Goal: Task Accomplishment & Management: Complete application form

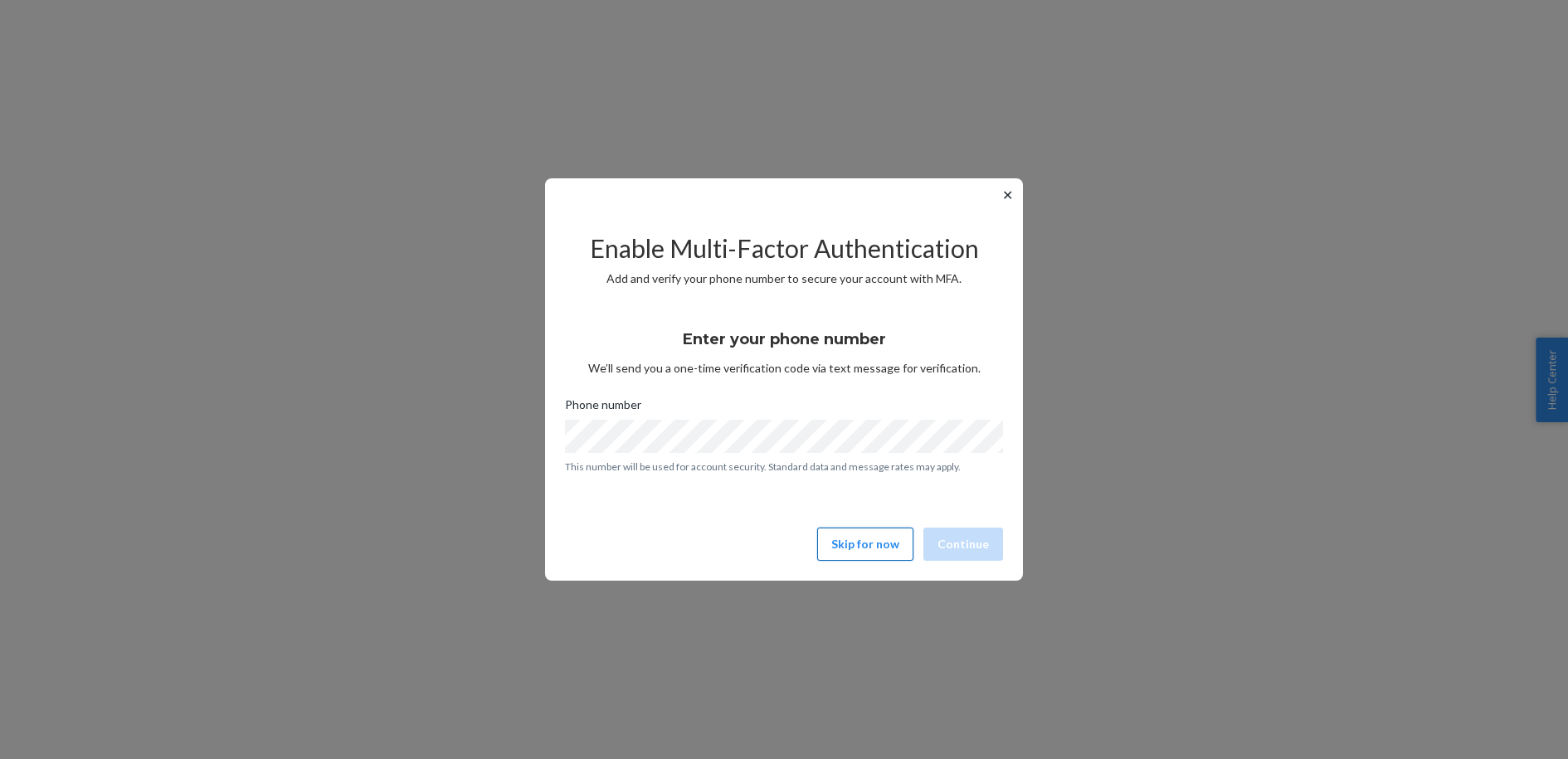
click at [885, 538] on button "Skip for now" at bounding box center [865, 545] width 97 height 33
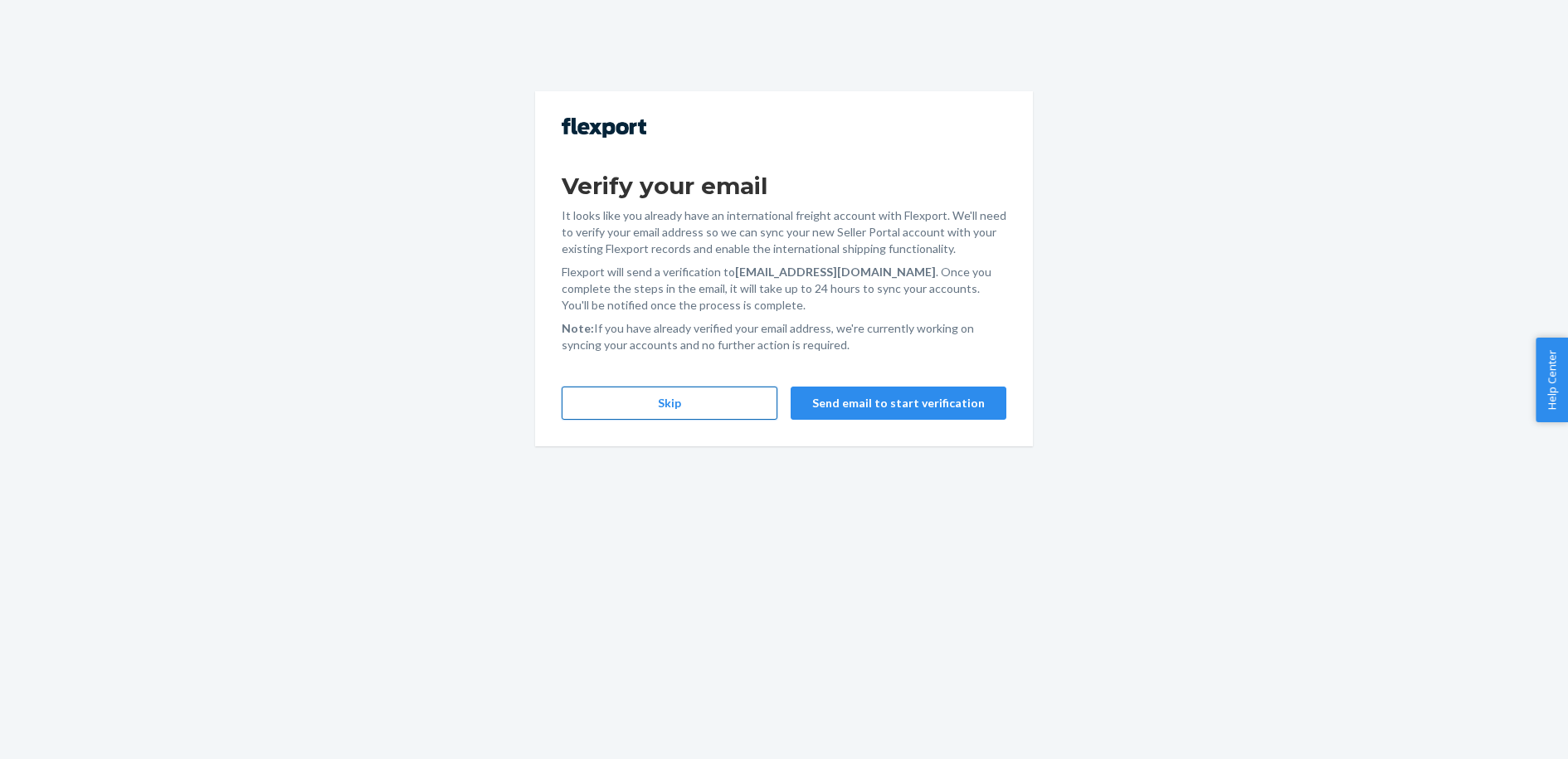
click at [687, 405] on button "Skip" at bounding box center [669, 403] width 215 height 33
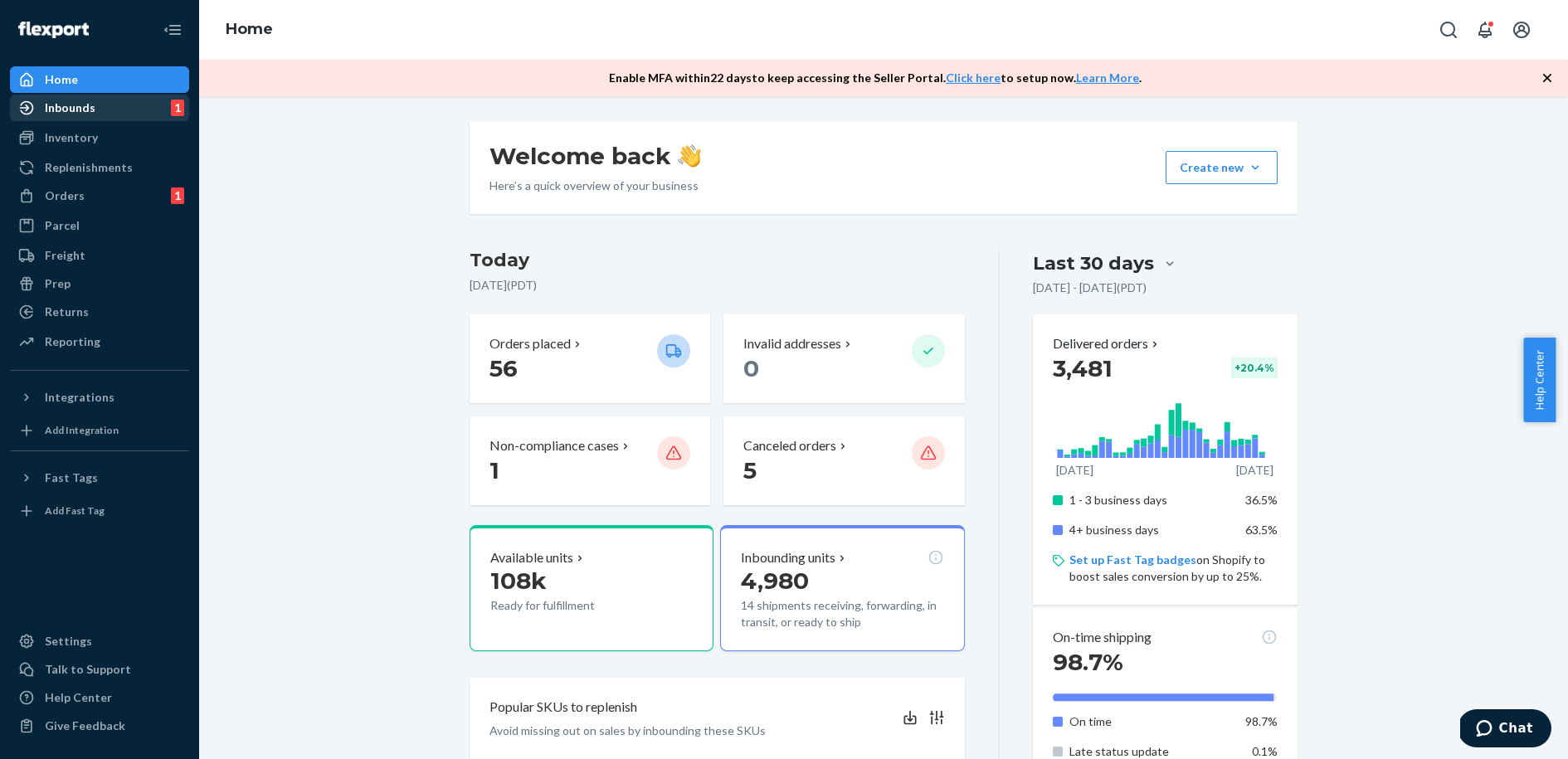
click at [73, 104] on div "Inbounds" at bounding box center [70, 107] width 51 height 16
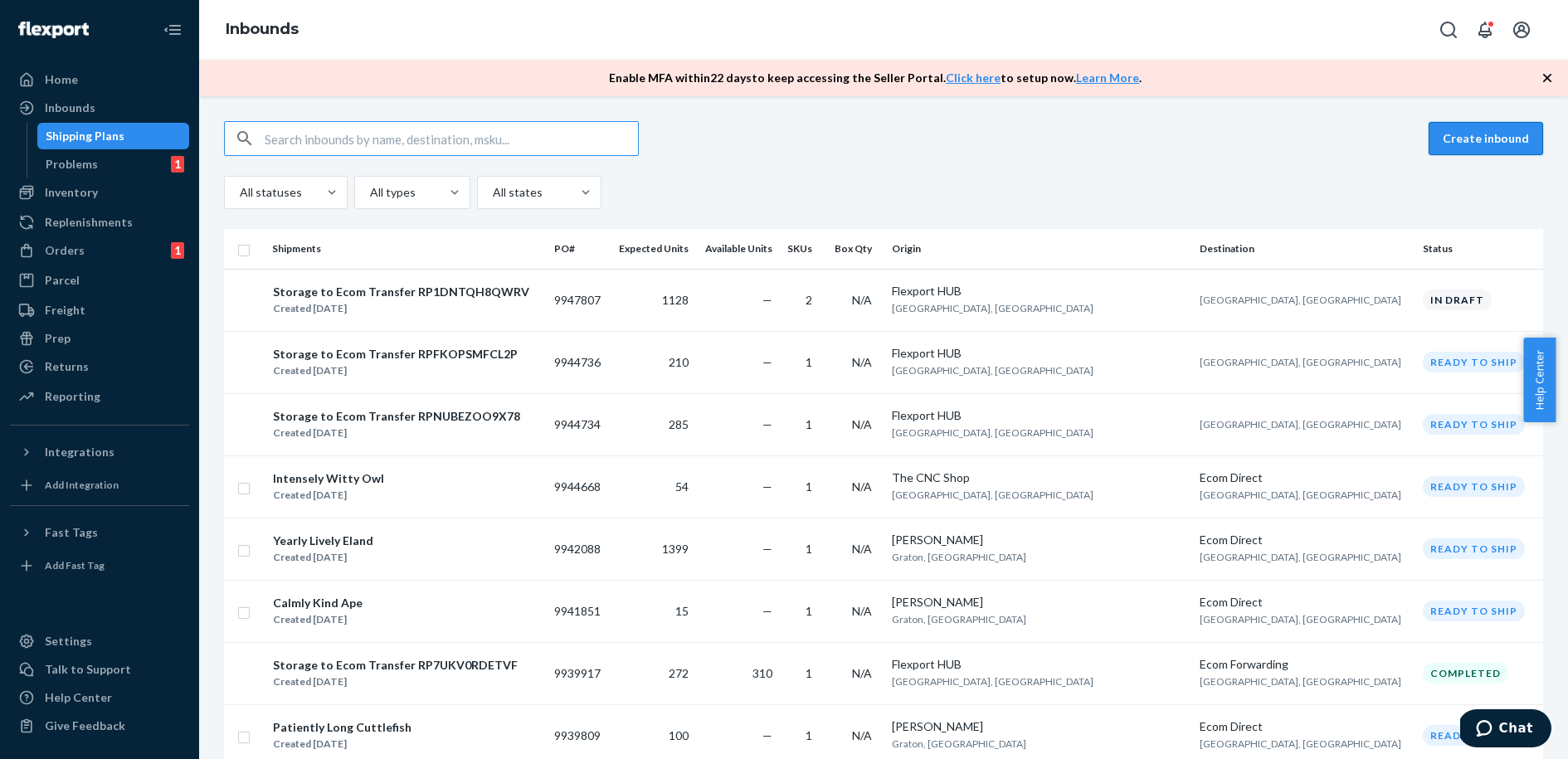
click at [1469, 133] on button "Create inbound" at bounding box center [1486, 138] width 115 height 33
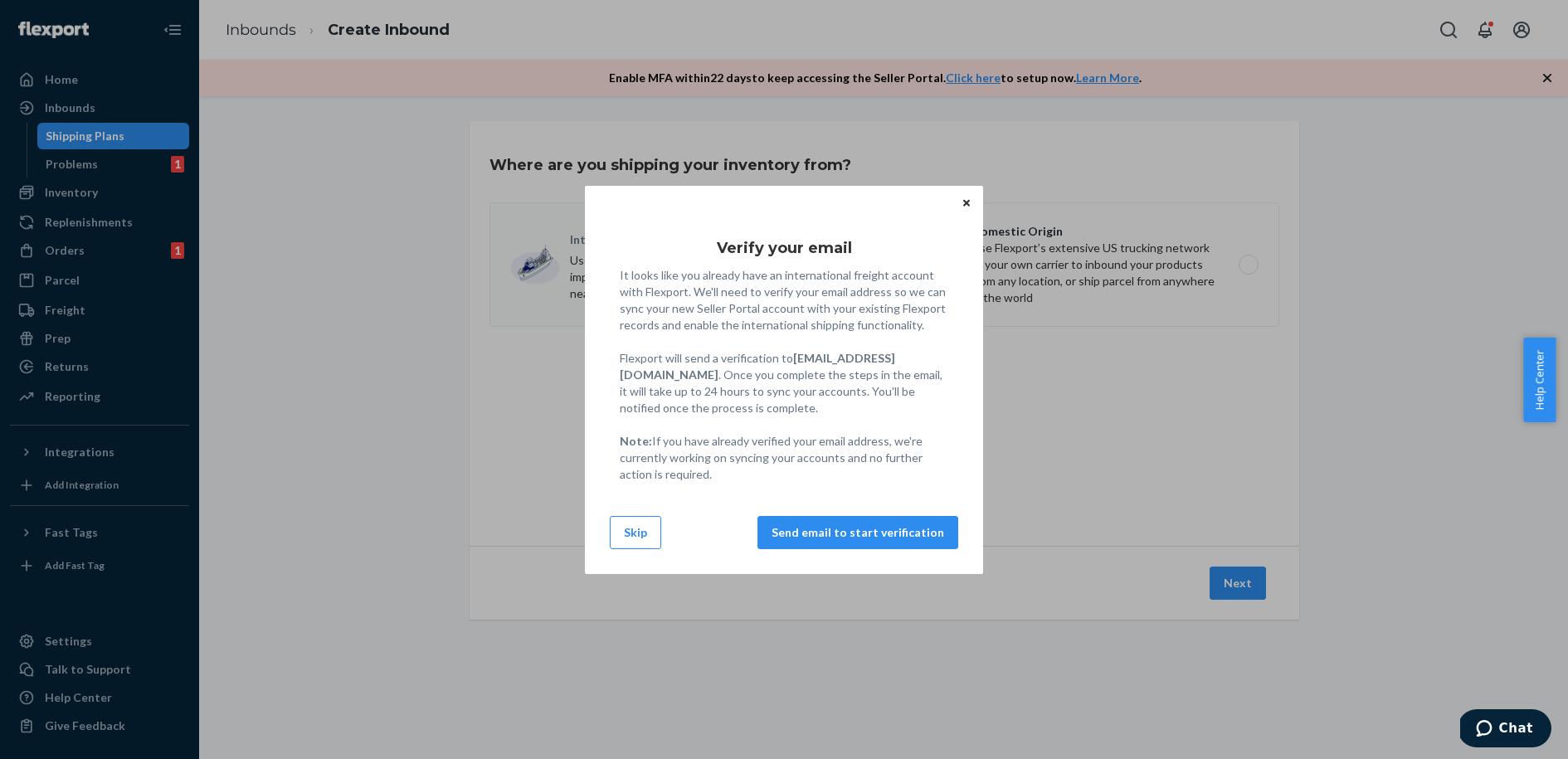
click at [633, 528] on button "Skip" at bounding box center [635, 532] width 52 height 33
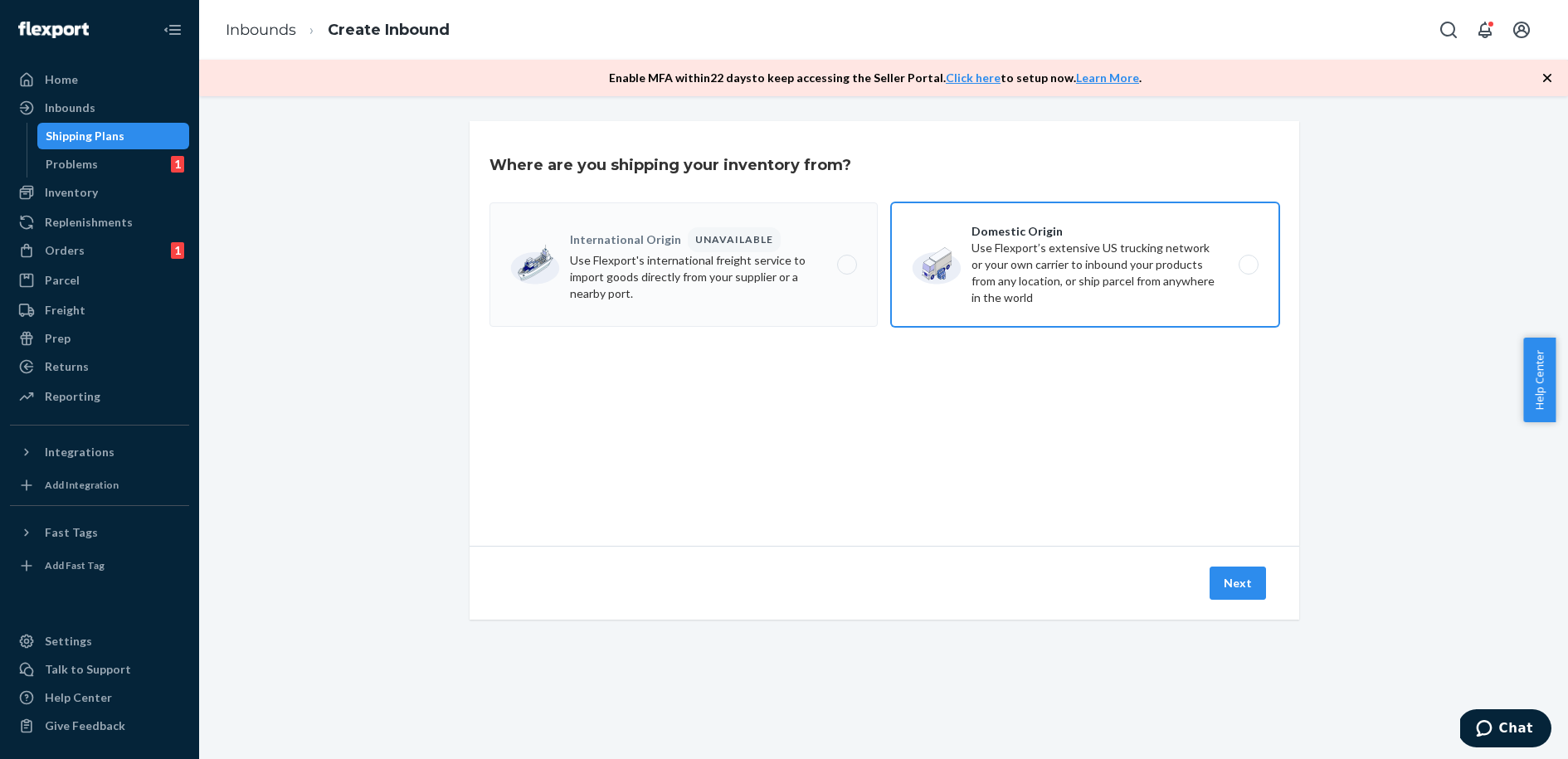
click at [946, 273] on label "Domestic Origin Use Flexport’s extensive US trucking network or your own carrie…" at bounding box center [1085, 265] width 388 height 124
click at [1248, 271] on input "Domestic Origin Use Flexport’s extensive US trucking network or your own carrie…" at bounding box center [1252, 264] width 11 height 11
radio input "true"
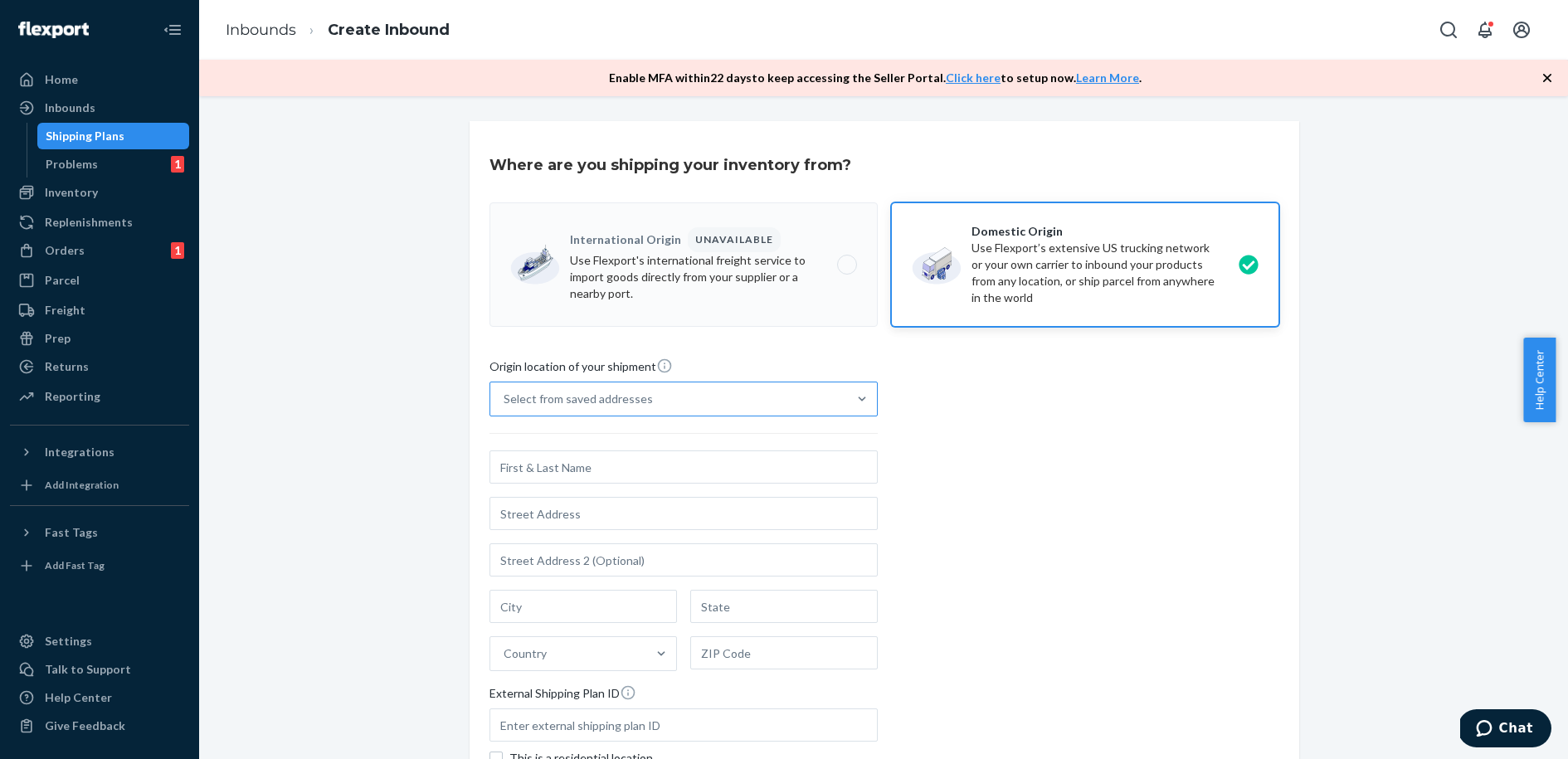
click at [714, 396] on div "Select from saved addresses" at bounding box center [668, 399] width 357 height 33
click at [505, 396] on input "Select from saved addresses" at bounding box center [504, 398] width 2 height 16
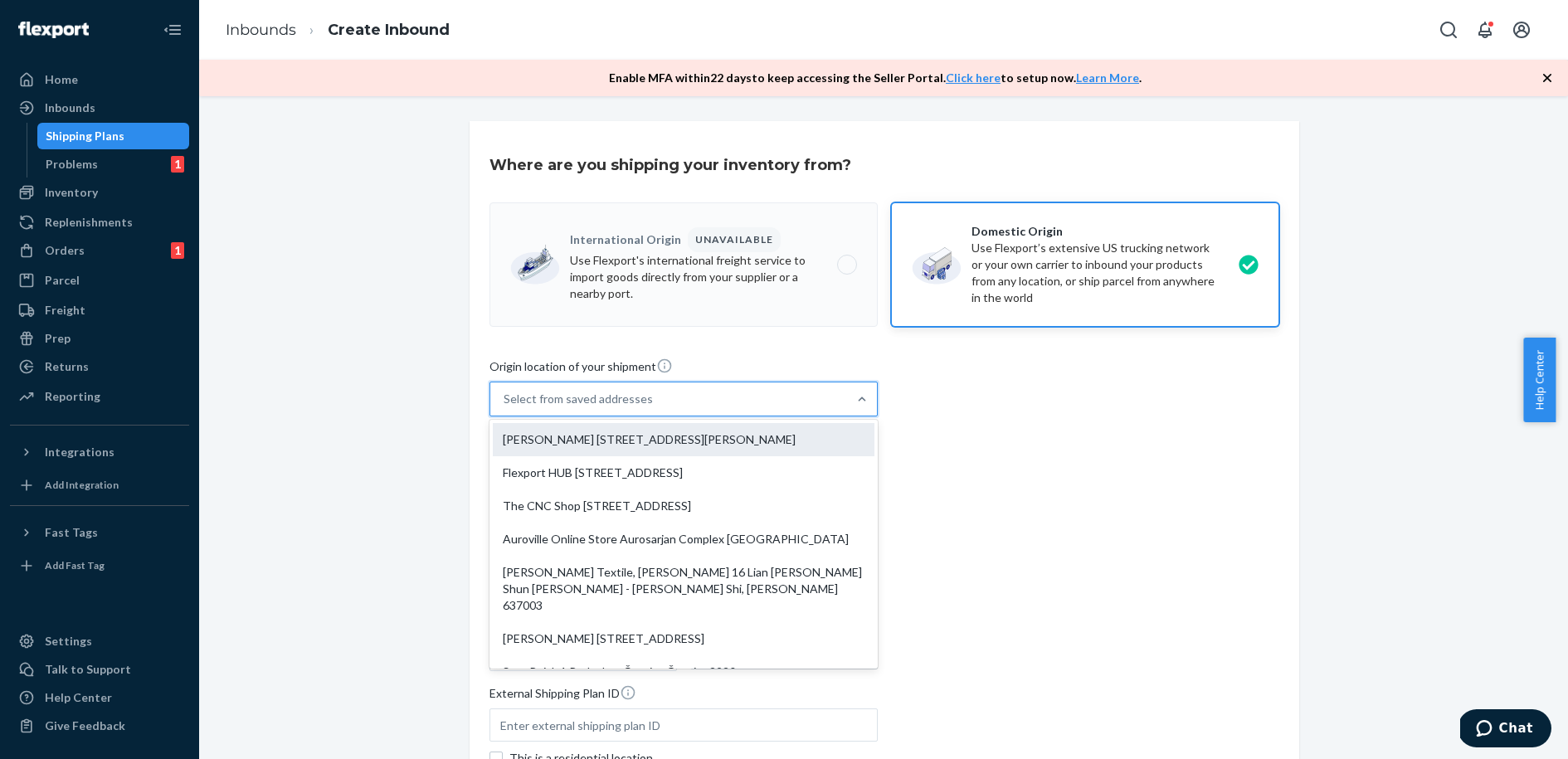
click at [580, 446] on div "[PERSON_NAME] [STREET_ADDRESS][PERSON_NAME]" at bounding box center [683, 439] width 382 height 33
click at [505, 408] on input "option [PERSON_NAME] [STREET_ADDRESS][PERSON_NAME] focused, 1 of 10. 10 results…" at bounding box center [504, 398] width 2 height 16
type input "[PERSON_NAME]"
type input "Suite 101"
type input "Graton"
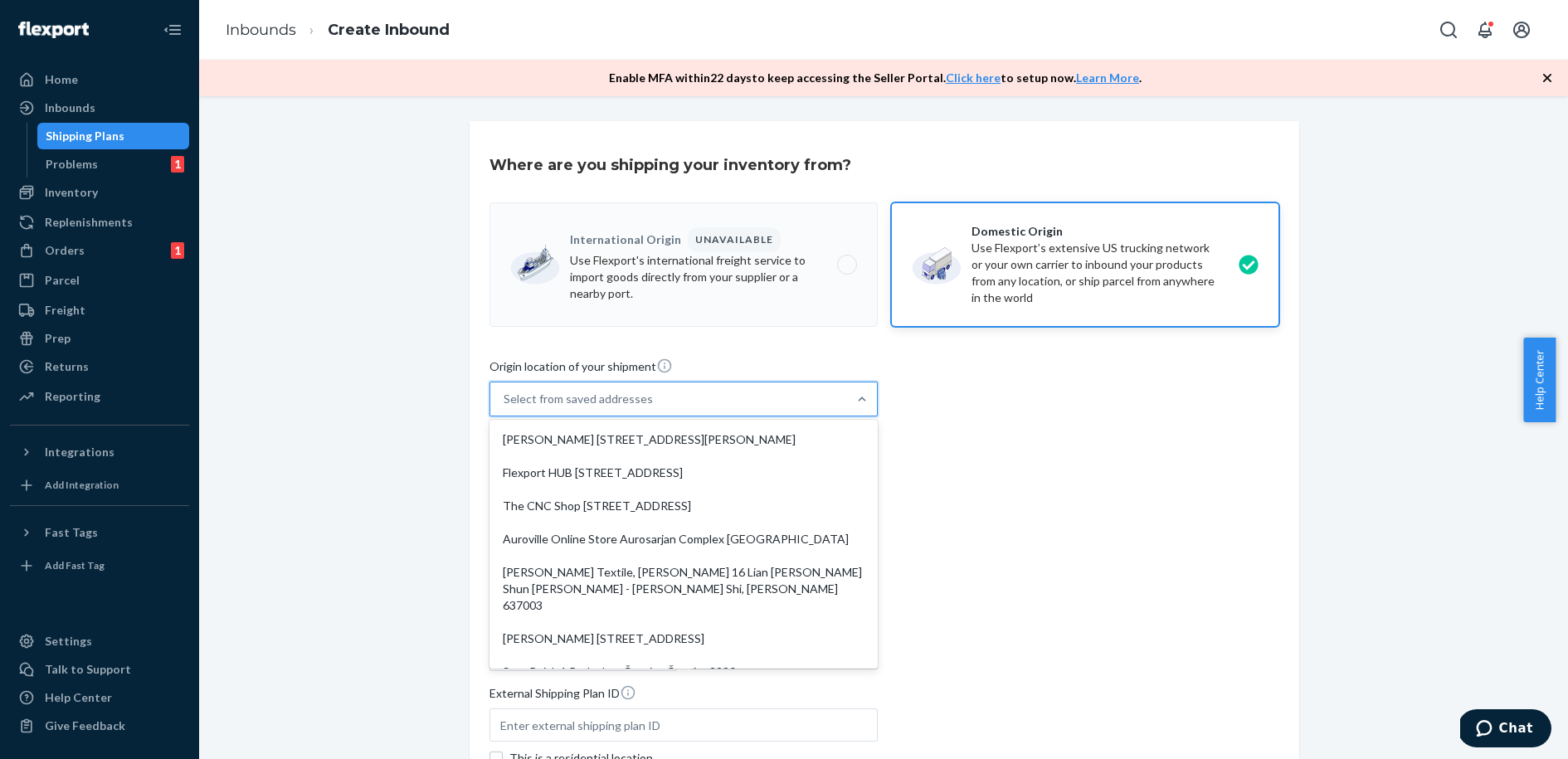
type input "CA"
type input "95444"
type input "[STREET_ADDRESS][PERSON_NAME]"
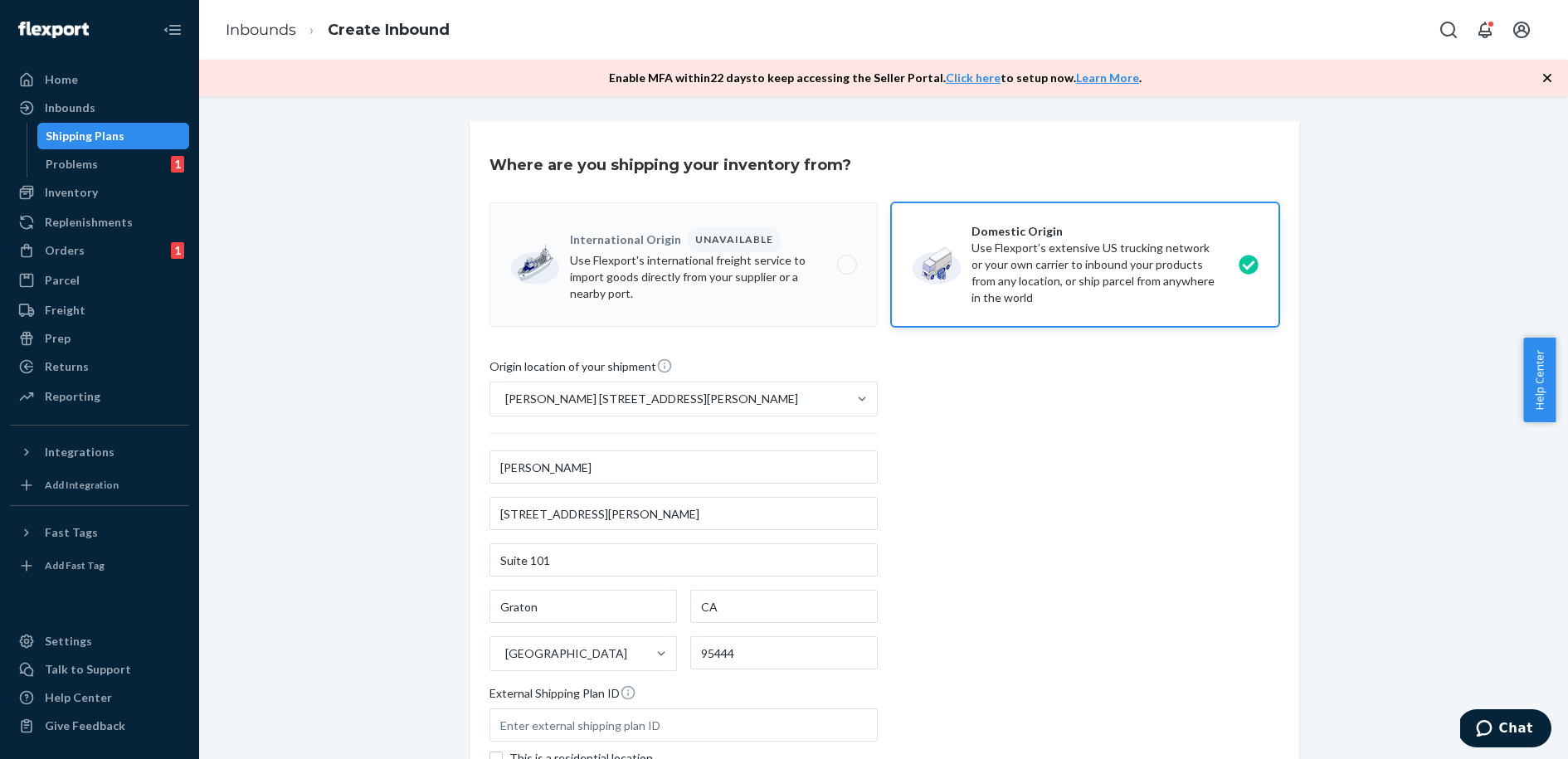
drag, startPoint x: 1109, startPoint y: 550, endPoint x: 752, endPoint y: 279, distance: 448.2
click at [1108, 550] on div "Origin location of your shipment [PERSON_NAME] [STREET_ADDRESS][GEOGRAPHIC_DATA…" at bounding box center [885, 584] width 790 height 453
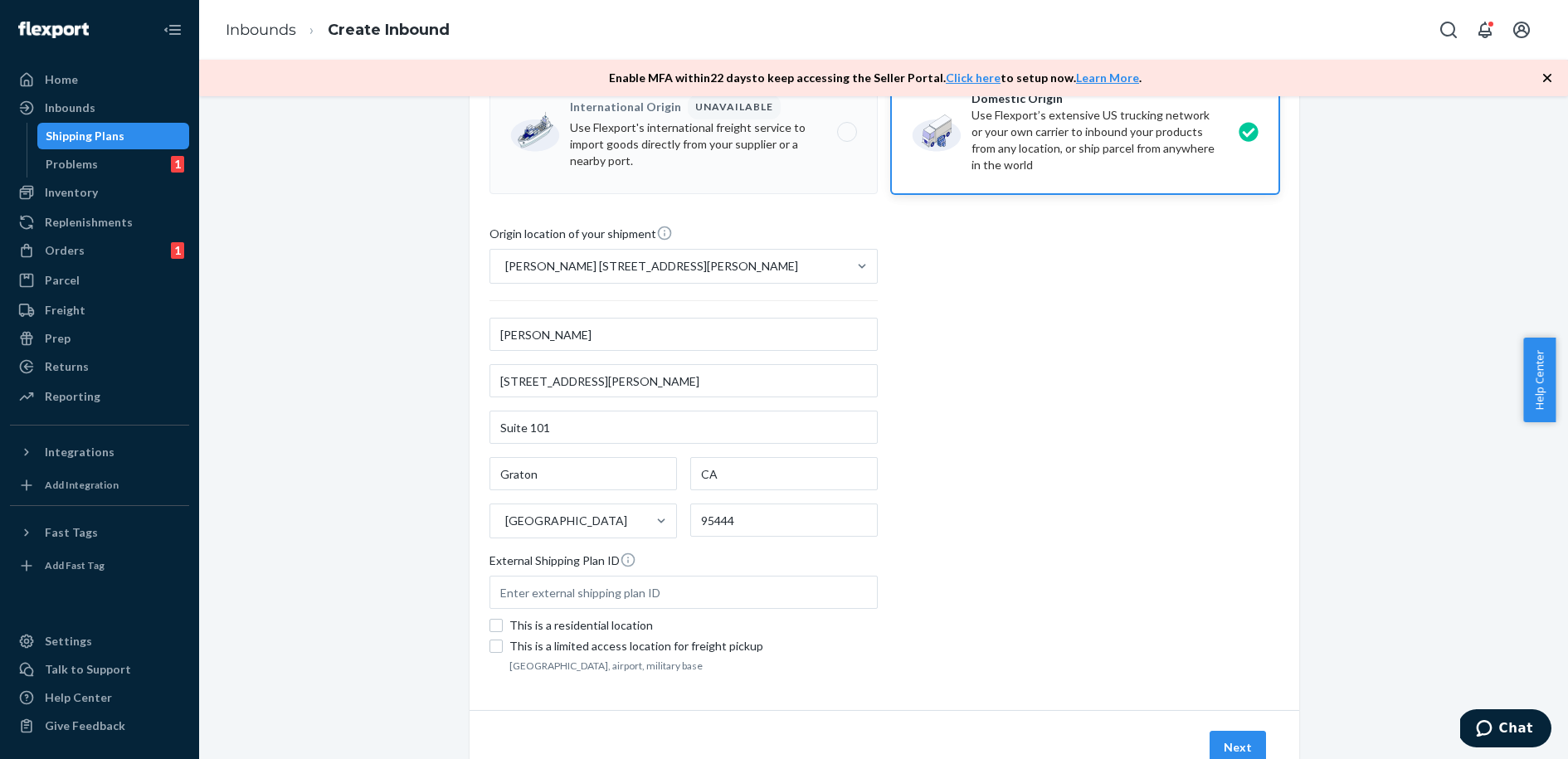
scroll to position [197, 0]
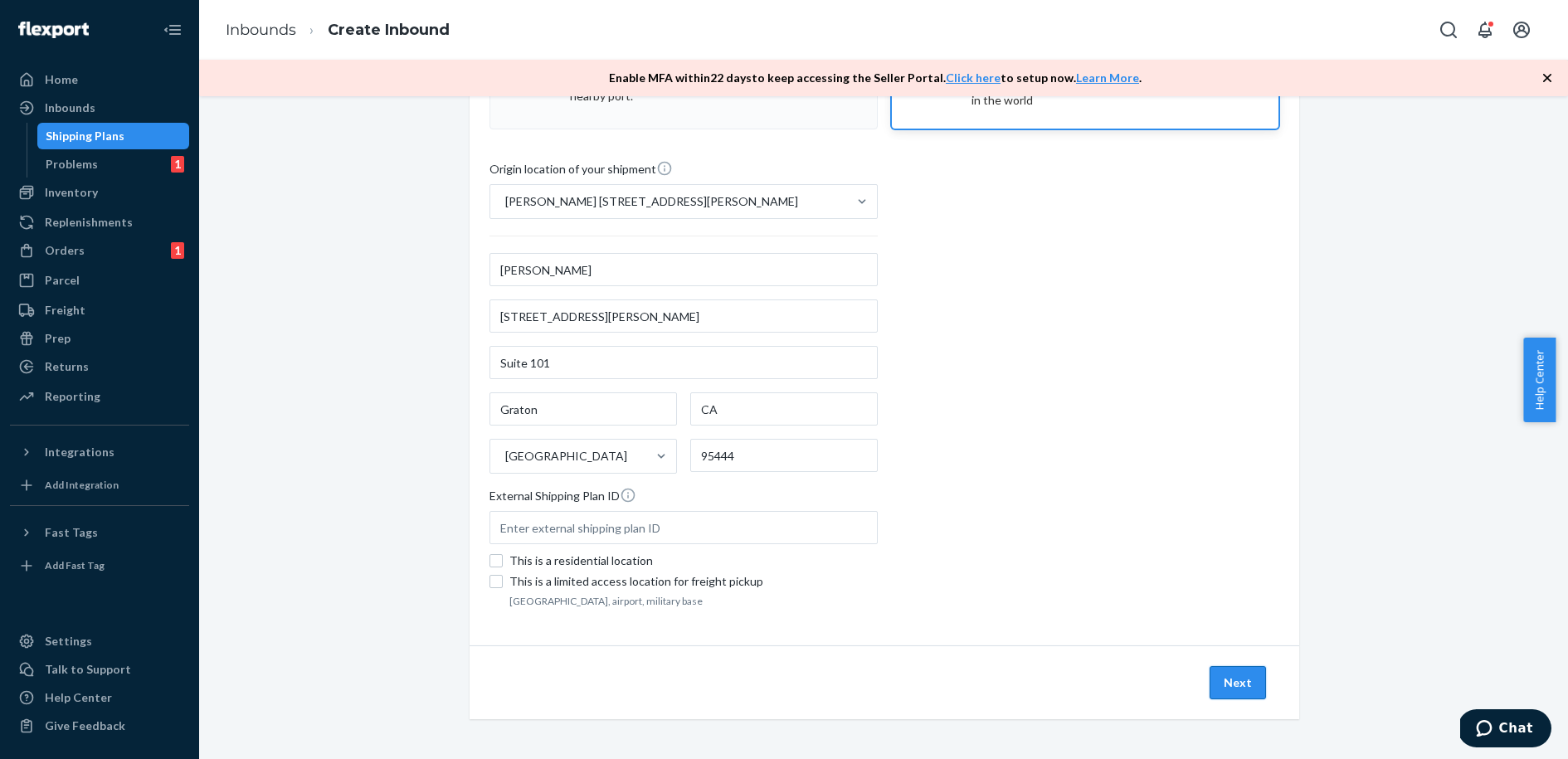
click at [1227, 690] on button "Next" at bounding box center [1237, 682] width 56 height 33
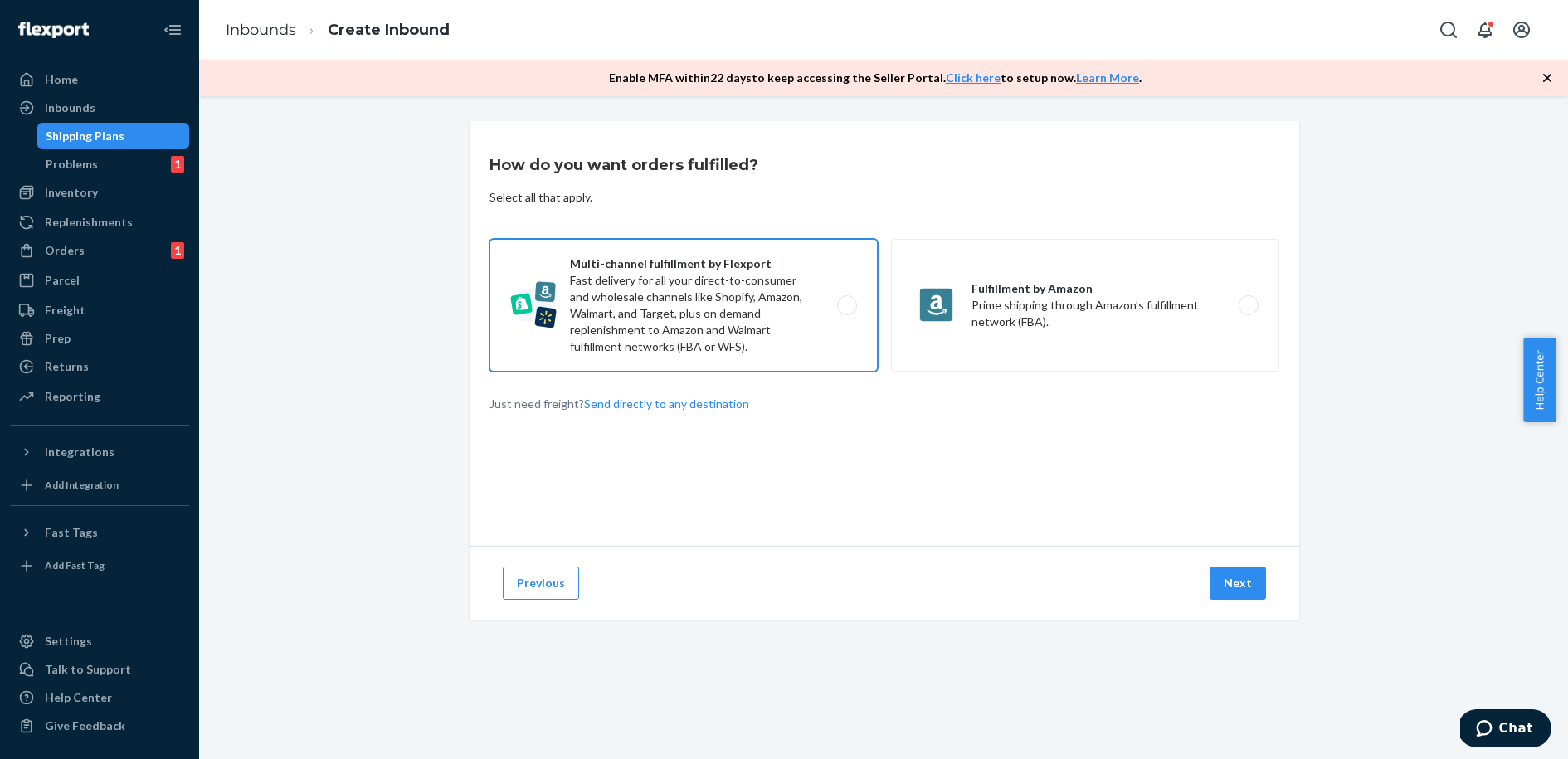
click at [771, 312] on label "Multi-channel fulfillment by Flexport Fast delivery for all your direct-to-cons…" at bounding box center [684, 305] width 388 height 133
click at [846, 311] on input "Multi-channel fulfillment by Flexport Fast delivery for all your direct-to-cons…" at bounding box center [850, 305] width 11 height 11
radio input "true"
click at [1223, 583] on button "Next" at bounding box center [1237, 583] width 56 height 33
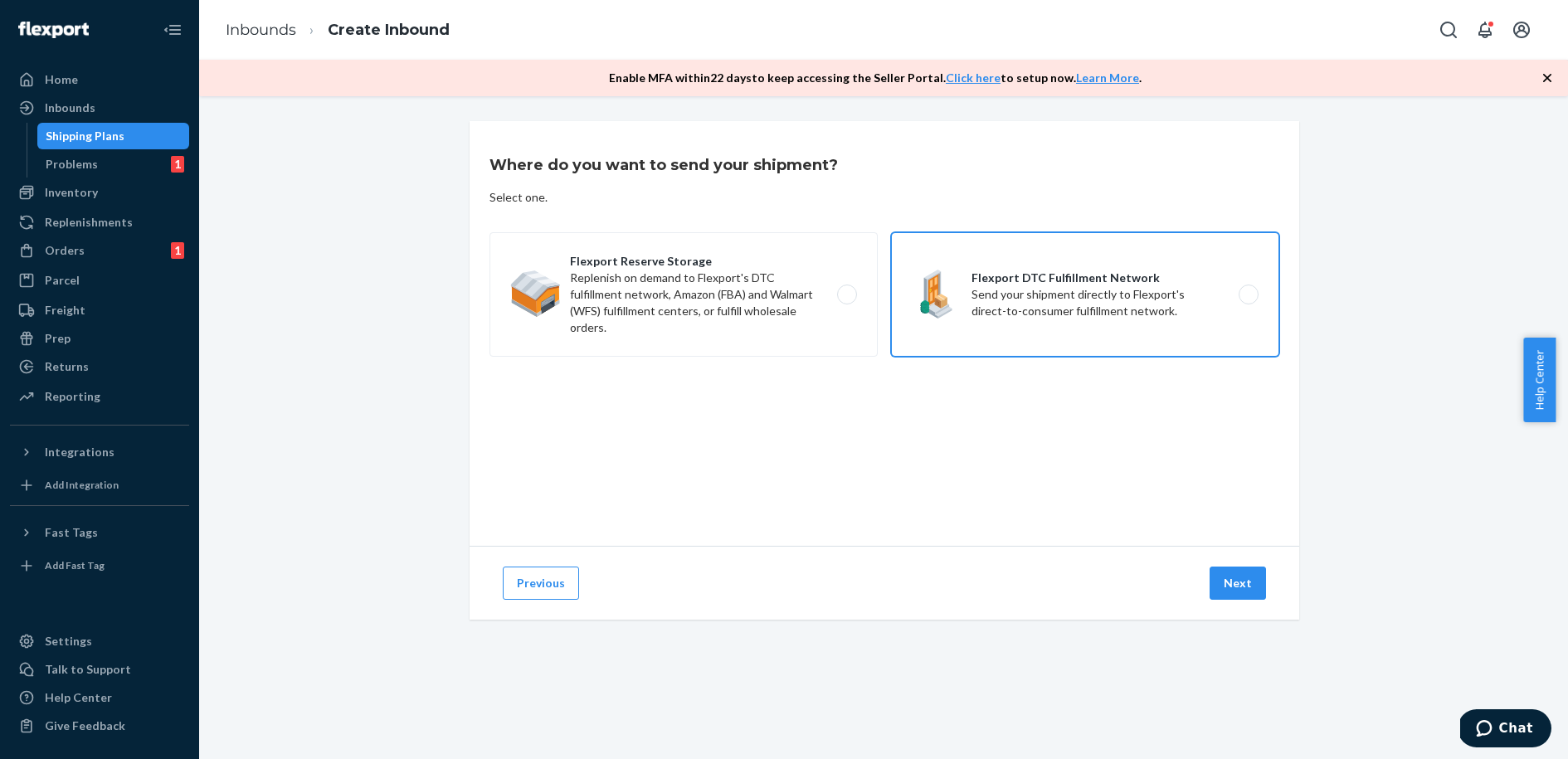
click at [963, 289] on label "Flexport DTC Fulfillment Network Send your shipment directly to Flexport's dire…" at bounding box center [1085, 295] width 388 height 124
click at [1248, 290] on input "Flexport DTC Fulfillment Network Send your shipment directly to Flexport's dire…" at bounding box center [1252, 295] width 11 height 11
radio input "true"
click at [1242, 584] on button "Next" at bounding box center [1237, 583] width 56 height 33
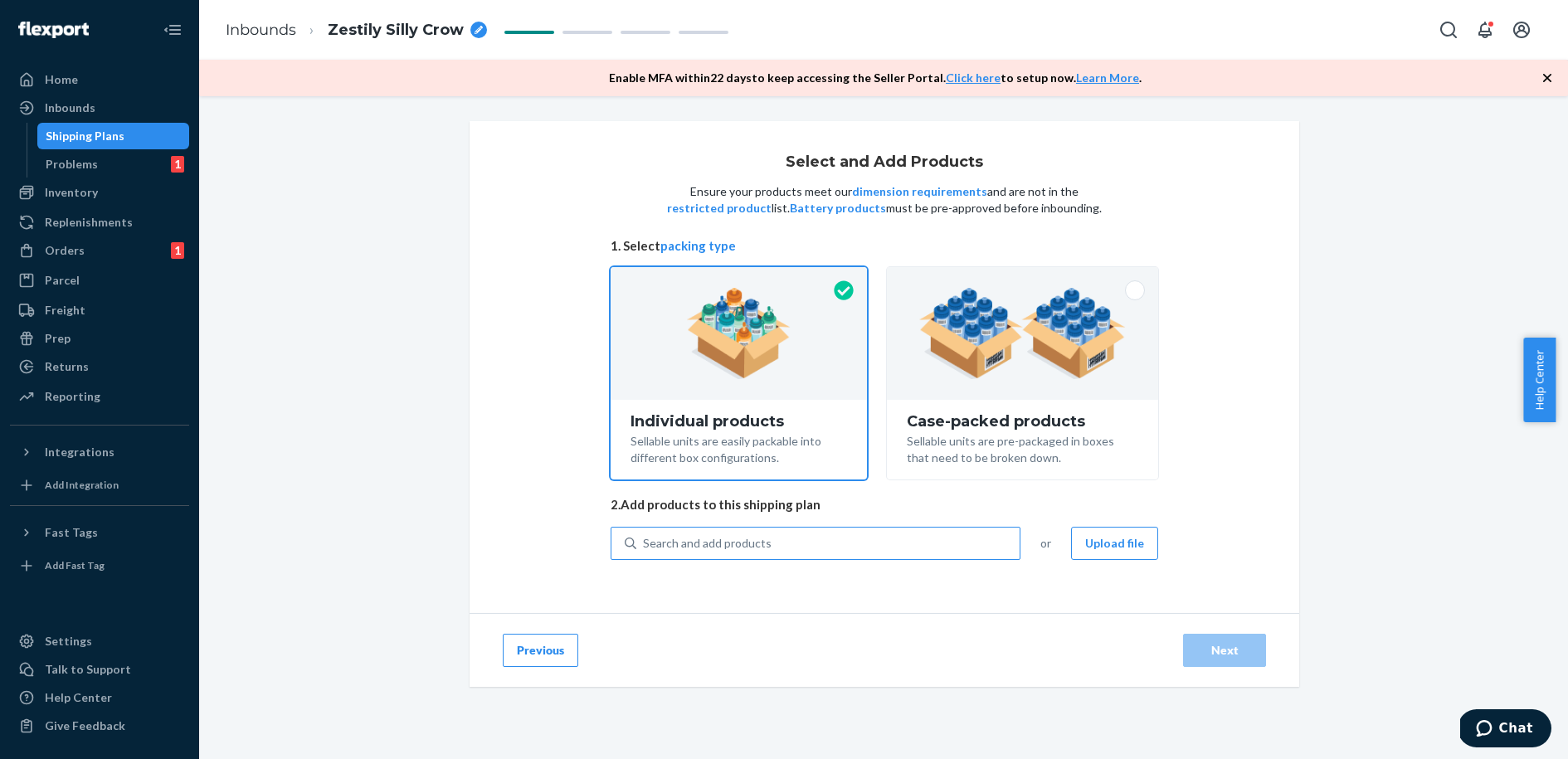
click at [692, 547] on div "Search and add products" at bounding box center [707, 543] width 128 height 16
click at [645, 547] on input "Search and add products" at bounding box center [644, 543] width 2 height 16
type input "pond"
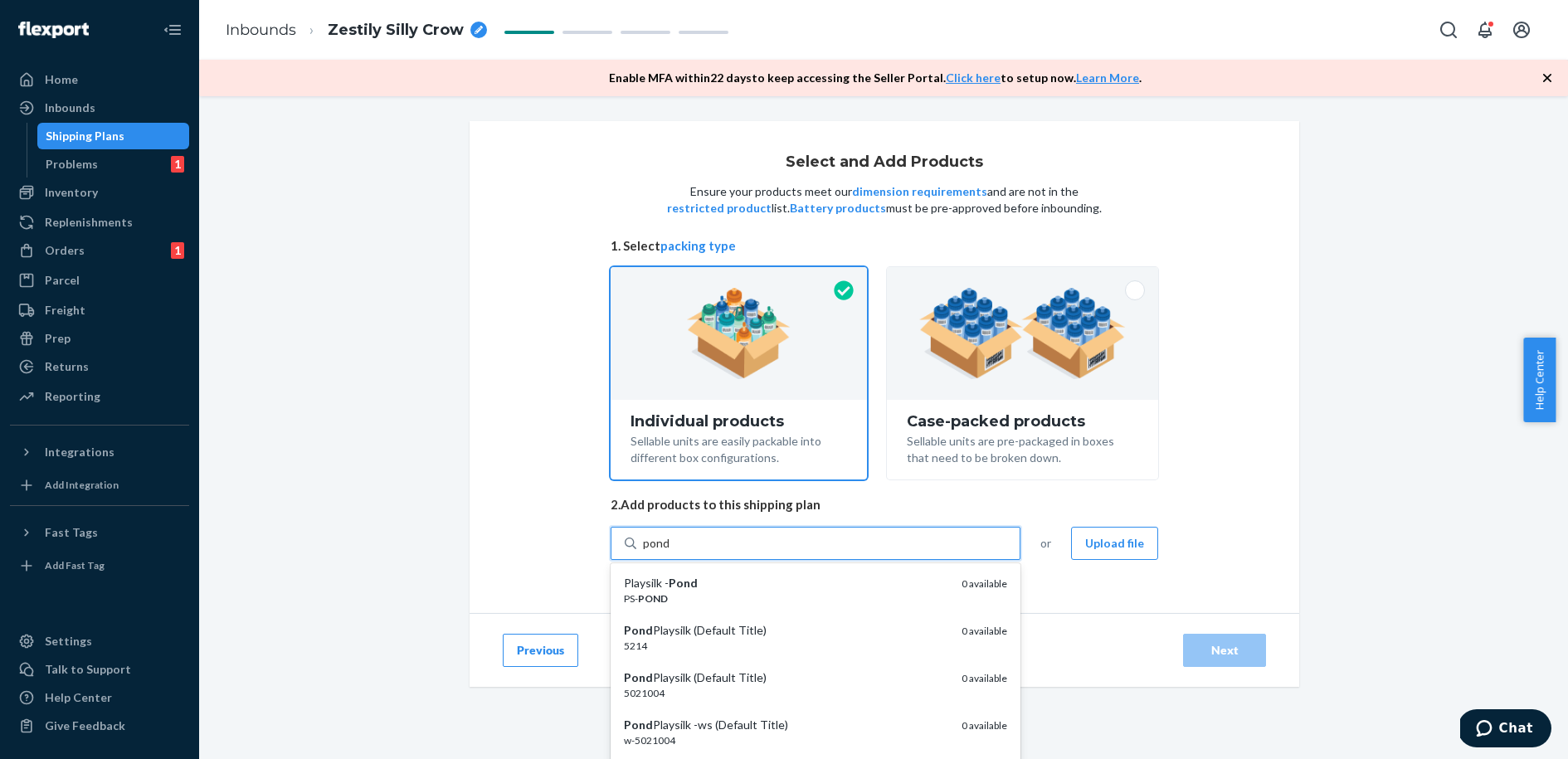
click at [734, 589] on div "Playsilk - Pond" at bounding box center [785, 583] width 324 height 16
click at [671, 552] on input "pond" at bounding box center [656, 543] width 28 height 16
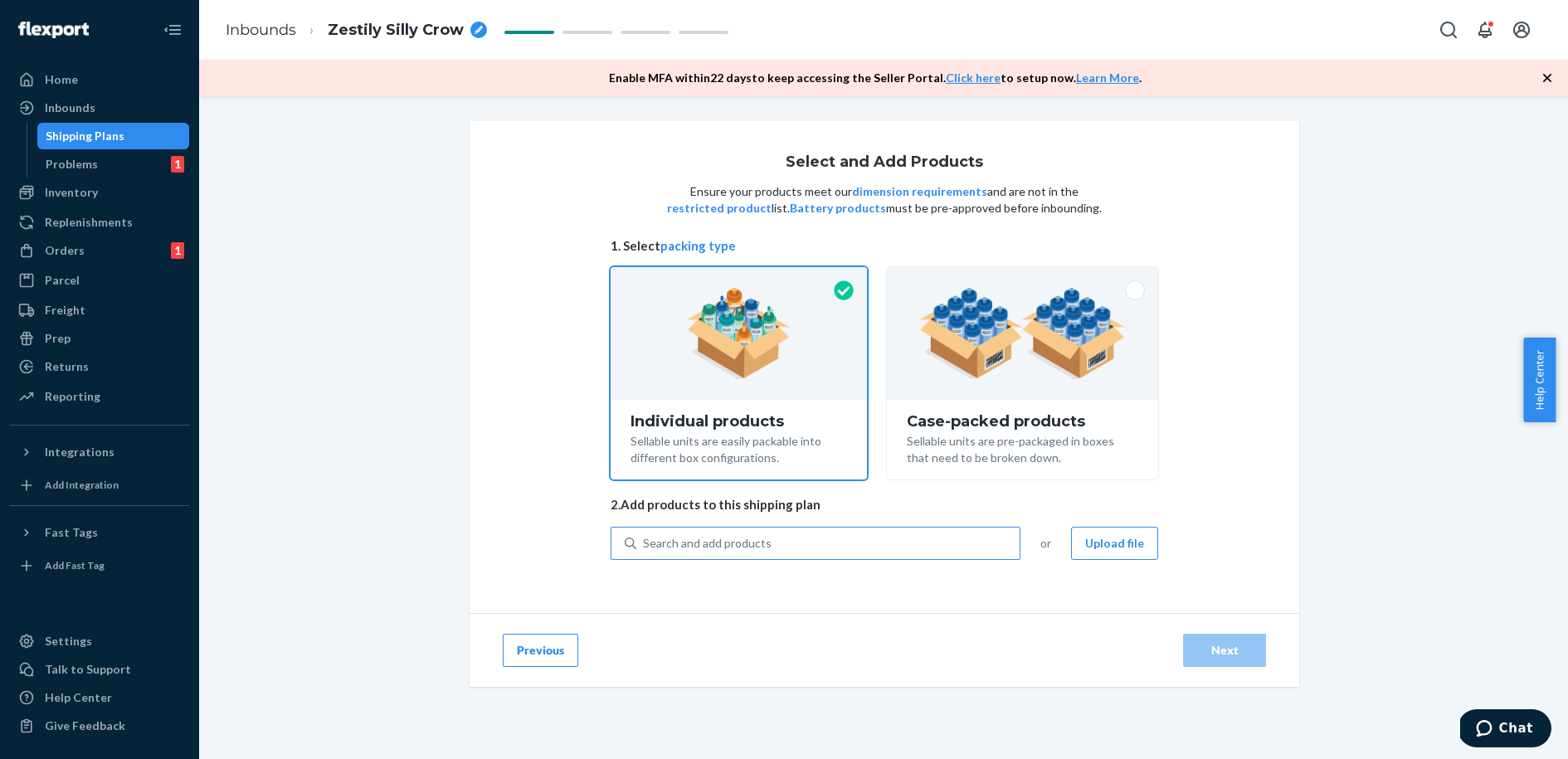
drag, startPoint x: 510, startPoint y: 548, endPoint x: 623, endPoint y: 541, distance: 113.2
click at [512, 550] on div "Select and Add Products Ensure your products meet our dimension requirements an…" at bounding box center [884, 368] width 829 height 492
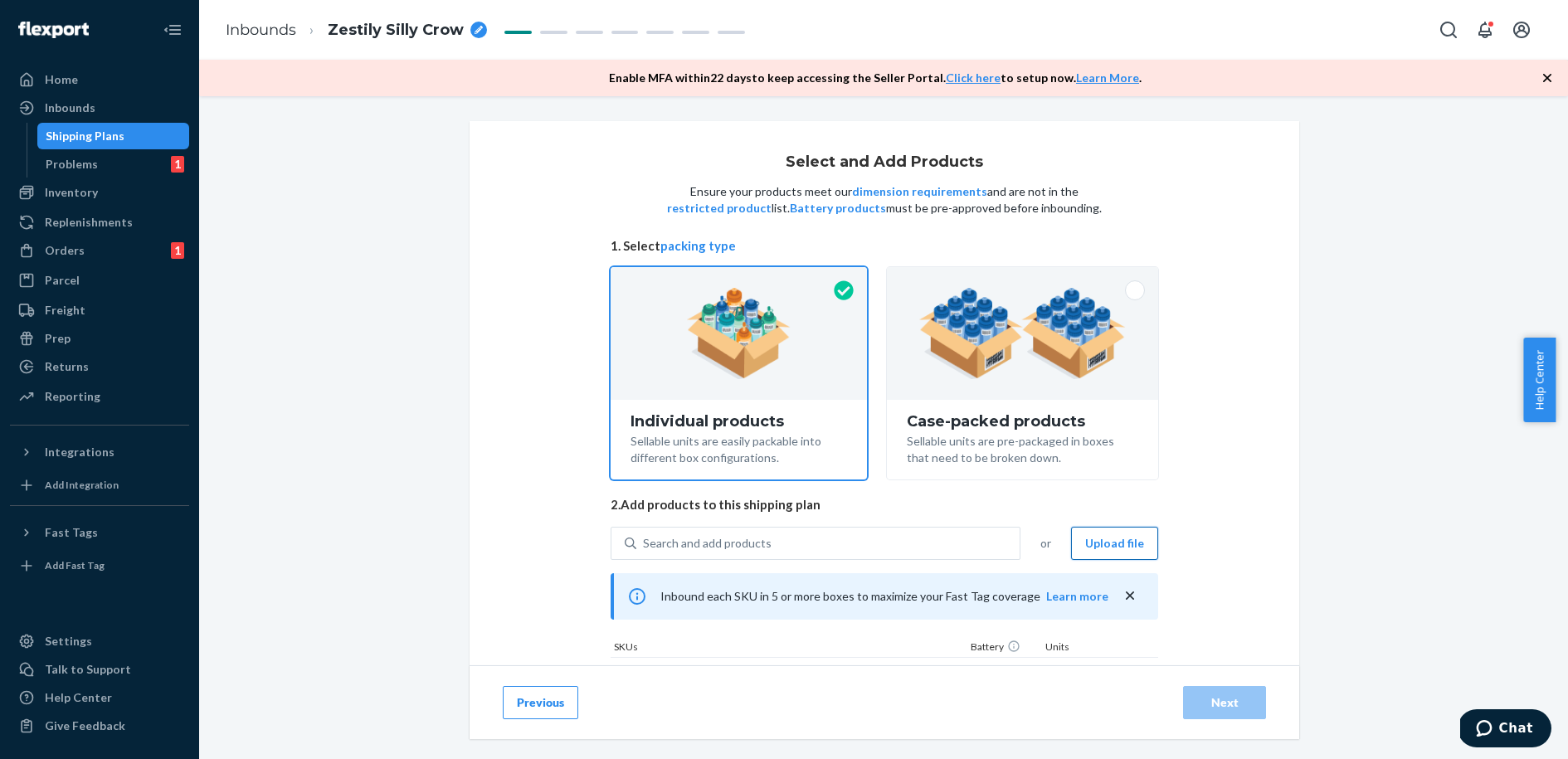
click at [1109, 541] on button "Upload file" at bounding box center [1114, 544] width 87 height 33
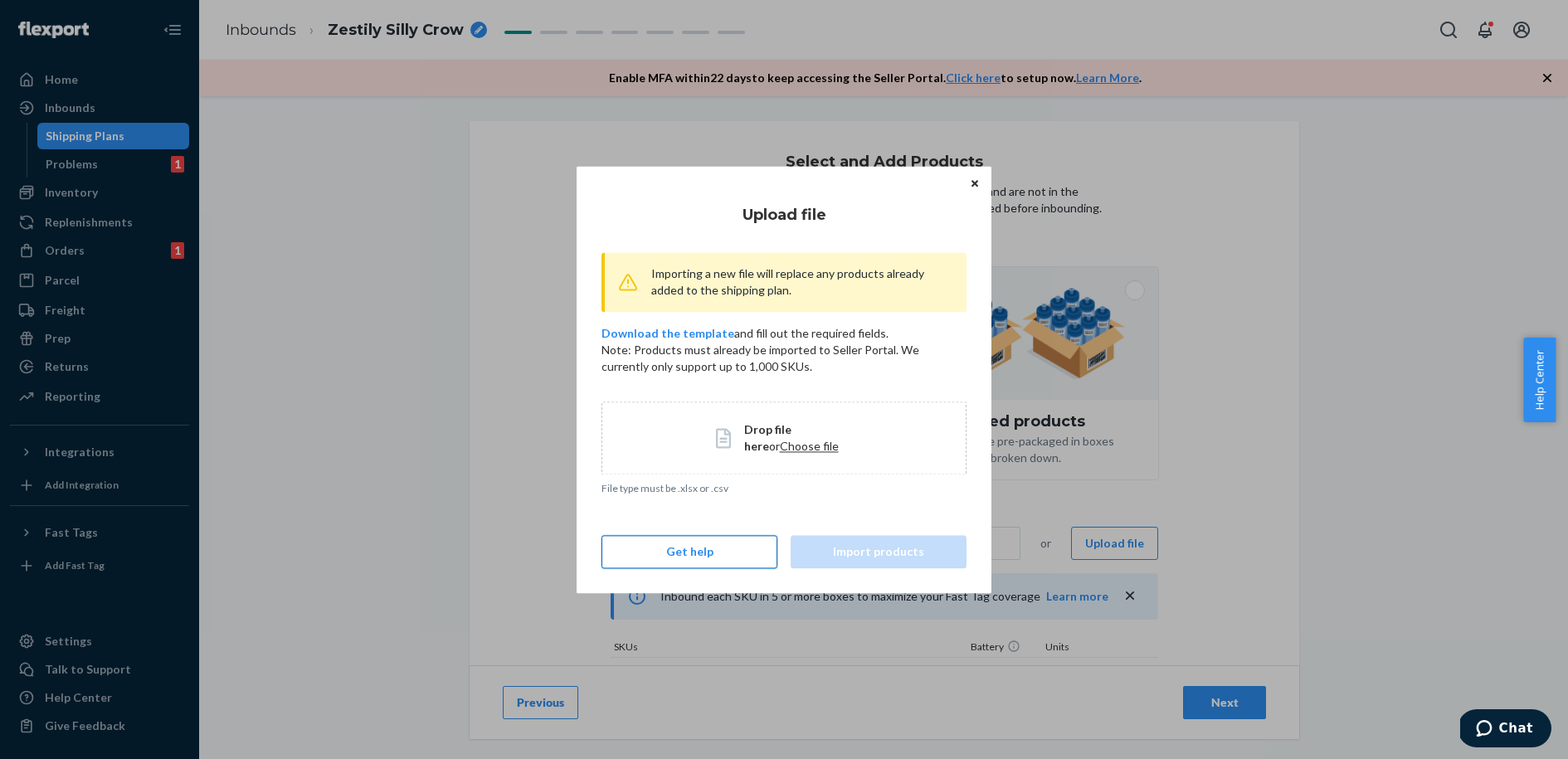
click at [707, 547] on button "Get help" at bounding box center [690, 551] width 176 height 33
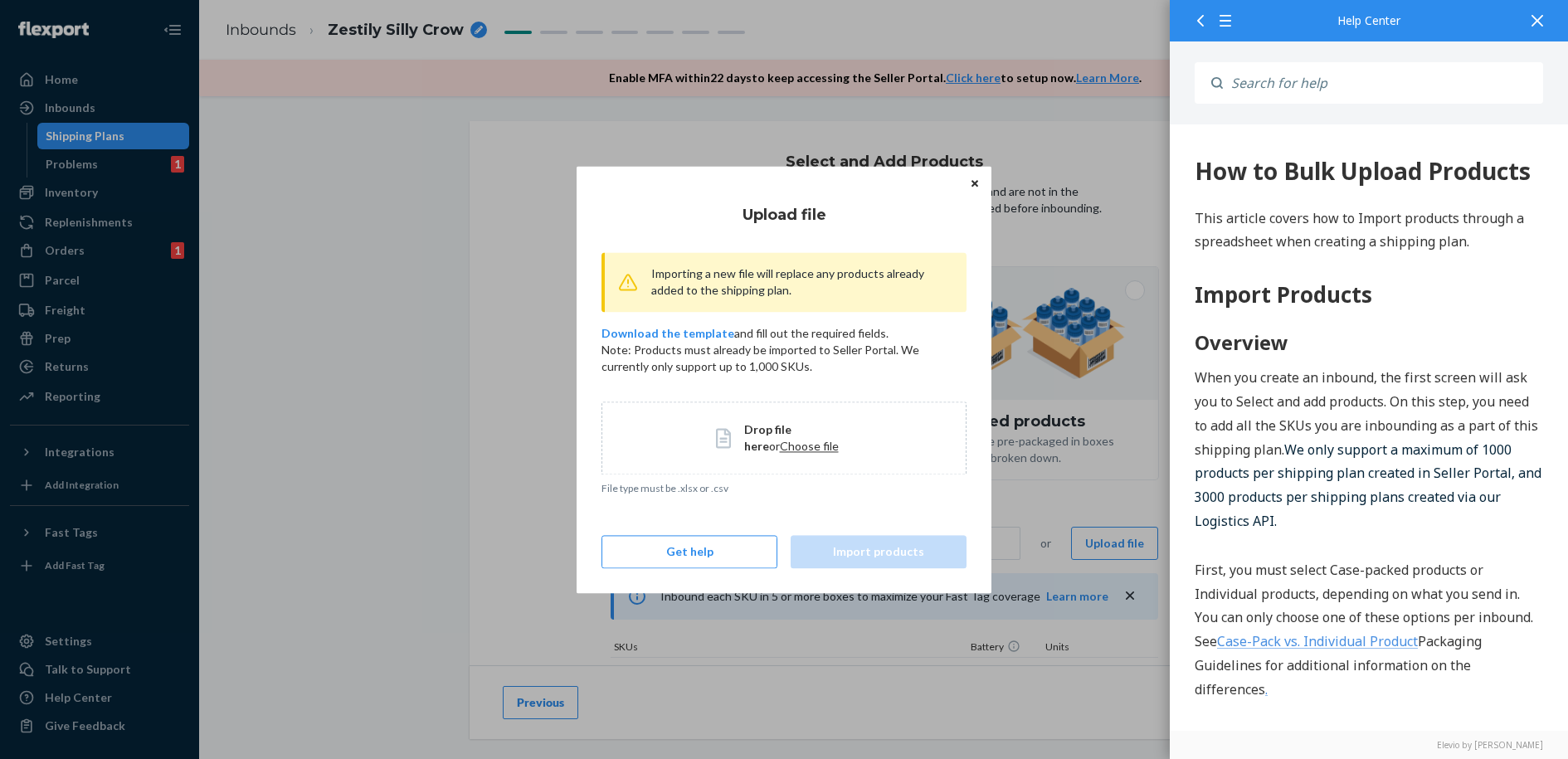
click at [1536, 19] on icon at bounding box center [1537, 21] width 11 height 11
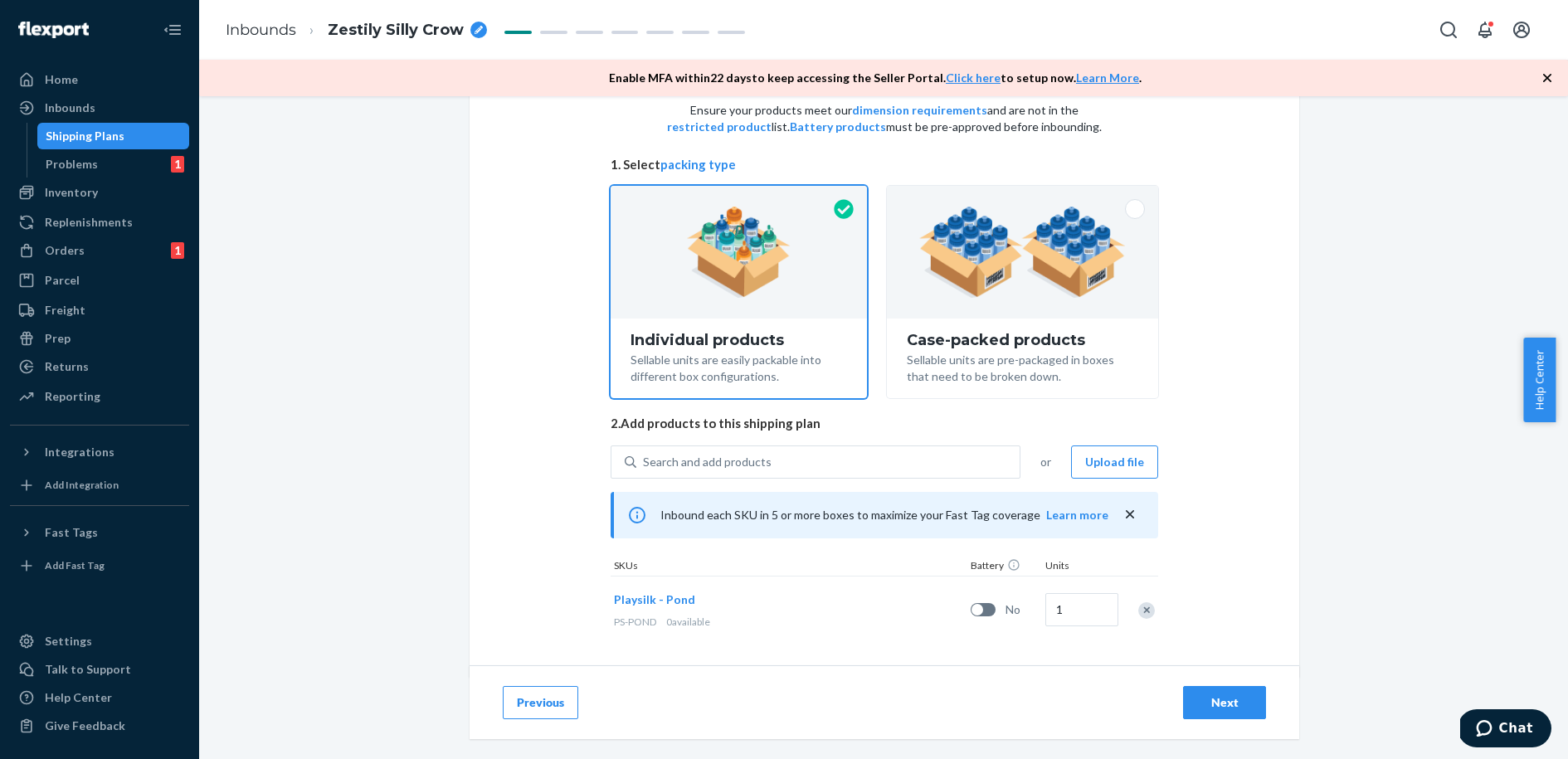
scroll to position [93, 0]
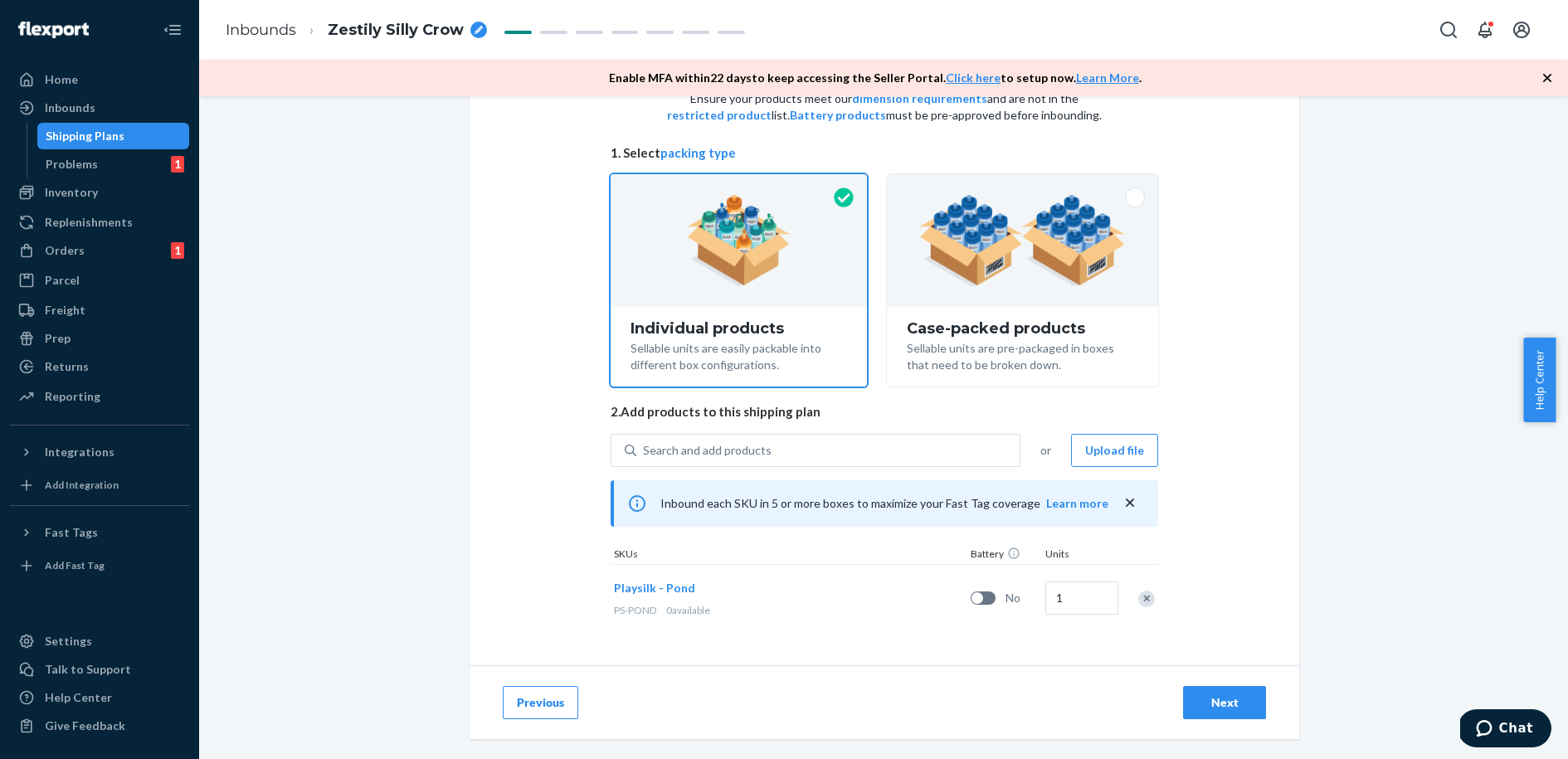
click at [668, 445] on div "Search and add products" at bounding box center [707, 450] width 128 height 16
click at [645, 445] on input "Search and add products" at bounding box center [644, 450] width 2 height 16
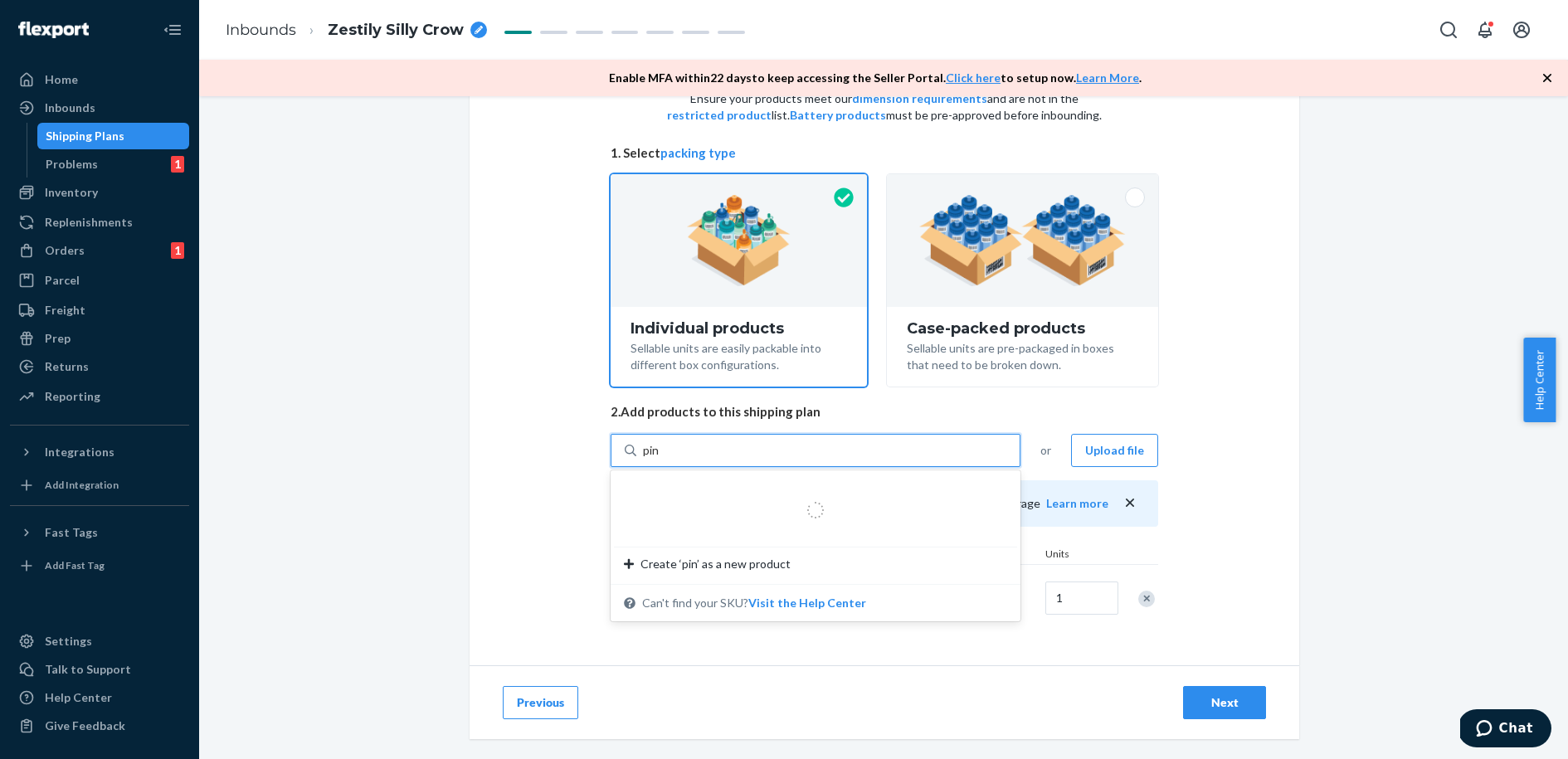
type input "pine"
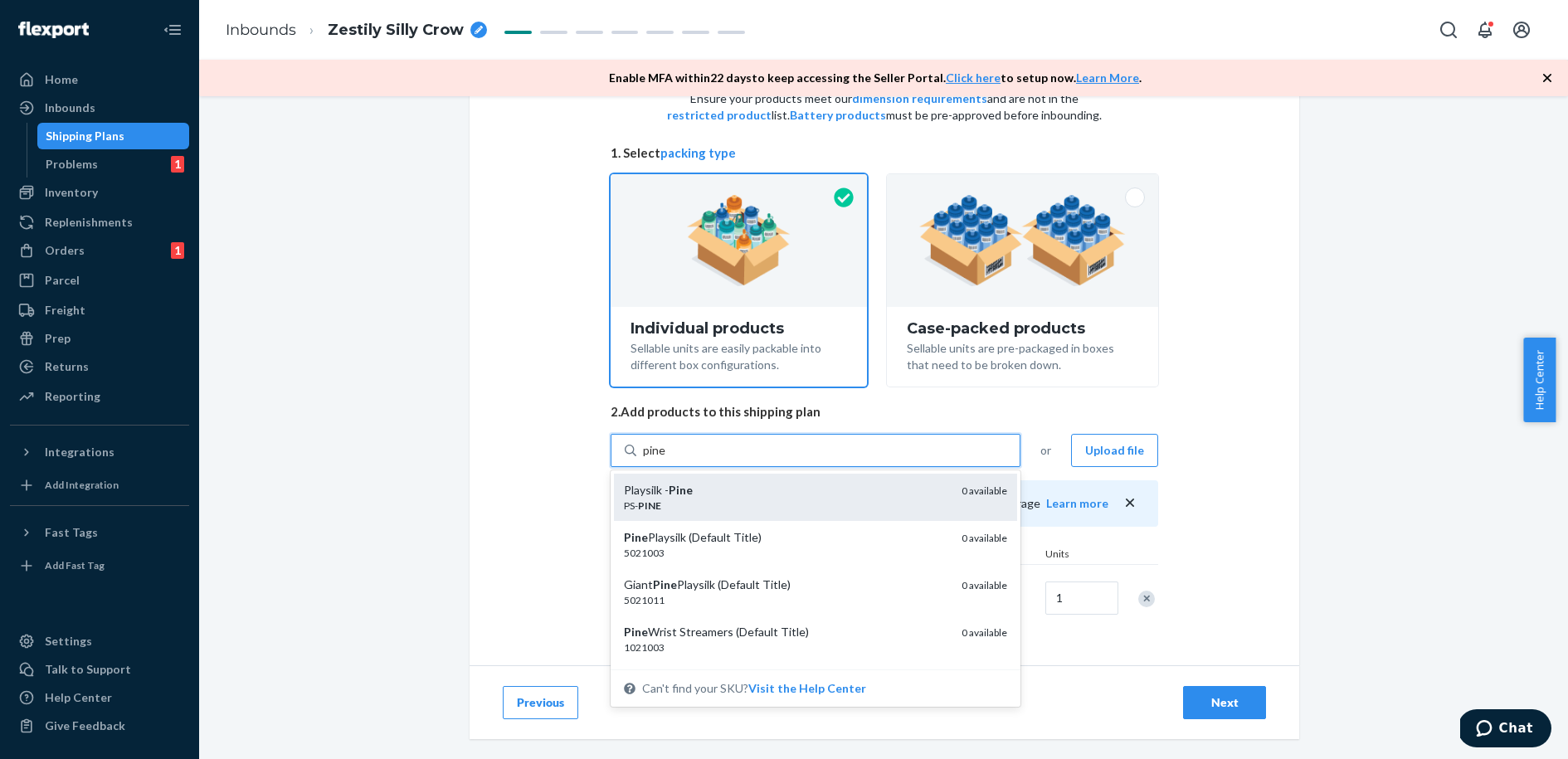
click at [672, 491] on em "Pine" at bounding box center [680, 490] width 24 height 14
click at [666, 459] on input "pine" at bounding box center [654, 450] width 23 height 16
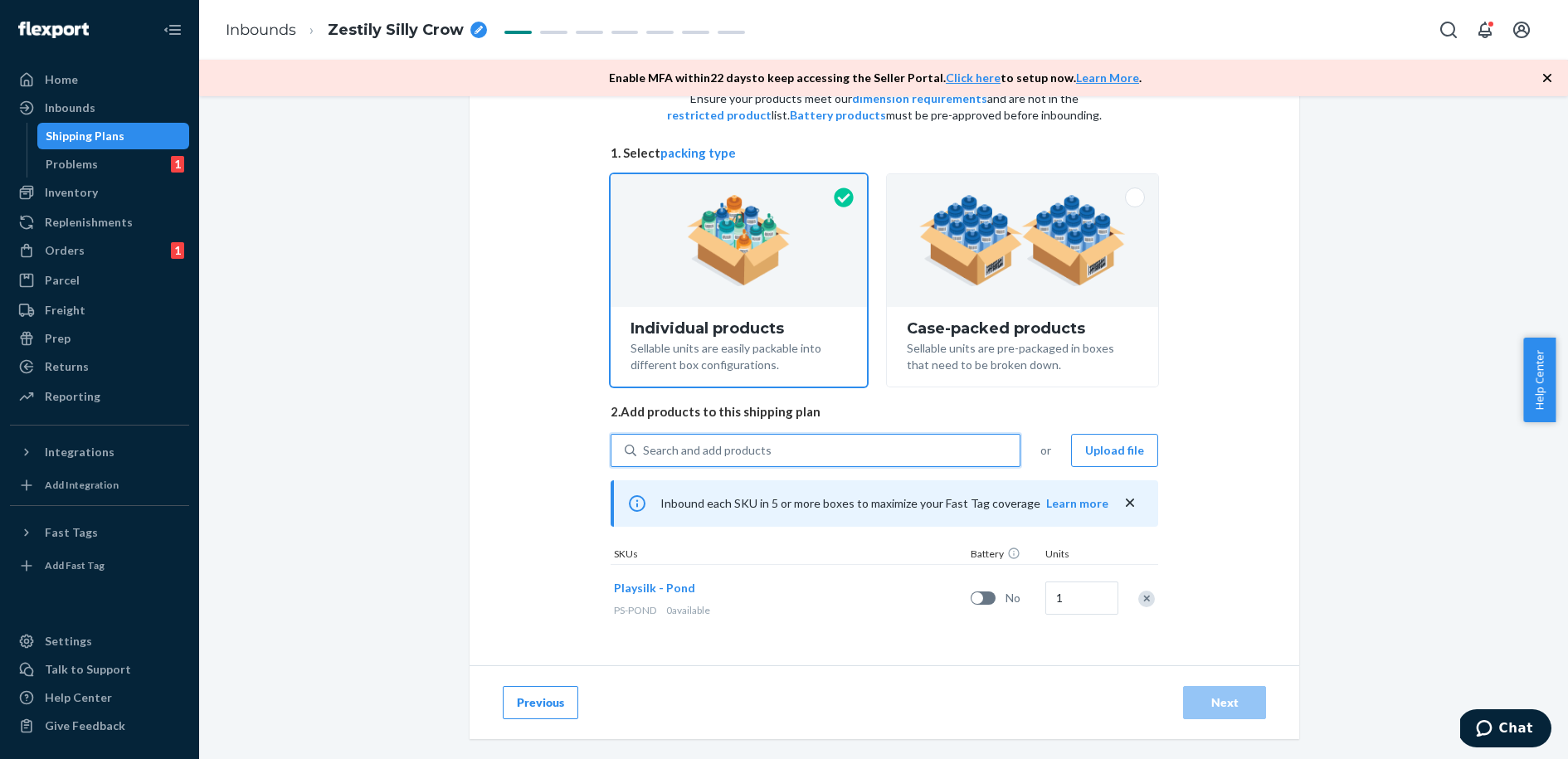
click at [677, 448] on div "Search and add products" at bounding box center [707, 450] width 128 height 16
click at [645, 448] on input "0 results available. Select is focused ,type to refine list, press Down to open…" at bounding box center [644, 450] width 2 height 16
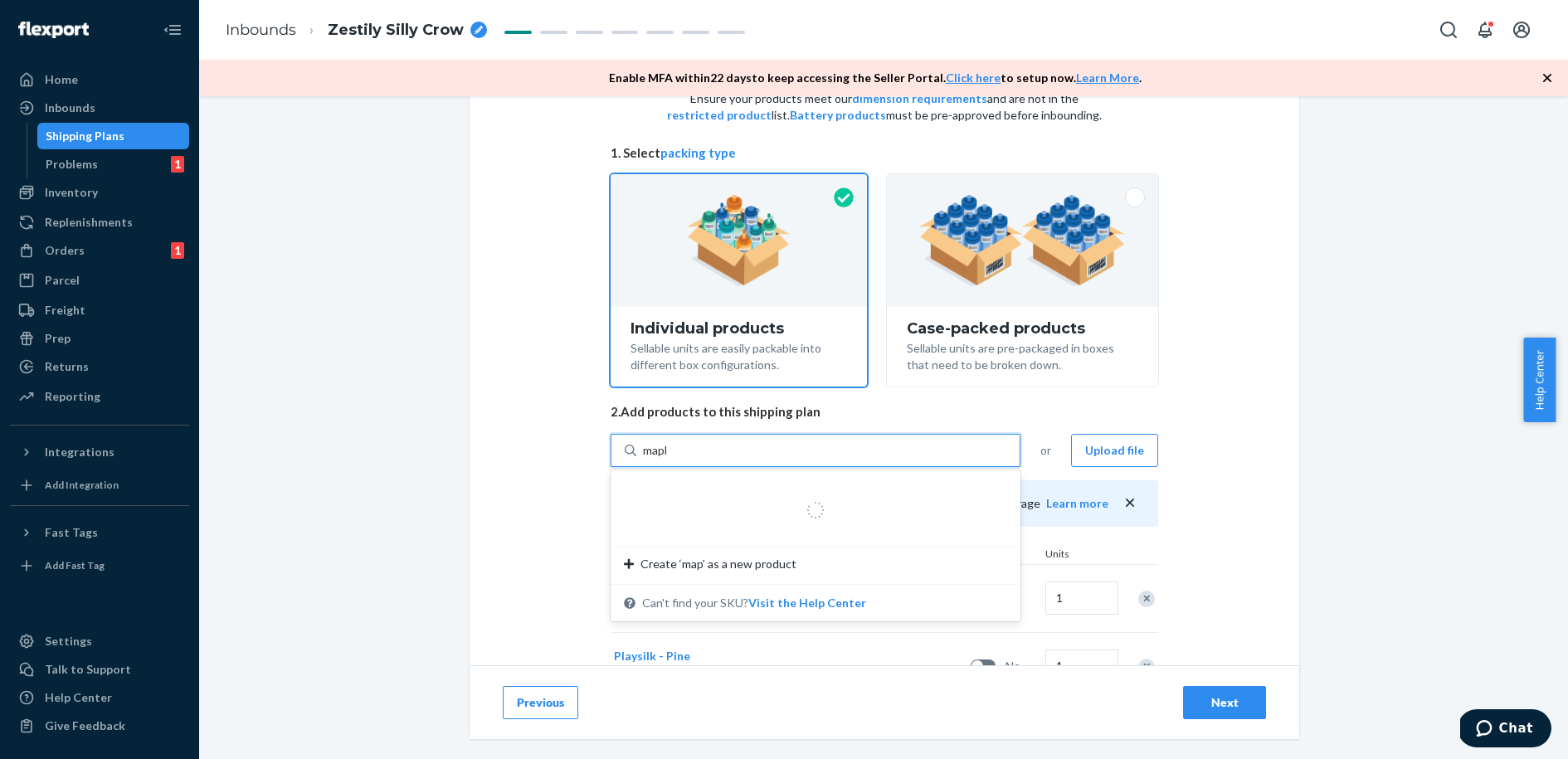
type input "maple"
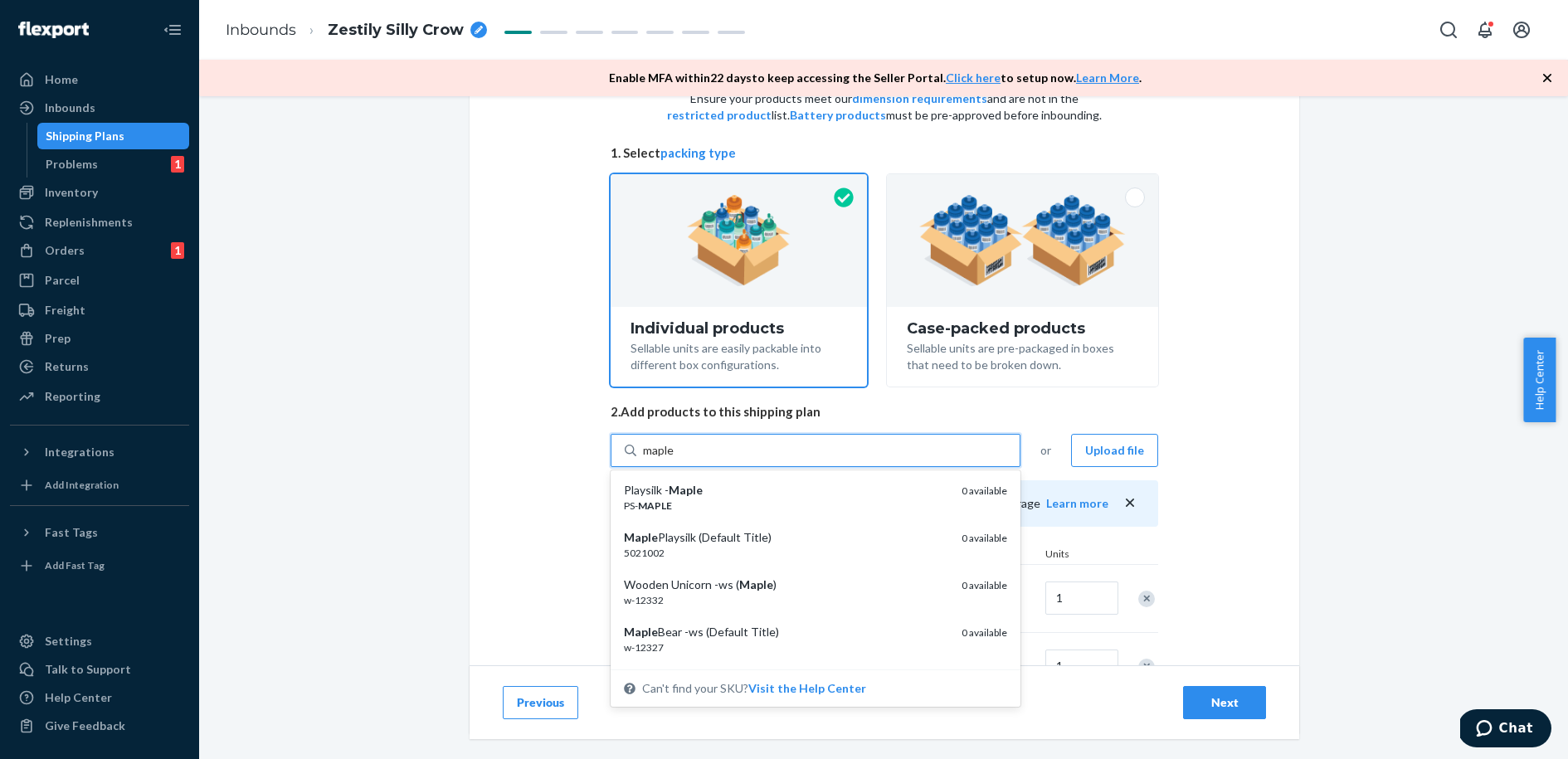
click at [672, 489] on em "Maple" at bounding box center [686, 490] width 34 height 14
click at [672, 459] on input "maple" at bounding box center [659, 450] width 33 height 16
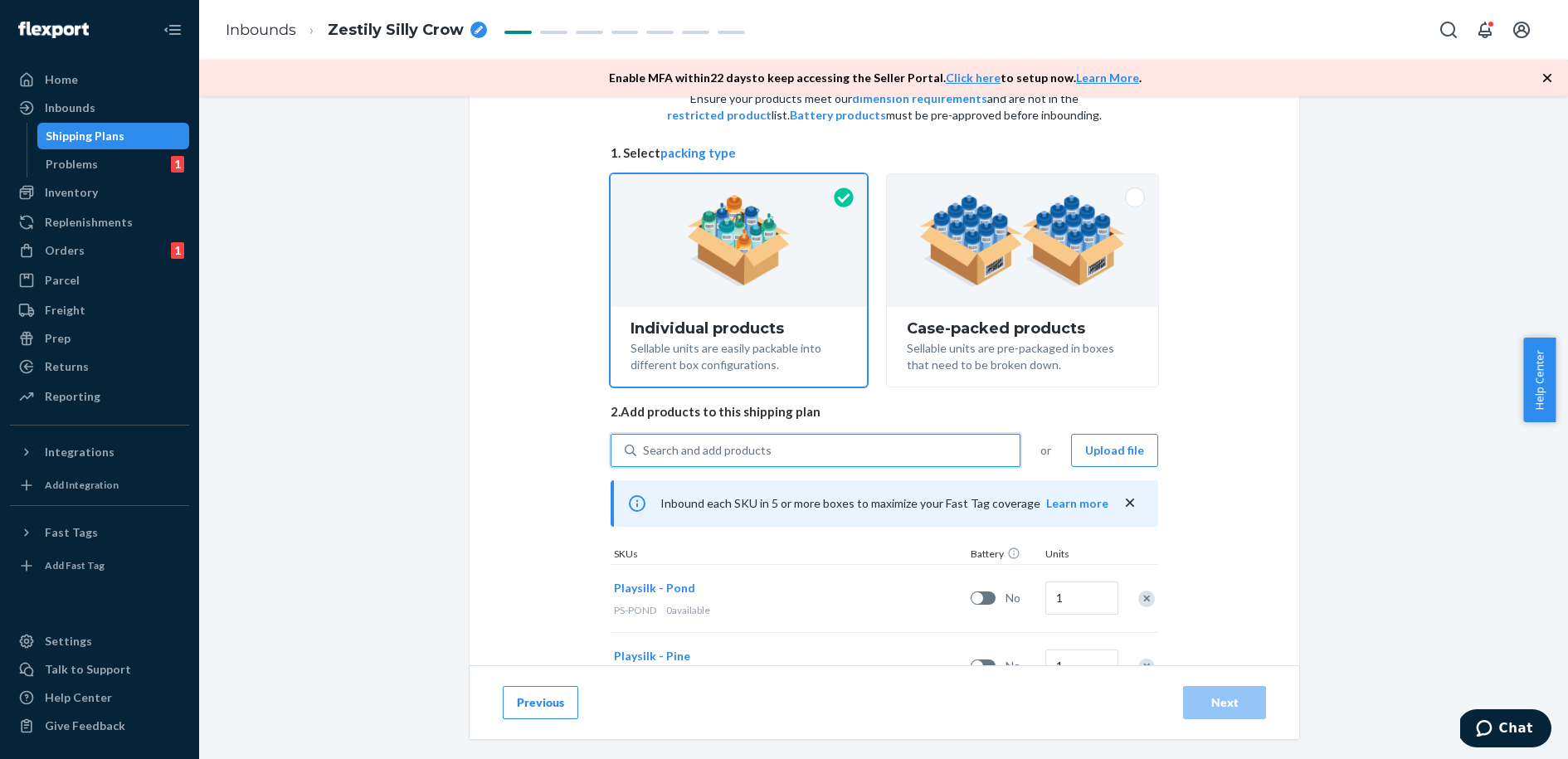
click at [680, 443] on div "Search and add products" at bounding box center [707, 450] width 128 height 16
click at [645, 443] on input "0 results available. Select is focused ,type to refine list, press Down to open…" at bounding box center [644, 450] width 2 height 16
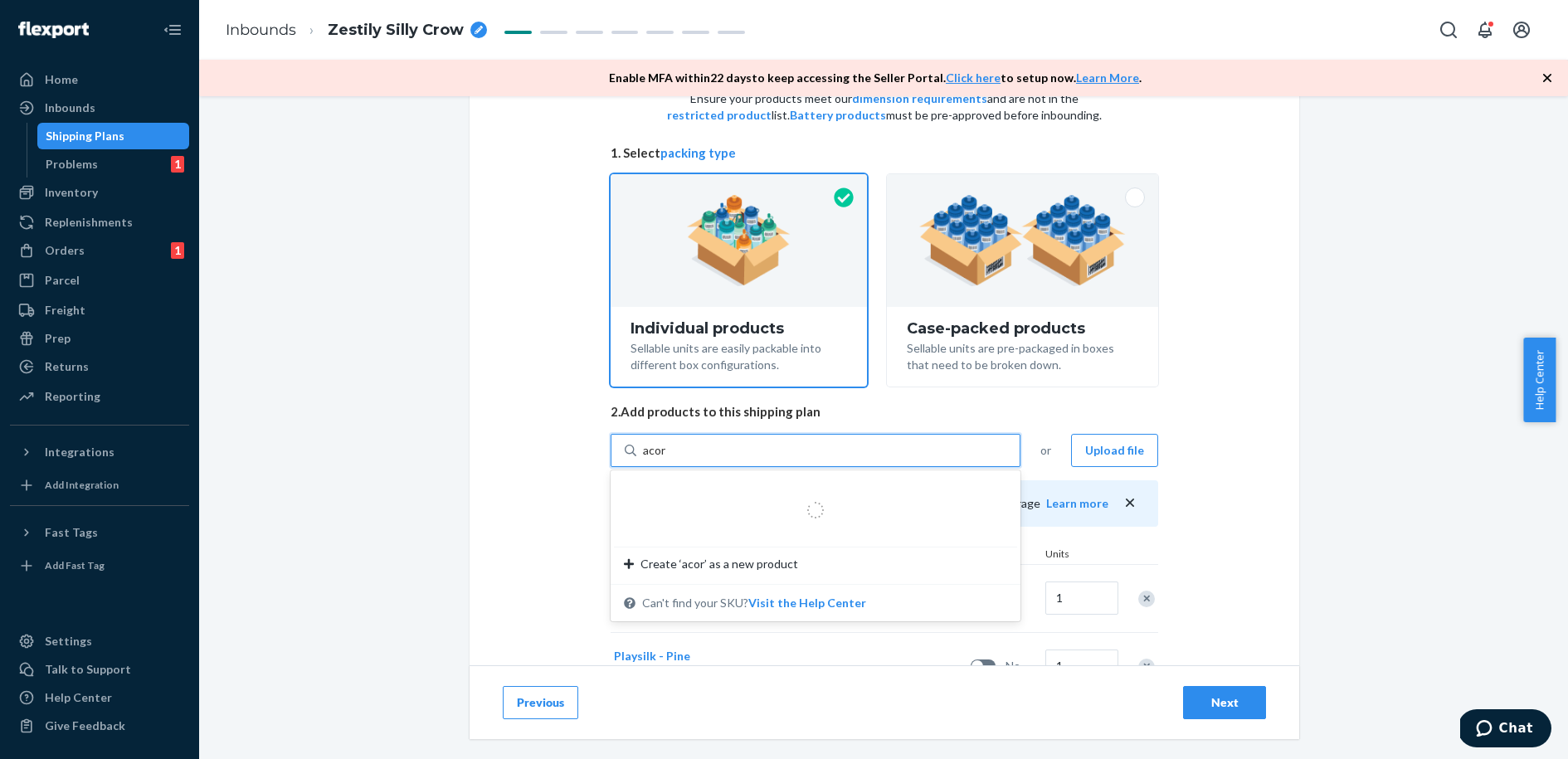
type input "acorn"
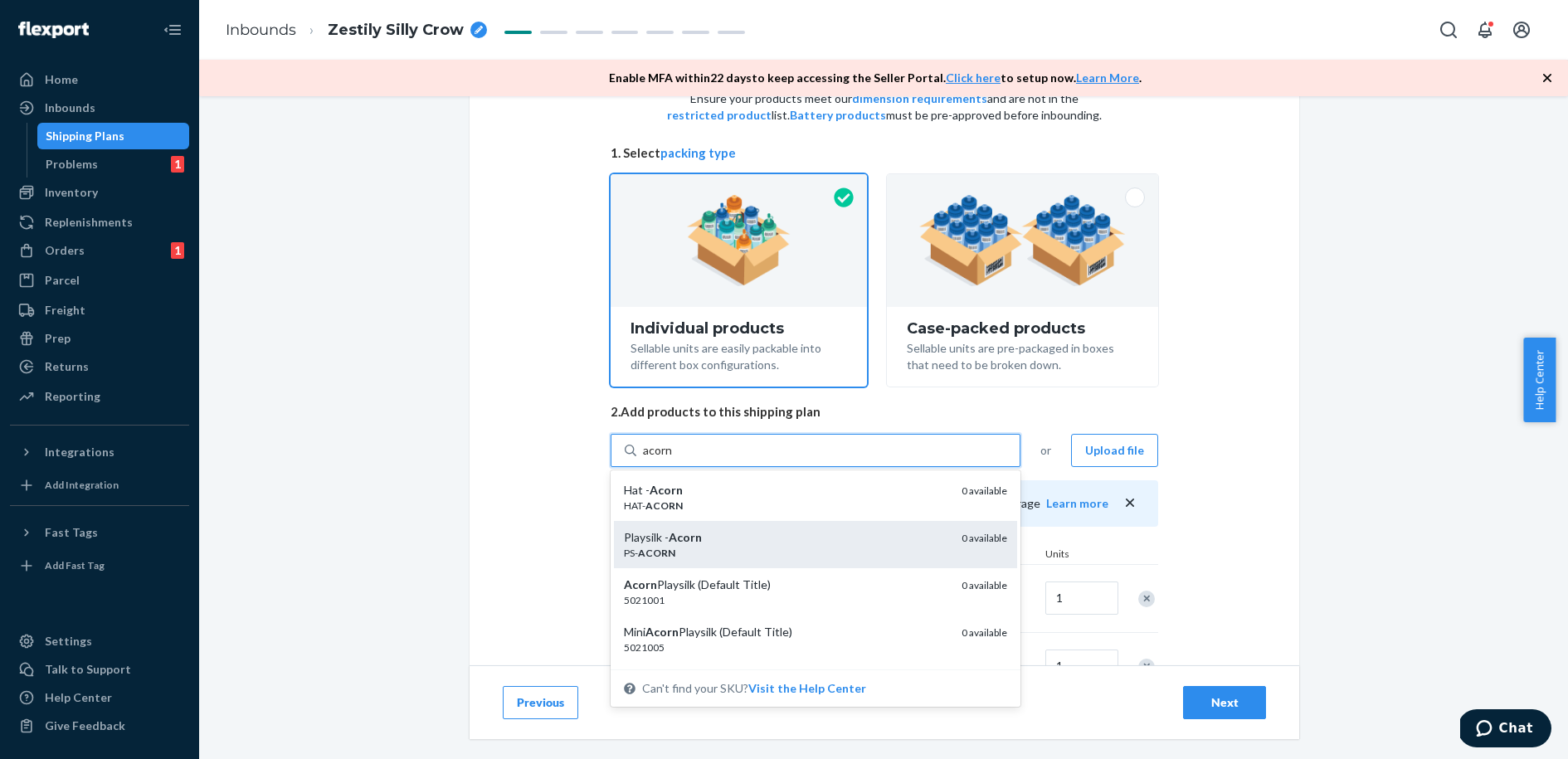
click at [672, 542] on em "Acorn" at bounding box center [685, 537] width 33 height 14
click at [672, 459] on input "acorn" at bounding box center [658, 450] width 31 height 16
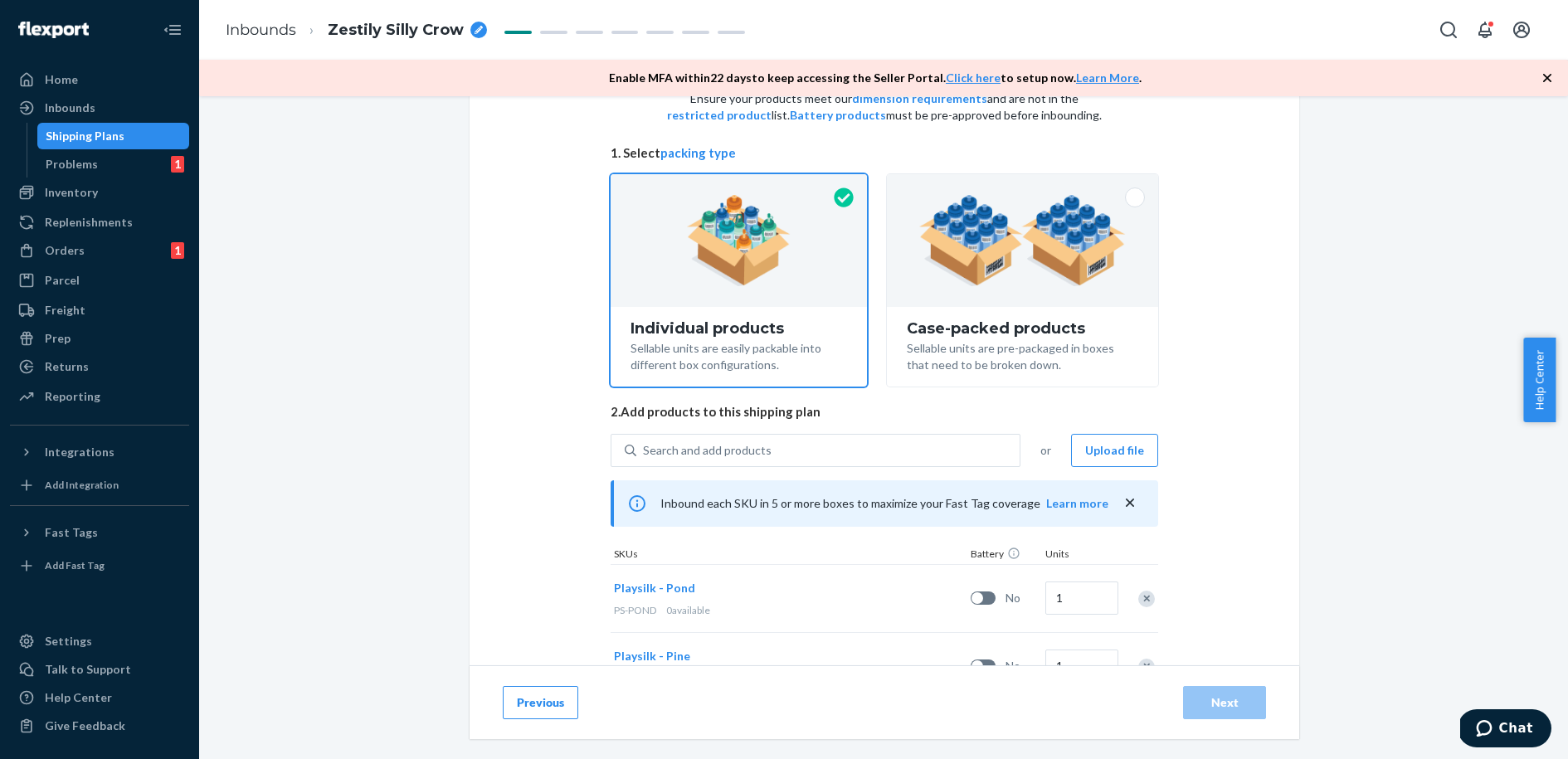
click at [514, 498] on div "Select and Add Products Ensure your products meet our dimension requirements an…" at bounding box center [884, 414] width 829 height 773
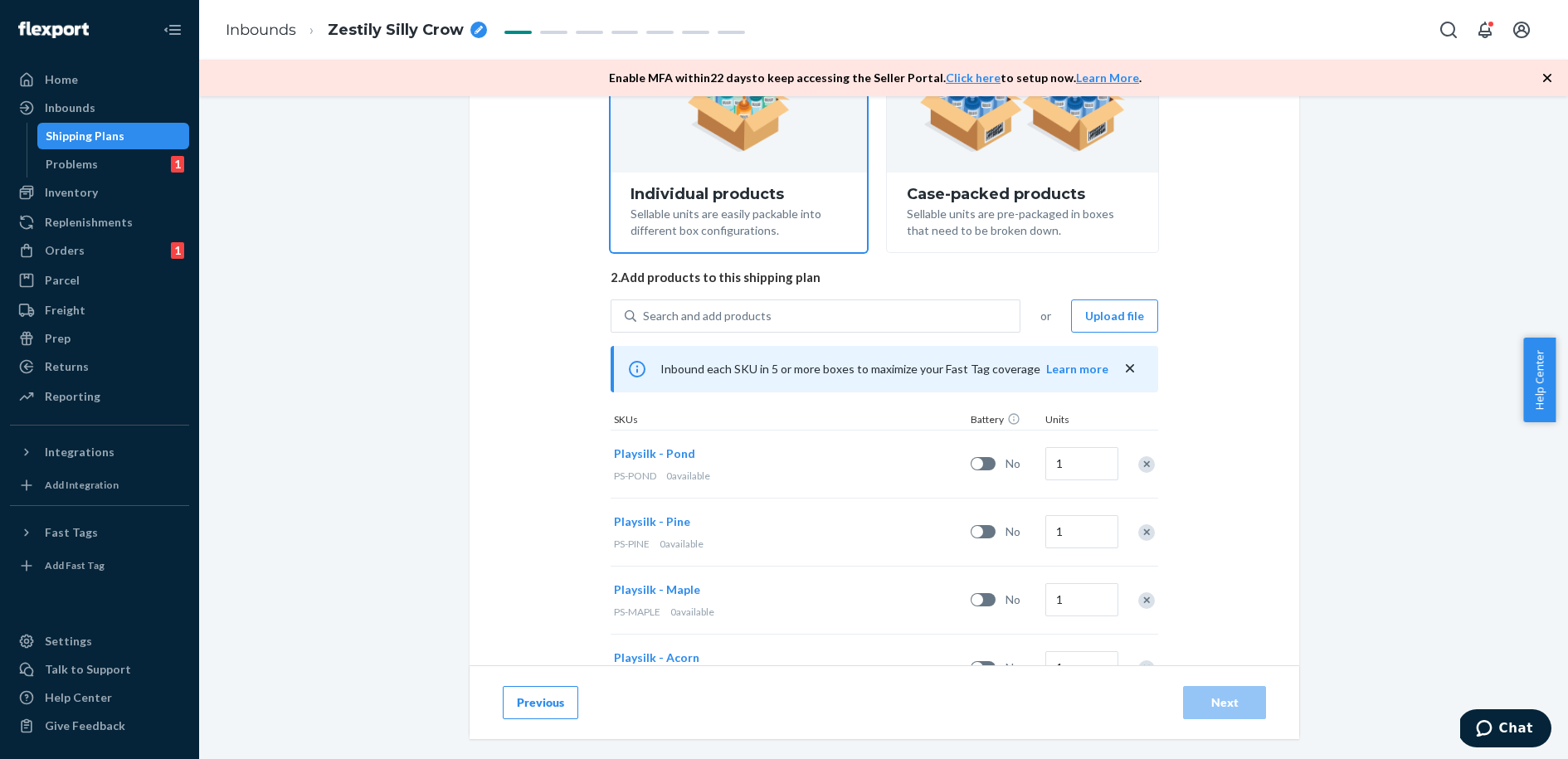
scroll to position [297, 0]
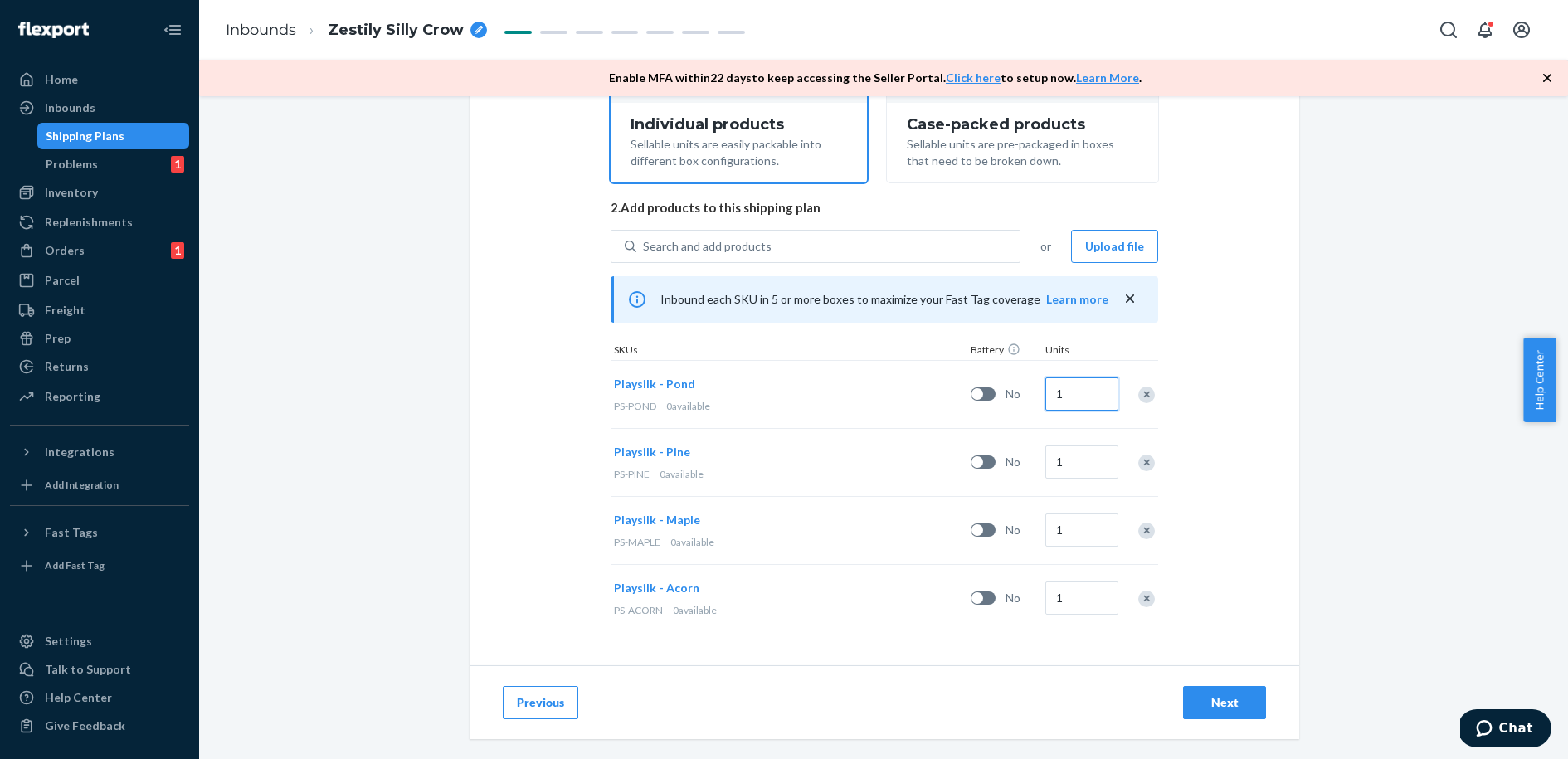
click at [1080, 391] on input "1" at bounding box center [1082, 394] width 73 height 33
type input "292"
click at [1090, 463] on input "1" at bounding box center [1082, 462] width 73 height 33
type input "299"
click at [1082, 525] on input "1" at bounding box center [1082, 530] width 73 height 33
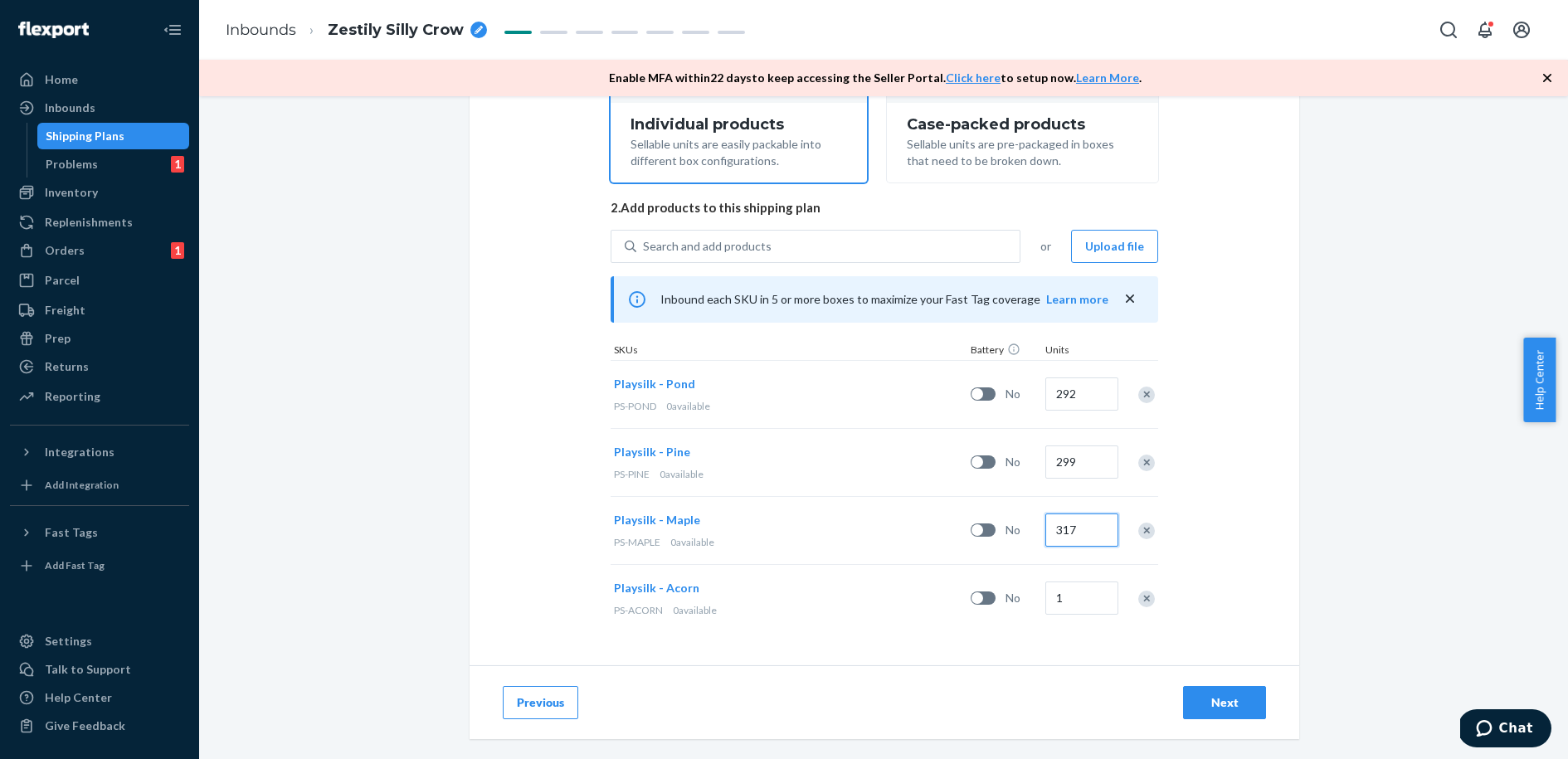
type input "317"
click at [1054, 607] on input "1" at bounding box center [1082, 598] width 73 height 33
type input "322"
click at [1203, 705] on div "Next" at bounding box center [1224, 703] width 55 height 16
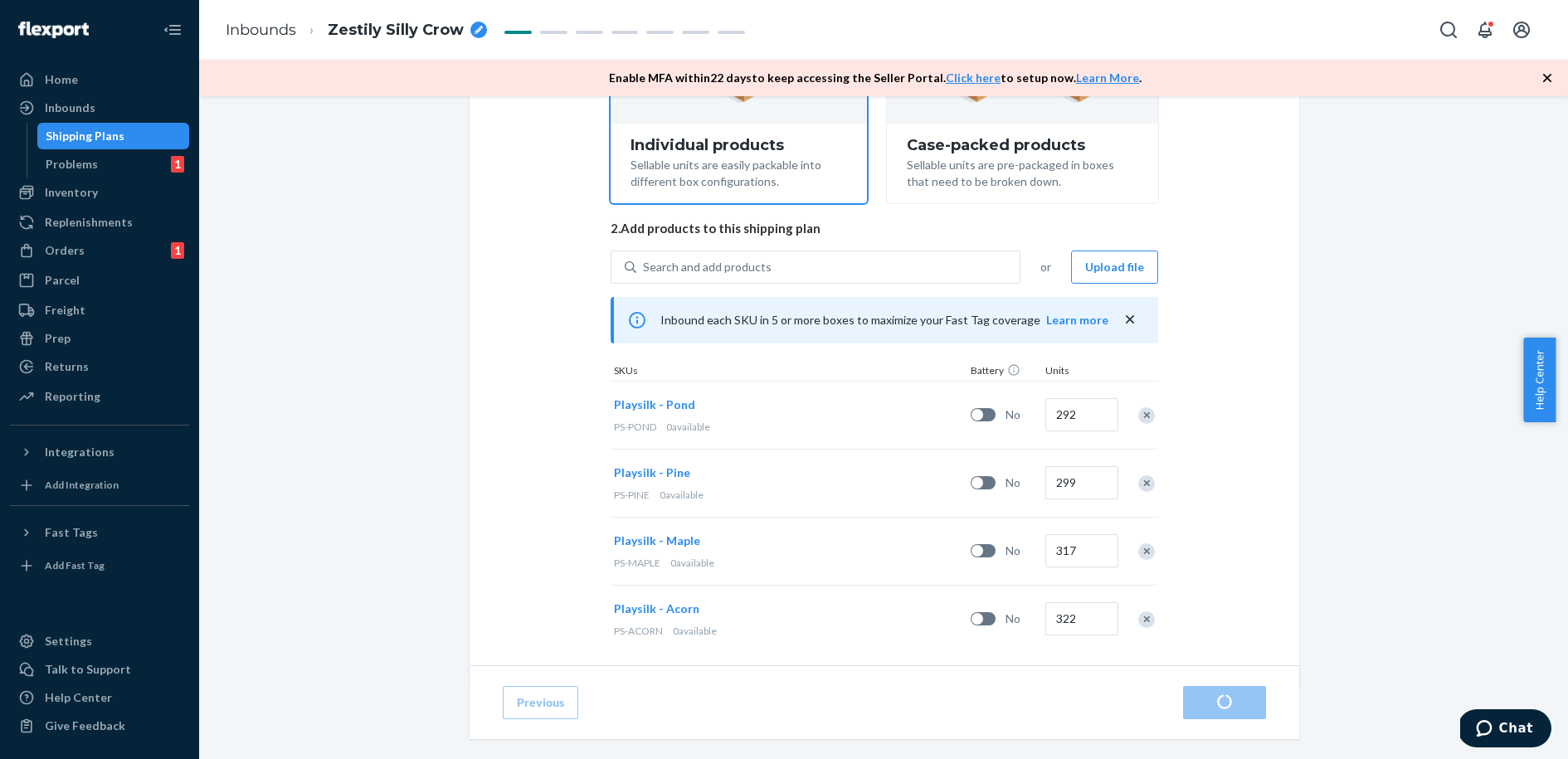
scroll to position [297, 0]
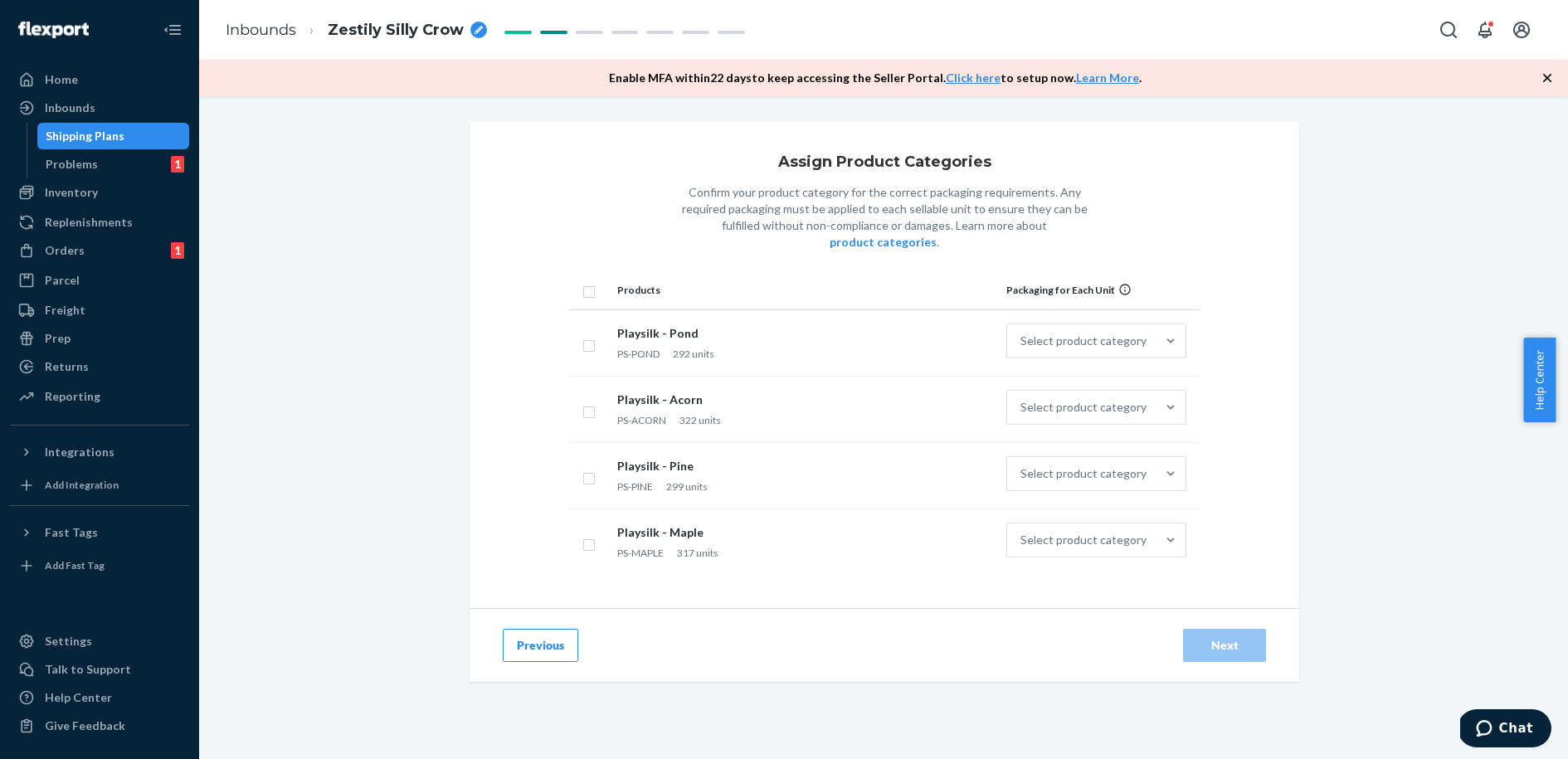
click at [583, 281] on input "checkbox" at bounding box center [589, 290] width 13 height 17
checkbox input "true"
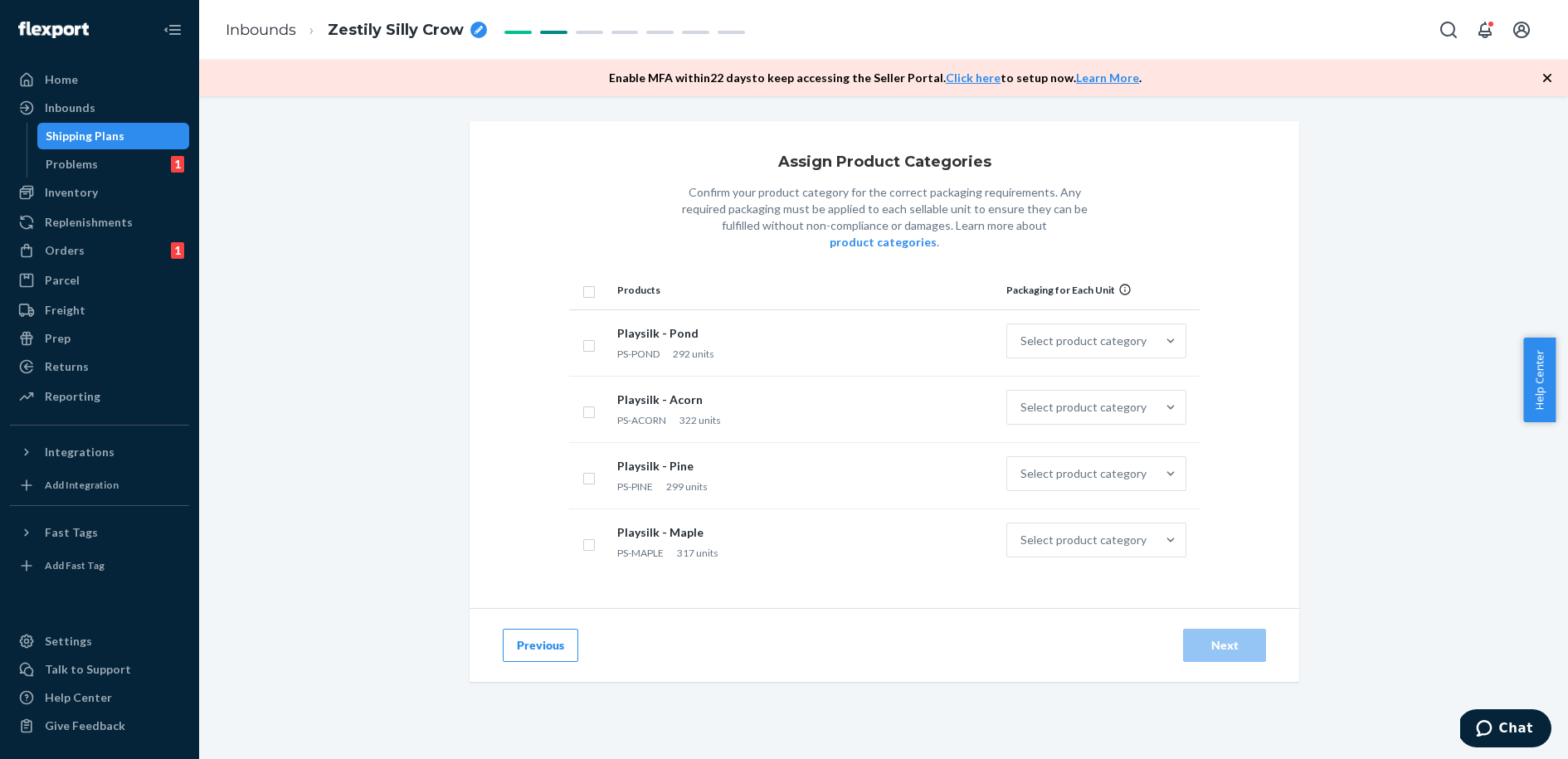
checkbox input "true"
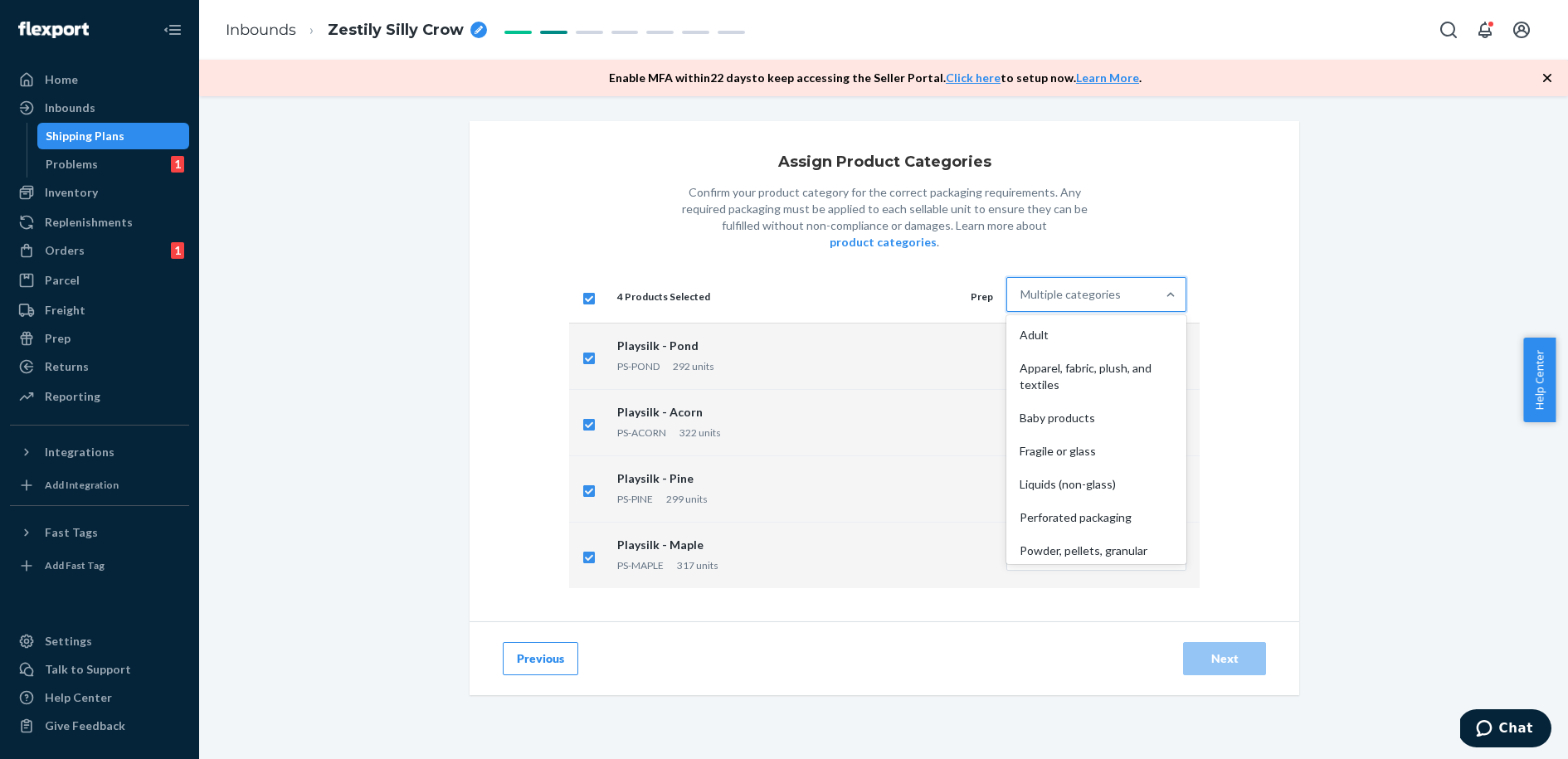
click at [1117, 278] on div "Multiple categories" at bounding box center [1081, 294] width 148 height 33
click at [1022, 286] on input "option Adult focused, 1 of 10. 10 results available. Use Up and Down to choose …" at bounding box center [1022, 294] width 2 height 16
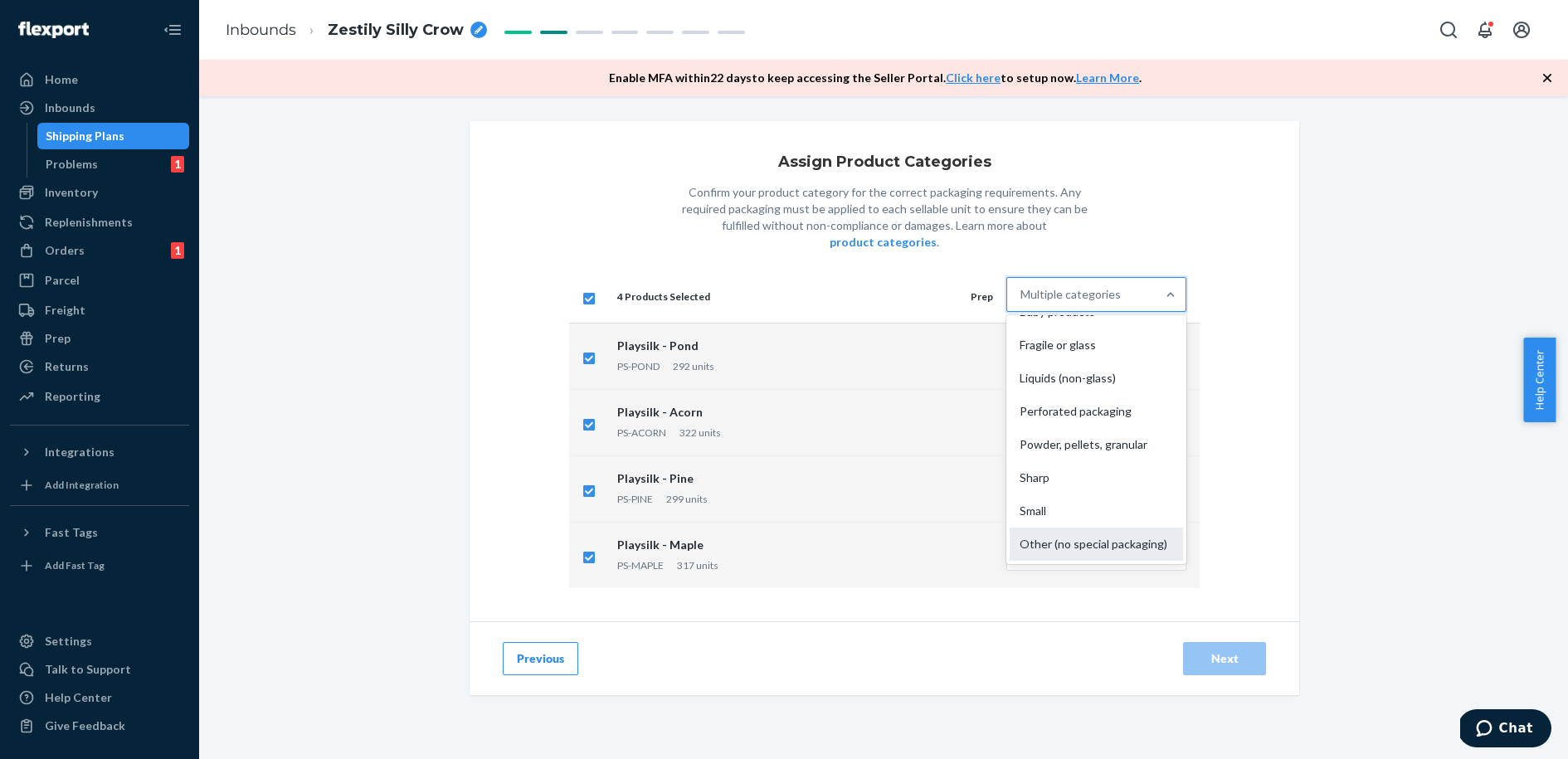
click at [1080, 535] on div "Other (no special packaging)" at bounding box center [1095, 545] width 173 height 33
click at [1022, 303] on input "option Other (no special packaging) focused, 10 of 10. 10 results available. Us…" at bounding box center [1022, 294] width 2 height 16
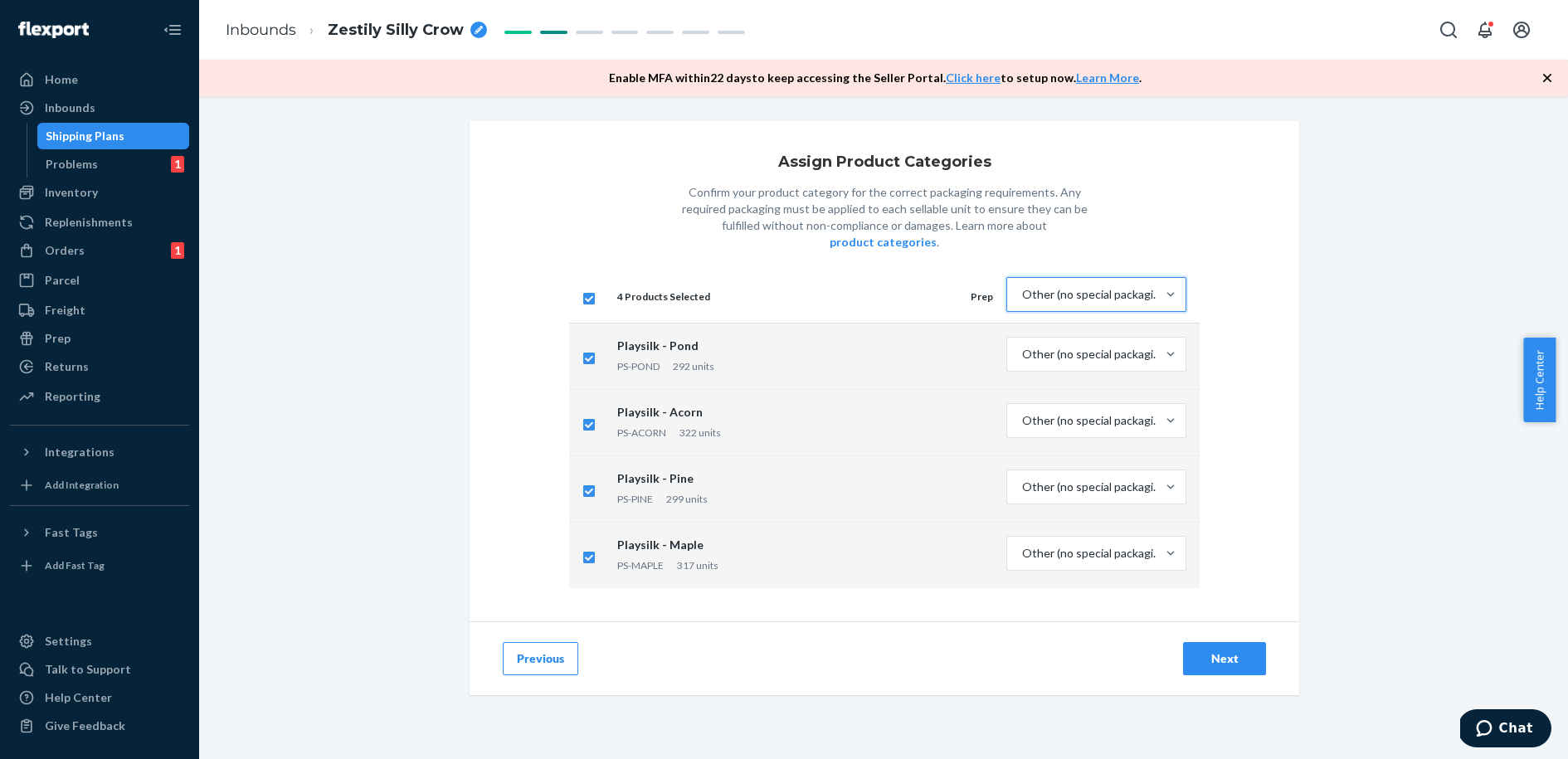
click at [1243, 489] on div "Assign Product Categories Confirm your product category for the correct packagi…" at bounding box center [884, 371] width 829 height 501
click at [1217, 651] on div "Next" at bounding box center [1224, 659] width 55 height 16
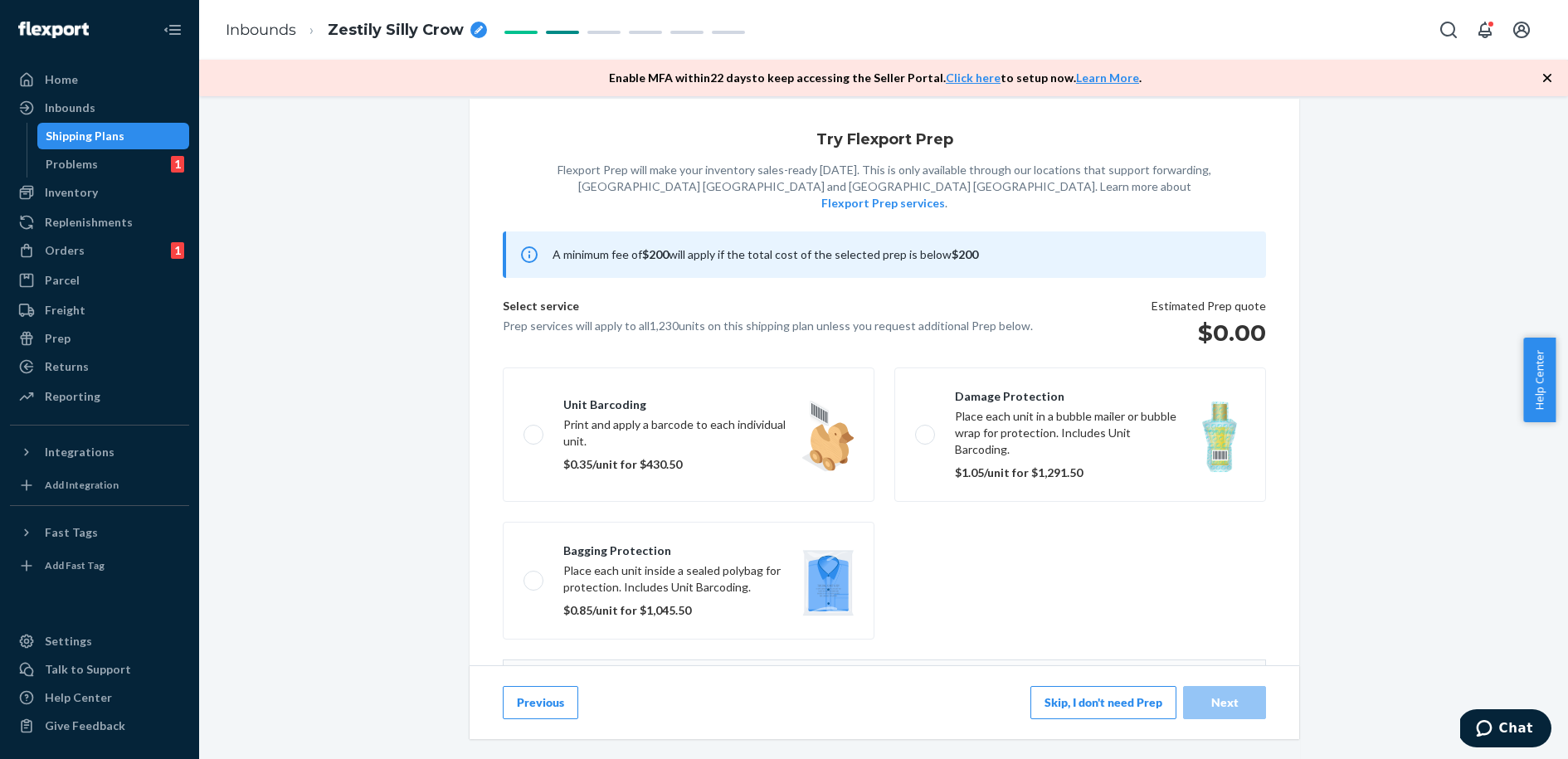
scroll to position [122, 0]
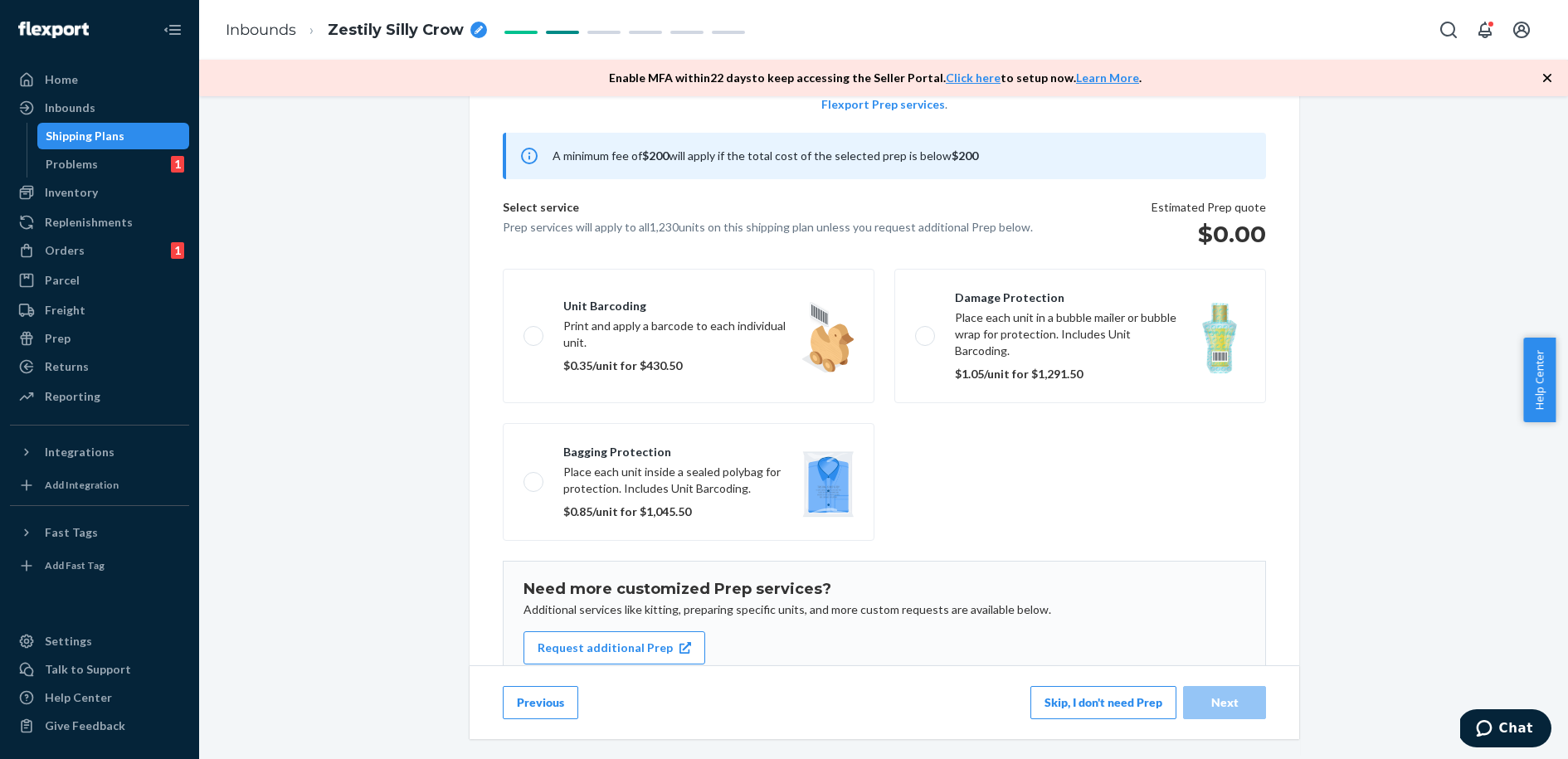
click at [1071, 694] on button "Skip, I don't need Prep" at bounding box center [1103, 703] width 146 height 33
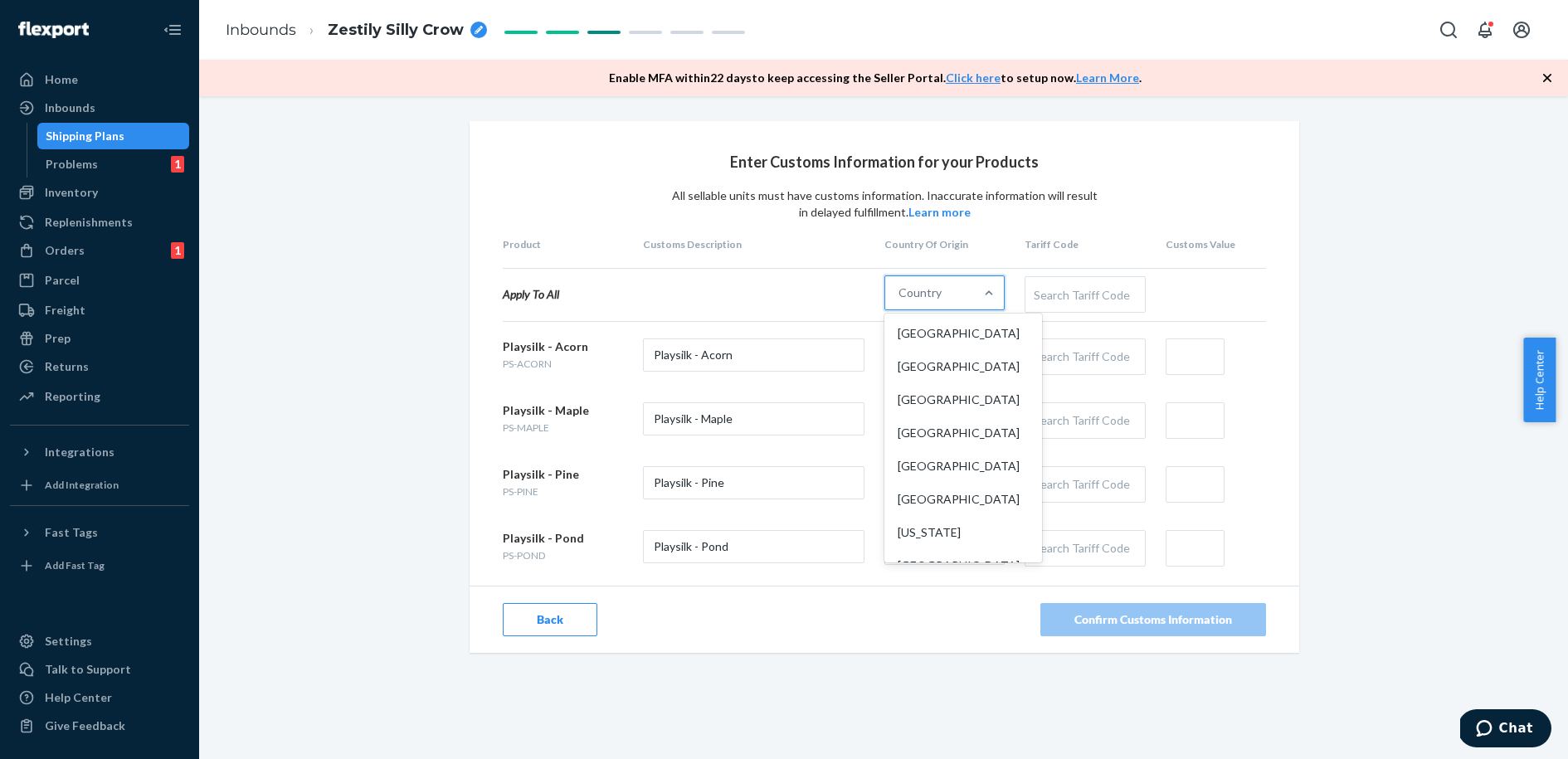
click at [940, 292] on div "Country" at bounding box center [929, 293] width 89 height 33
click at [900, 292] on input "option [GEOGRAPHIC_DATA] focused, 1 of 249. 249 results available. Use Up and D…" at bounding box center [899, 292] width 2 height 16
click at [946, 336] on div "[GEOGRAPHIC_DATA]" at bounding box center [963, 333] width 151 height 33
click at [900, 301] on input "option [GEOGRAPHIC_DATA] focused, 1 of 249. 249 results available. Use Up and D…" at bounding box center [899, 292] width 2 height 16
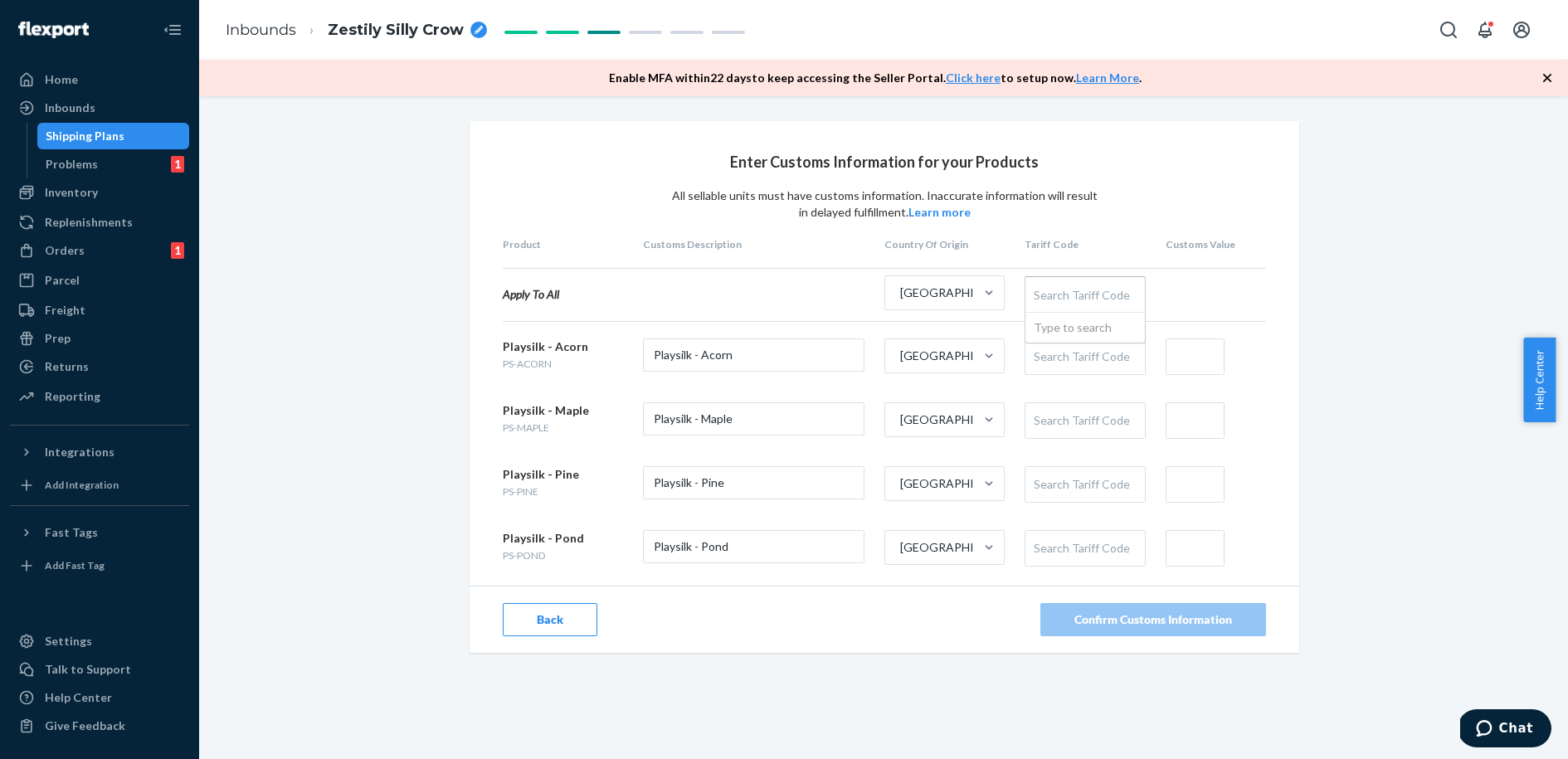
click at [1066, 284] on div "Search Tariff Code" at bounding box center [1085, 295] width 119 height 34
type input "95"
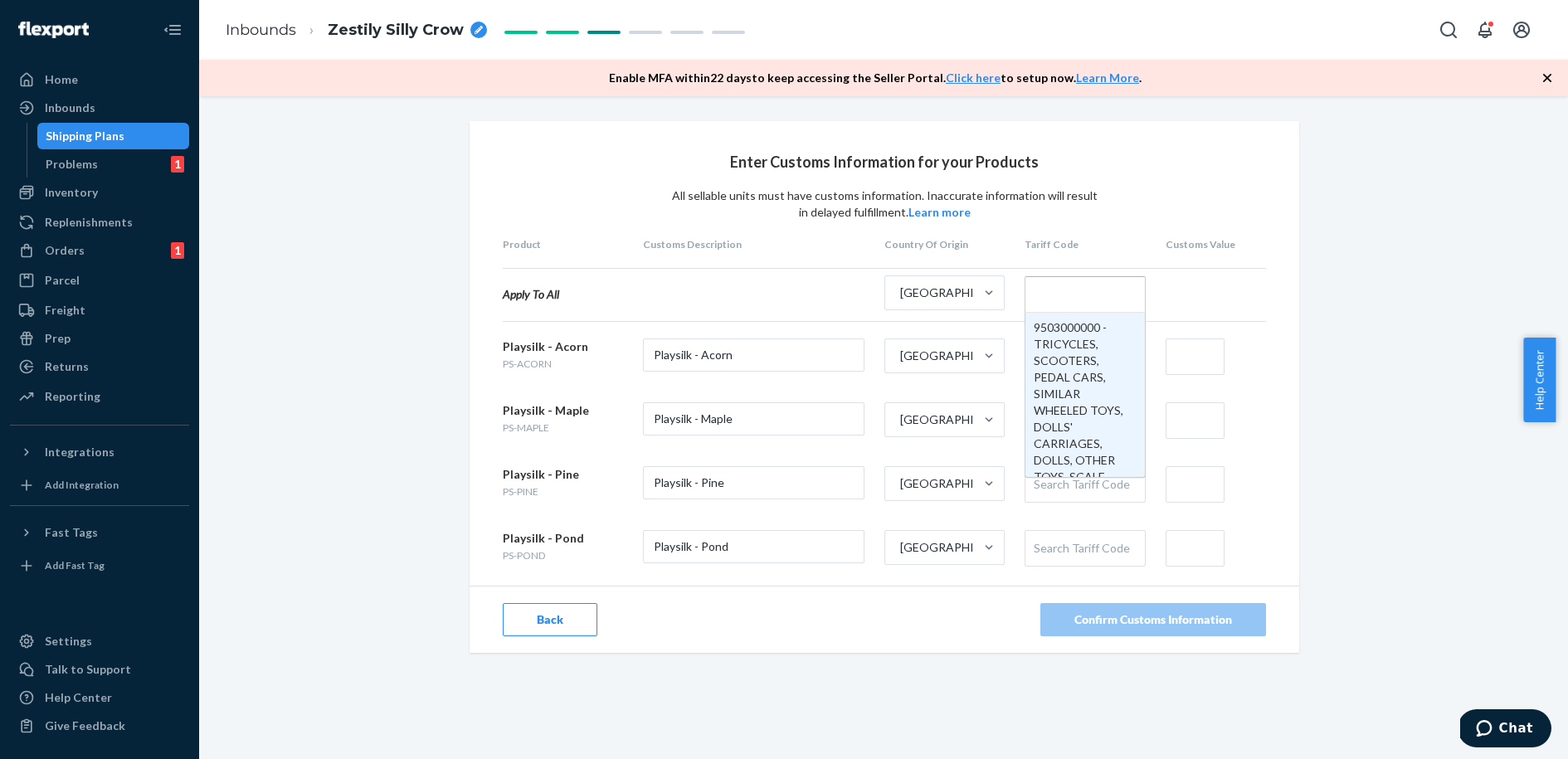
click at [1196, 358] on input "text" at bounding box center [1195, 357] width 59 height 36
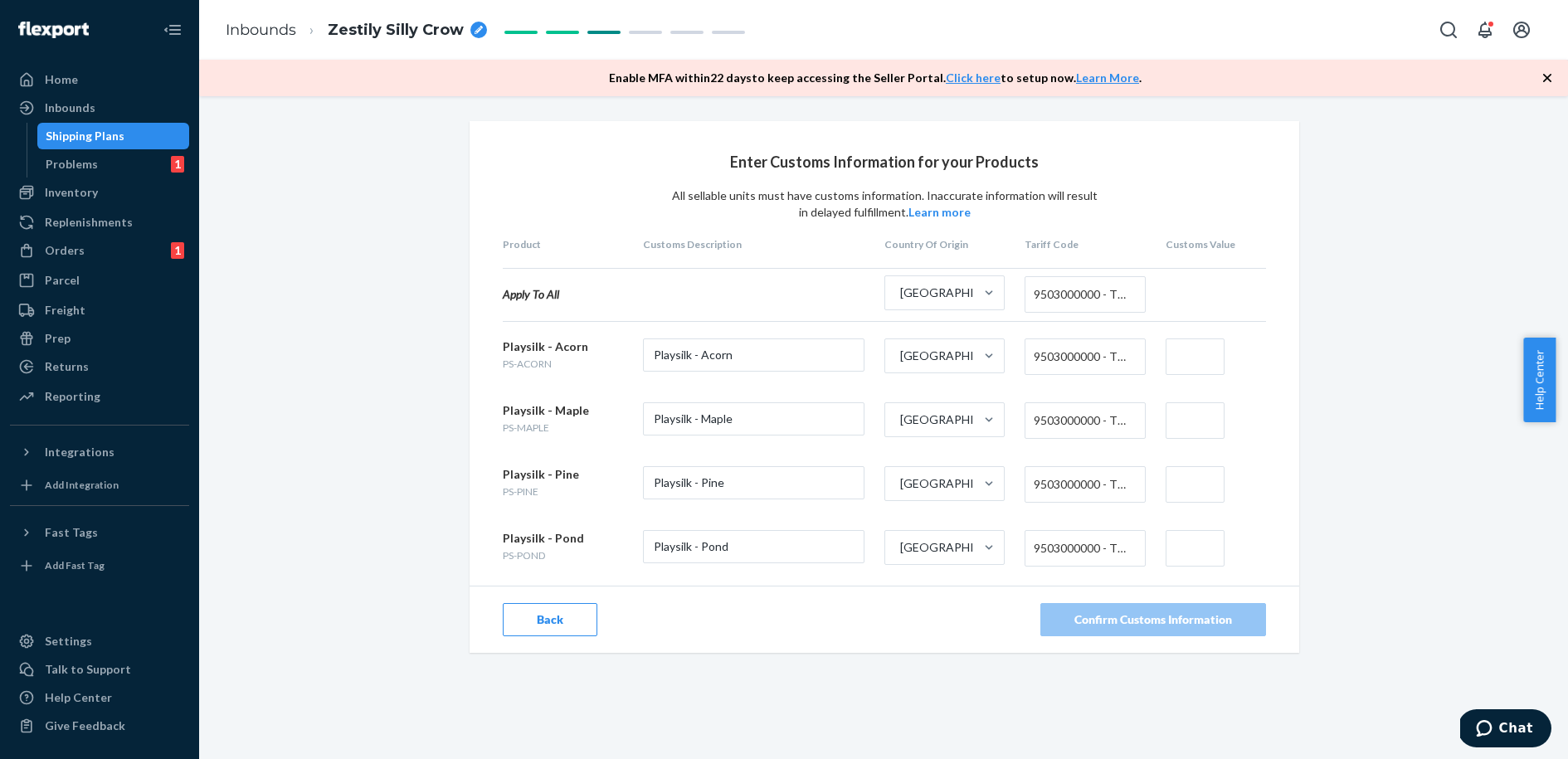
click at [1319, 202] on div "Enter Customs Information for your Products All sellable units must have custom…" at bounding box center [883, 413] width 1344 height 585
click at [1199, 353] on input "text" at bounding box center [1195, 357] width 59 height 36
type input "$16"
click at [1176, 416] on input "text" at bounding box center [1195, 421] width 59 height 36
type input "$16"
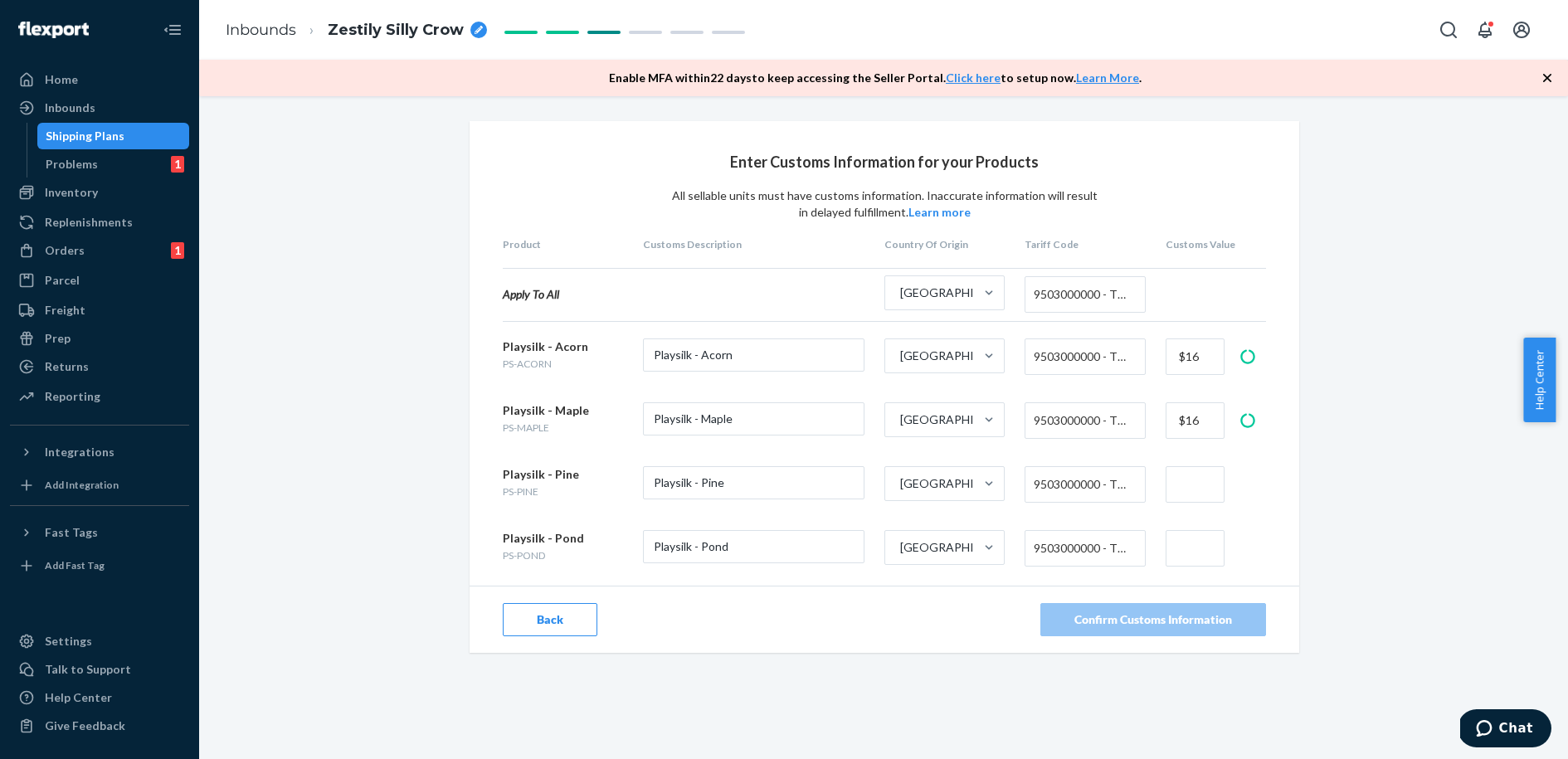
click at [1165, 482] on input "text" at bounding box center [1195, 484] width 59 height 36
type input "$16"
click at [1235, 478] on div "$16" at bounding box center [1215, 484] width 100 height 36
click at [1184, 549] on input "text" at bounding box center [1195, 548] width 59 height 36
type input "$16"
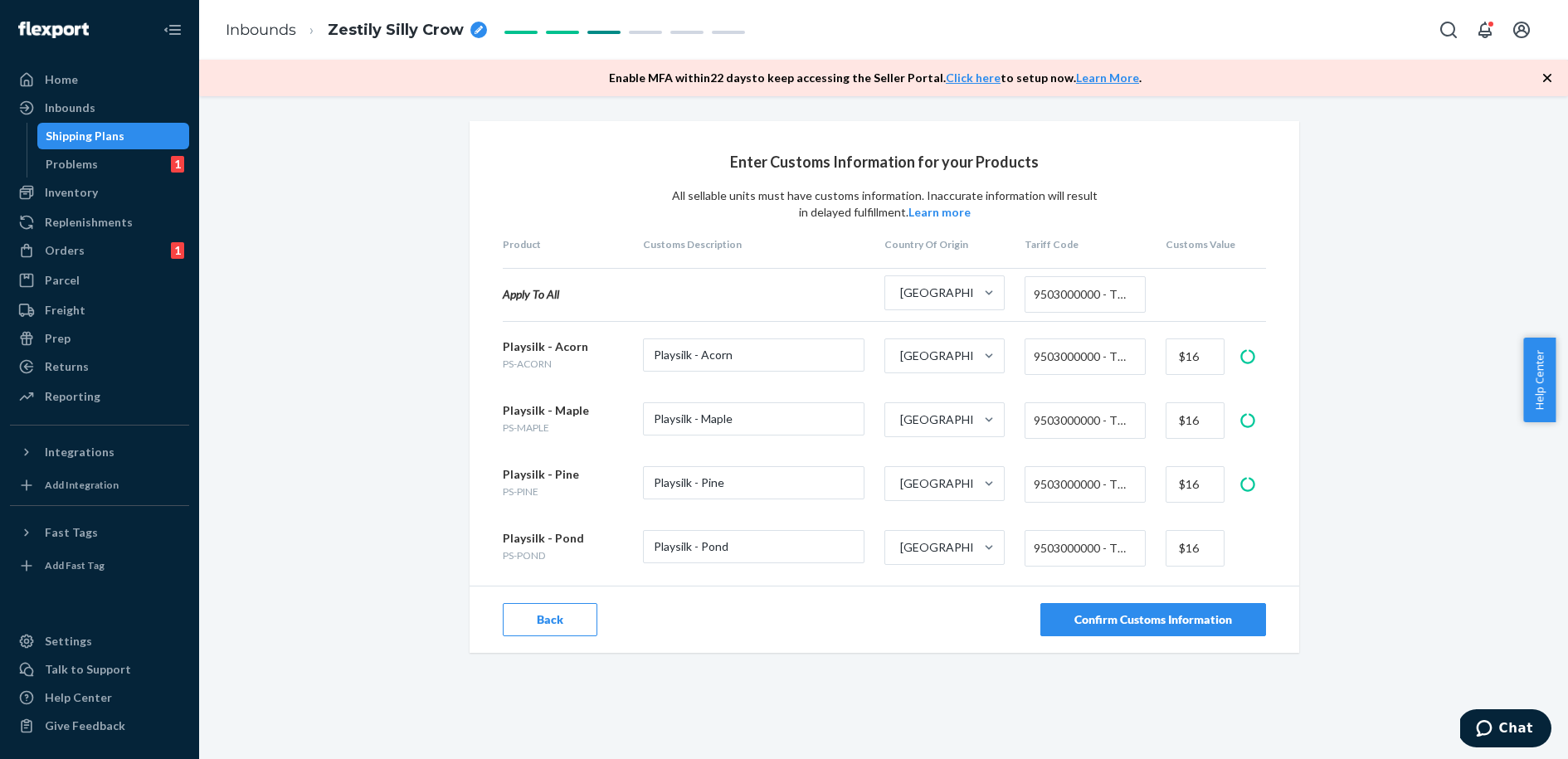
click at [1252, 538] on div "$16" at bounding box center [1215, 548] width 100 height 36
click at [1065, 616] on button "Confirm Customs Information" at bounding box center [1153, 619] width 226 height 33
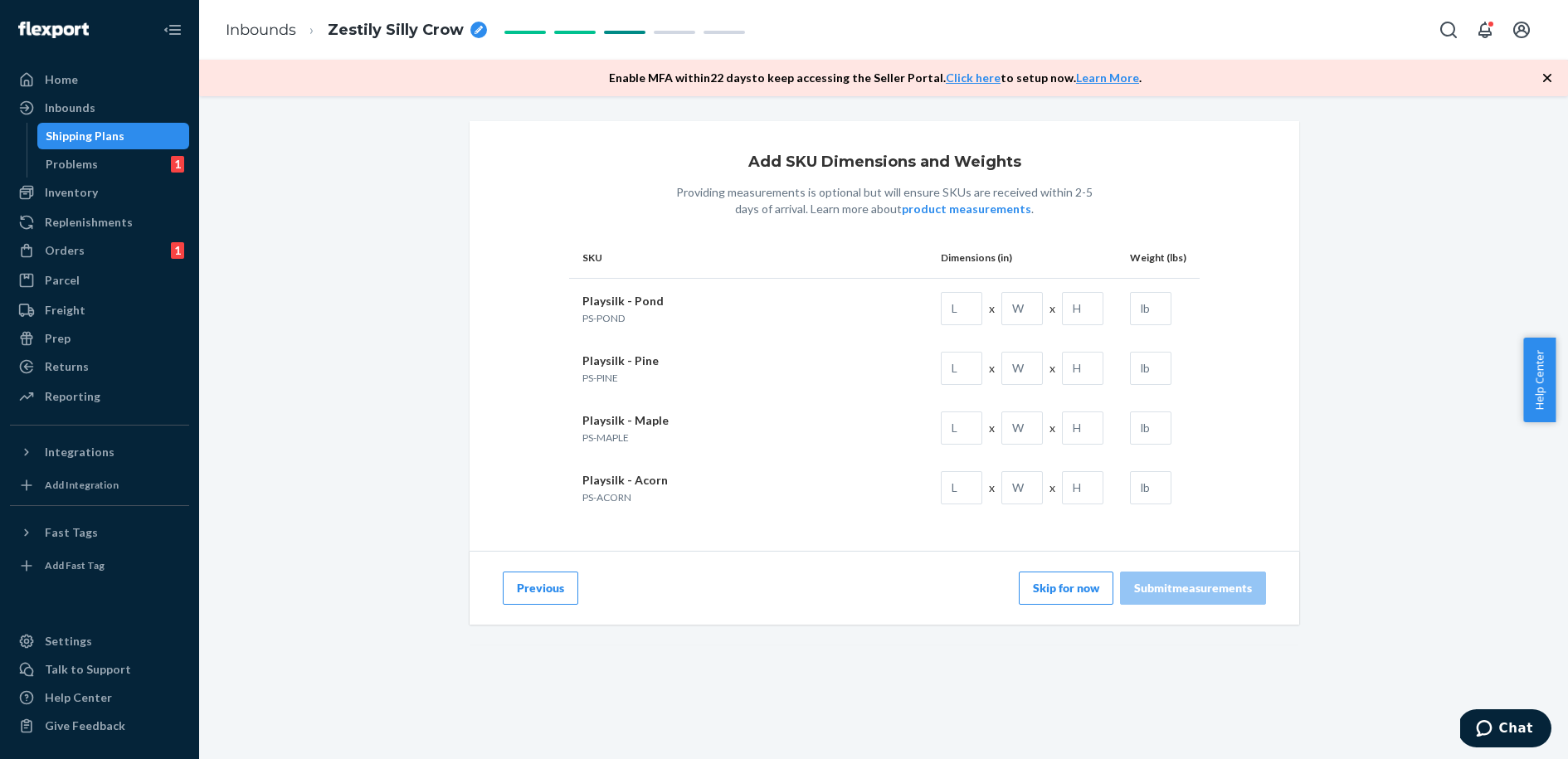
click at [1047, 581] on button "Skip for now" at bounding box center [1066, 588] width 95 height 33
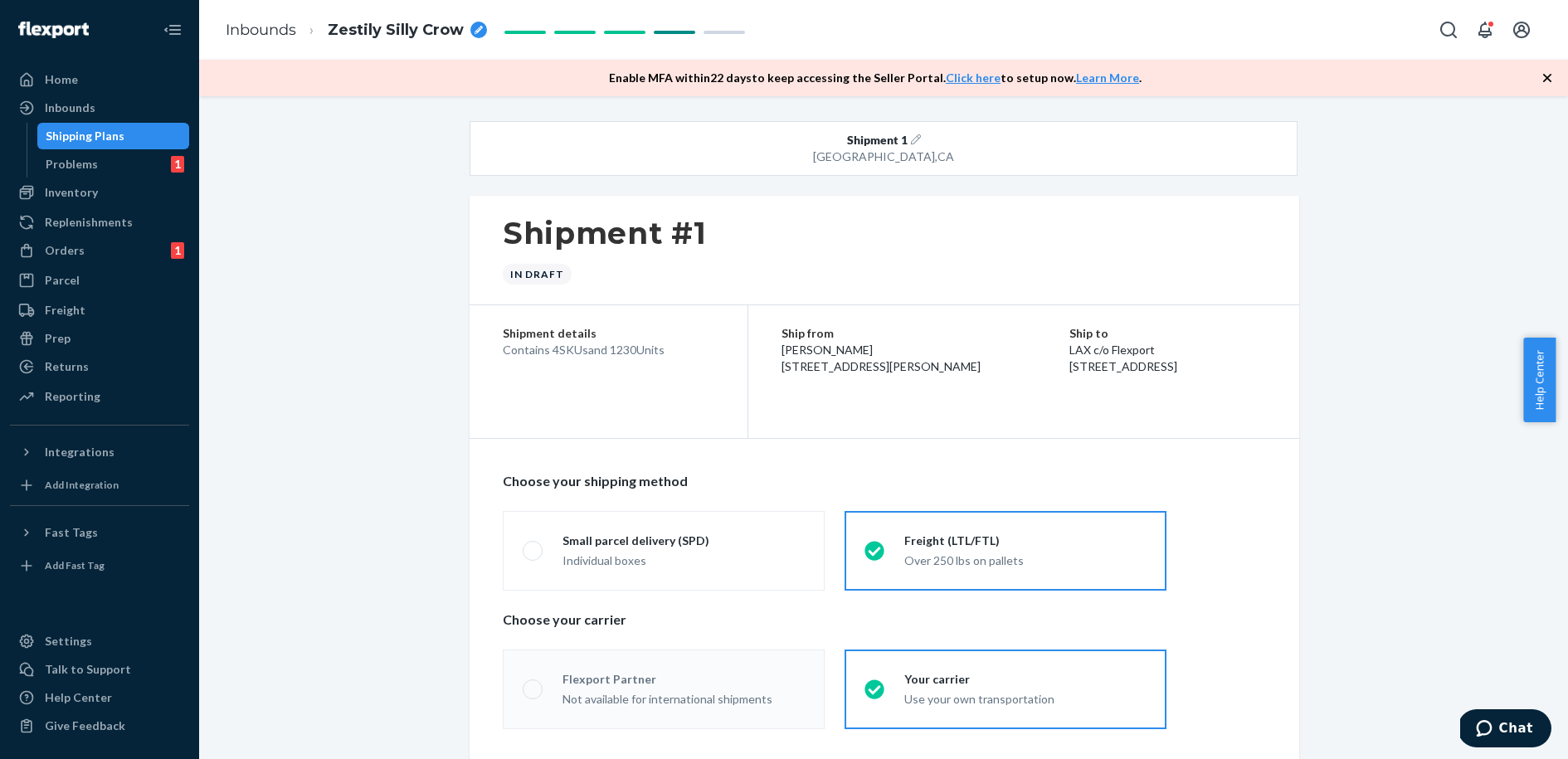
radio input "true"
radio input "false"
radio input "true"
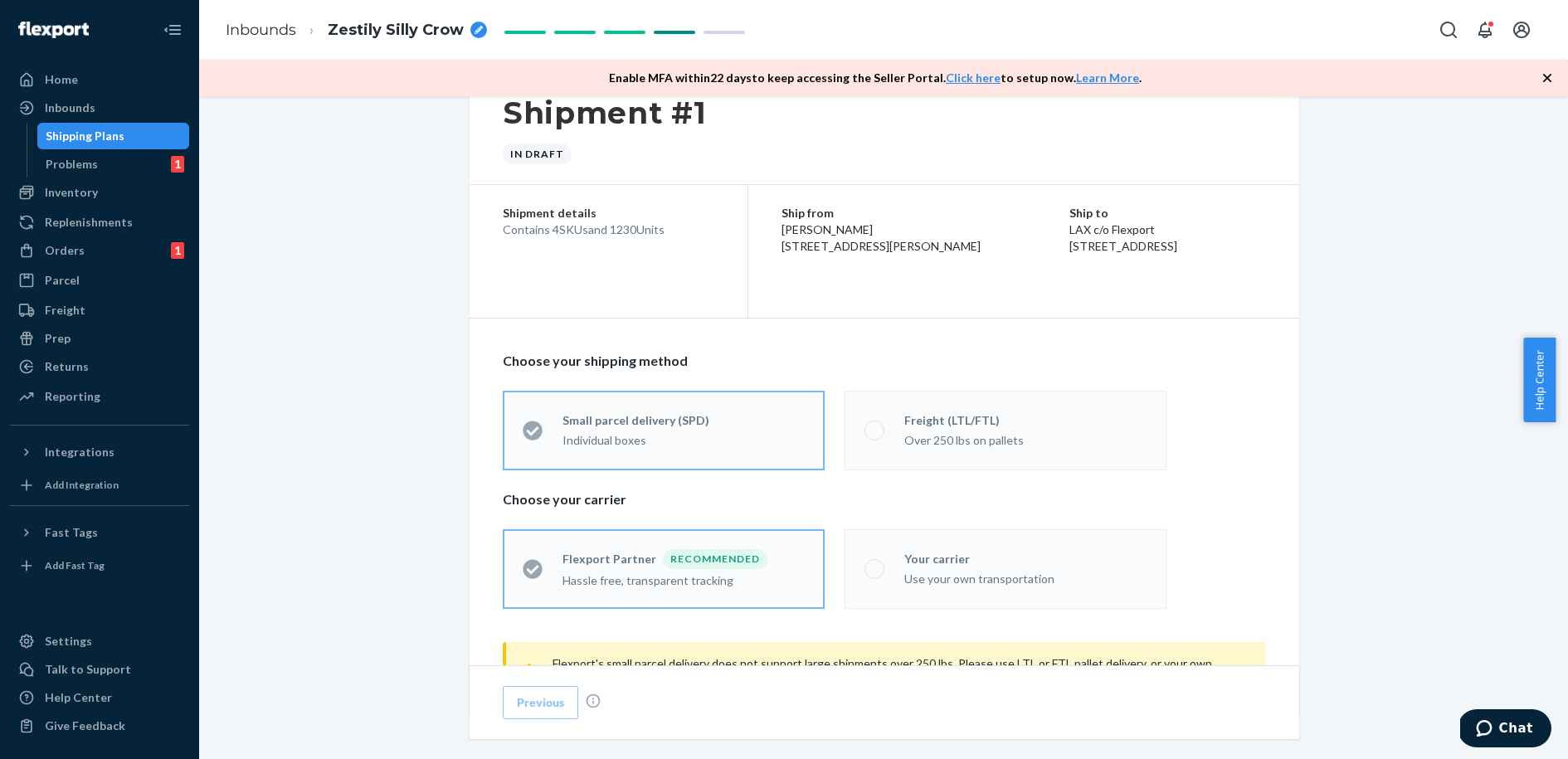
scroll to position [218, 0]
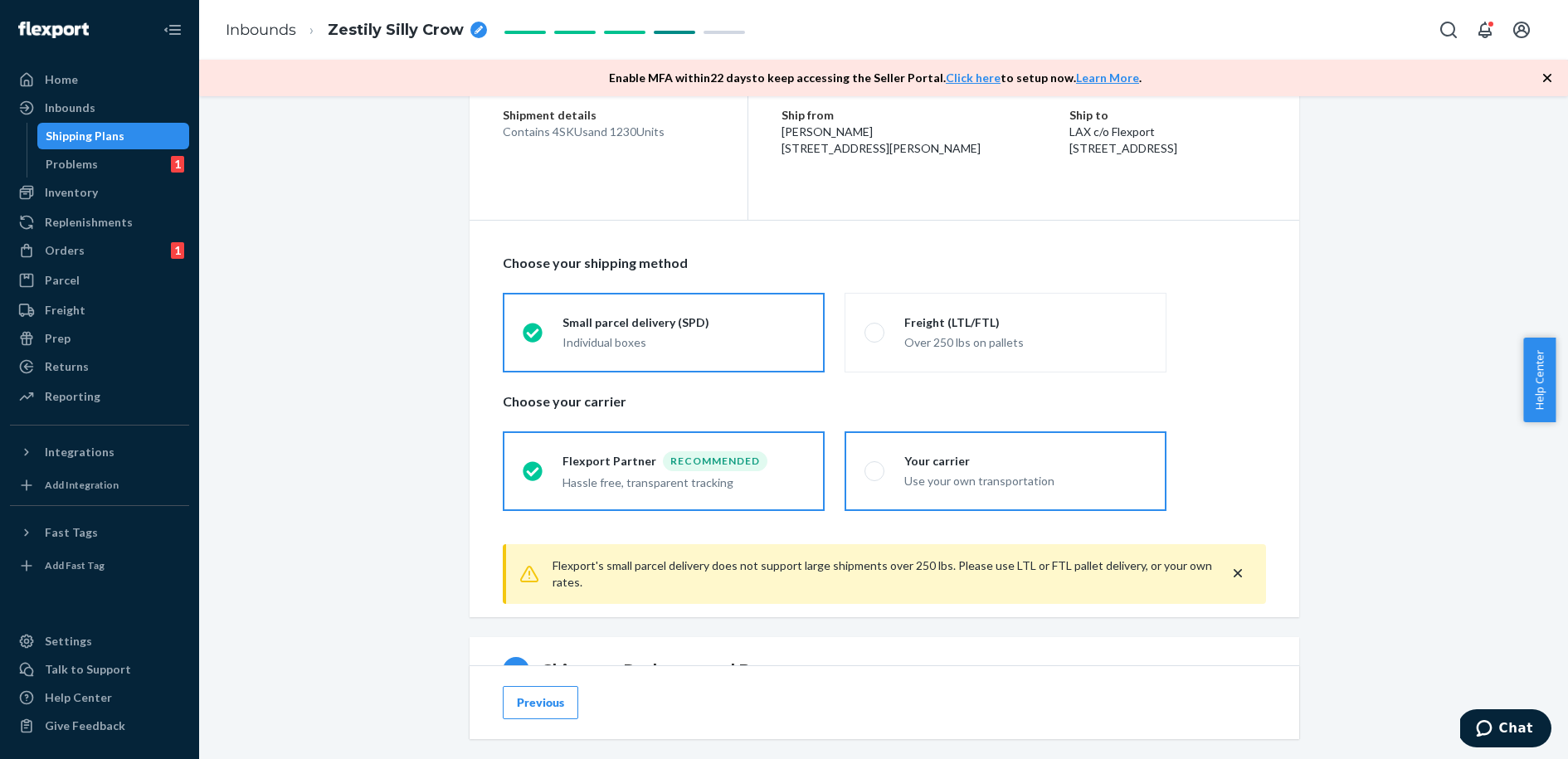
click at [941, 478] on div "Use your own transportation" at bounding box center [1025, 480] width 242 height 16
click at [875, 477] on input "Your carrier Use your own transportation" at bounding box center [870, 470] width 11 height 11
radio input "true"
radio input "false"
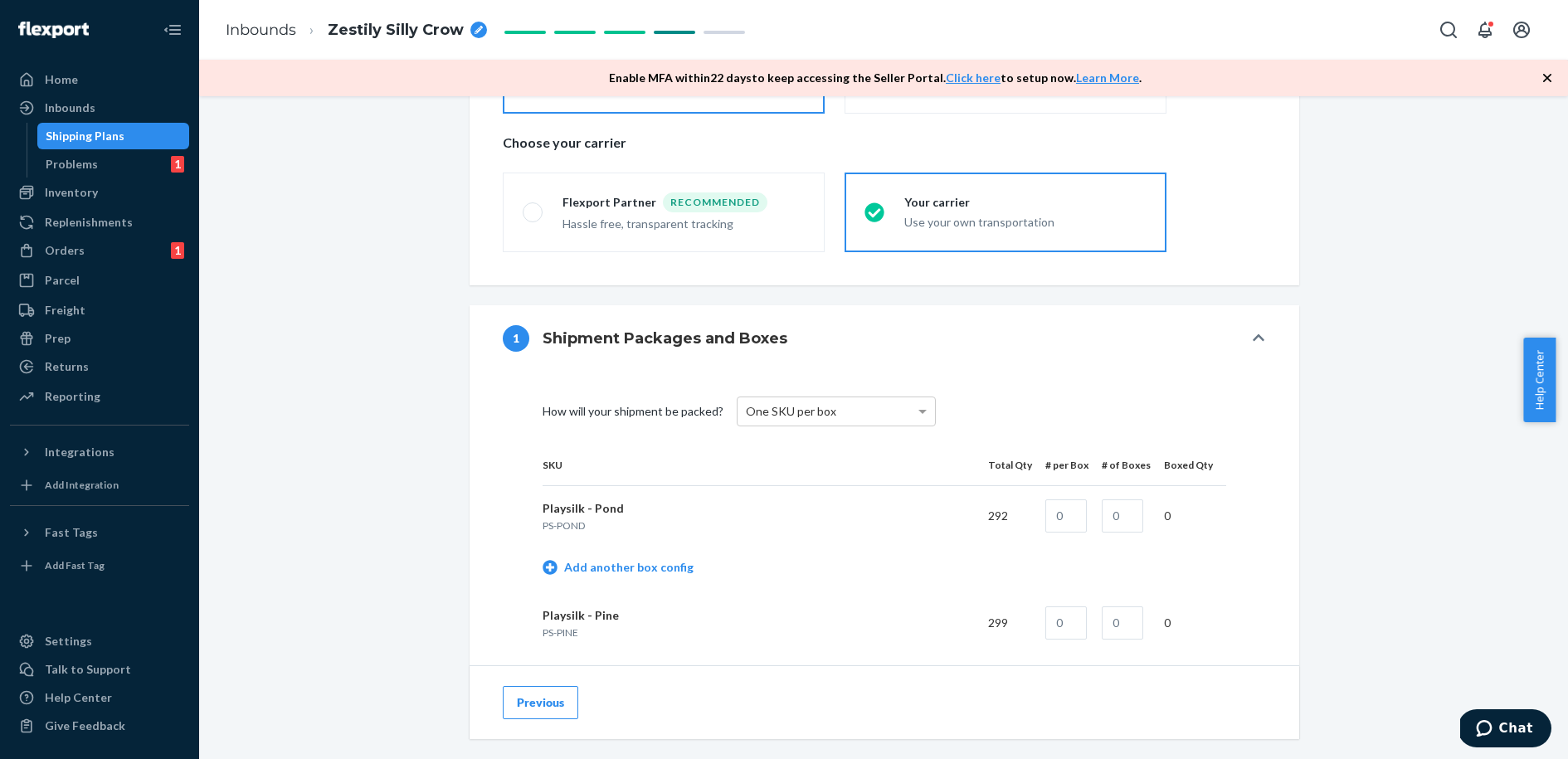
scroll to position [496, 0]
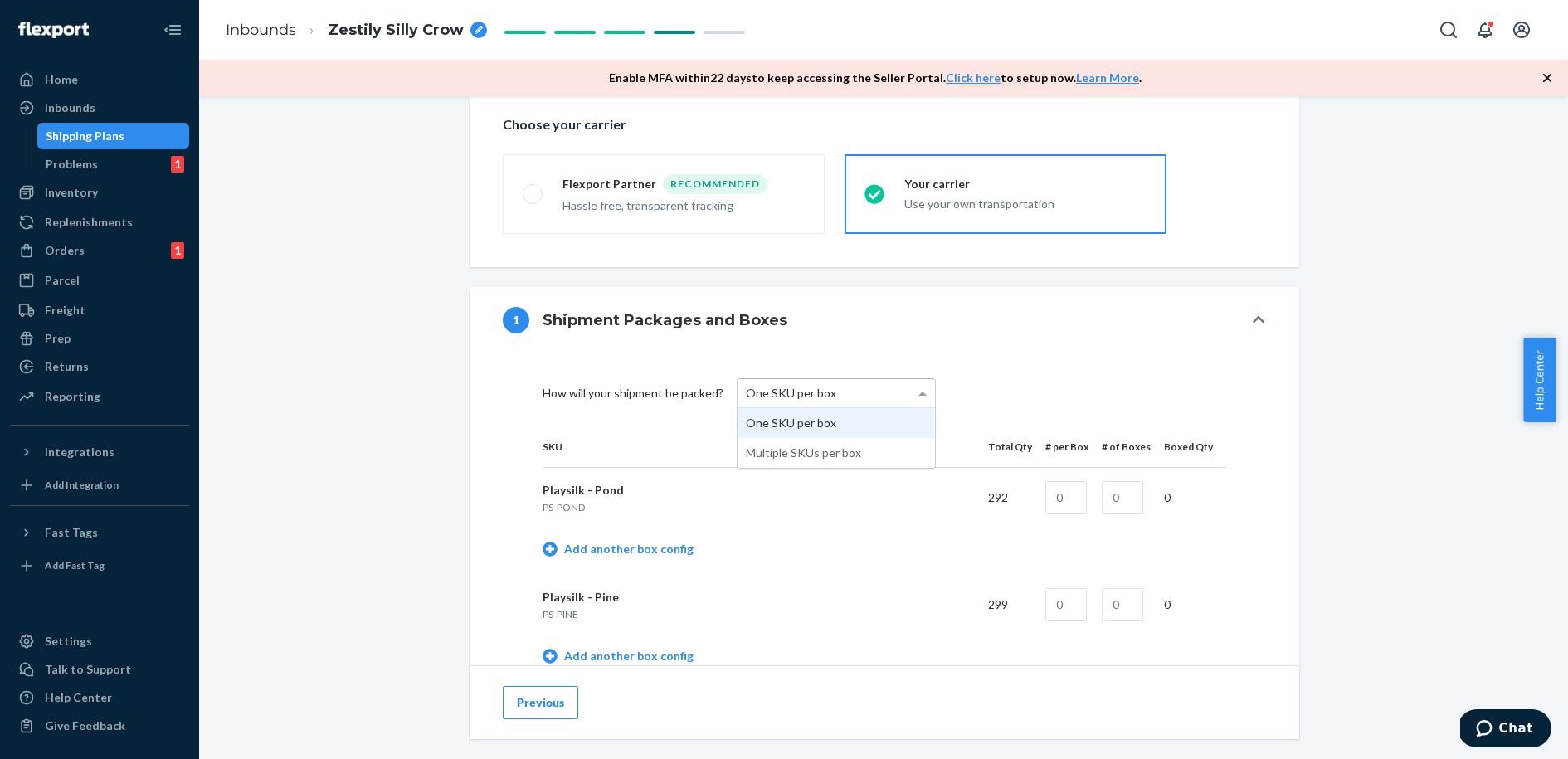
click at [795, 395] on span "One SKU per box" at bounding box center [791, 392] width 91 height 14
click at [1060, 382] on div "How will your shipment be packed? One SKU per box One SKU per box Multiple SKUs…" at bounding box center [884, 392] width 684 height 66
click at [1075, 502] on input "text" at bounding box center [1066, 498] width 41 height 33
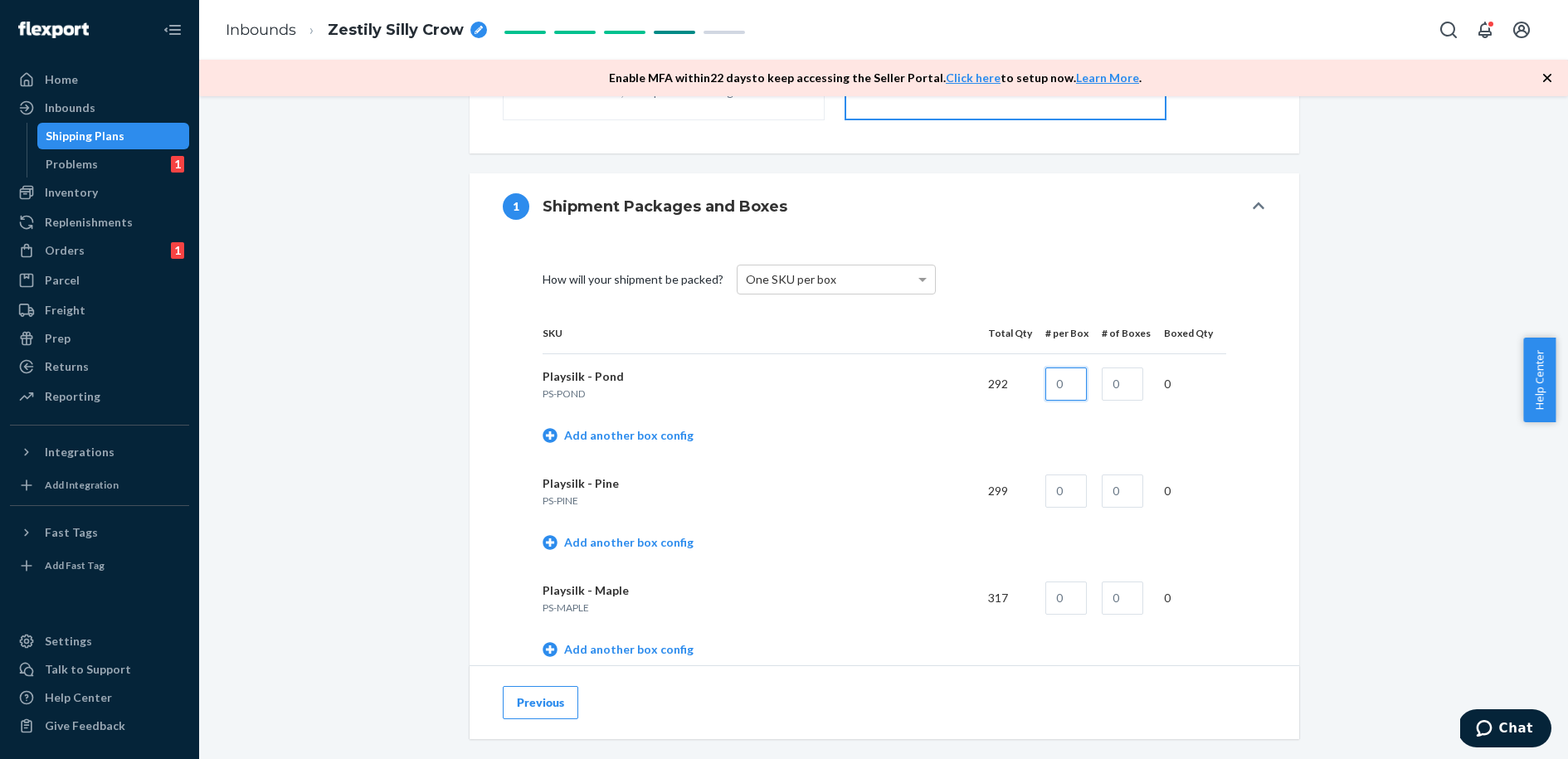
scroll to position [636, 0]
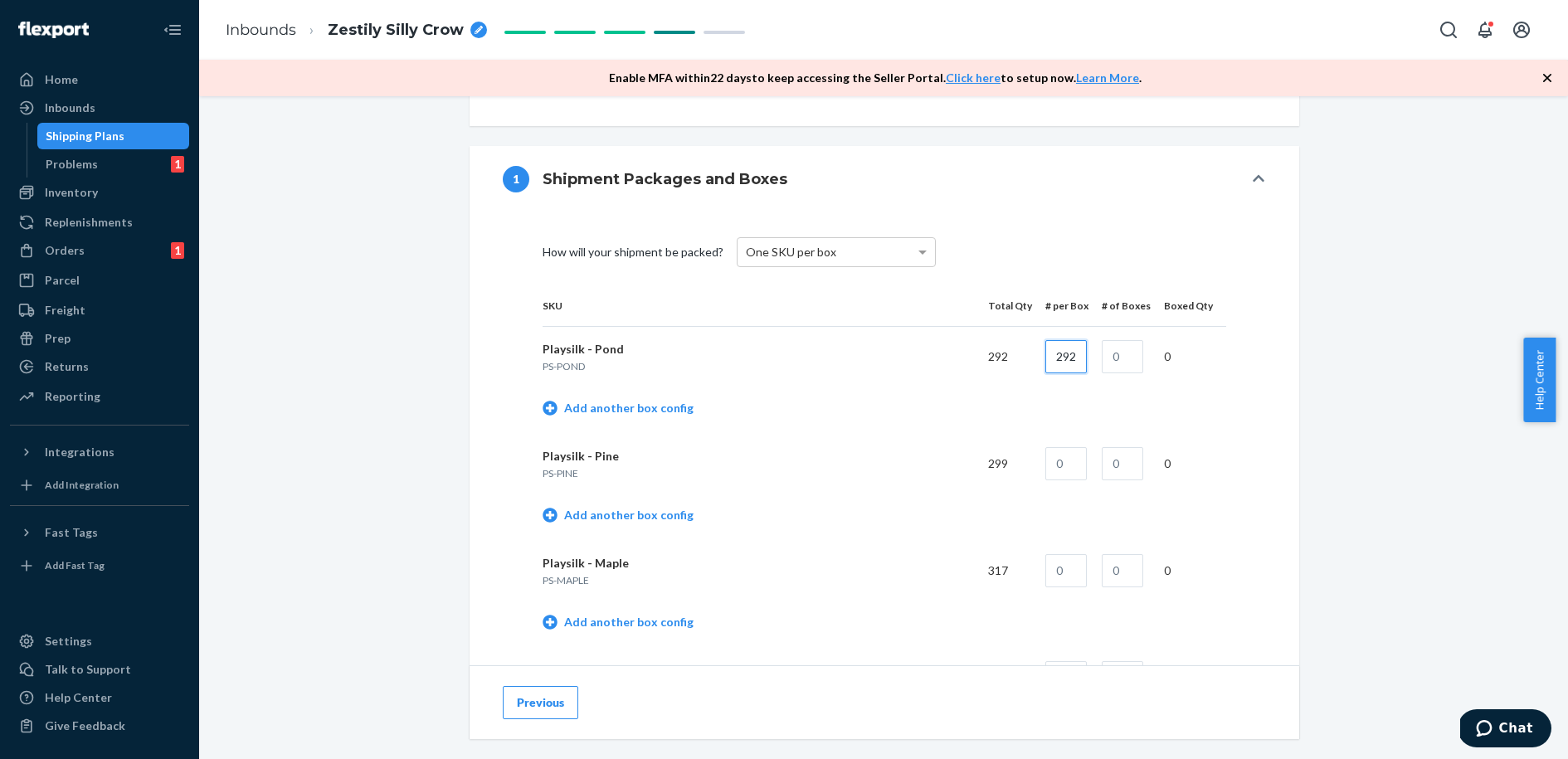
type input "292"
click at [1060, 472] on input "text" at bounding box center [1066, 463] width 41 height 33
type input "299"
click at [1068, 575] on input "text" at bounding box center [1066, 570] width 41 height 33
type input "317"
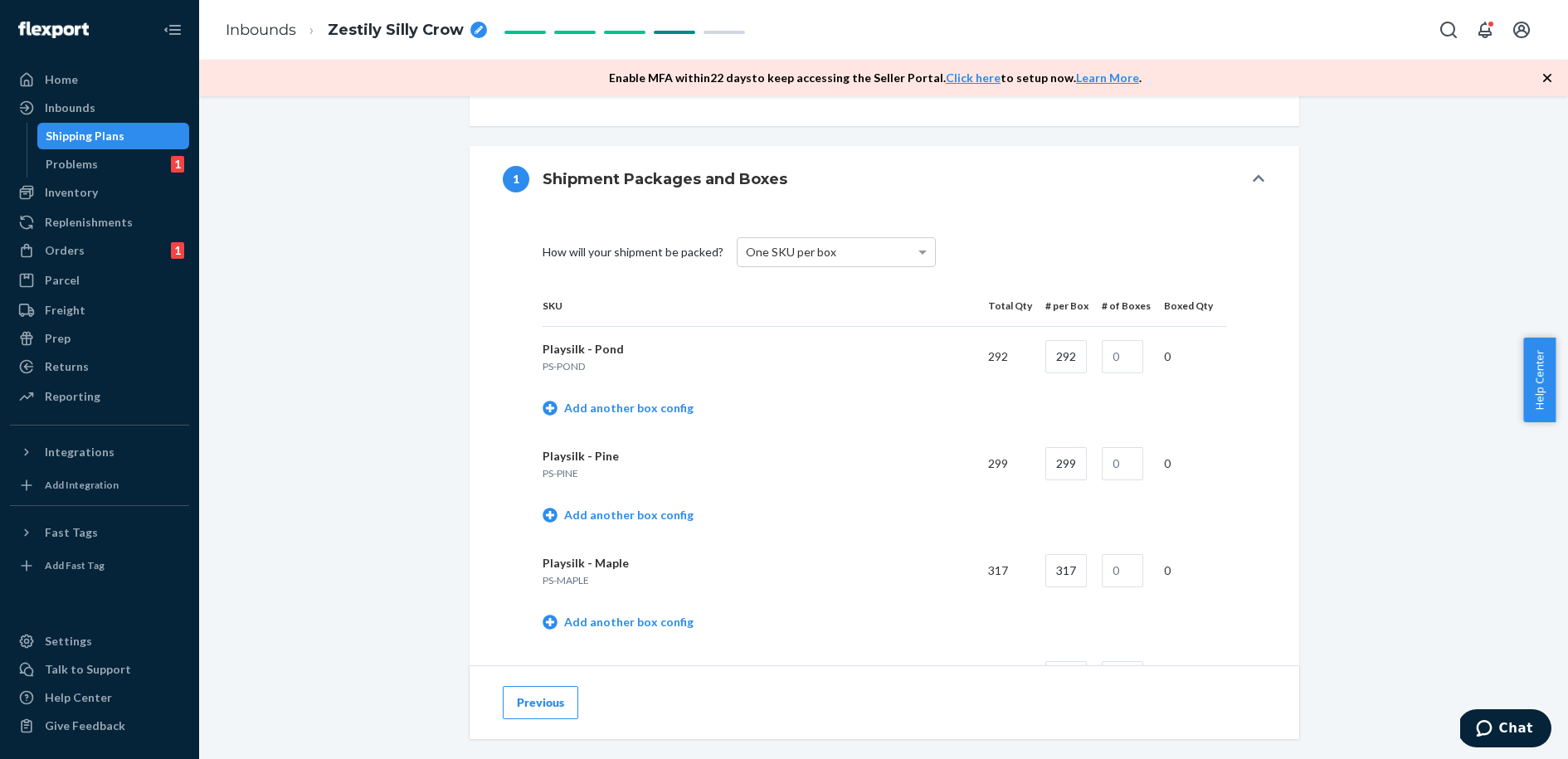
click at [958, 545] on td "Playsilk - Maple PS-MAPLE" at bounding box center [759, 570] width 432 height 59
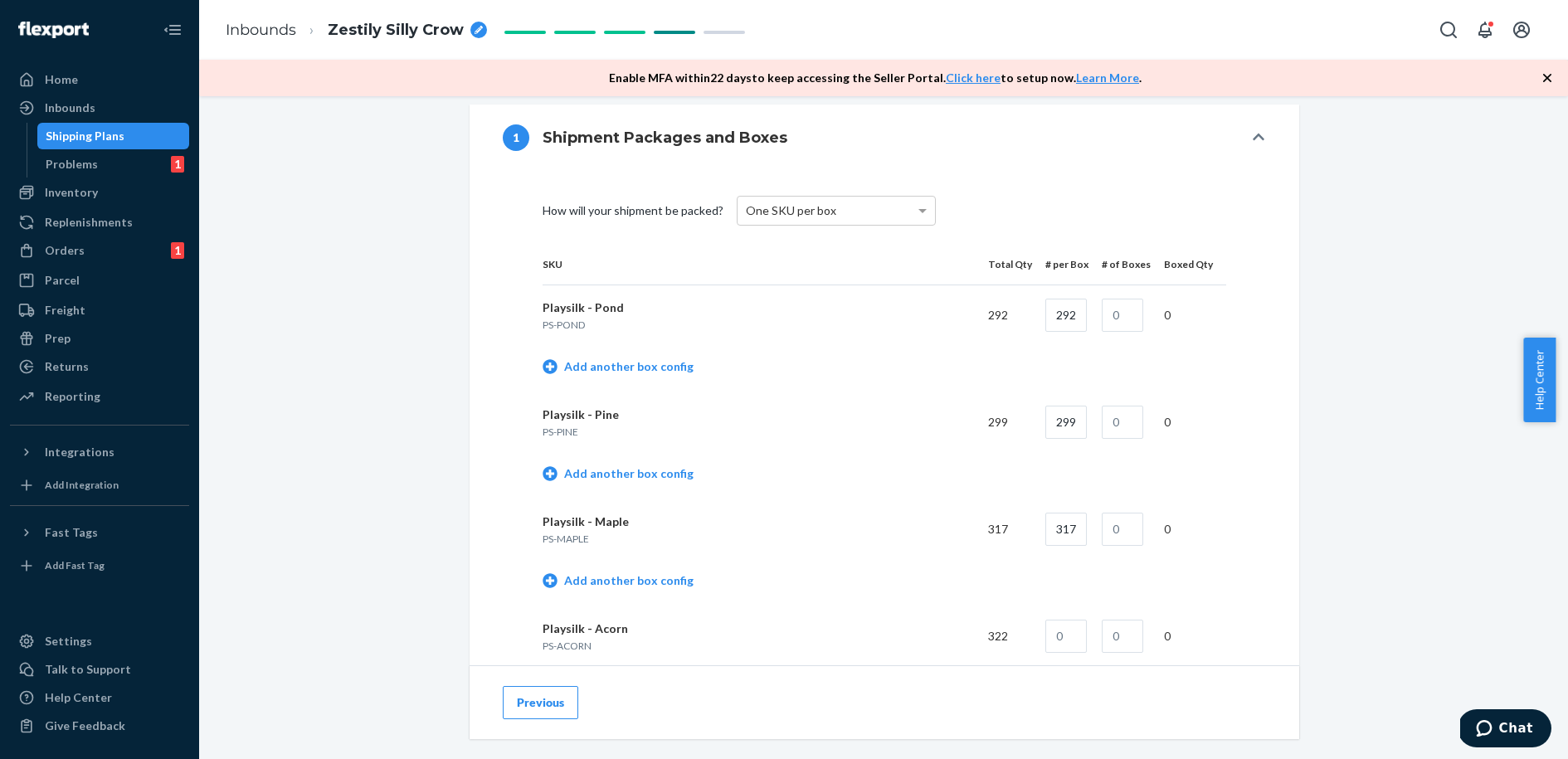
scroll to position [733, 0]
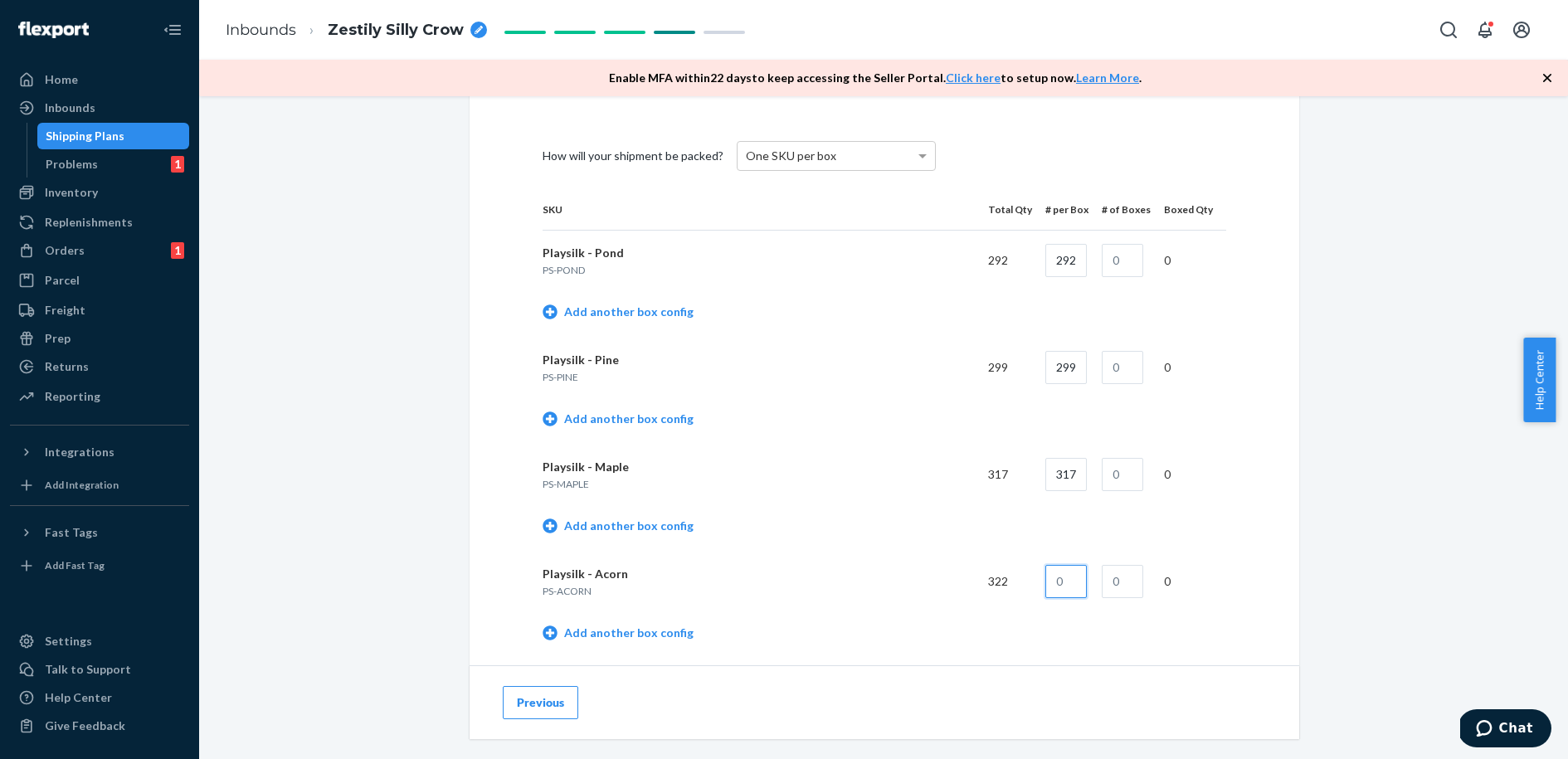
click at [1058, 579] on input "text" at bounding box center [1066, 582] width 41 height 33
type input "322"
click at [1116, 265] on input "text" at bounding box center [1122, 260] width 41 height 33
type input "1"
click at [1120, 378] on input "text" at bounding box center [1122, 368] width 41 height 33
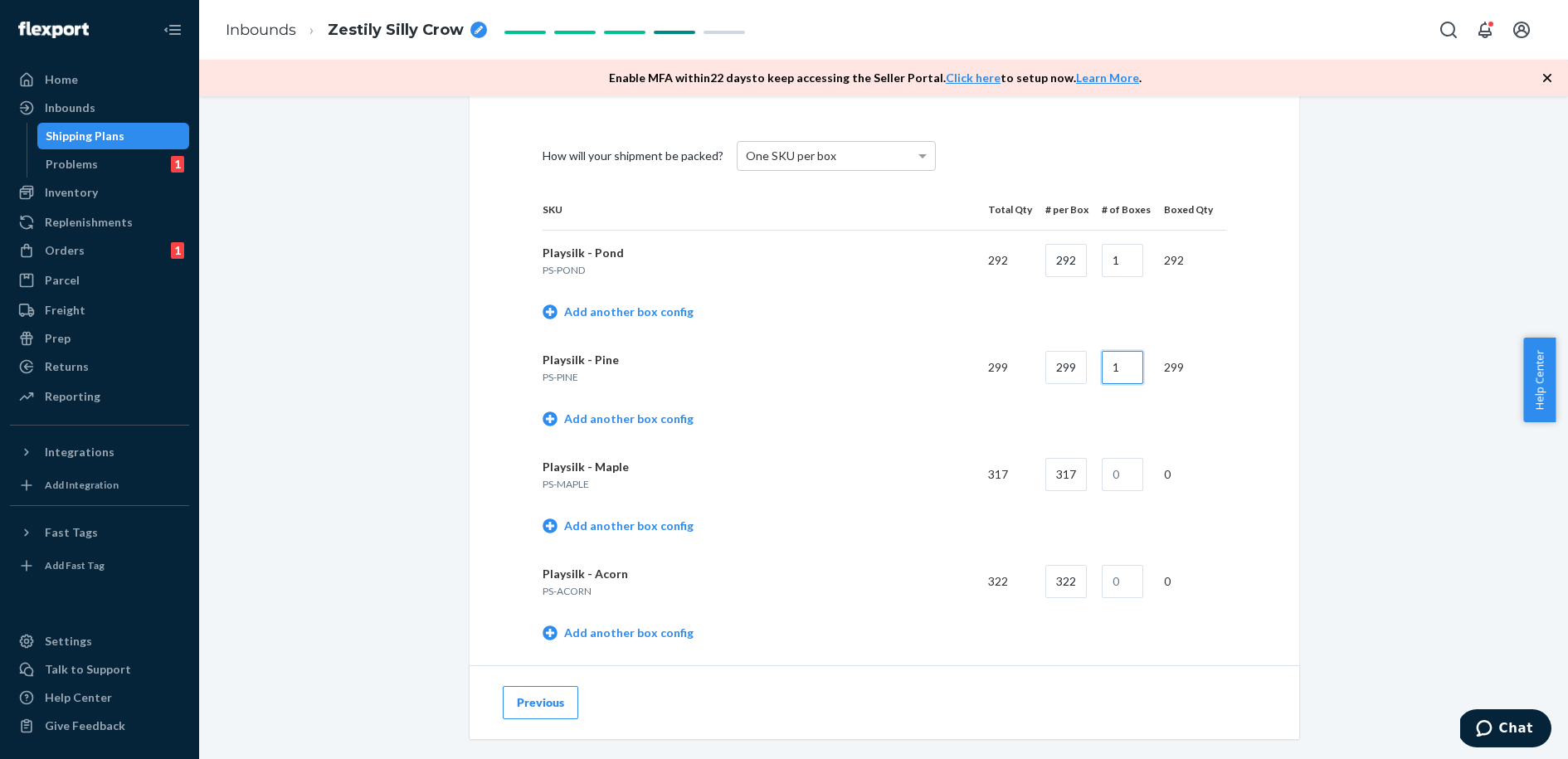
type input "1"
click at [1111, 484] on input "text" at bounding box center [1122, 475] width 41 height 33
type input "1"
drag, startPoint x: 1119, startPoint y: 591, endPoint x: 1143, endPoint y: 570, distance: 31.9
click at [1119, 592] on input "text" at bounding box center [1122, 582] width 41 height 33
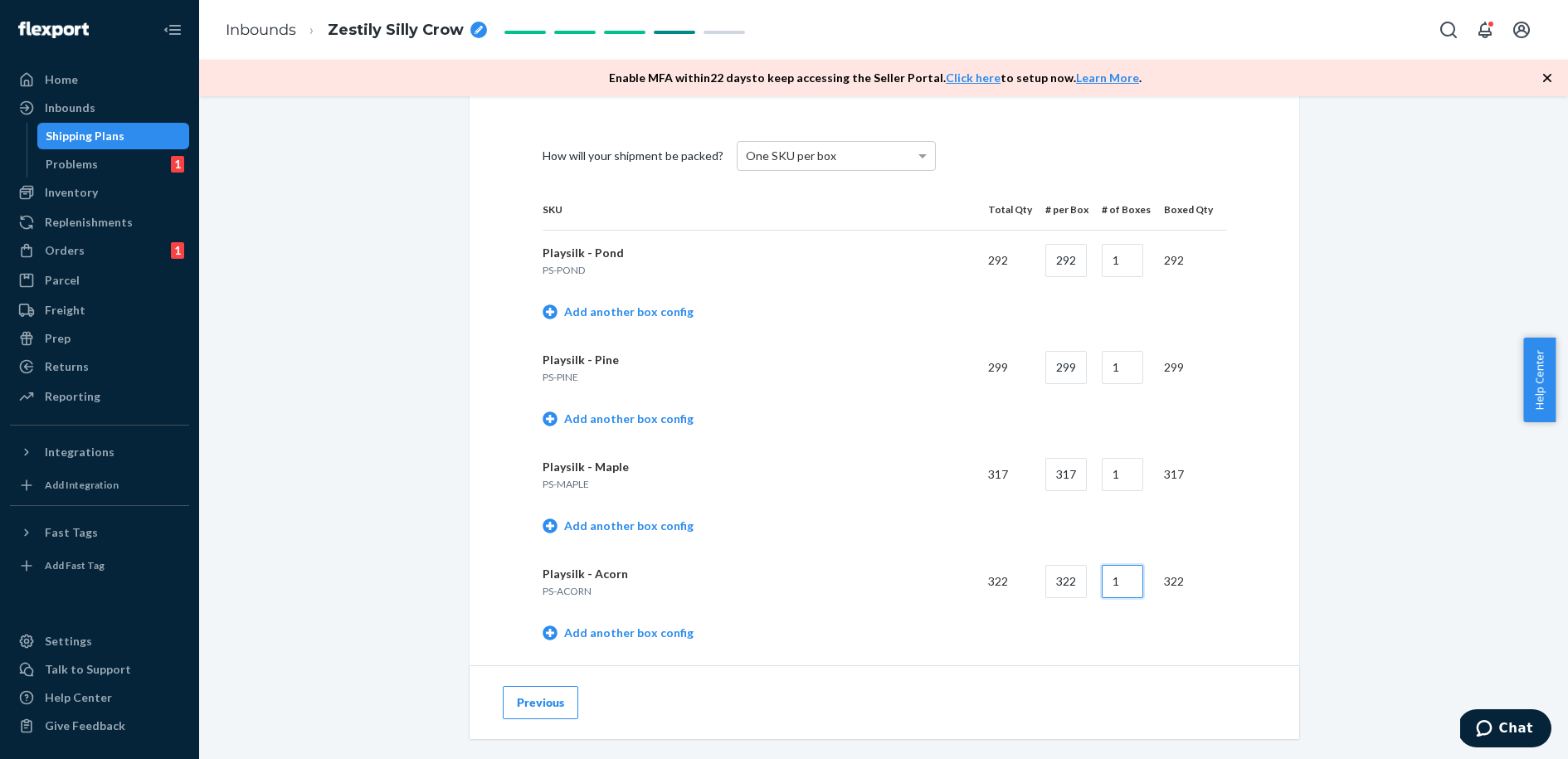
type input "1"
click at [727, 197] on th "SKU" at bounding box center [759, 210] width 432 height 41
click at [1304, 432] on div "Shipment 1 [GEOGRAPHIC_DATA] Shipment #1 In draft Shipment details Contains 4 S…" at bounding box center [883, 263] width 1344 height 1750
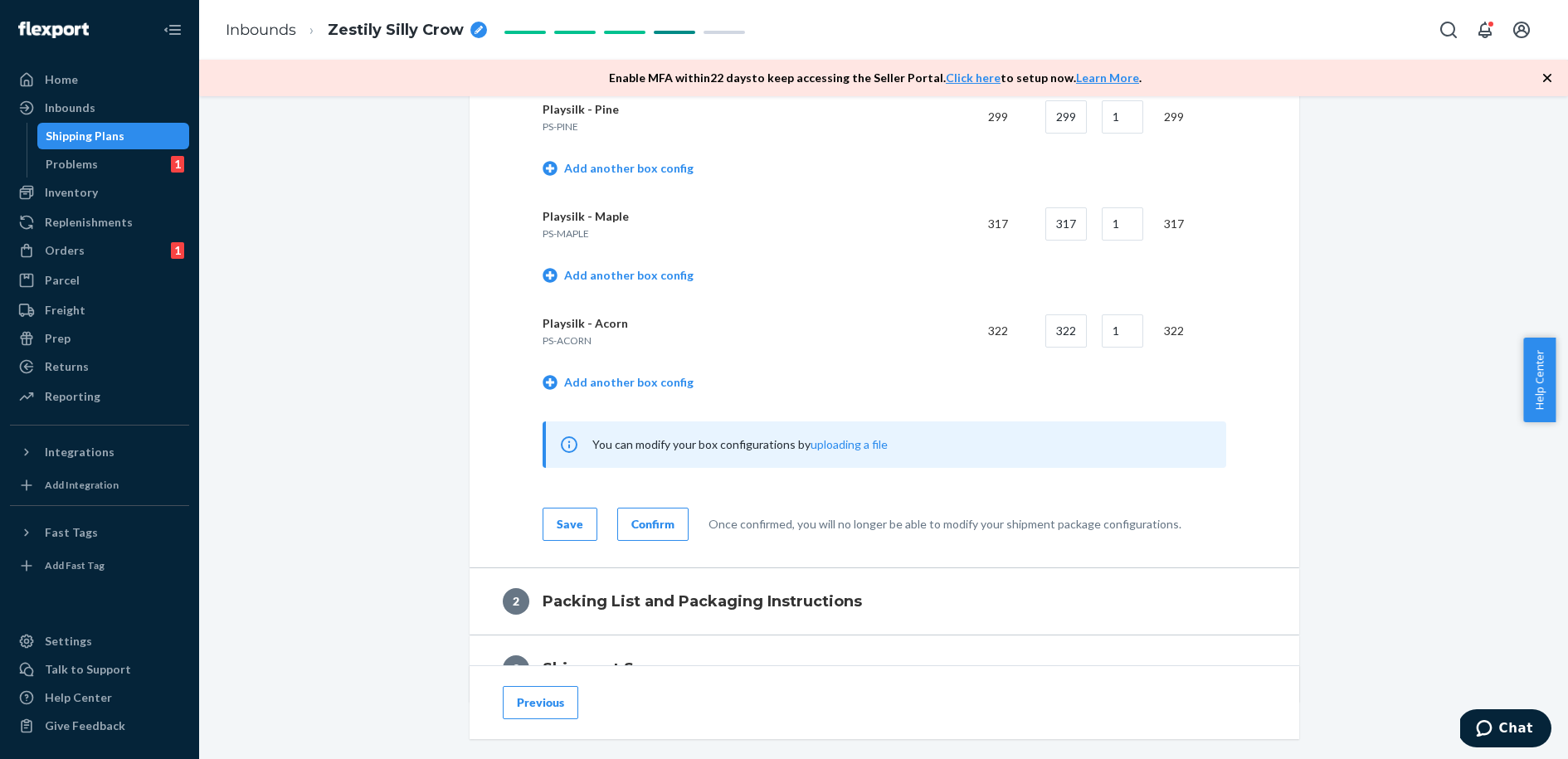
scroll to position [999, 0]
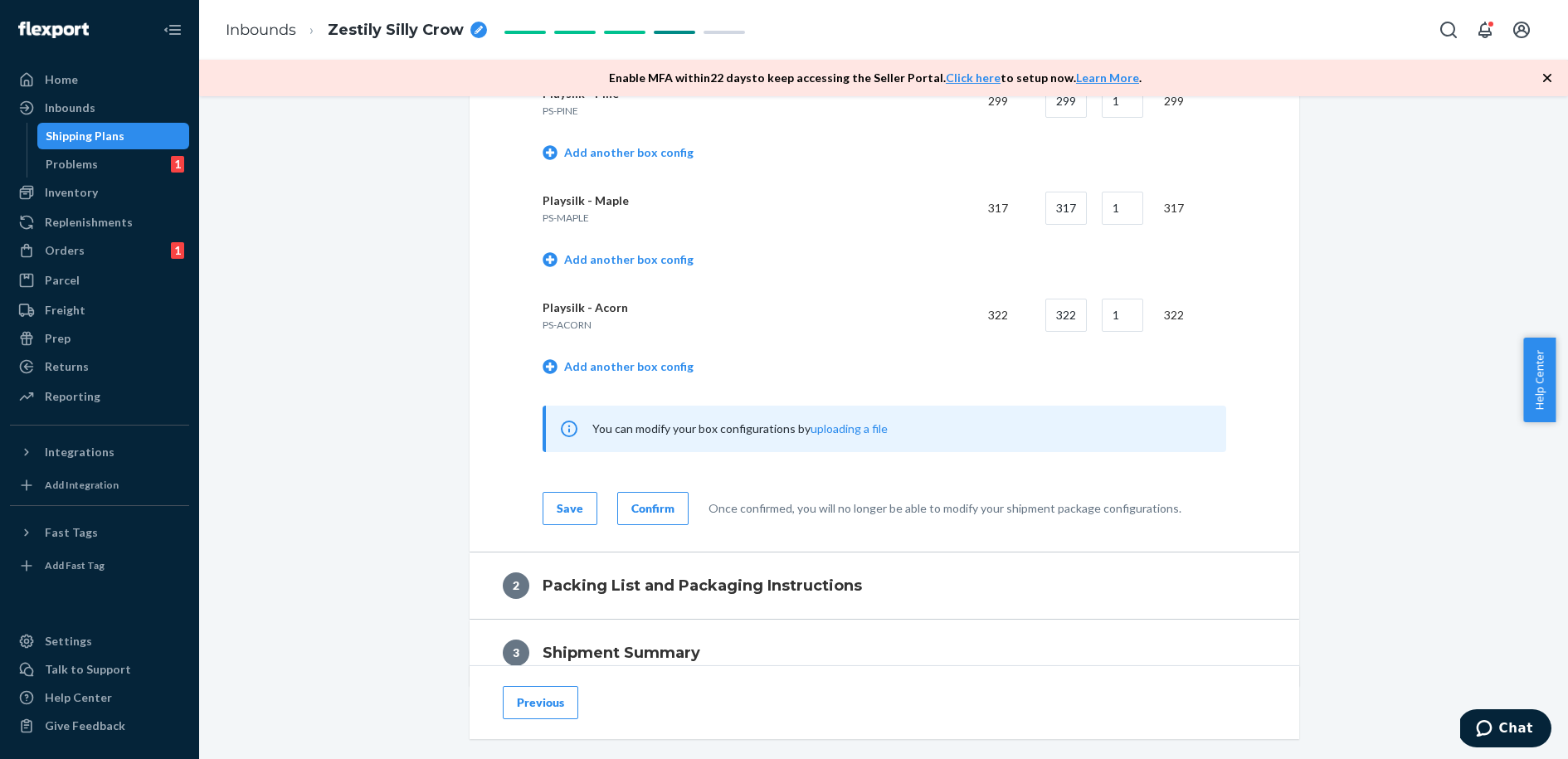
click at [652, 504] on div "Confirm" at bounding box center [652, 508] width 43 height 16
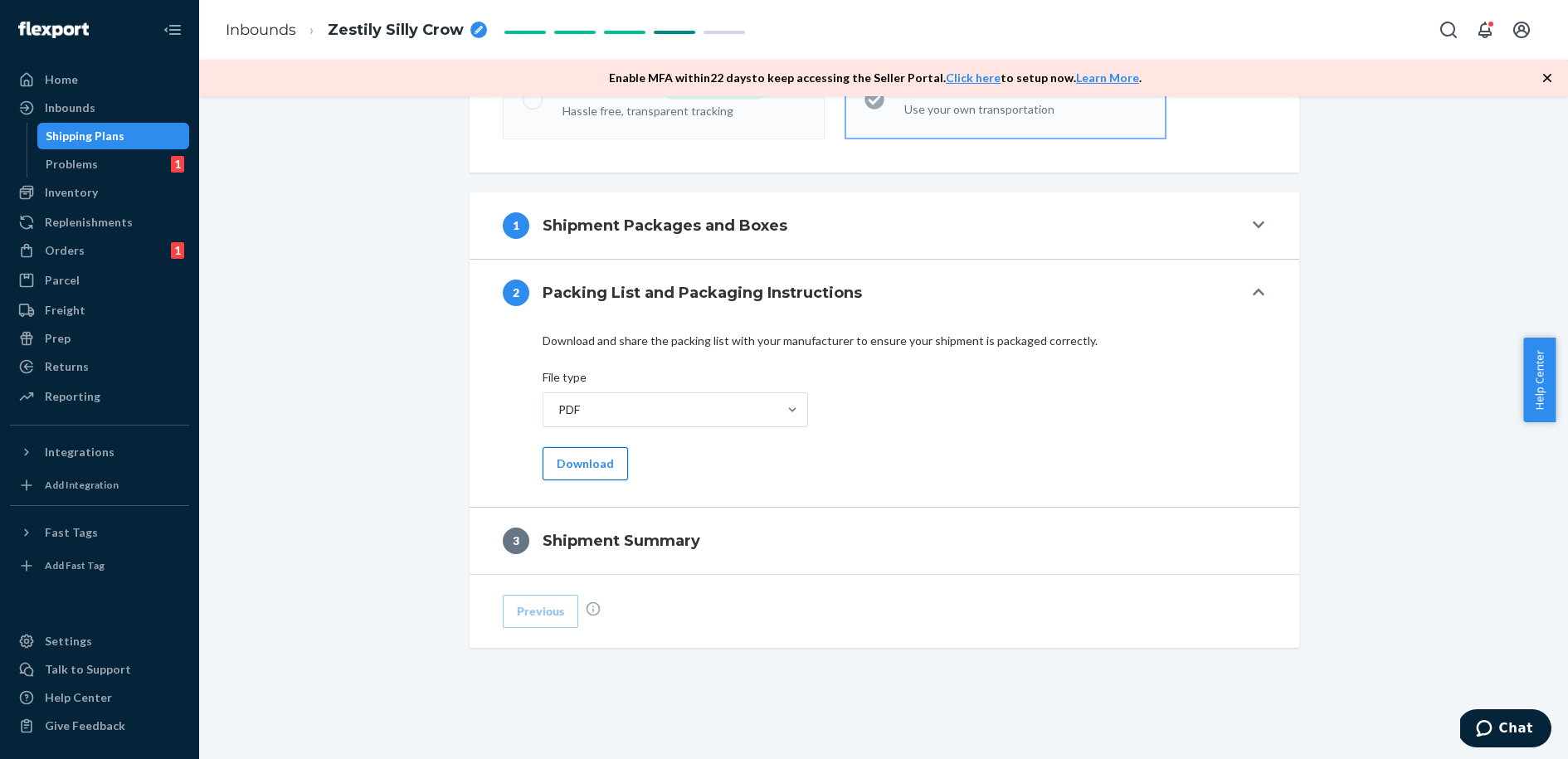
click at [596, 467] on button "Download" at bounding box center [585, 463] width 85 height 33
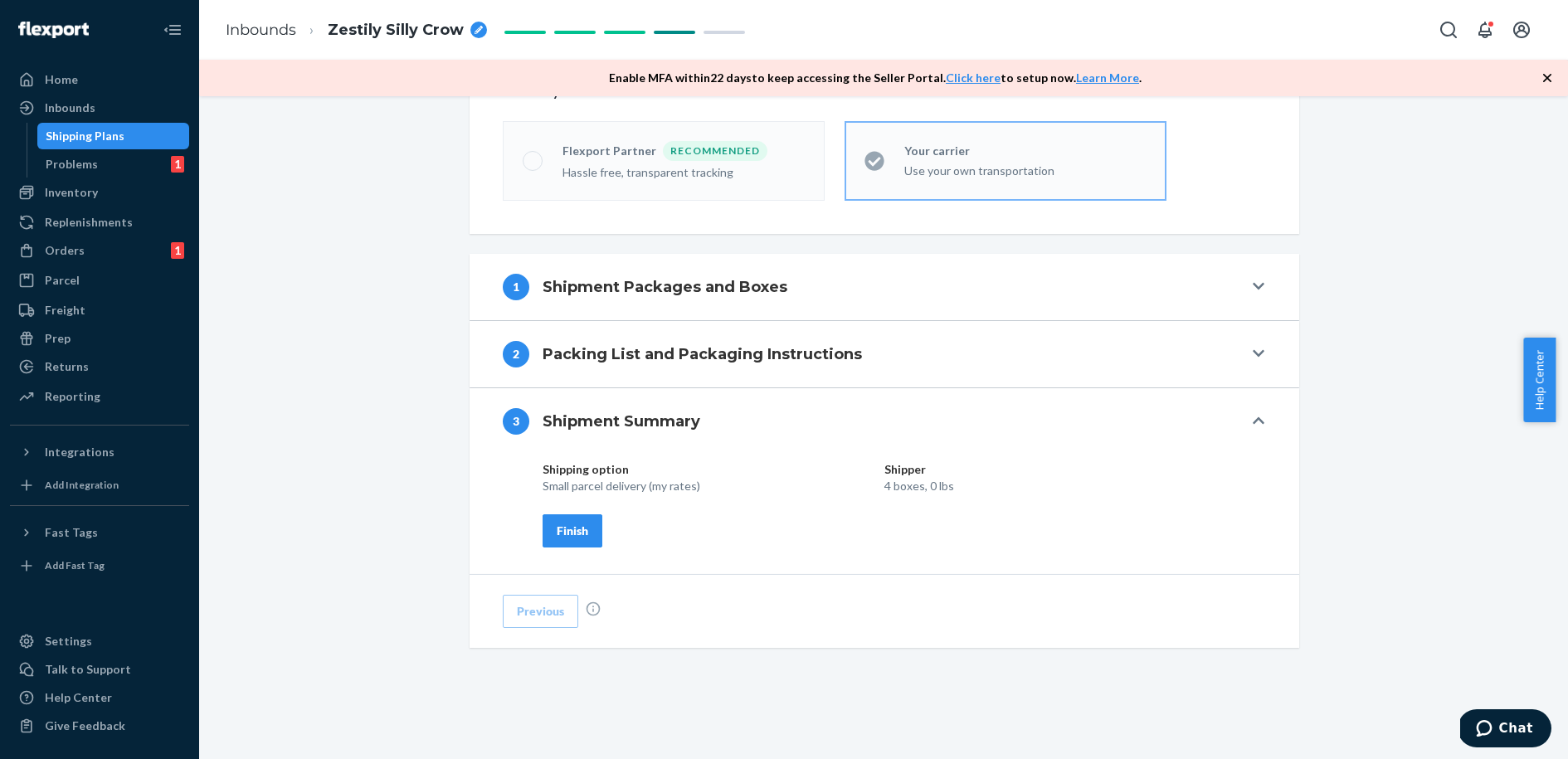
click at [563, 531] on div "Finish" at bounding box center [572, 530] width 32 height 16
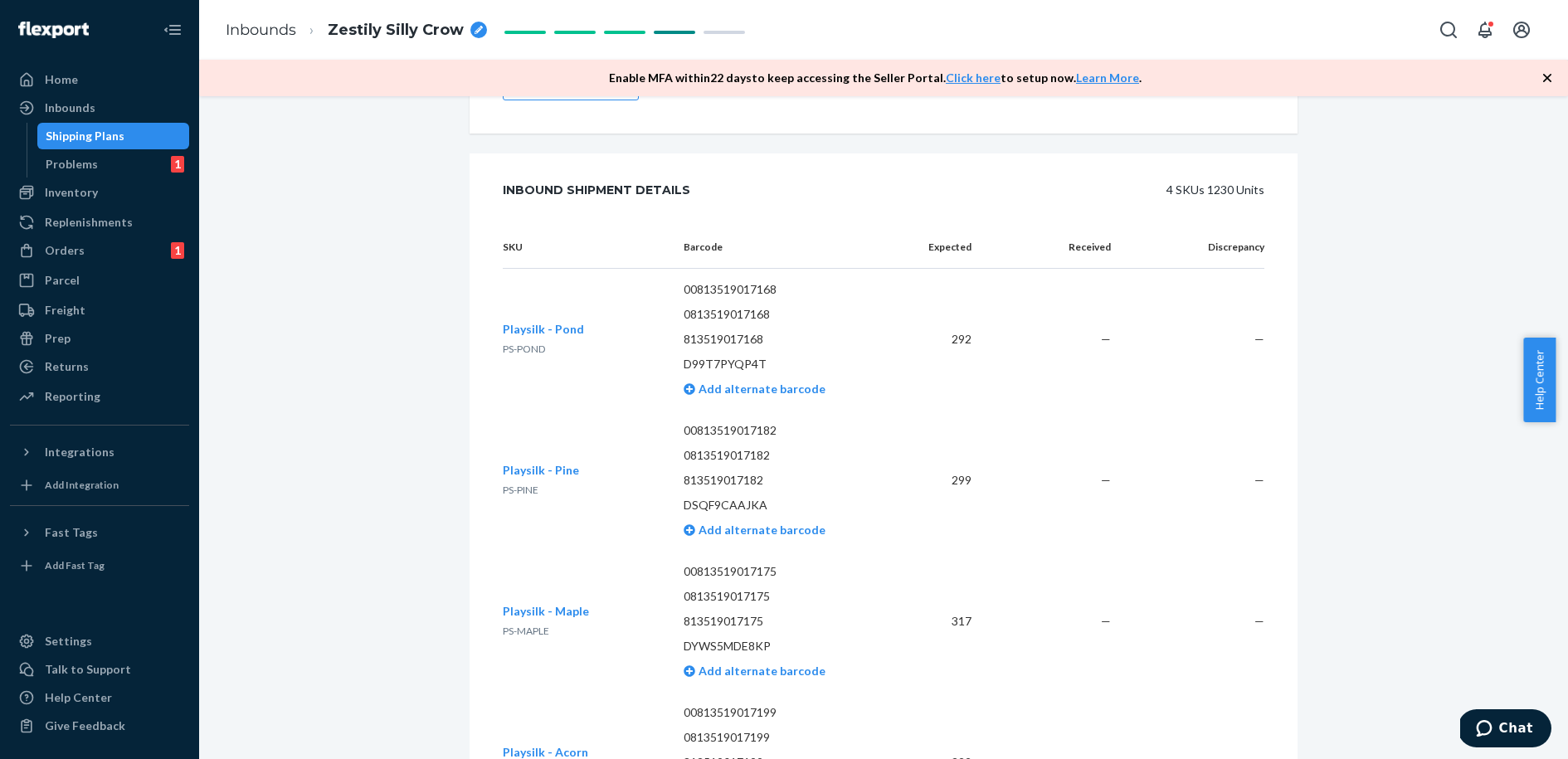
scroll to position [0, 0]
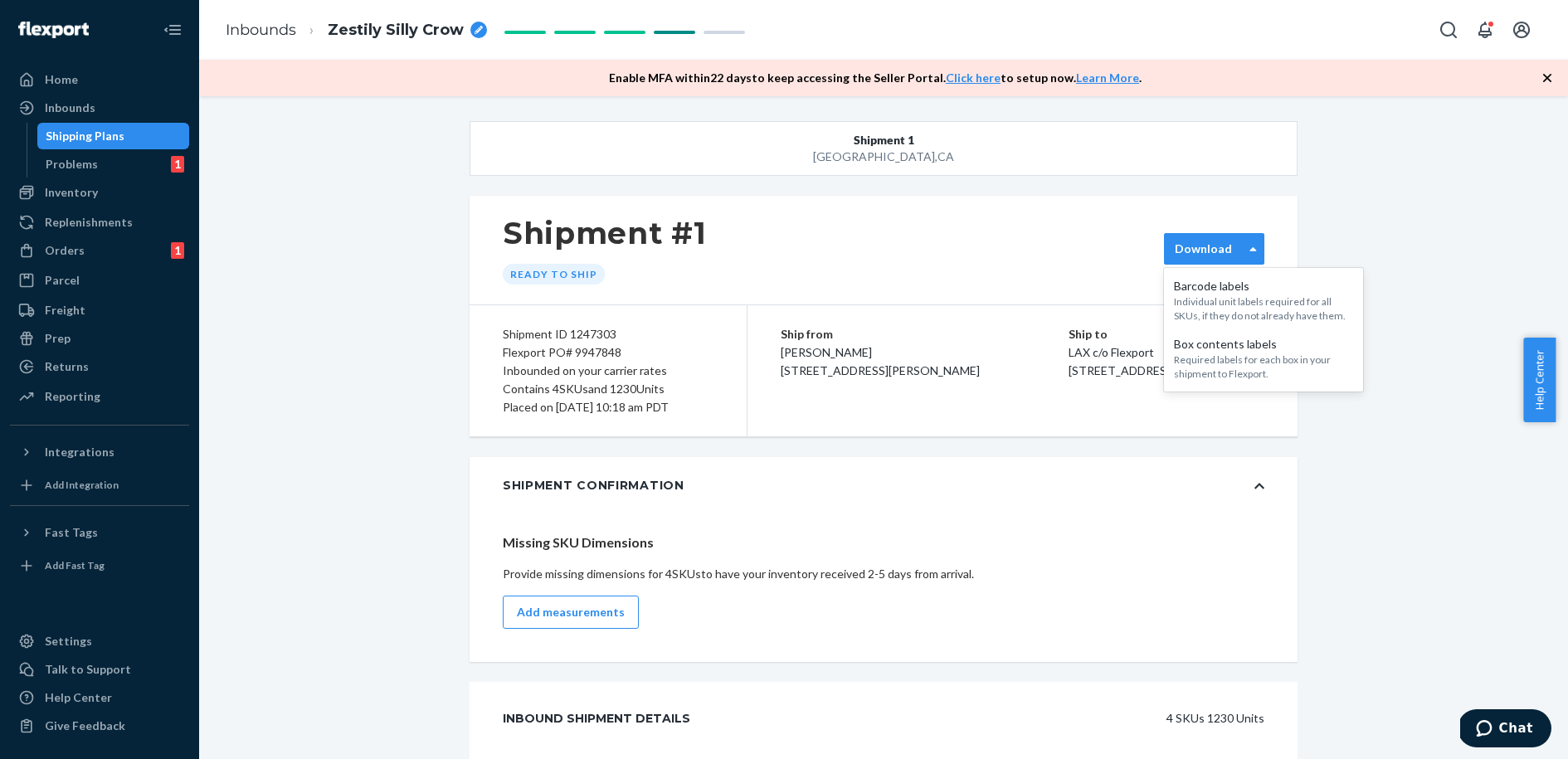
click at [1243, 261] on div at bounding box center [1253, 249] width 21 height 30
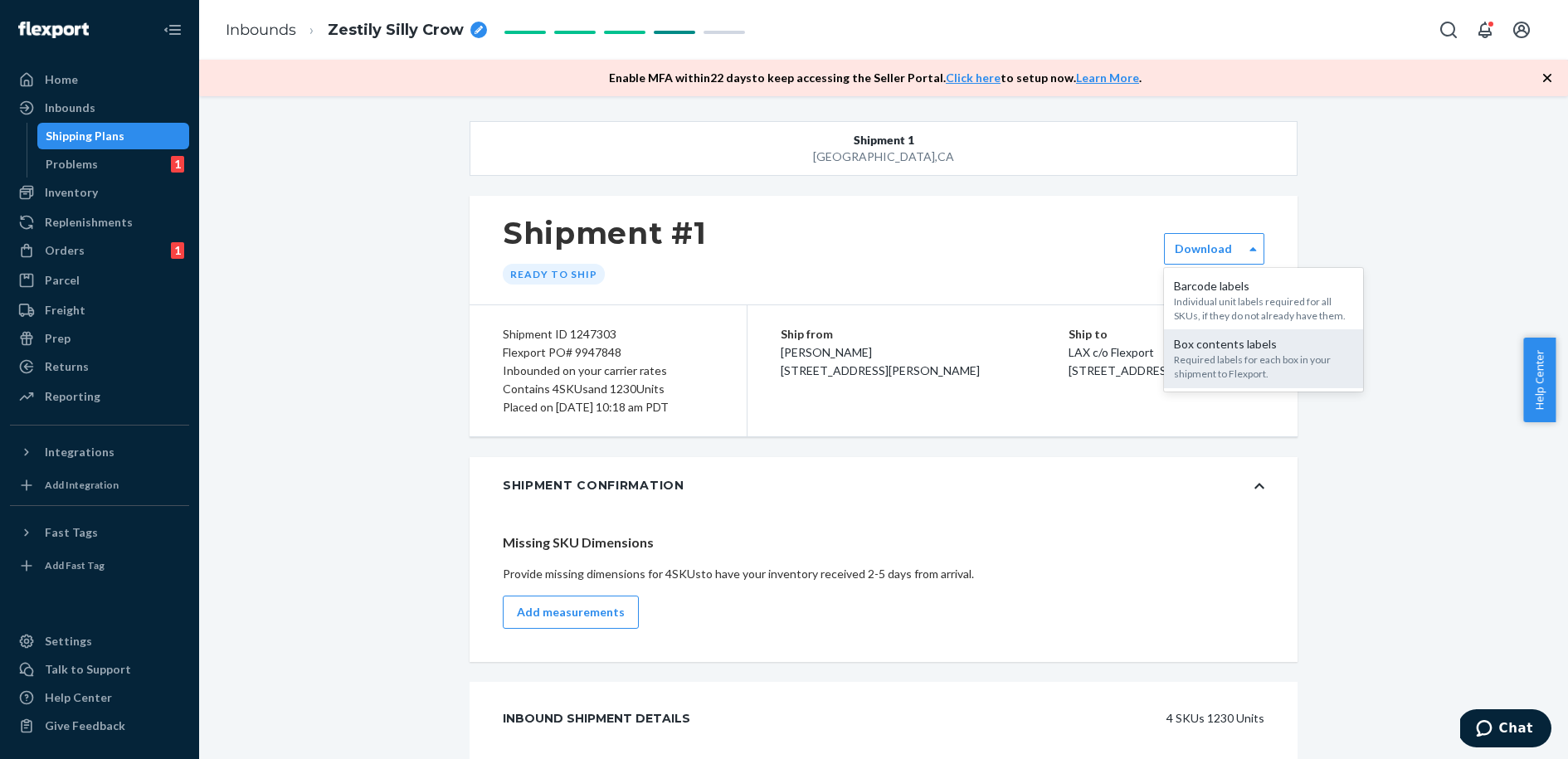
click at [1238, 348] on div "Box contents labels" at bounding box center [1263, 344] width 179 height 16
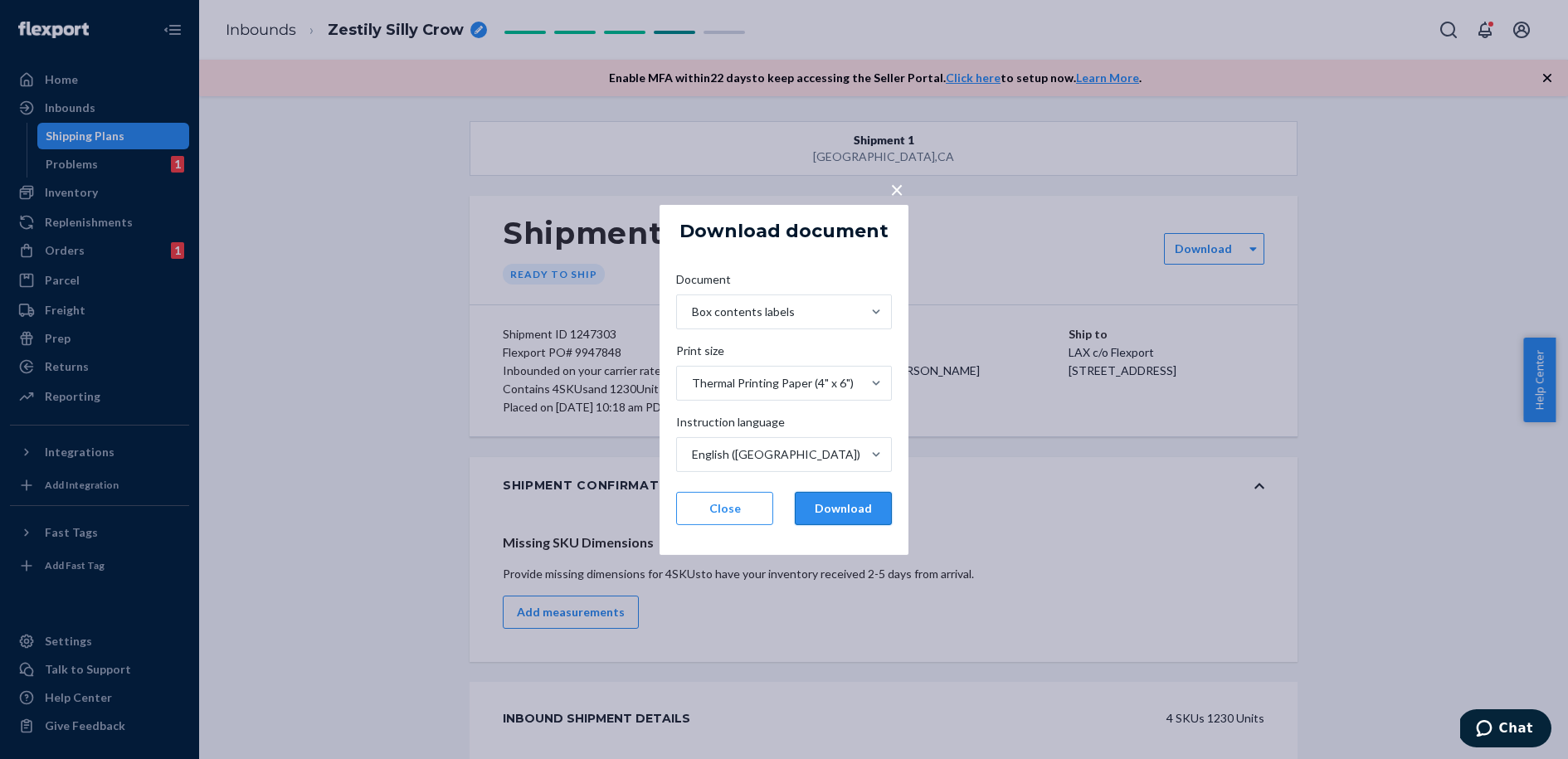
click at [855, 511] on button "Download" at bounding box center [843, 508] width 97 height 33
click at [727, 512] on button "Close" at bounding box center [724, 508] width 97 height 33
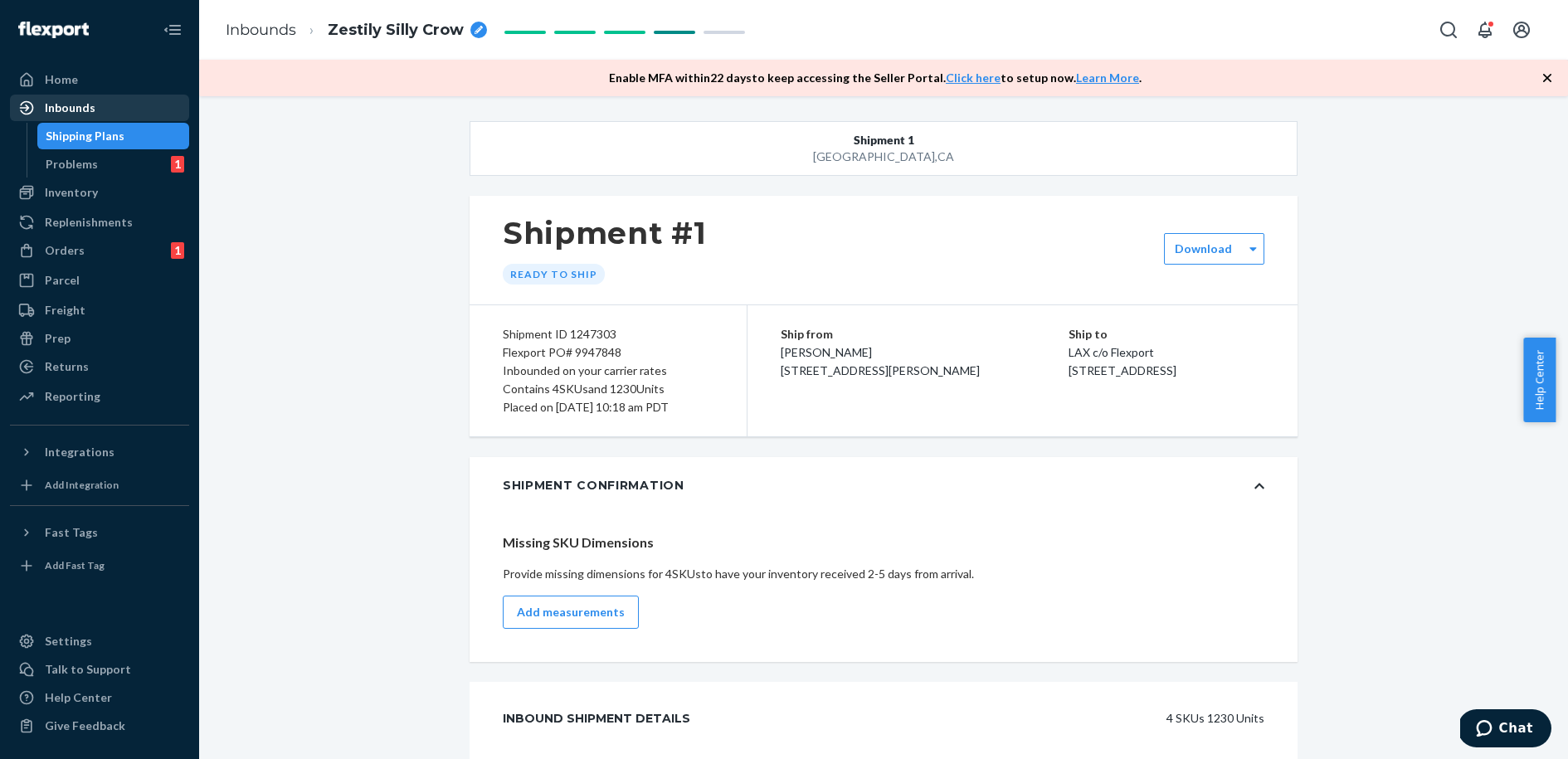
click at [100, 98] on div "Inbounds" at bounding box center [99, 108] width 176 height 23
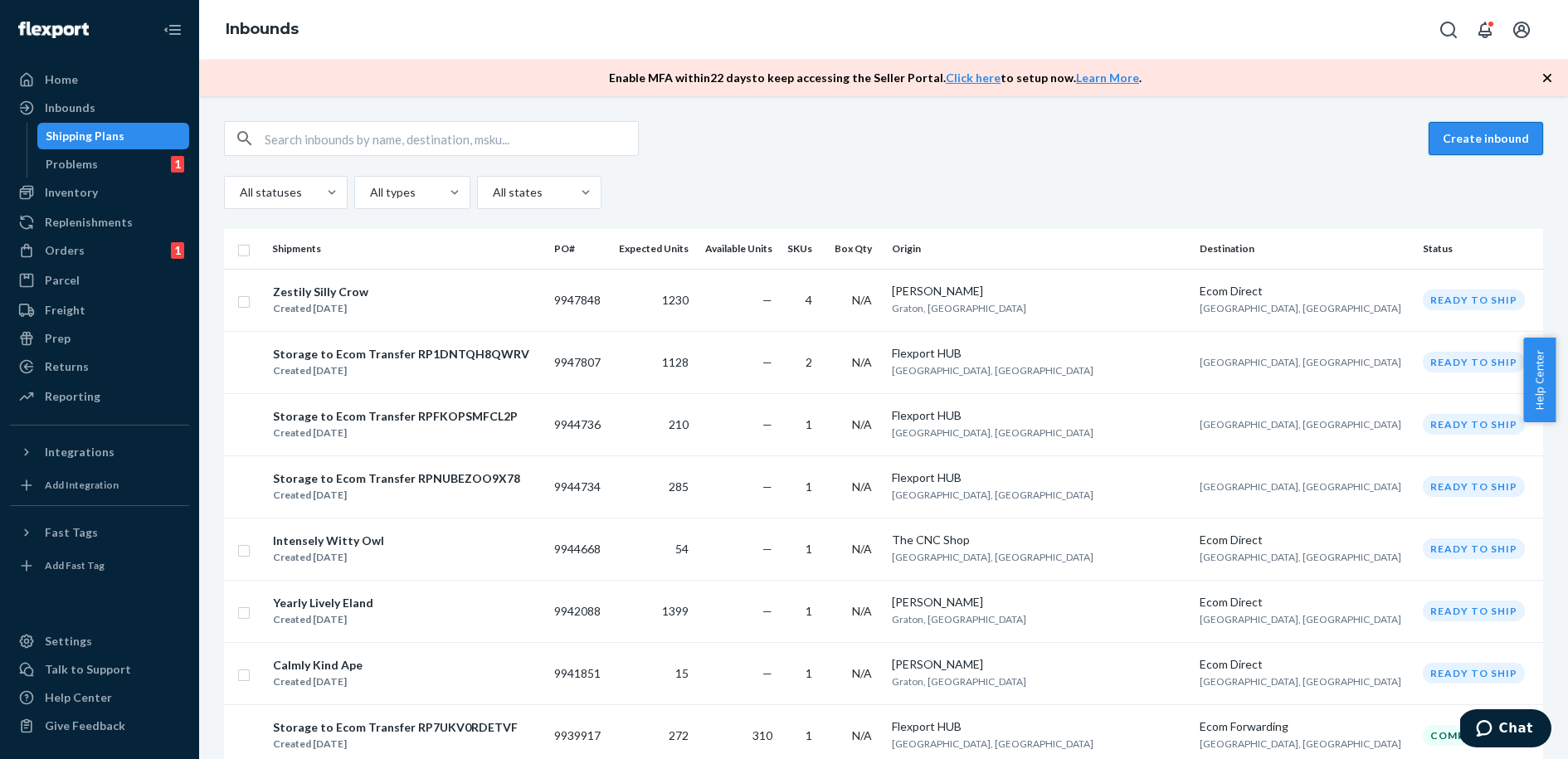
click at [1446, 132] on button "Create inbound" at bounding box center [1486, 138] width 115 height 33
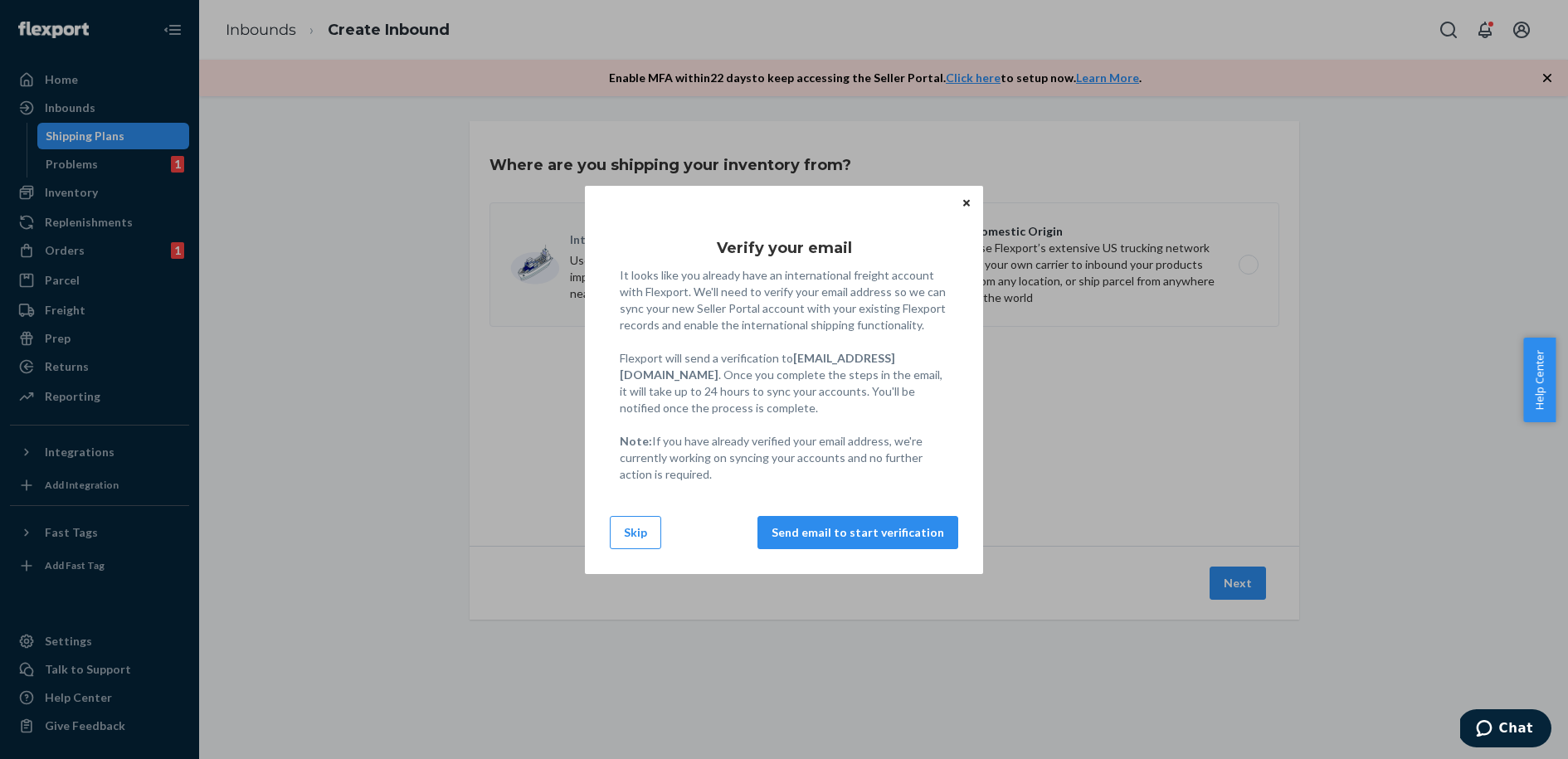
click at [1550, 78] on div "Verify your email It looks like you already have an international freight accou…" at bounding box center [784, 379] width 1568 height 759
drag, startPoint x: 629, startPoint y: 530, endPoint x: 702, endPoint y: 471, distance: 93.9
click at [629, 530] on button "Skip" at bounding box center [635, 532] width 52 height 33
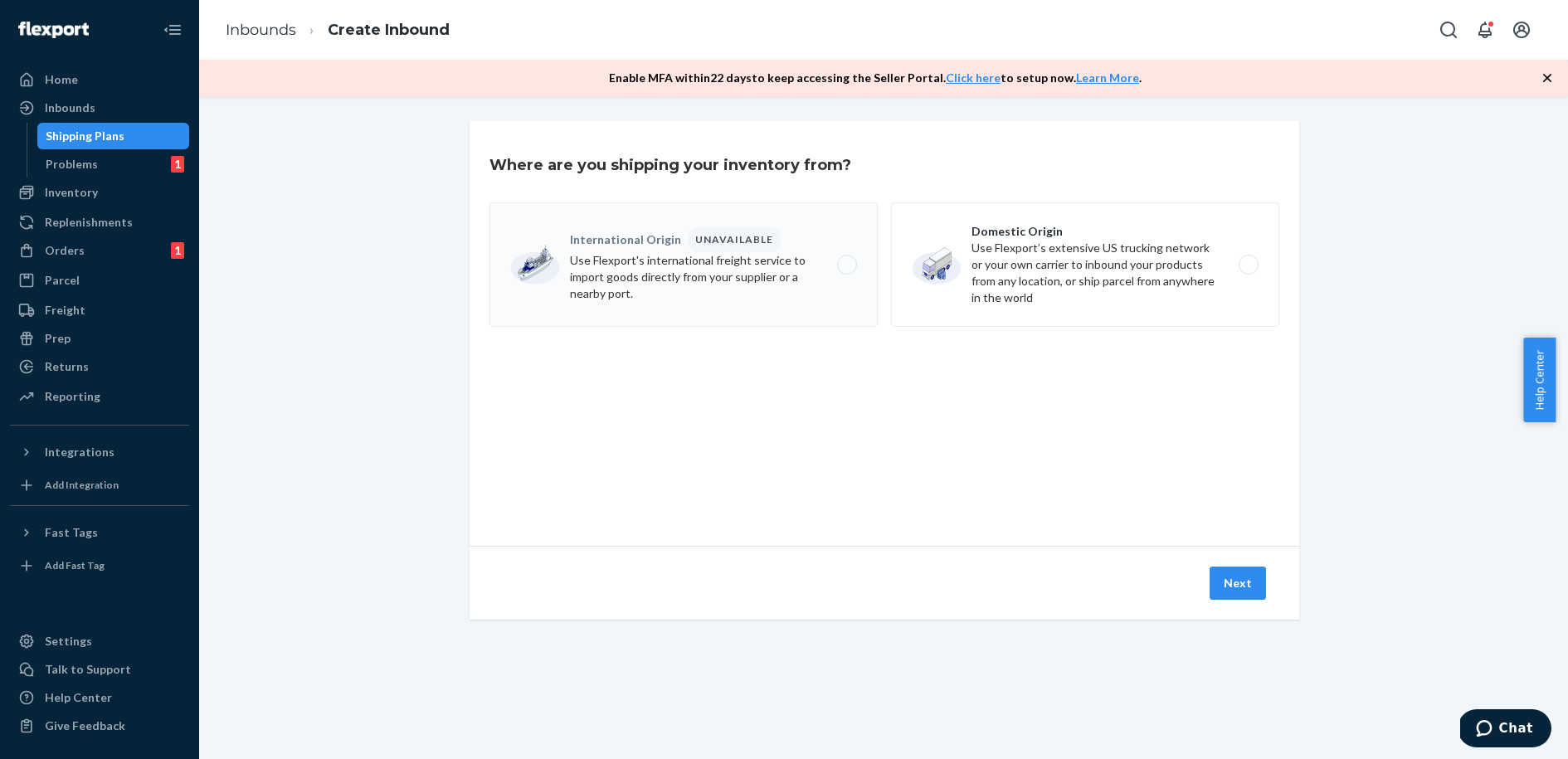
click at [1560, 79] on div "Enable MFA [DATE] to keep accessing the Seller Portal. Click here to setup now.…" at bounding box center [883, 78] width 1369 height 36
click at [1543, 72] on icon "button" at bounding box center [1547, 78] width 16 height 16
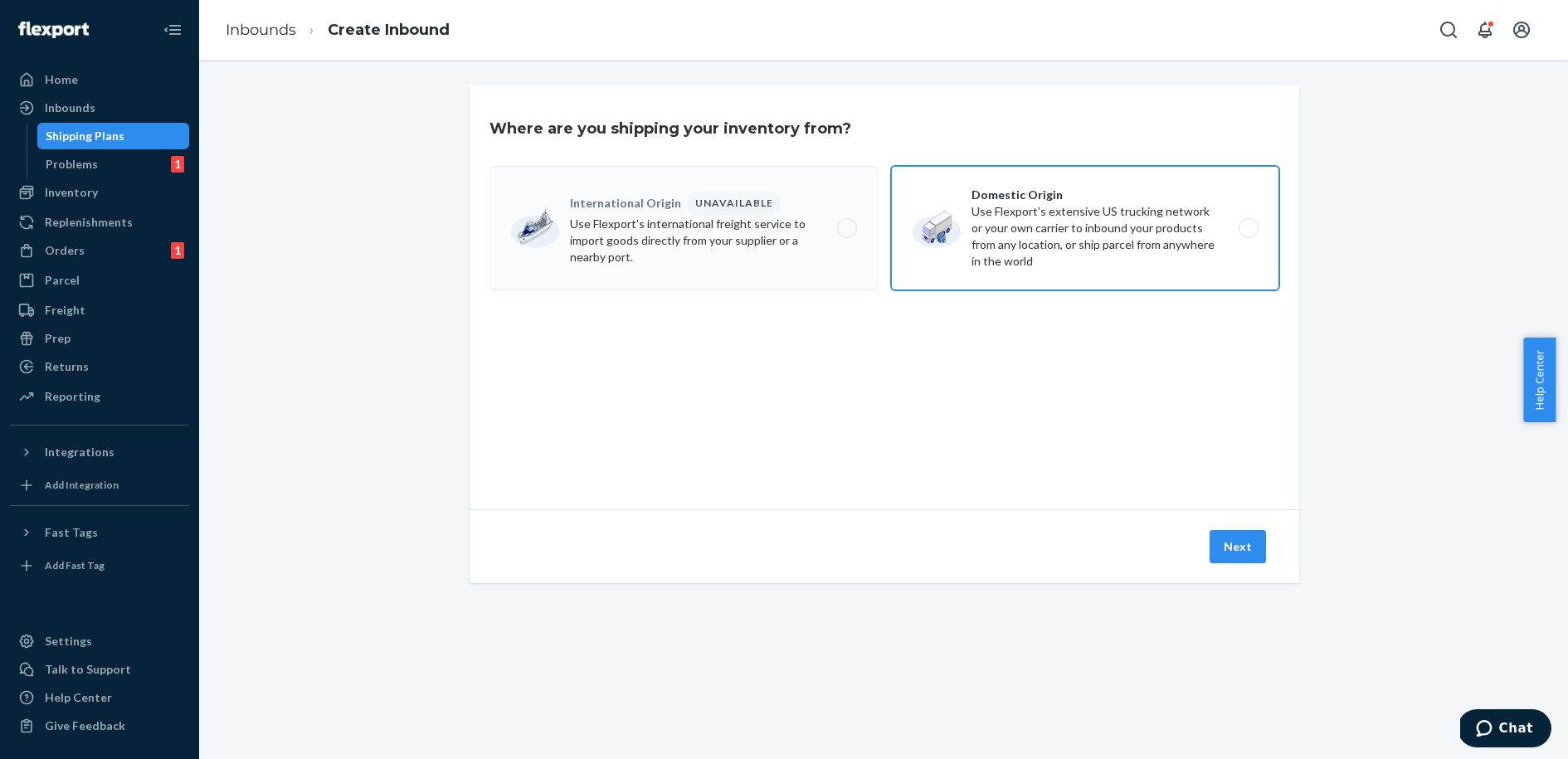
drag, startPoint x: 1068, startPoint y: 235, endPoint x: 1080, endPoint y: 288, distance: 54.3
click at [1068, 235] on label "Domestic Origin Use Flexport’s extensive US trucking network or your own carrie…" at bounding box center [1085, 228] width 388 height 124
click at [1248, 234] on input "Domestic Origin Use Flexport’s extensive US trucking network or your own carrie…" at bounding box center [1252, 228] width 11 height 11
radio input "true"
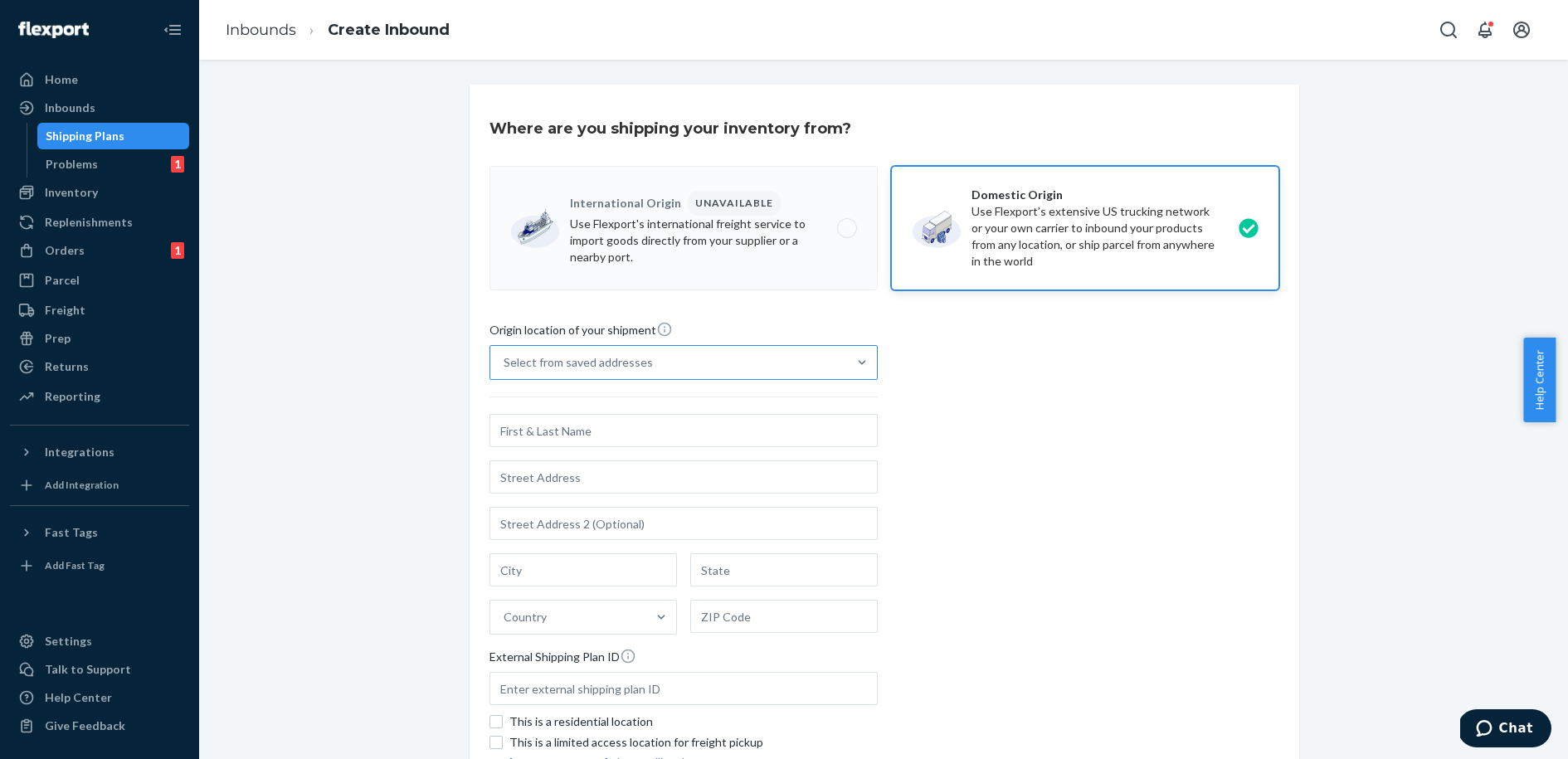
click at [695, 366] on div "Select from saved addresses" at bounding box center [668, 363] width 357 height 33
click at [505, 366] on input "Select from saved addresses" at bounding box center [504, 362] width 2 height 16
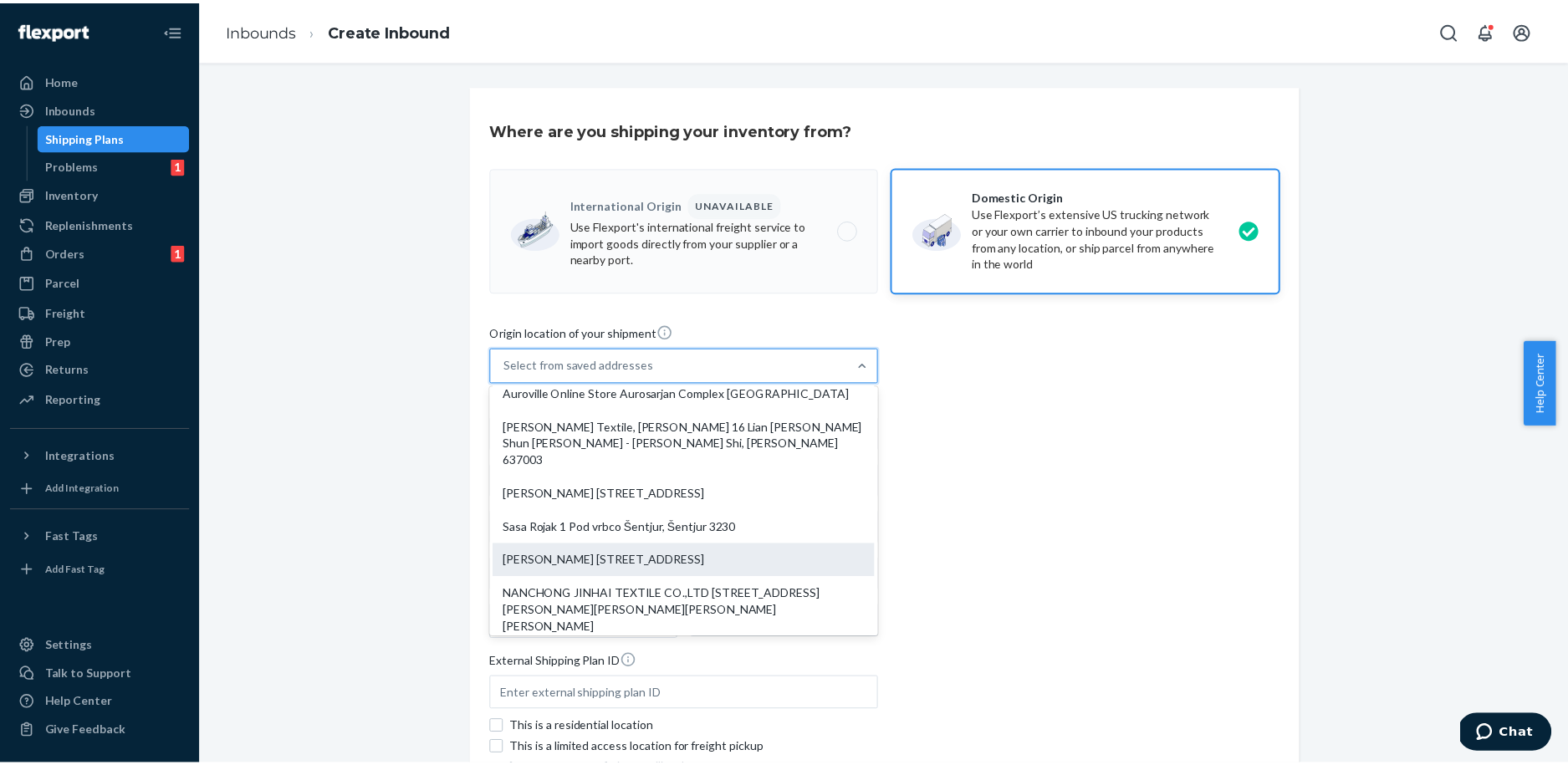
scroll to position [174, 0]
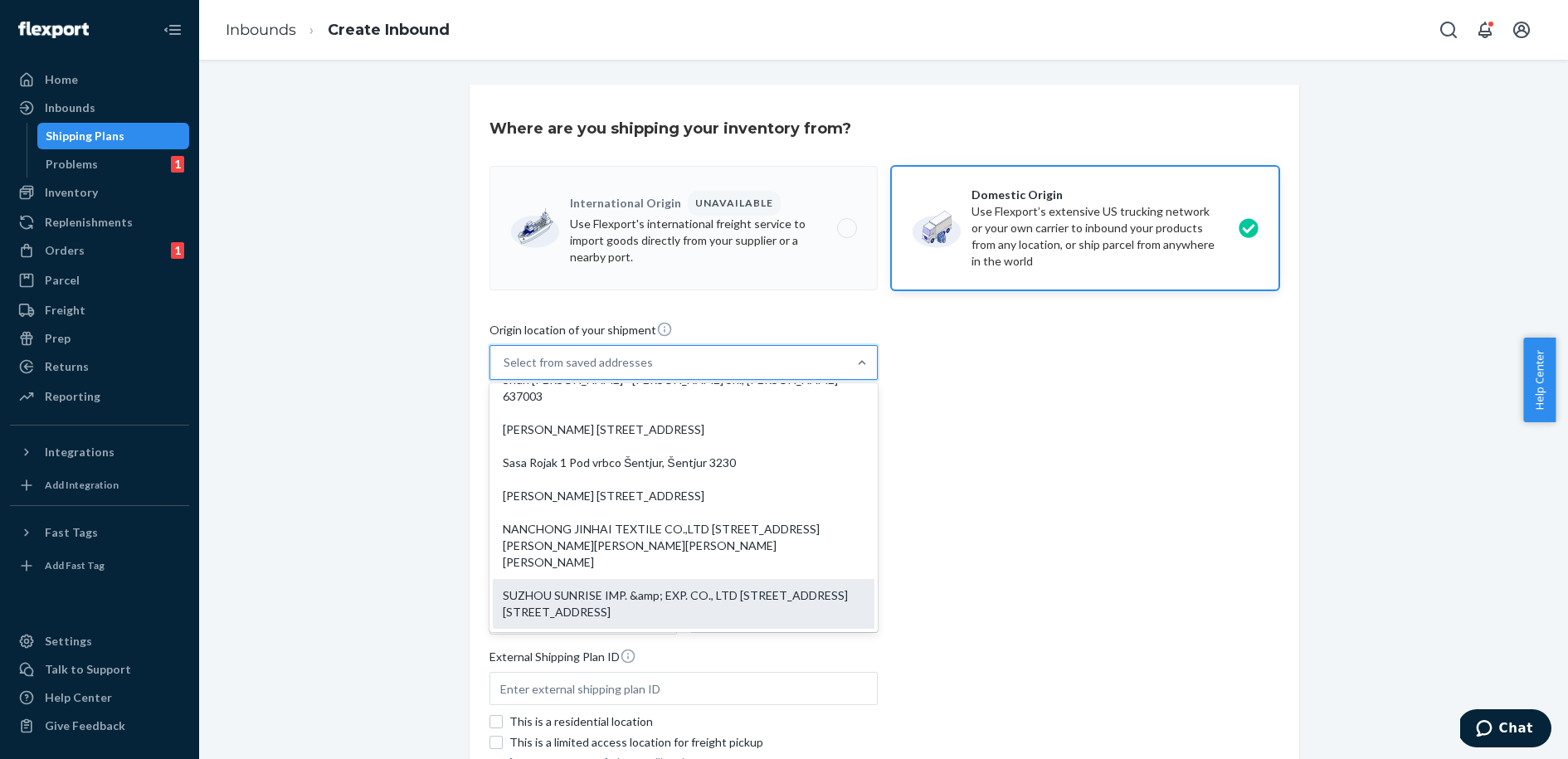
click at [600, 592] on div "SUZHOU SUNRISE IMP. &amp; EXP. CO., LTD [STREET_ADDRESS] [STREET_ADDRESS]" at bounding box center [683, 604] width 382 height 50
click at [505, 371] on input "option SUZHOU SUNRISE IMP. &amp; EXP. CO., LTD [STREET_ADDRESS] [STREET_ADDRESS…" at bounding box center [504, 362] width 2 height 16
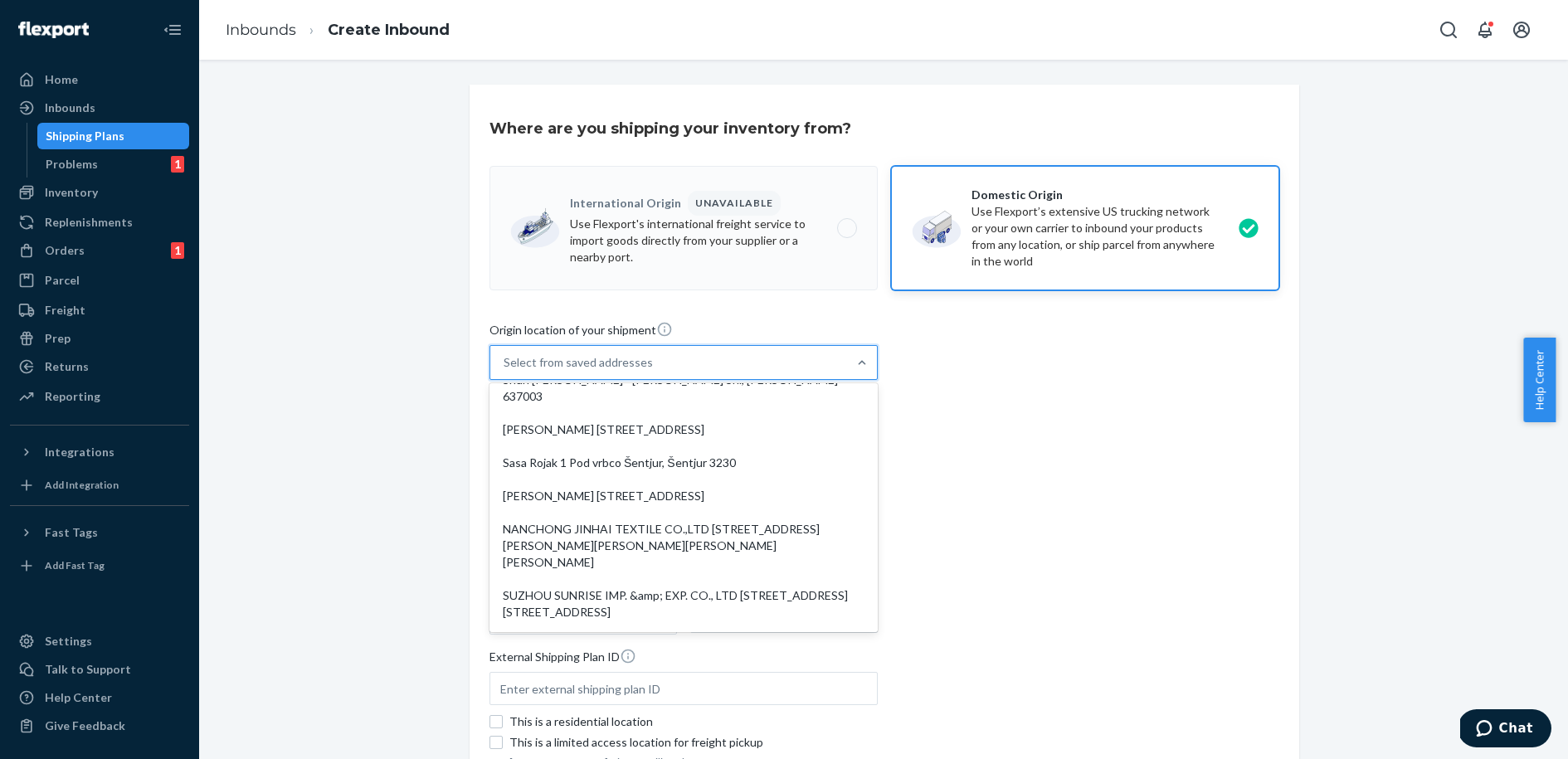
type input "SUZHOU SUNRISE IMP. &amp; EXP. CO., LTD"
type input "11F, [GEOGRAPHIC_DATA]"
type input "NO. [STREET_ADDRESS]"
type input "[GEOGRAPHIC_DATA]"
type input "Jiangsu"
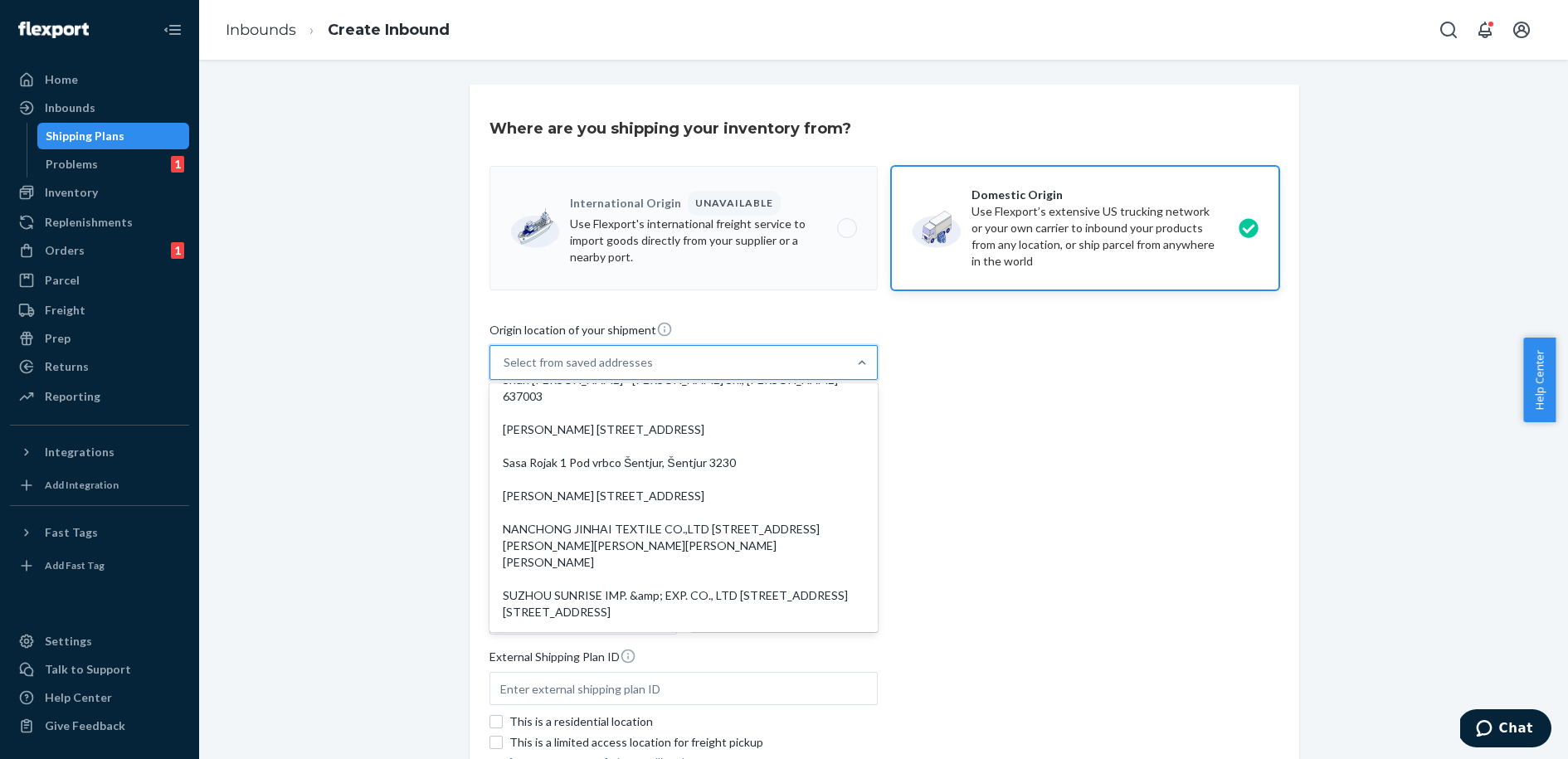
type input "215128"
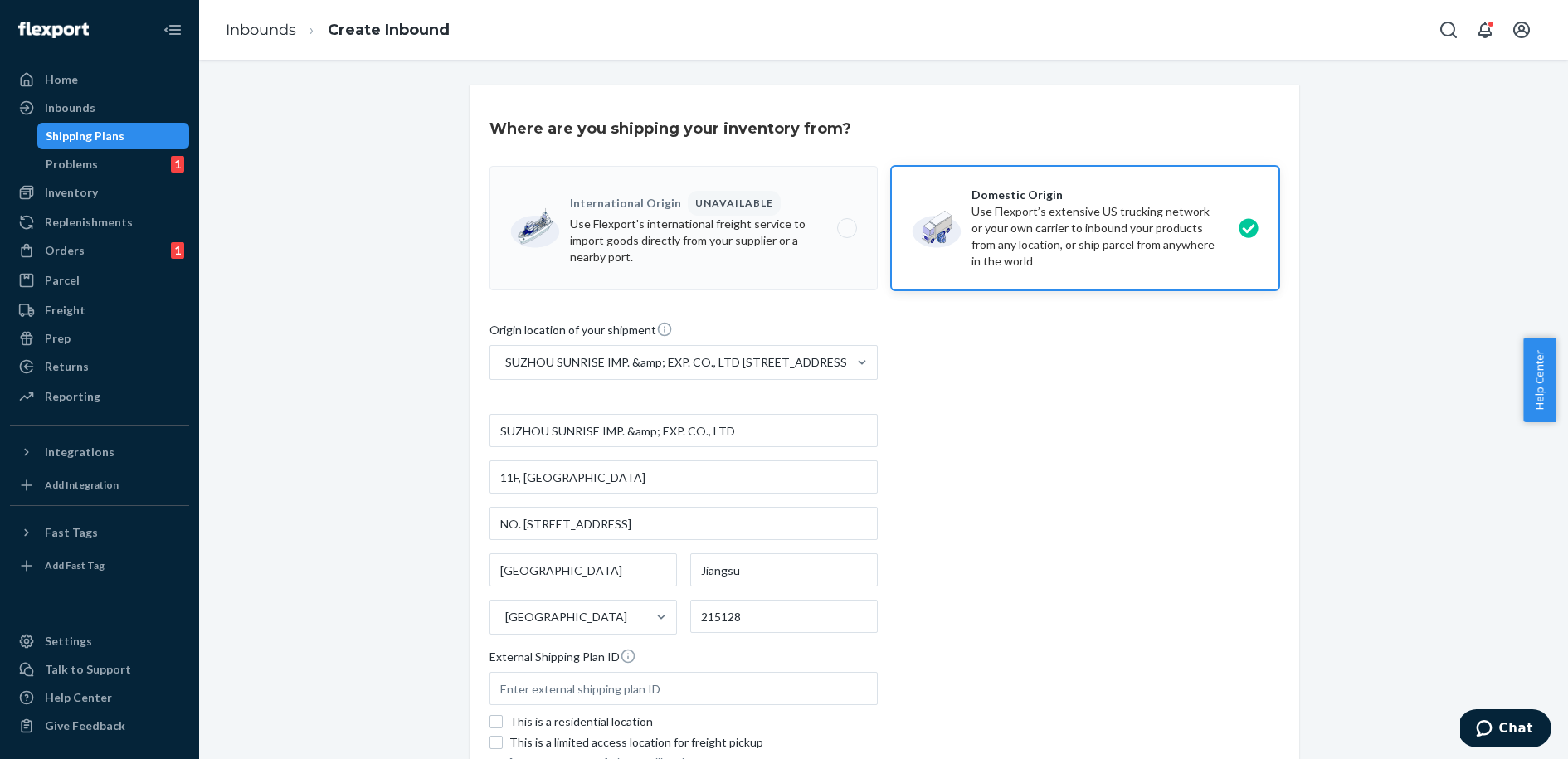
drag, startPoint x: 1018, startPoint y: 544, endPoint x: 993, endPoint y: 538, distance: 25.7
click at [1016, 545] on div "Origin location of your shipment [GEOGRAPHIC_DATA] SUNRISE IMP. &amp; EXP. CO.,…" at bounding box center [885, 547] width 790 height 453
click at [178, 29] on icon "Close Navigation" at bounding box center [175, 30] width 11 height 10
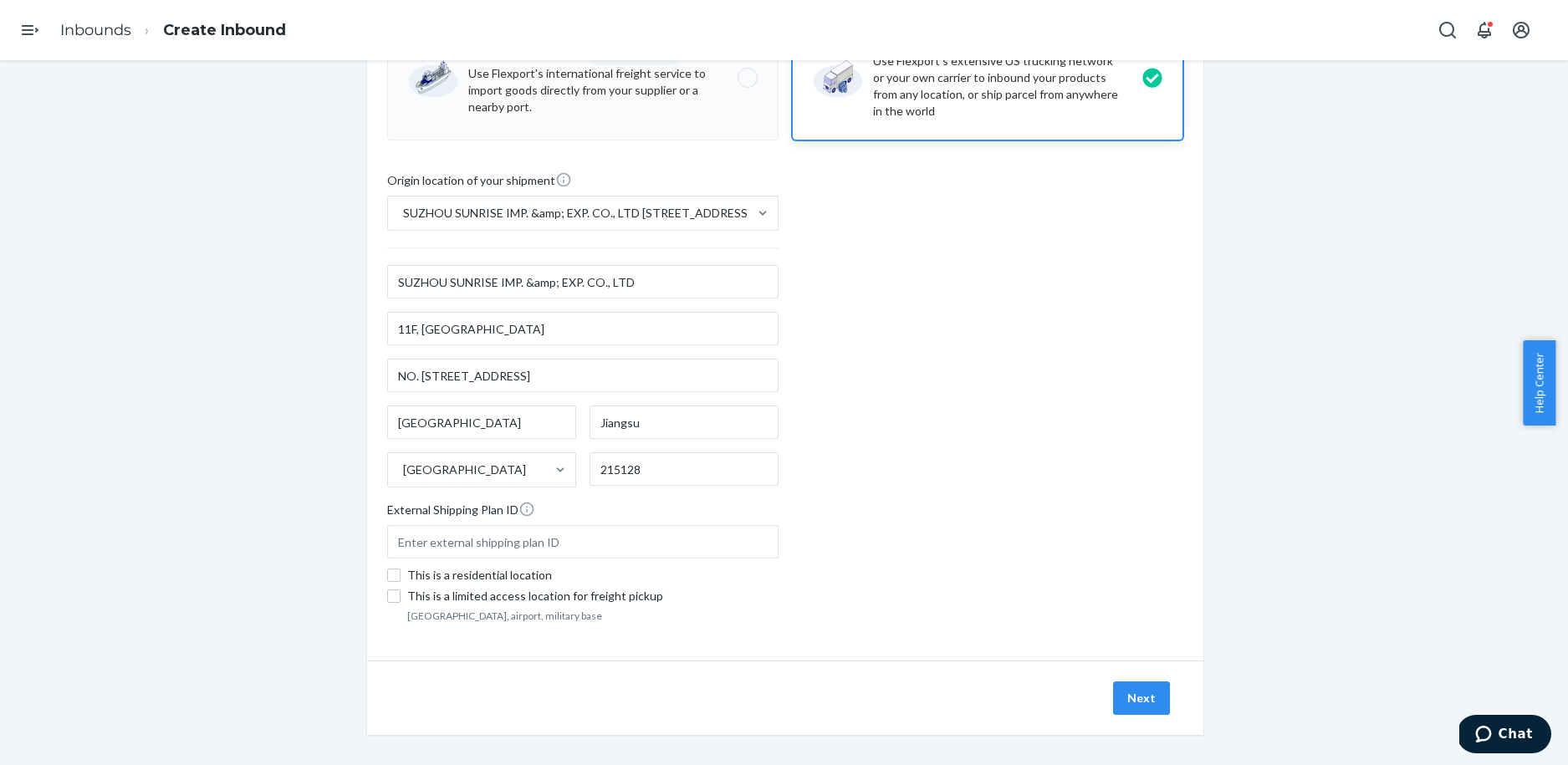
scroll to position [162, 0]
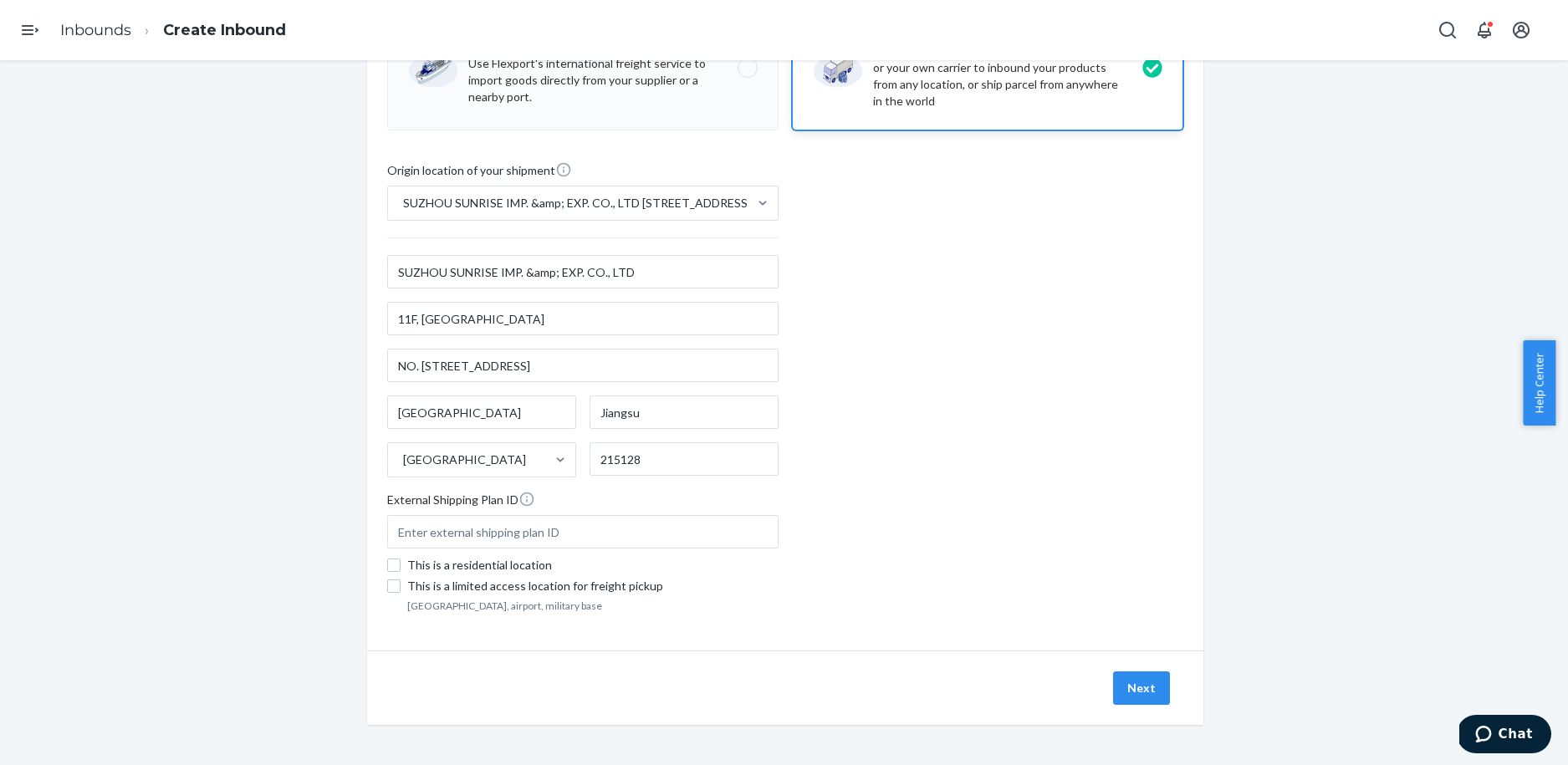
click at [1124, 684] on button "Next" at bounding box center [1141, 688] width 57 height 34
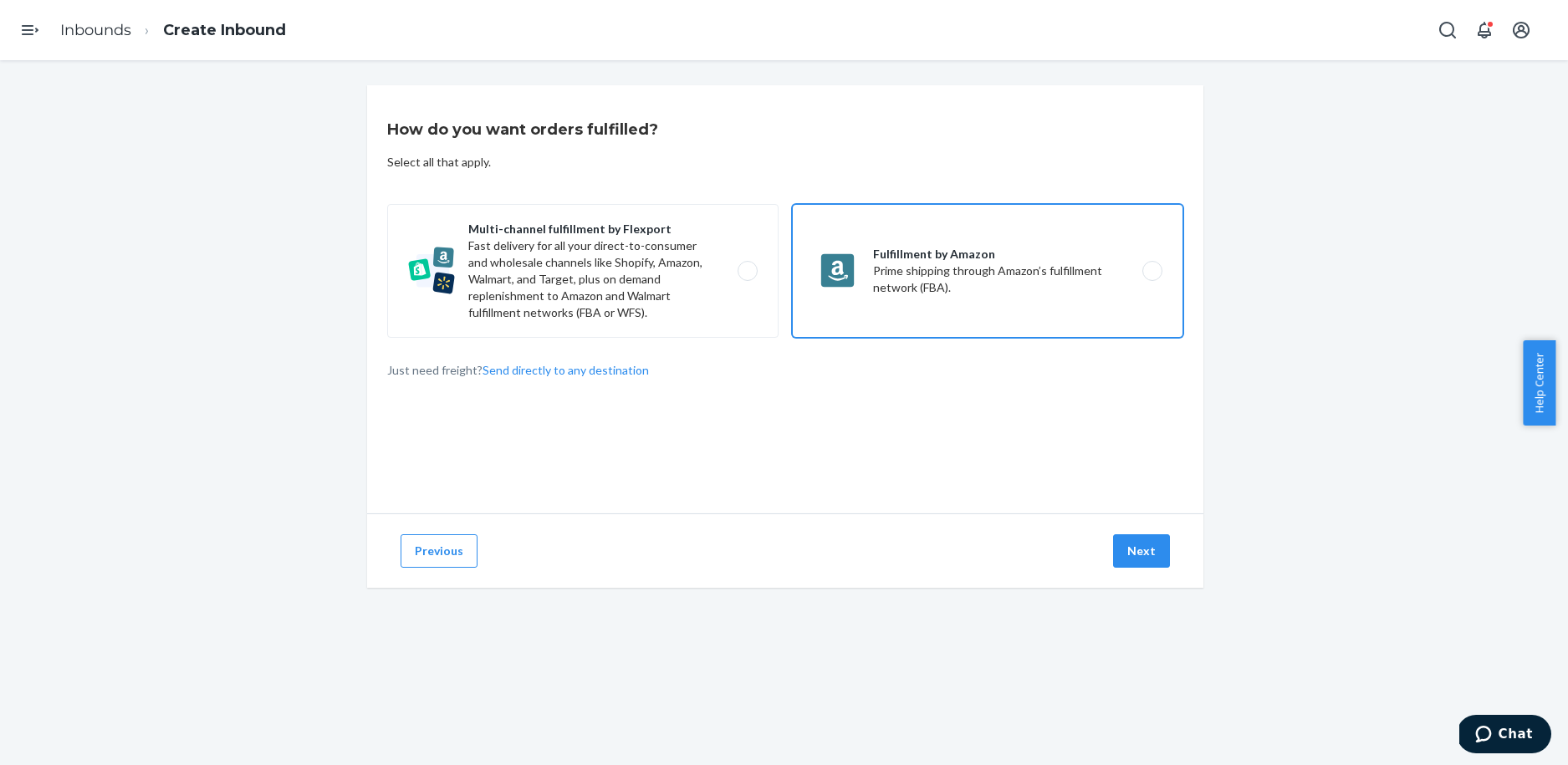
click at [897, 240] on label "Fulfillment by Amazon Prime shipping through Amazon’s fulfillment network (FBA)." at bounding box center [987, 271] width 392 height 134
click at [1151, 266] on input "Fulfillment by Amazon Prime shipping through Amazon’s fulfillment network (FBA)." at bounding box center [1156, 271] width 11 height 11
radio input "true"
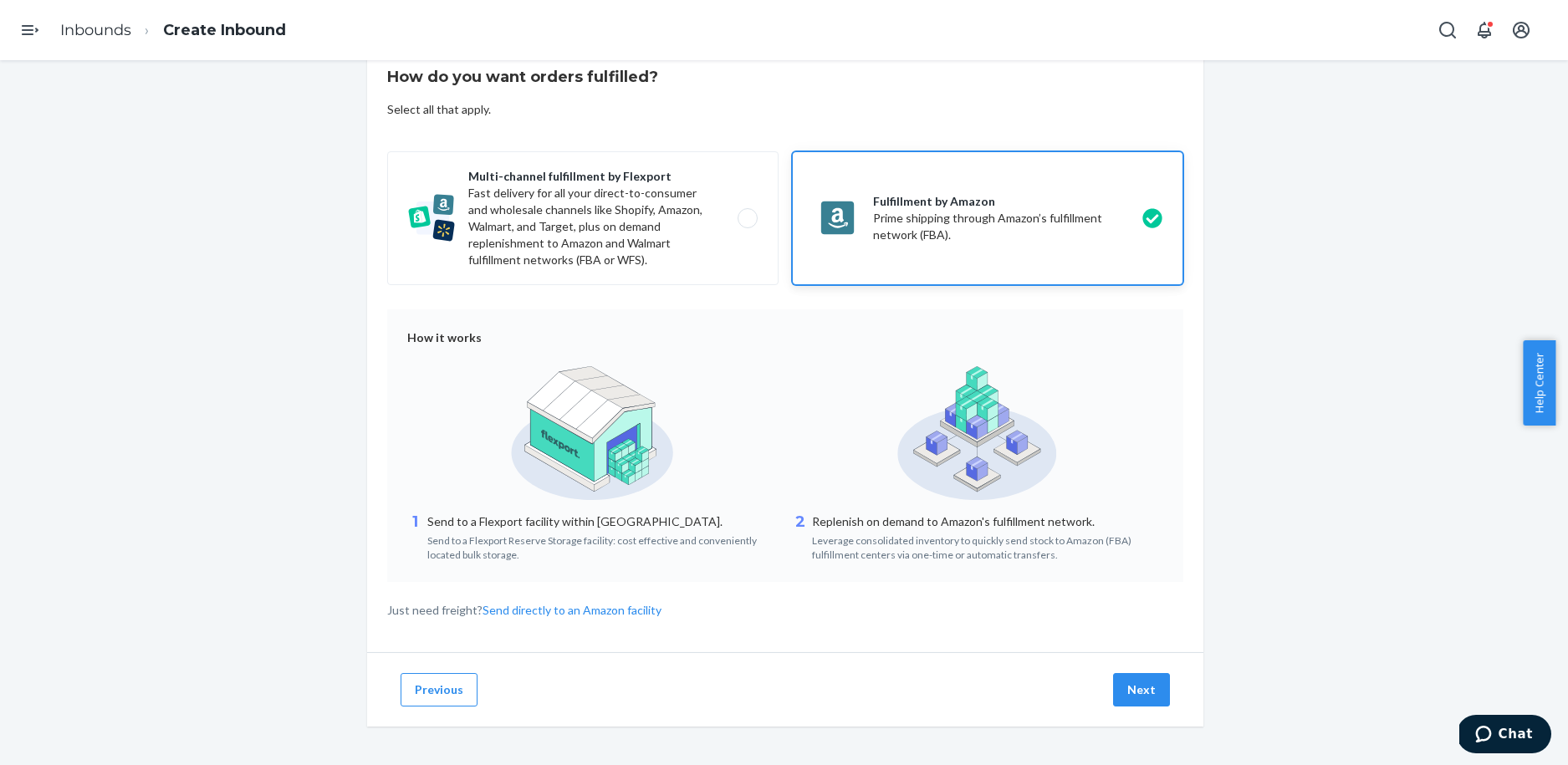
scroll to position [54, 0]
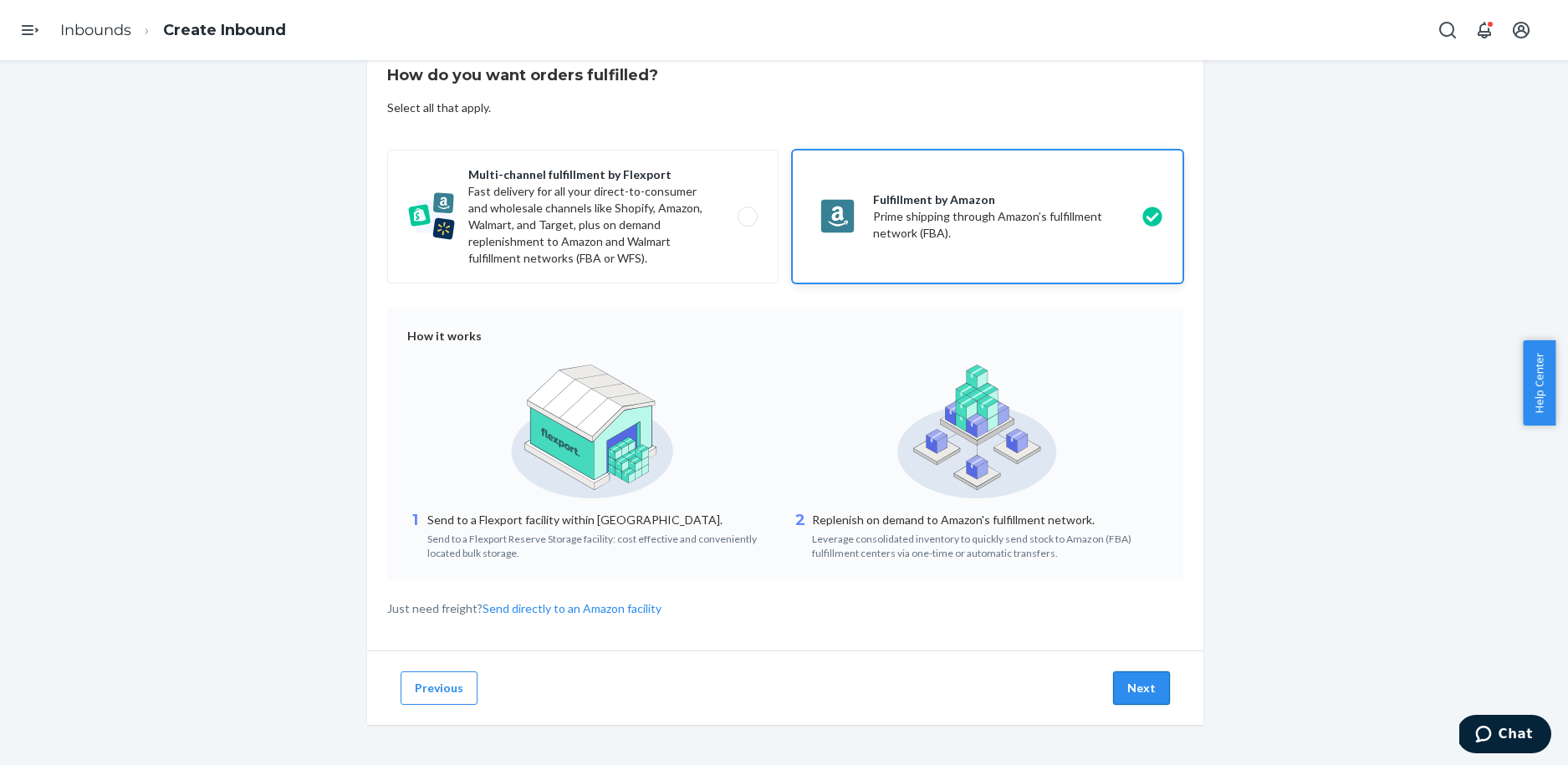
click at [1149, 688] on button "Next" at bounding box center [1141, 688] width 57 height 34
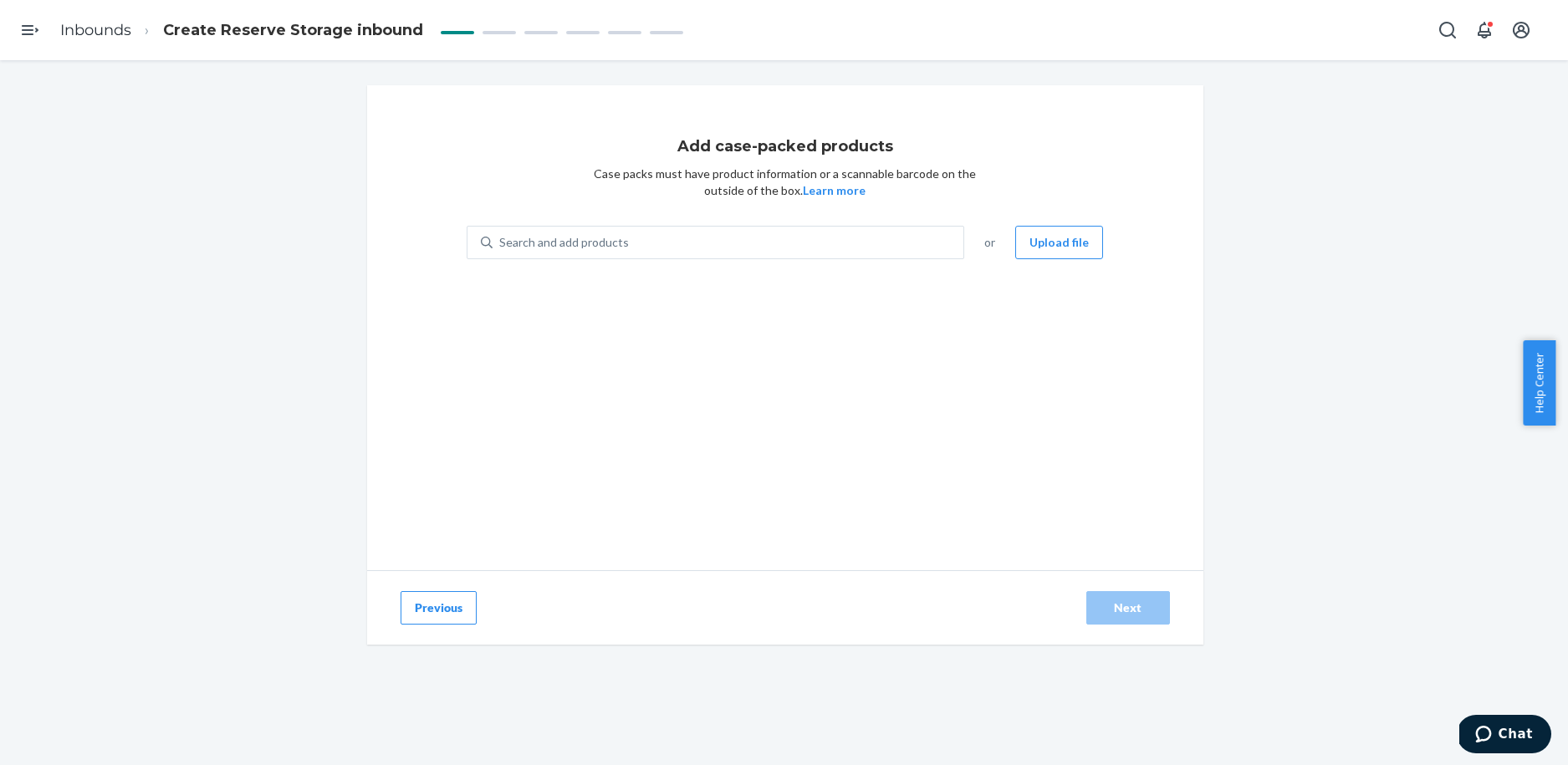
click at [419, 615] on button "Previous" at bounding box center [438, 608] width 76 height 34
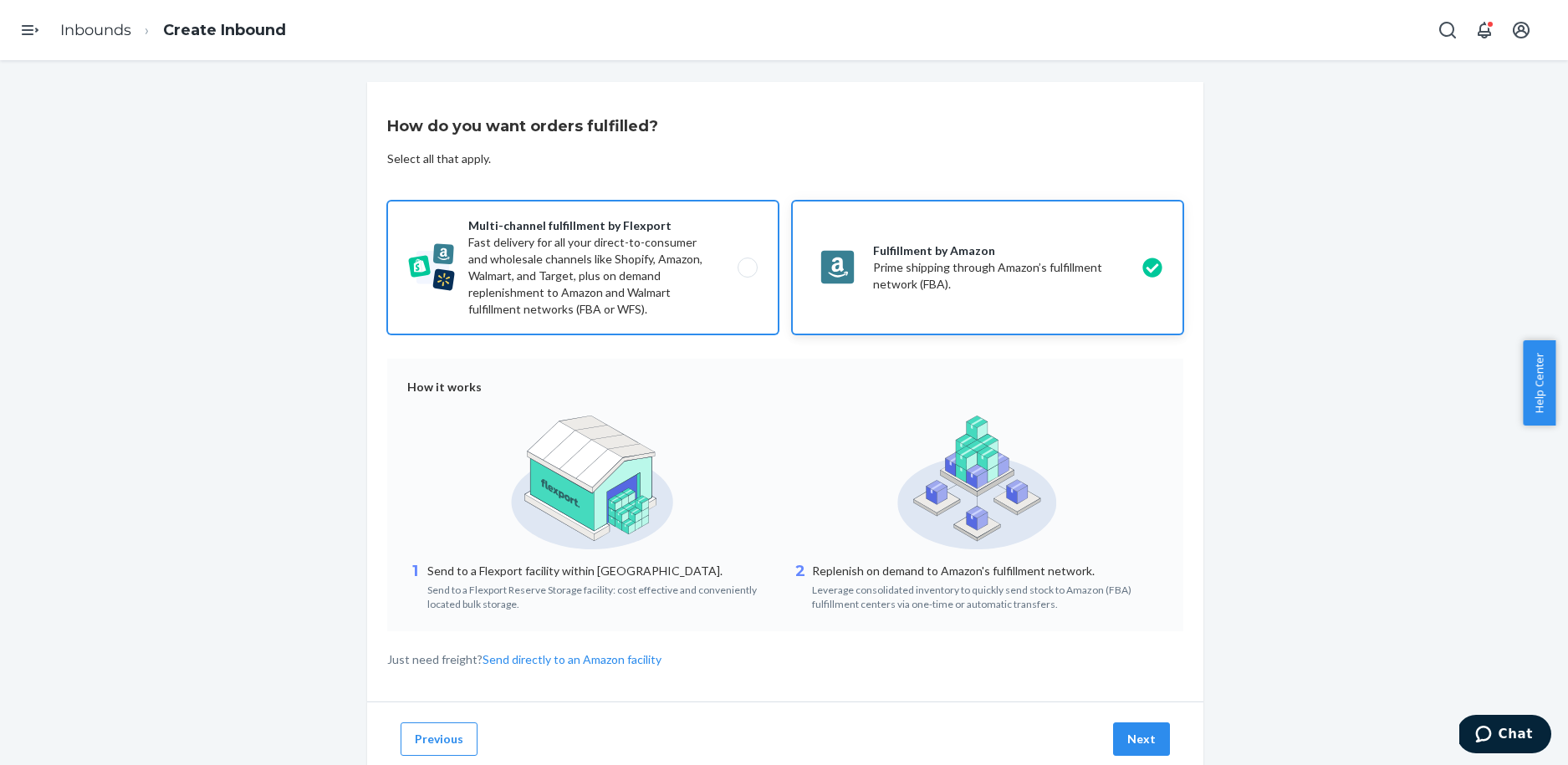
scroll to position [7, 0]
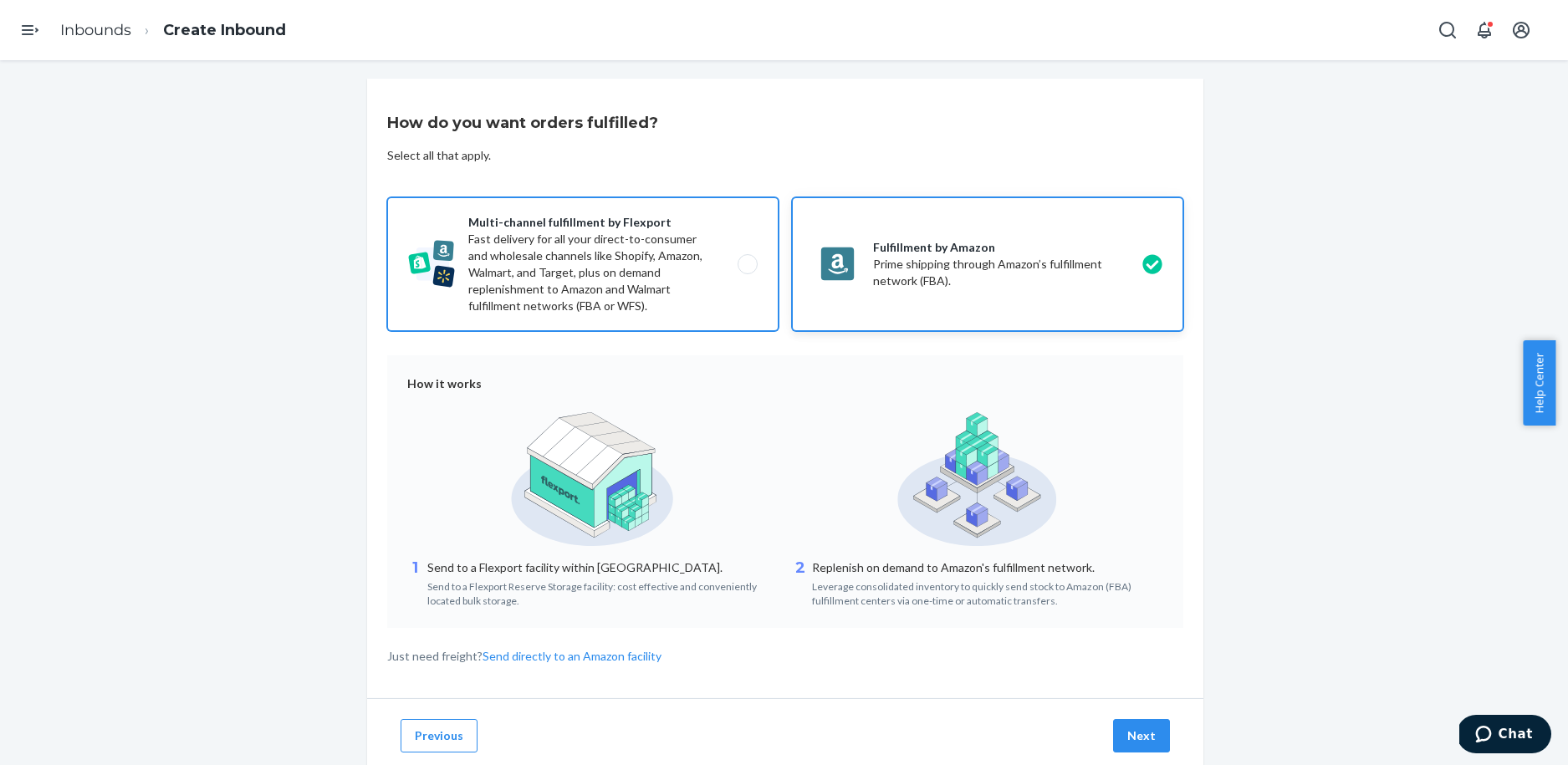
click at [670, 258] on label "Multi-channel fulfillment by Flexport Fast delivery for all your direct-to-cons…" at bounding box center [582, 264] width 392 height 134
click at [746, 260] on input "Multi-channel fulfillment by Flexport Fast delivery for all your direct-to-cons…" at bounding box center [751, 264] width 11 height 11
radio input "true"
radio input "false"
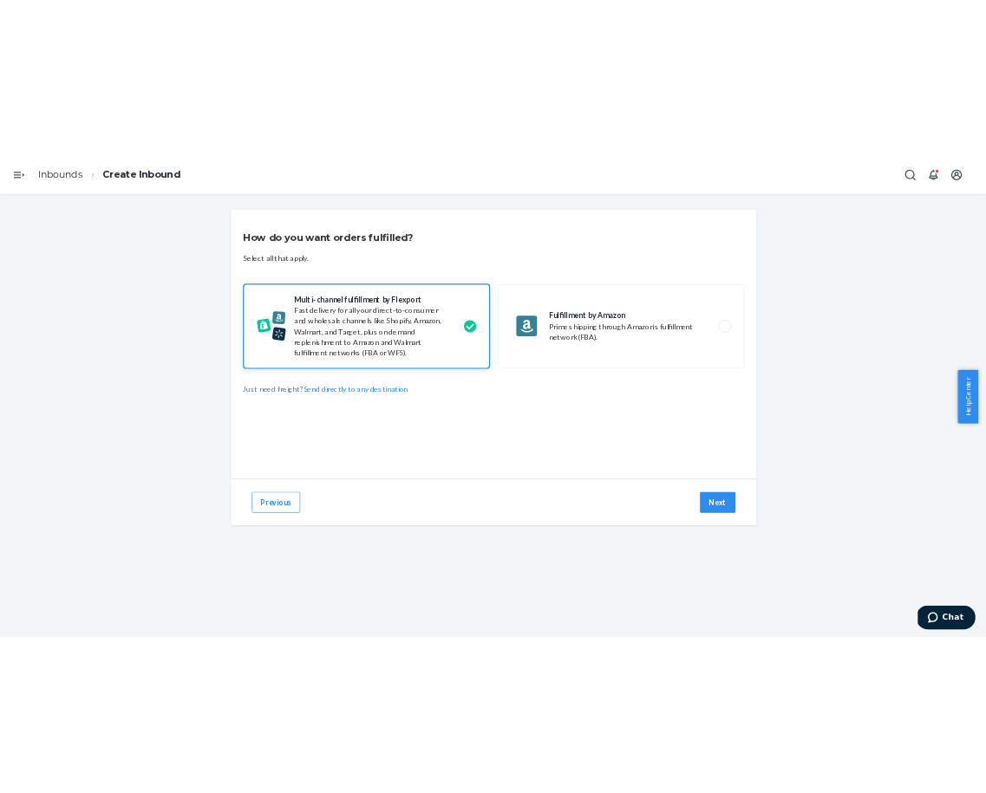
scroll to position [0, 0]
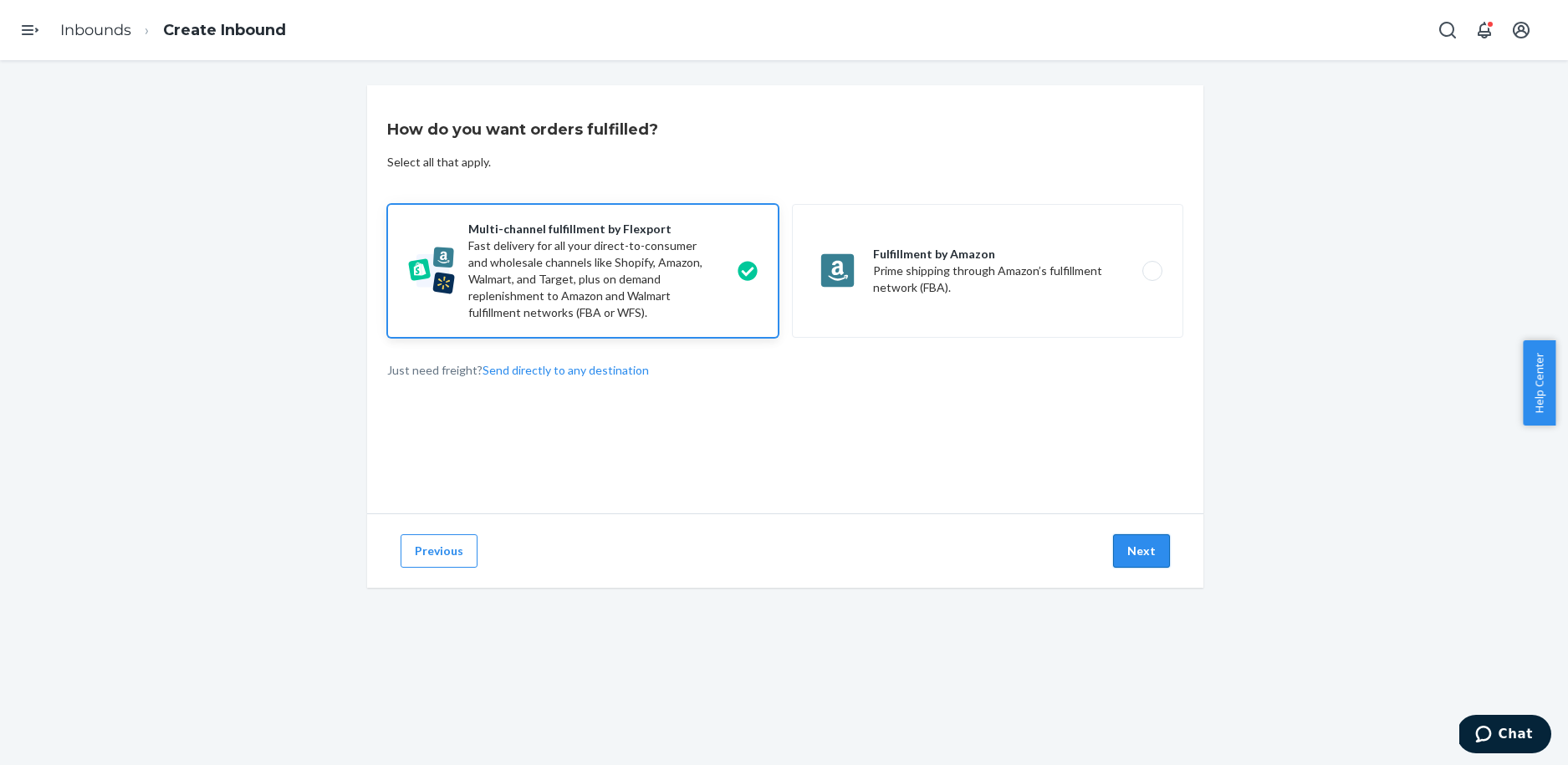
click at [1131, 563] on button "Next" at bounding box center [1141, 551] width 57 height 34
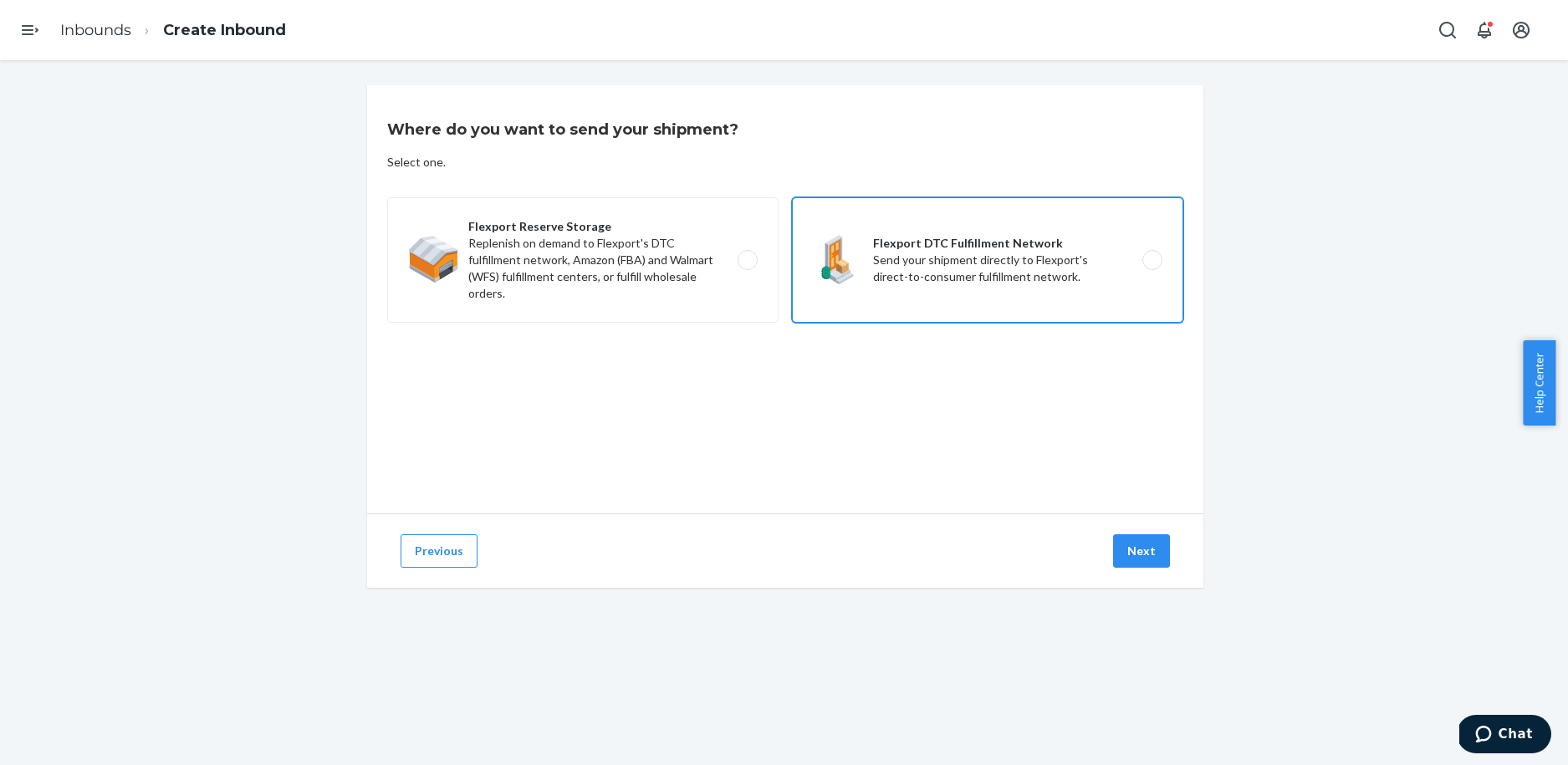
click at [864, 245] on label "Flexport DTC Fulfillment Network Send your shipment directly to Flexport's dire…" at bounding box center [987, 260] width 392 height 125
click at [1151, 255] on input "Flexport DTC Fulfillment Network Send your shipment directly to Flexport's dire…" at bounding box center [1156, 260] width 11 height 11
radio input "true"
click at [1142, 552] on button "Next" at bounding box center [1141, 551] width 57 height 34
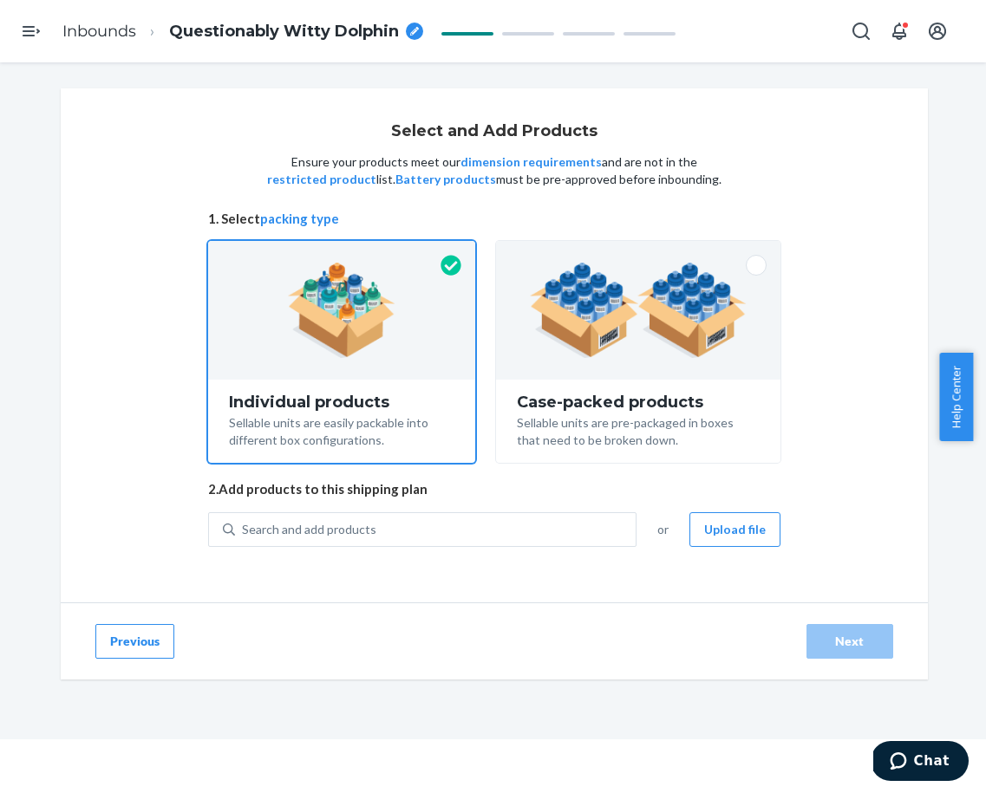
scroll to position [62, 0]
drag, startPoint x: 416, startPoint y: 527, endPoint x: 437, endPoint y: 507, distance: 28.8
click at [416, 527] on div "Search and add products" at bounding box center [435, 529] width 401 height 31
click at [244, 527] on input "Search and add products" at bounding box center [243, 529] width 2 height 17
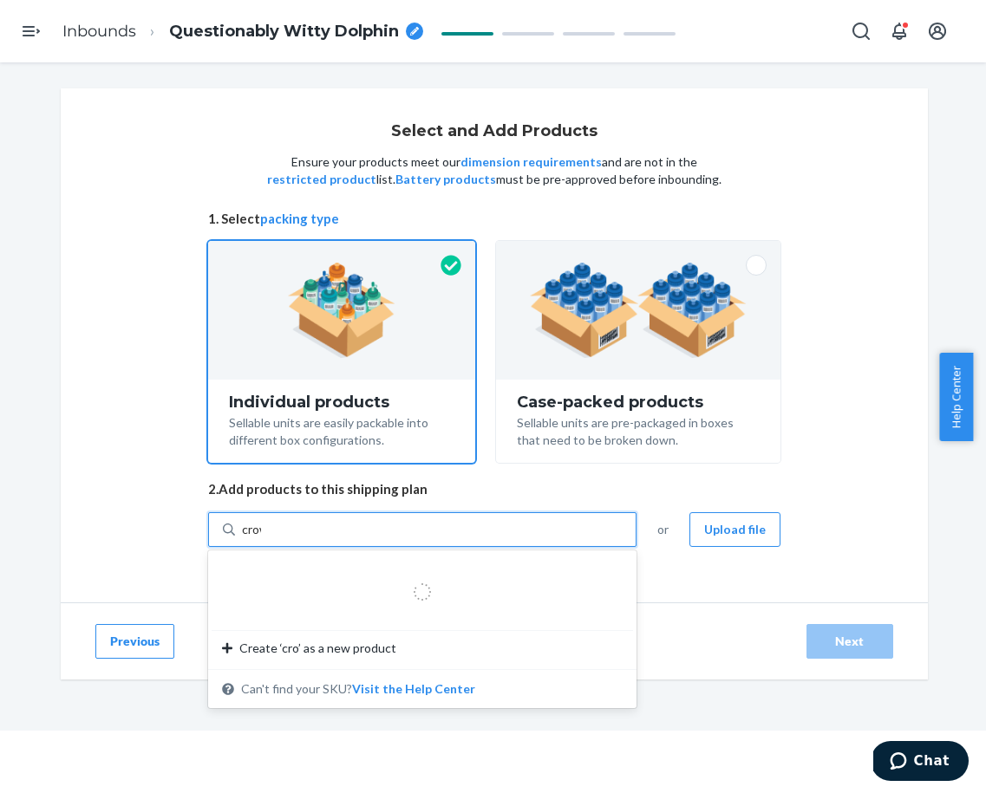
type input "crown"
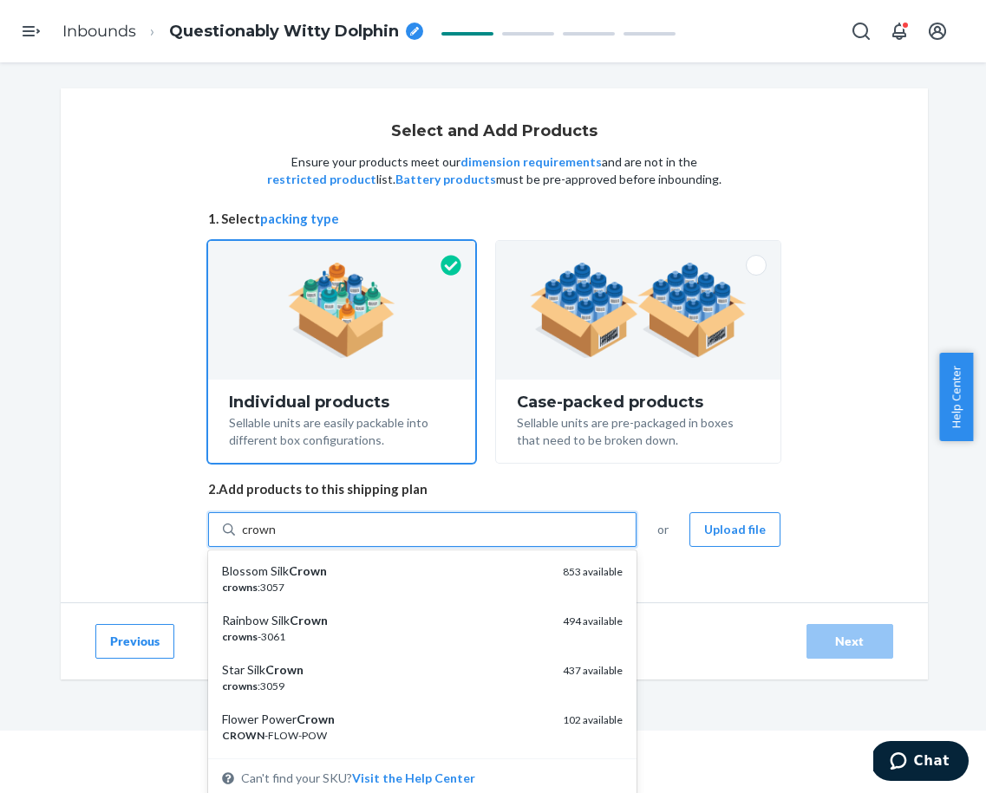
click at [362, 631] on div "Rainbow Silk Crown crowns -3061" at bounding box center [385, 628] width 327 height 32
click at [277, 539] on input "crown" at bounding box center [259, 529] width 35 height 17
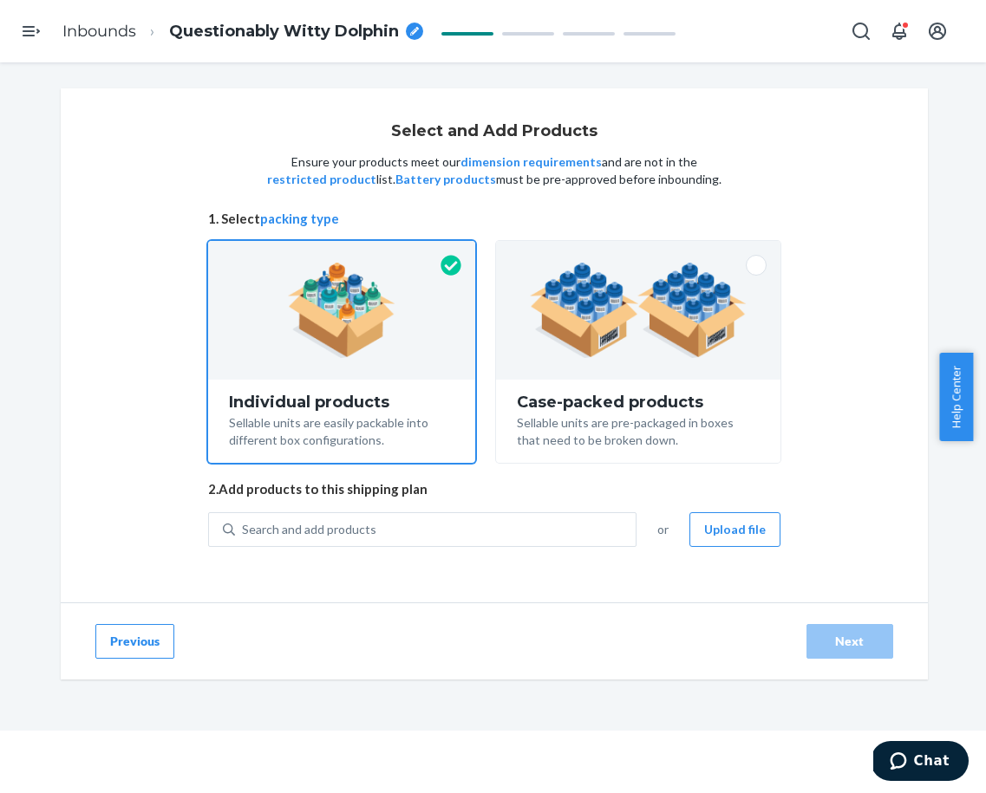
click at [101, 424] on div "Select and Add Products Ensure your products meet our dimension requirements an…" at bounding box center [494, 345] width 867 height 514
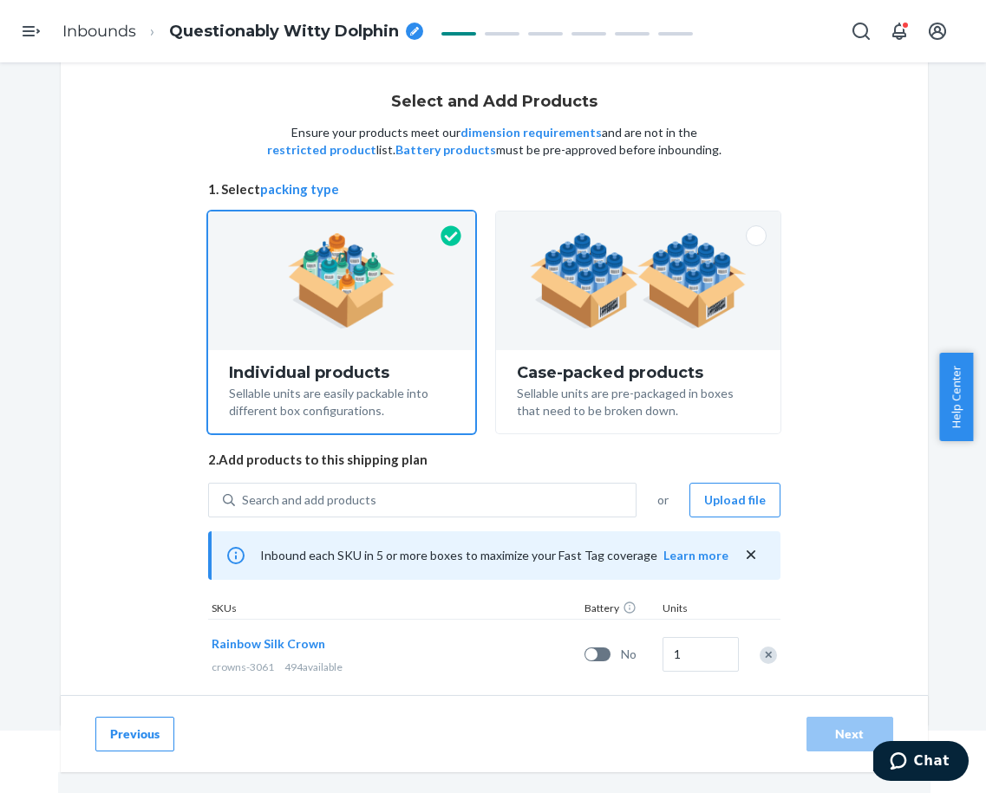
scroll to position [59, 0]
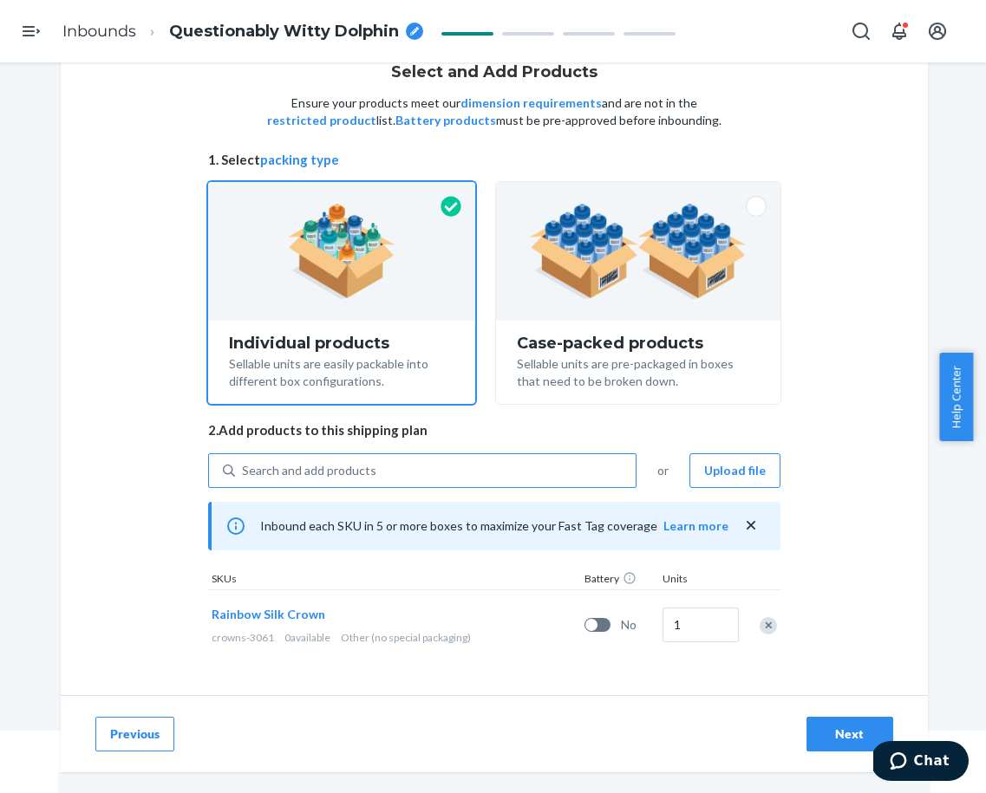
click at [308, 466] on div "Search and add products" at bounding box center [309, 470] width 134 height 17
click at [244, 466] on input "Search and add products" at bounding box center [243, 470] width 2 height 17
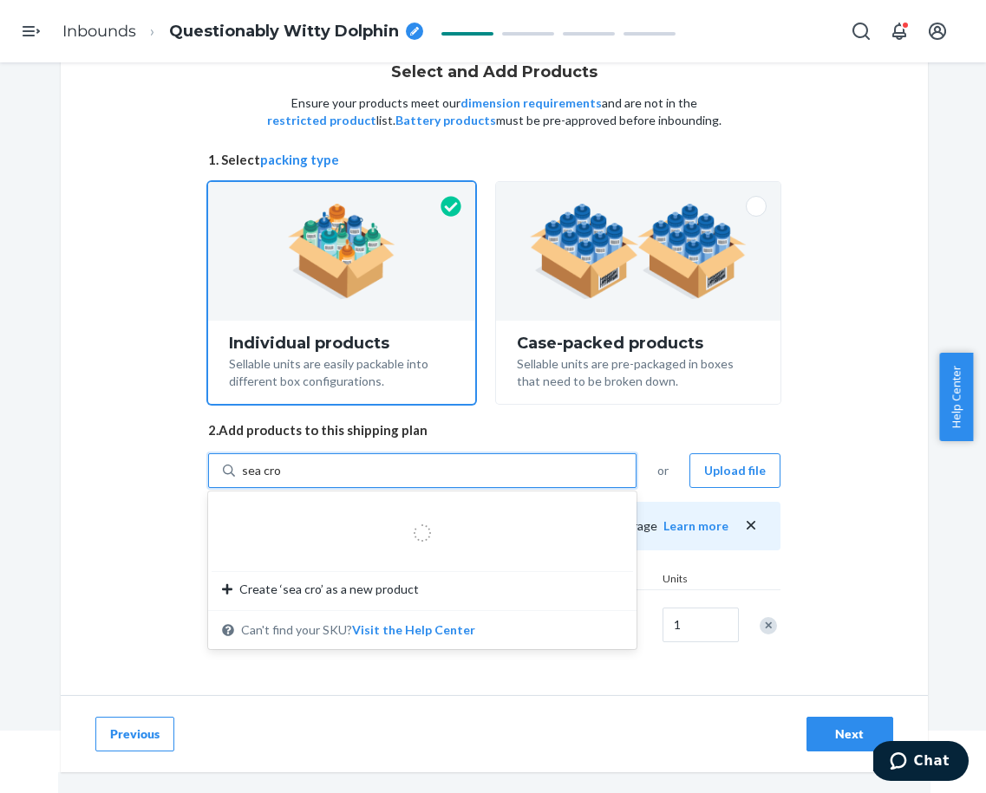
type input "sea crown"
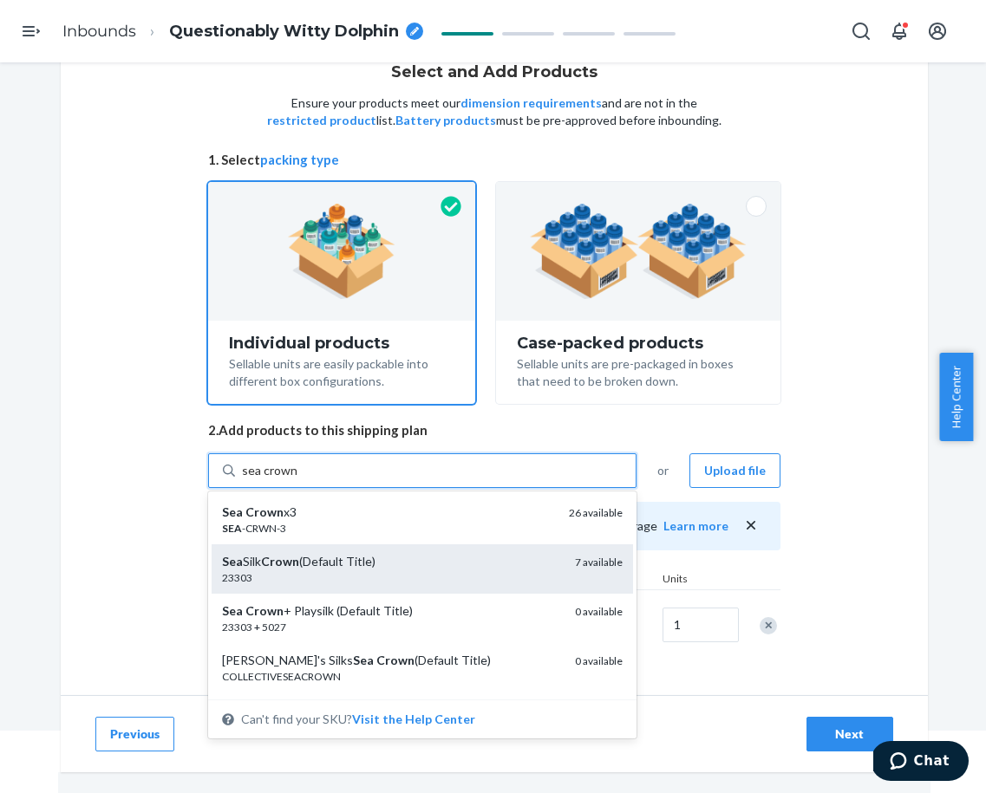
click at [319, 569] on div "Sea Silk Crown (Default Title)" at bounding box center [391, 561] width 339 height 17
click at [297, 480] on input "sea crown" at bounding box center [269, 470] width 55 height 17
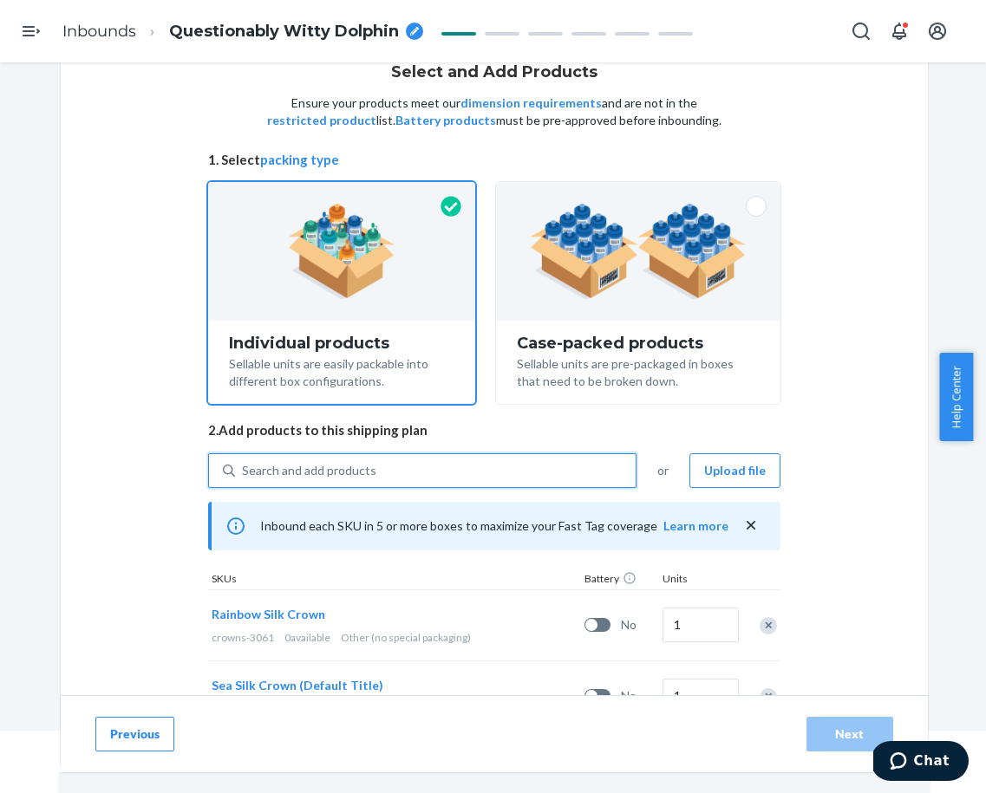
click at [265, 473] on div "Search and add products" at bounding box center [309, 470] width 134 height 17
click at [244, 473] on input "0 results available. Use Up and Down to choose options, press Enter to select t…" at bounding box center [243, 470] width 2 height 17
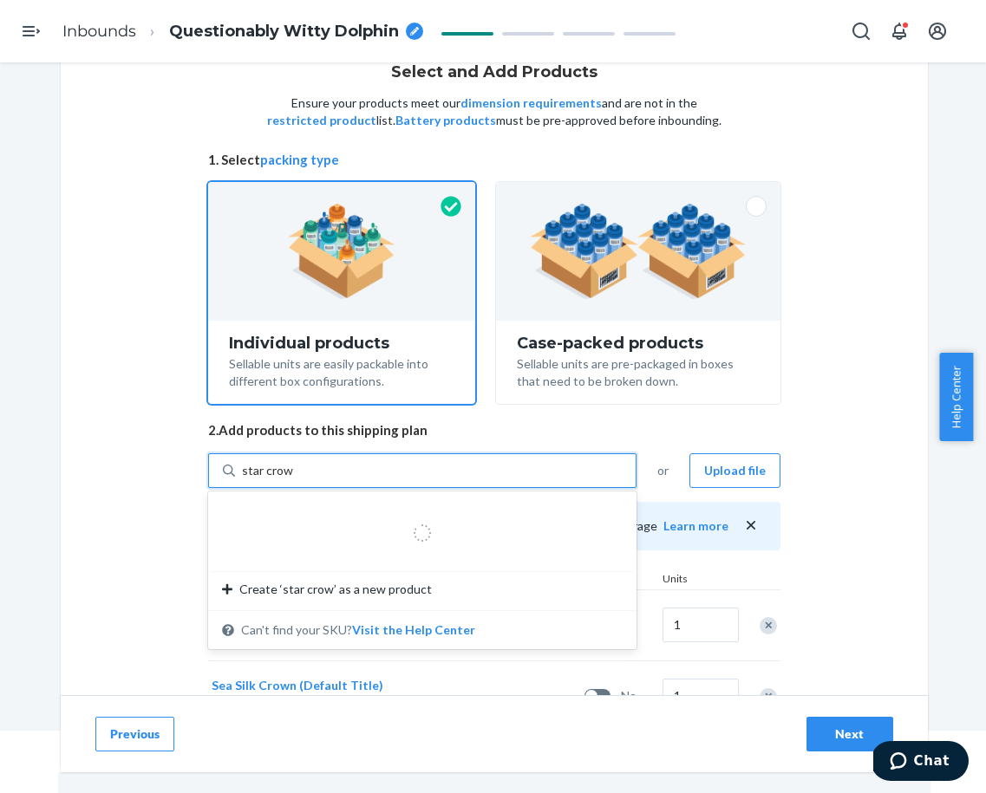
type input "star crown"
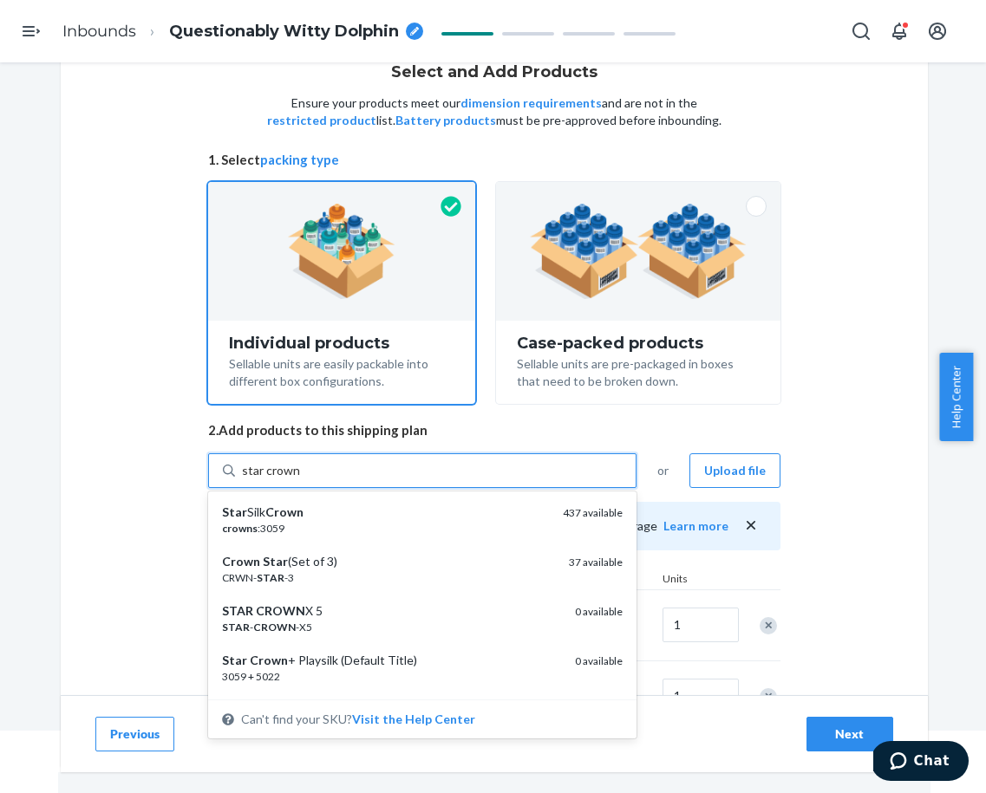
click at [271, 511] on em "Crown" at bounding box center [284, 512] width 38 height 15
click at [271, 480] on input "star crown" at bounding box center [271, 470] width 58 height 17
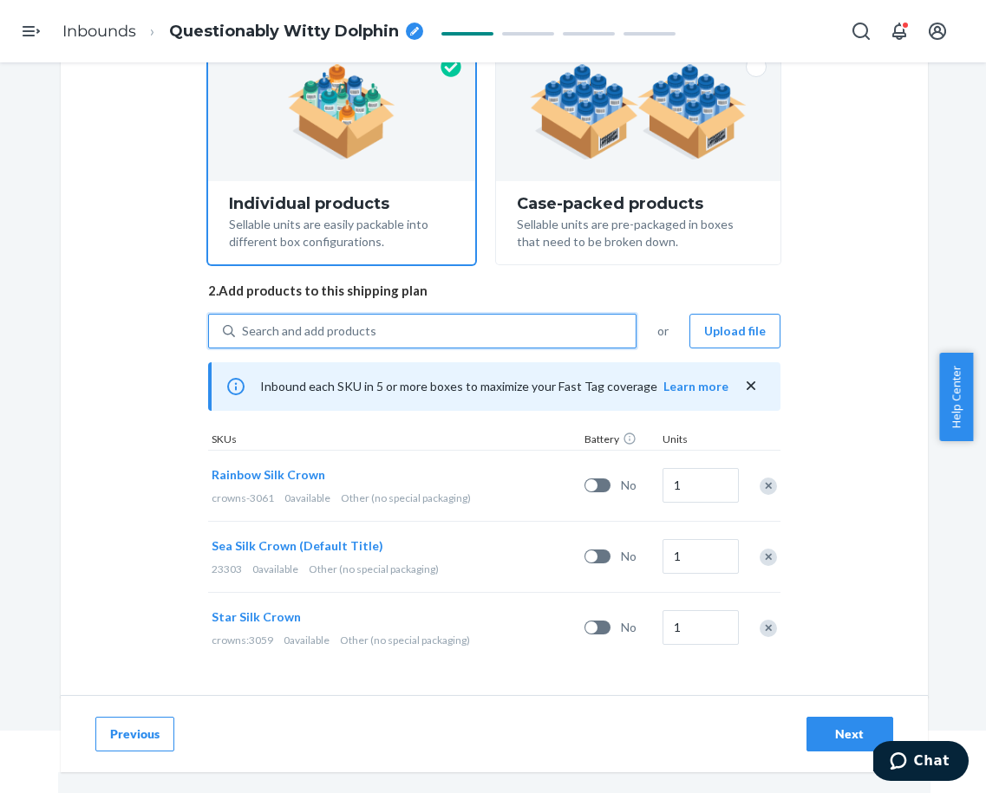
scroll to position [201, 0]
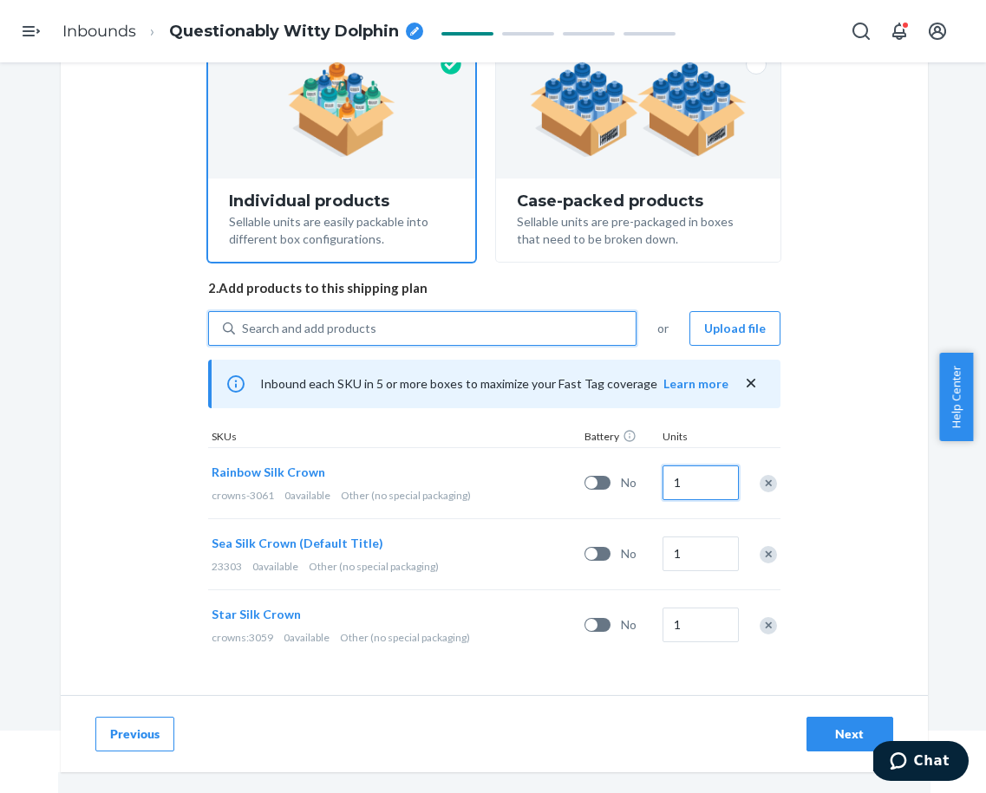
click at [690, 484] on input "1" at bounding box center [701, 483] width 76 height 35
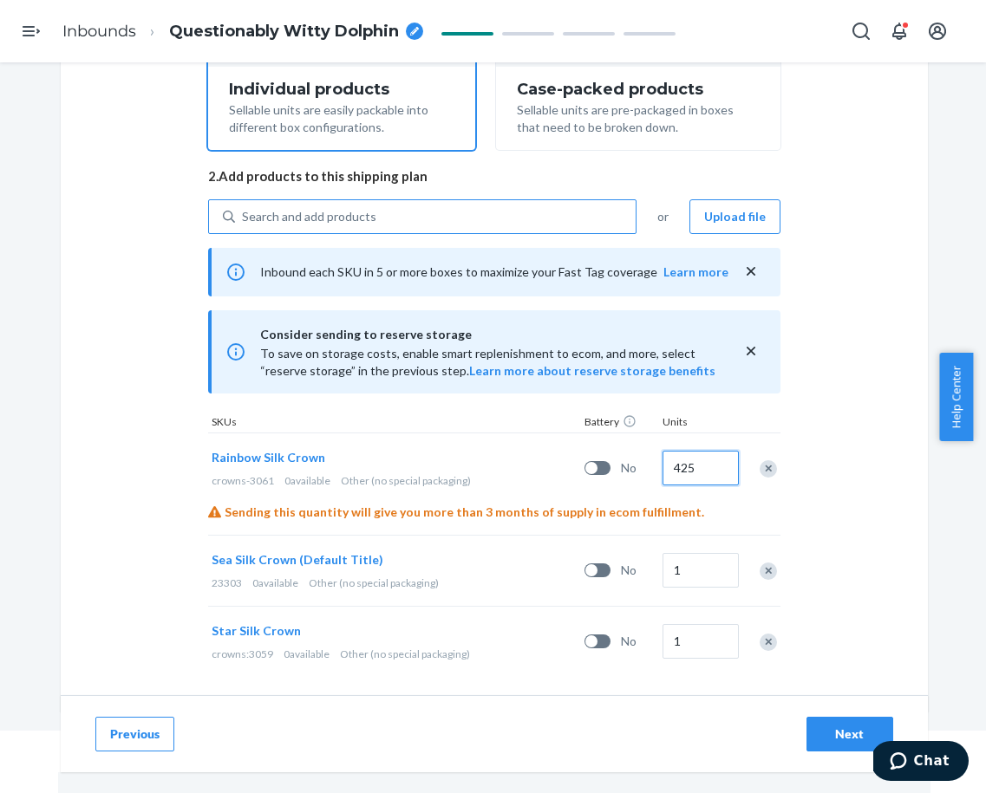
scroll to position [330, 0]
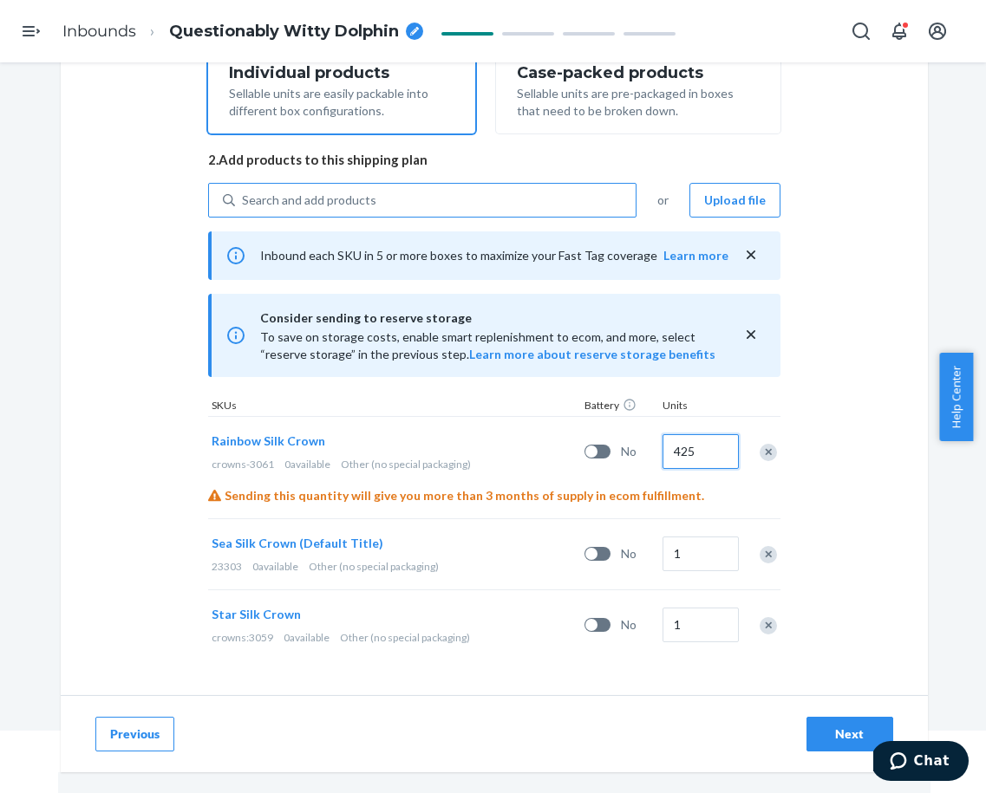
type input "425"
click at [694, 558] on input "1" at bounding box center [701, 554] width 76 height 35
type input "125"
click at [695, 633] on input "1" at bounding box center [701, 625] width 76 height 35
type input "75"
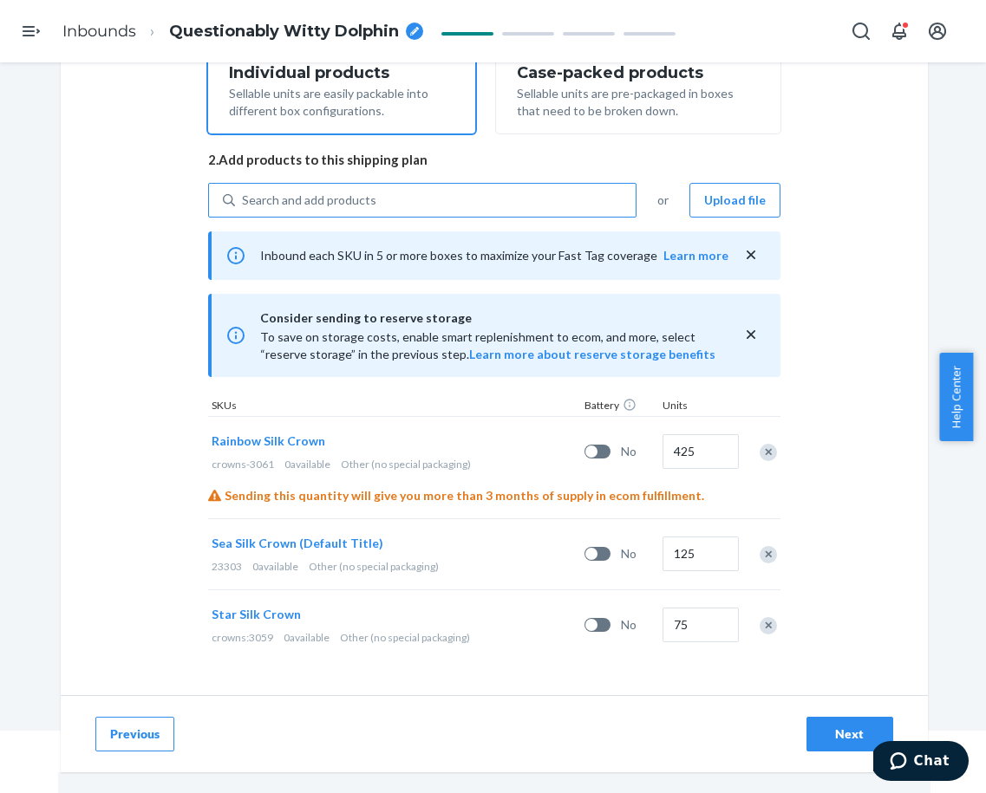
click at [942, 562] on div "Select and Add Products Ensure your products meet our dimension requirements an…" at bounding box center [493, 427] width 986 height 731
click at [744, 252] on icon "close" at bounding box center [750, 254] width 17 height 17
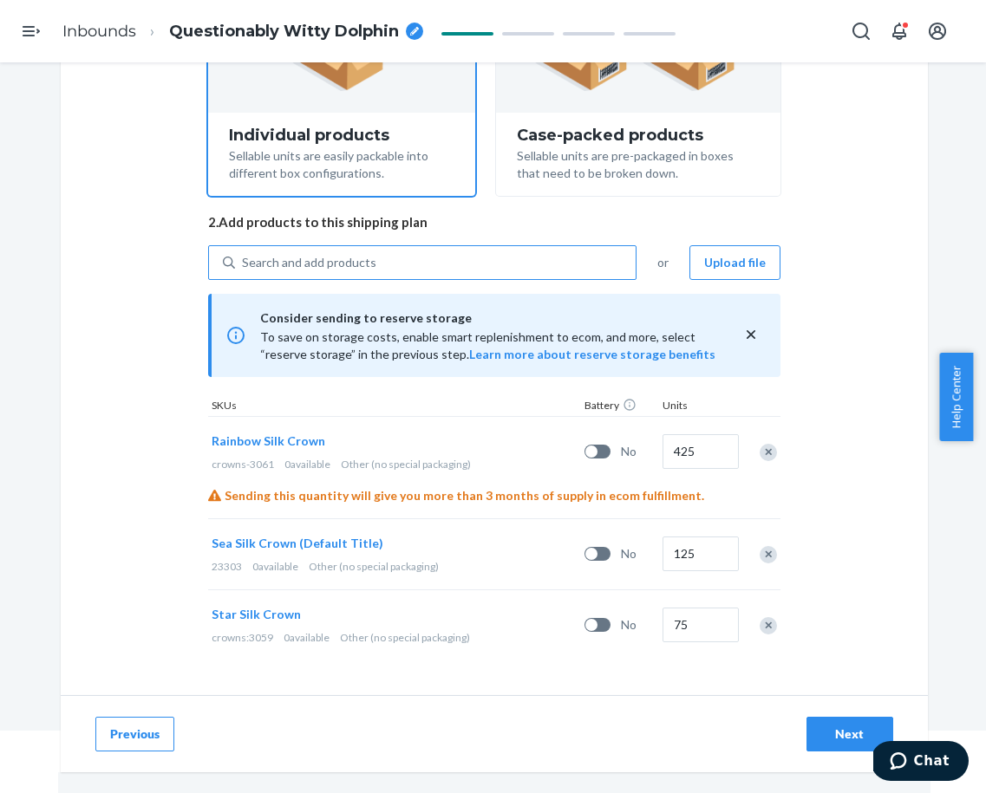
click at [742, 336] on icon "close" at bounding box center [750, 334] width 17 height 17
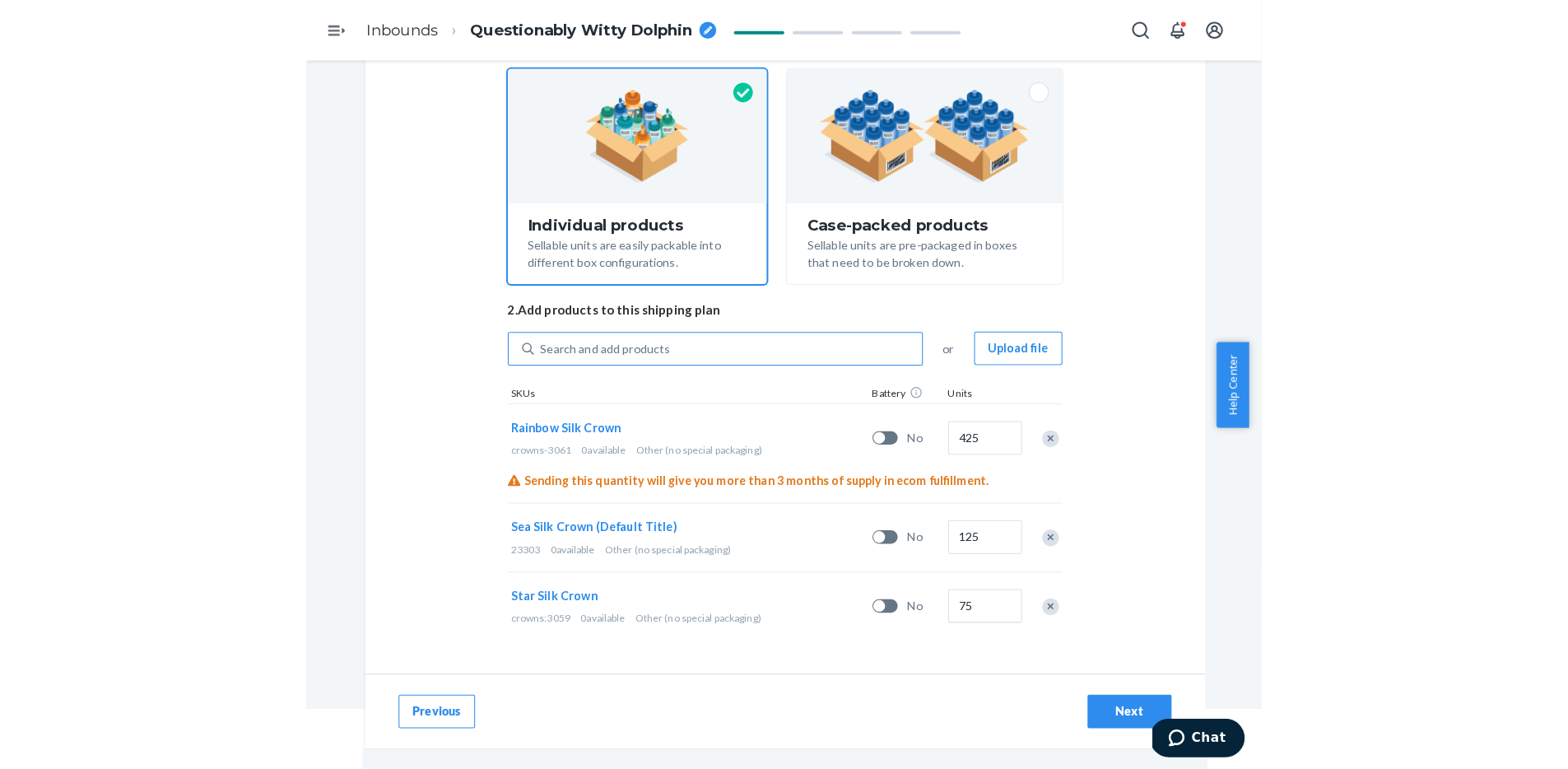
scroll to position [161, 0]
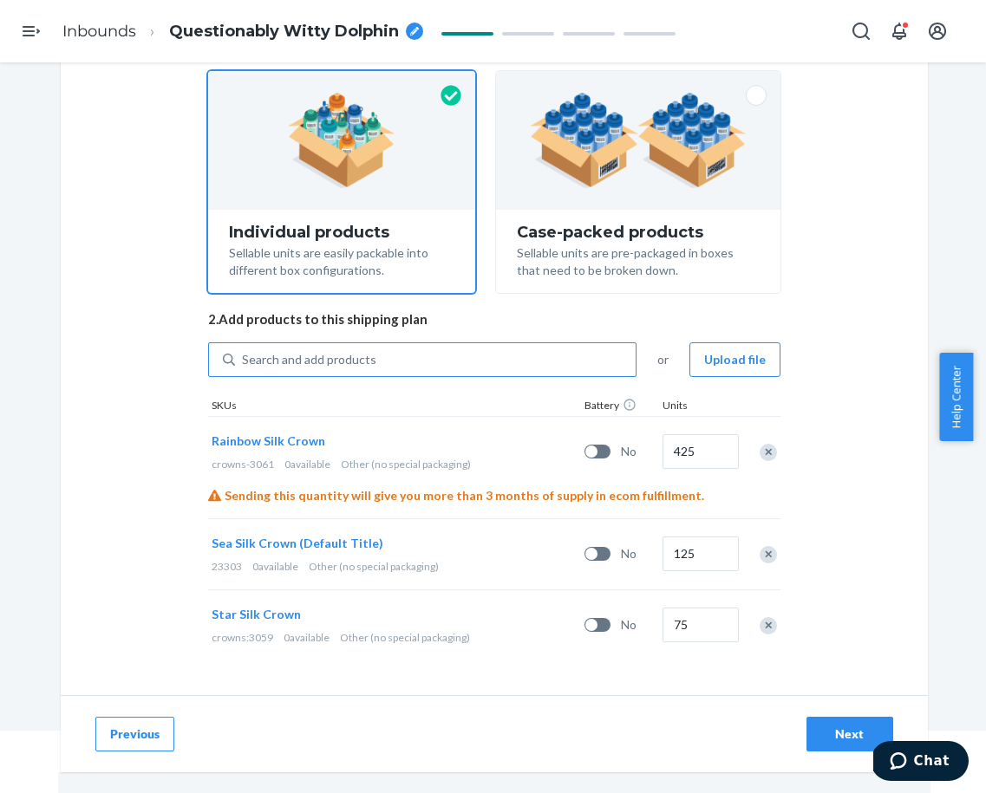
click at [410, 366] on div "Search and add products" at bounding box center [435, 359] width 401 height 31
click at [244, 366] on input "Search and add products" at bounding box center [243, 359] width 2 height 17
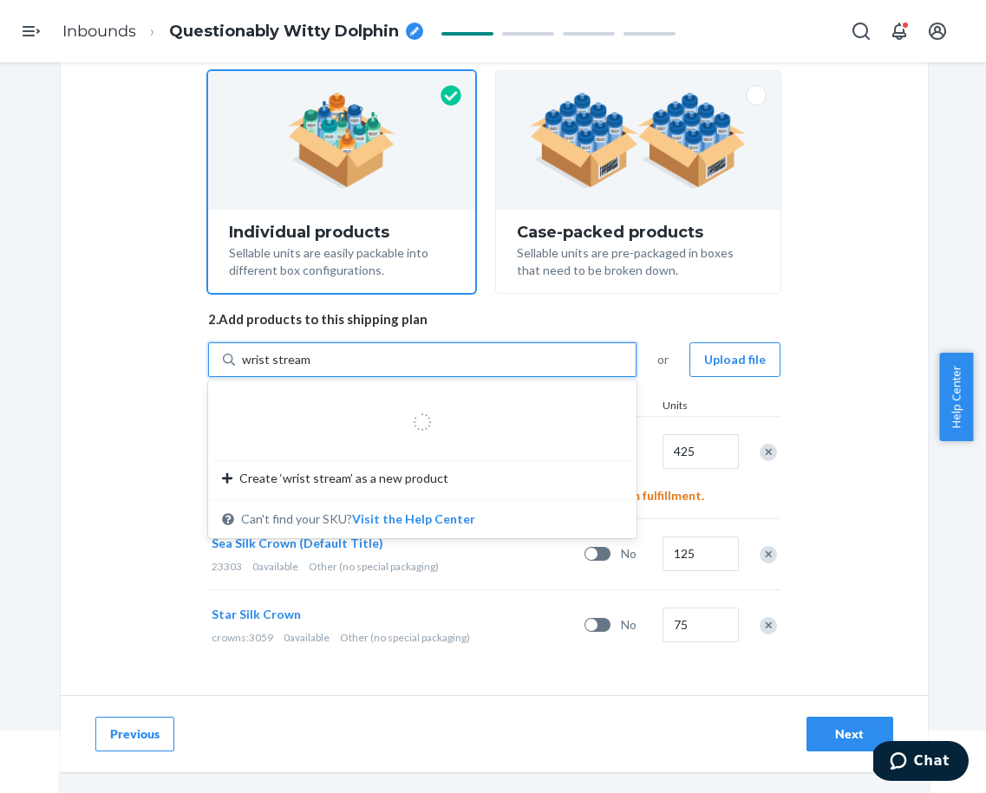
type input "wrist streamer"
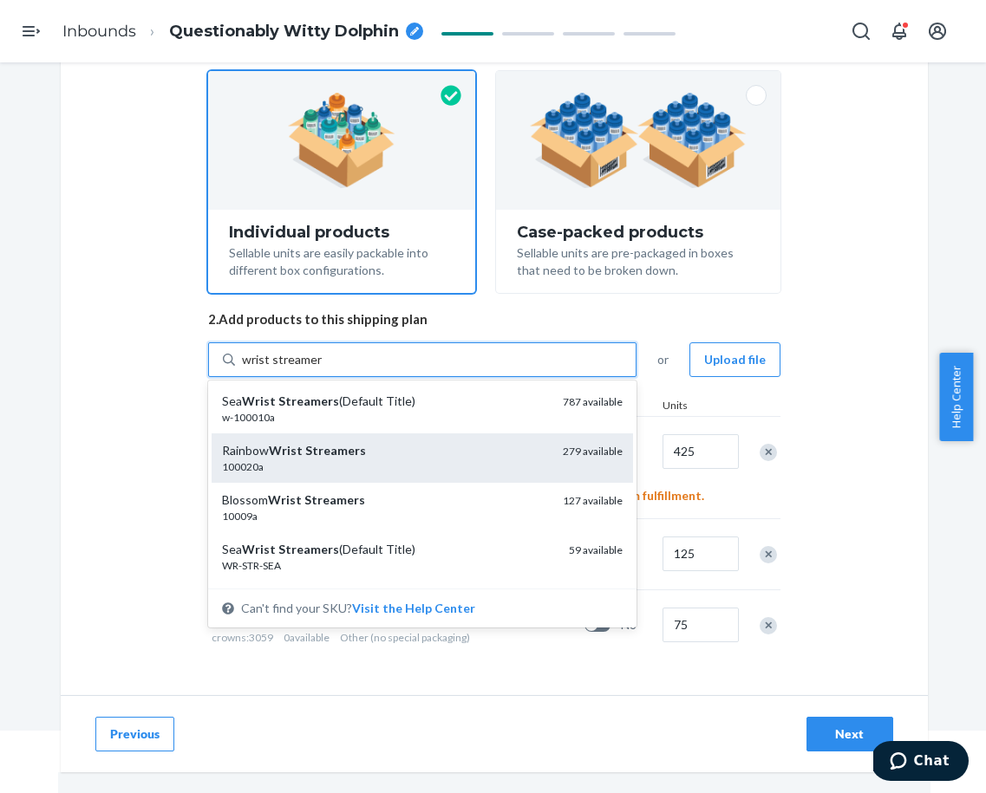
click at [424, 460] on div "100020a" at bounding box center [385, 467] width 327 height 15
click at [322, 369] on input "wrist streamer" at bounding box center [282, 359] width 80 height 17
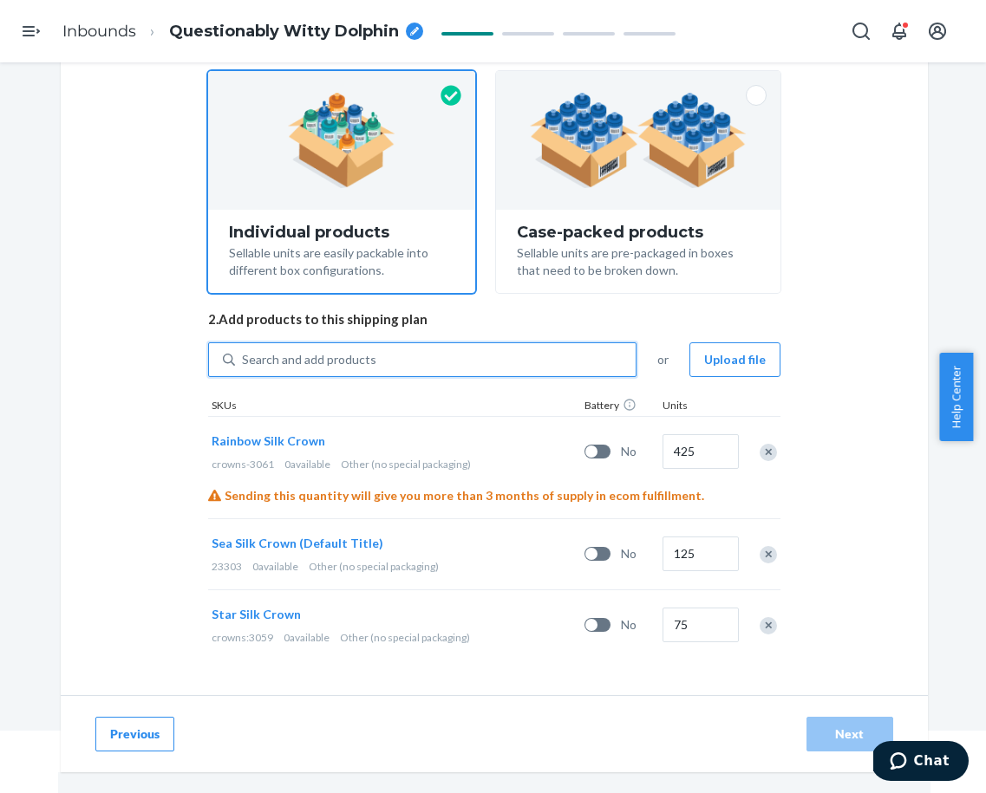
click at [378, 340] on div "Select and Add Products Ensure your products meet our dimension requirements an…" at bounding box center [494, 307] width 572 height 708
click at [380, 356] on div "Search and add products" at bounding box center [435, 359] width 401 height 31
click at [244, 356] on input "Search and add products" at bounding box center [243, 359] width 2 height 17
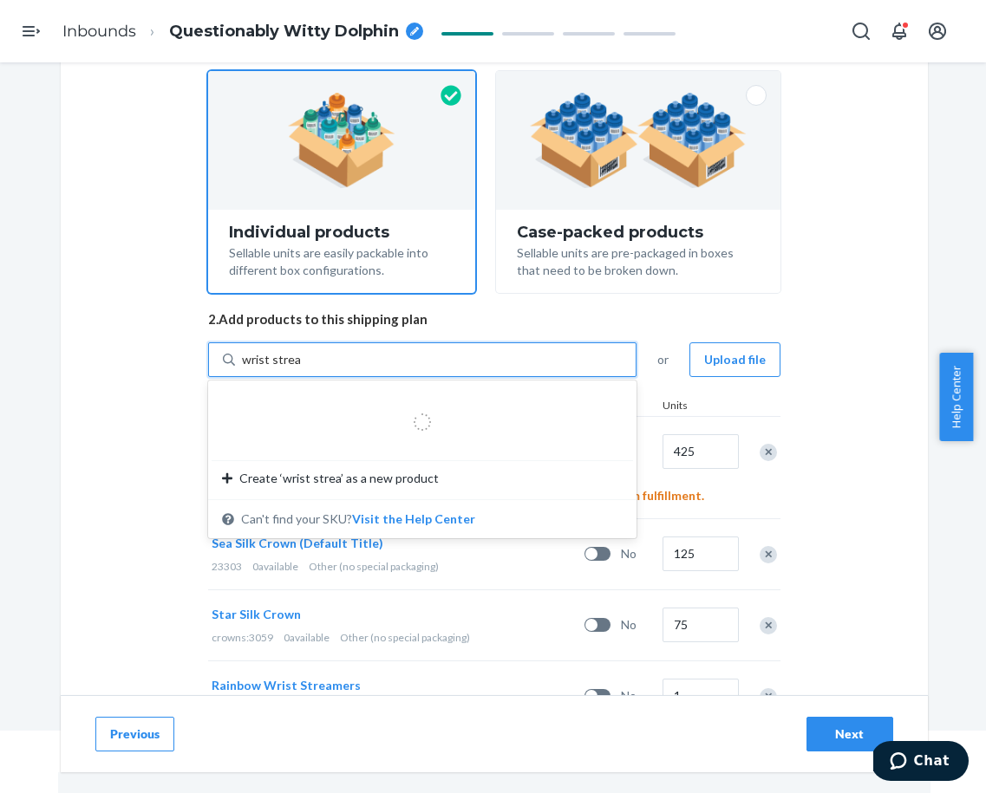
type input "wrist streamer"
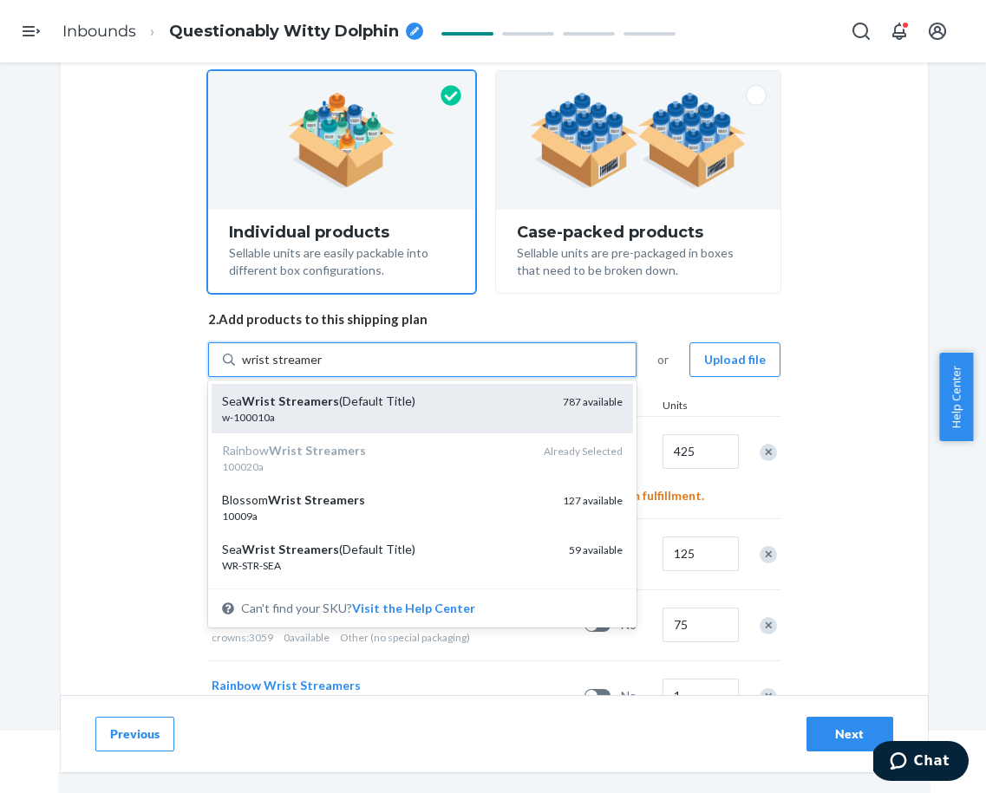
click at [351, 414] on div "w-100010a" at bounding box center [385, 417] width 327 height 15
click at [322, 369] on input "wrist streamer" at bounding box center [282, 359] width 80 height 17
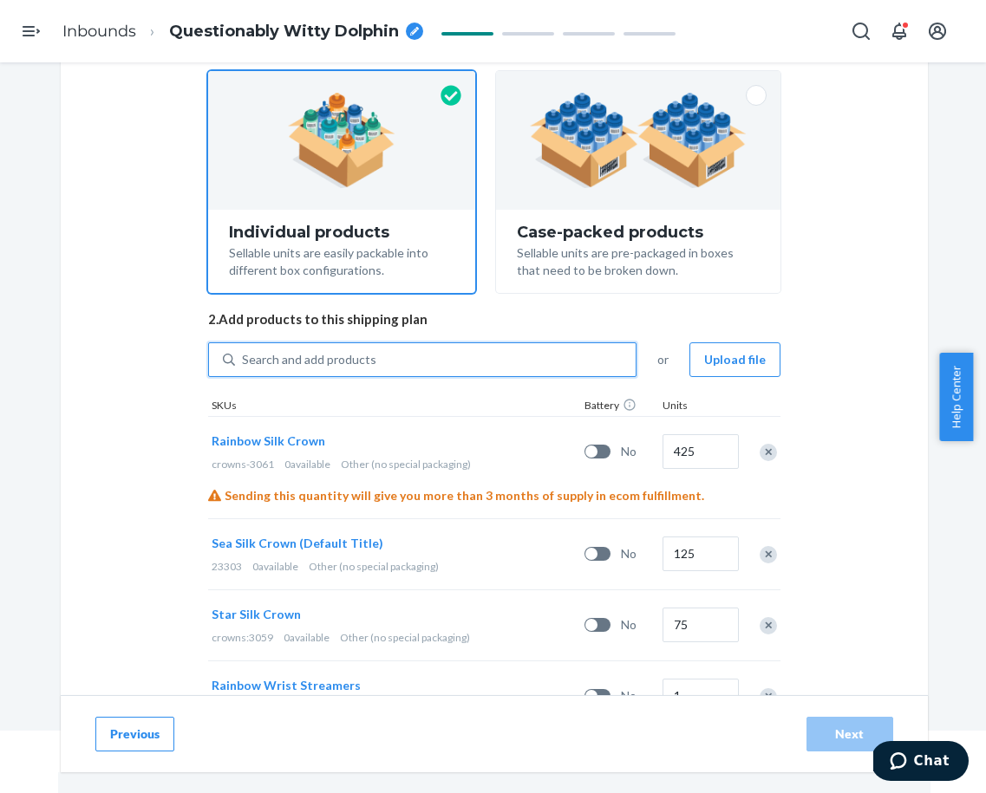
click at [334, 358] on div "Search and add products" at bounding box center [309, 359] width 134 height 17
click at [244, 358] on input "0 results available. Select is focused ,type to refine list, press Down to open…" at bounding box center [243, 359] width 2 height 17
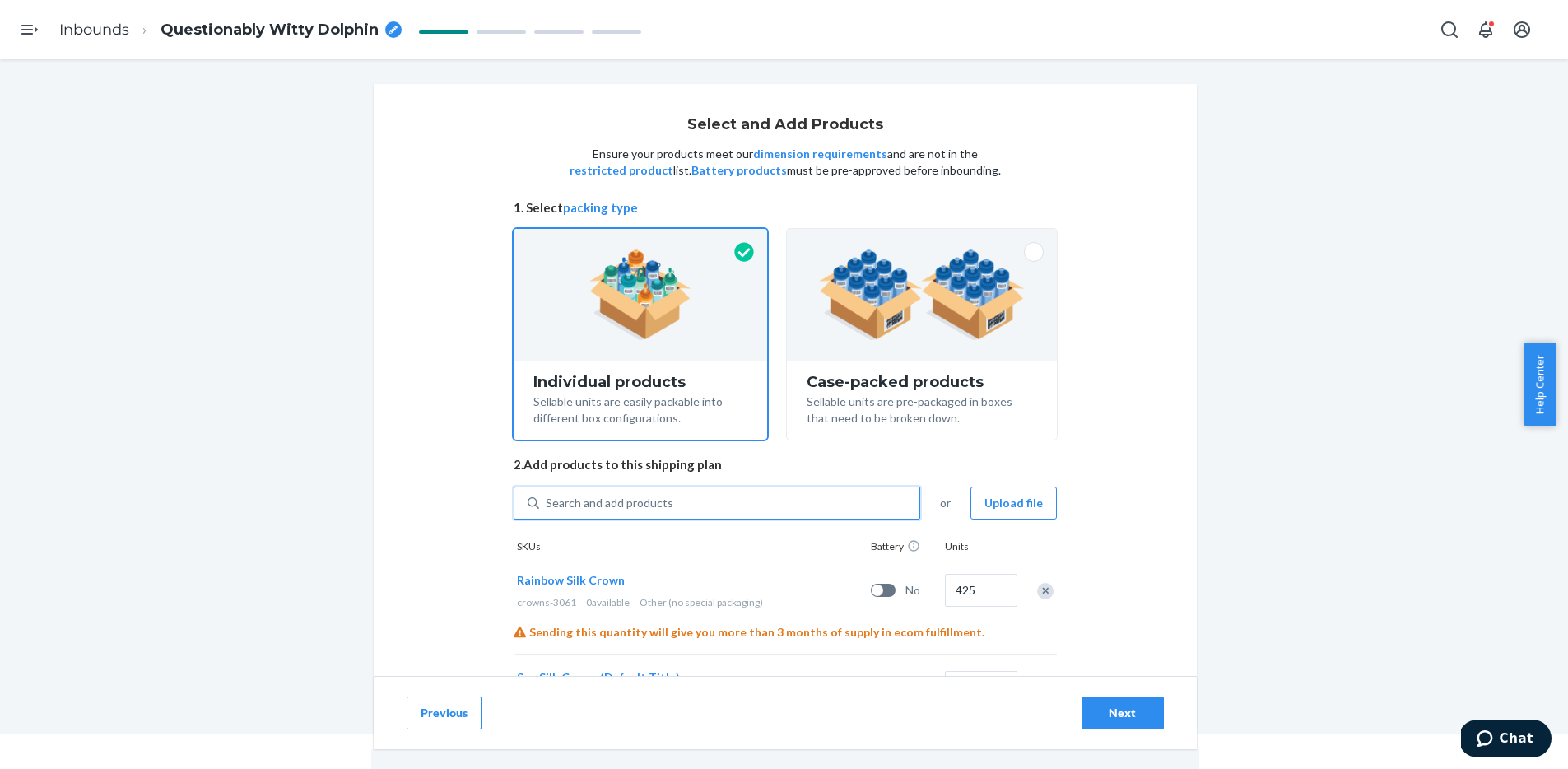
scroll to position [0, 0]
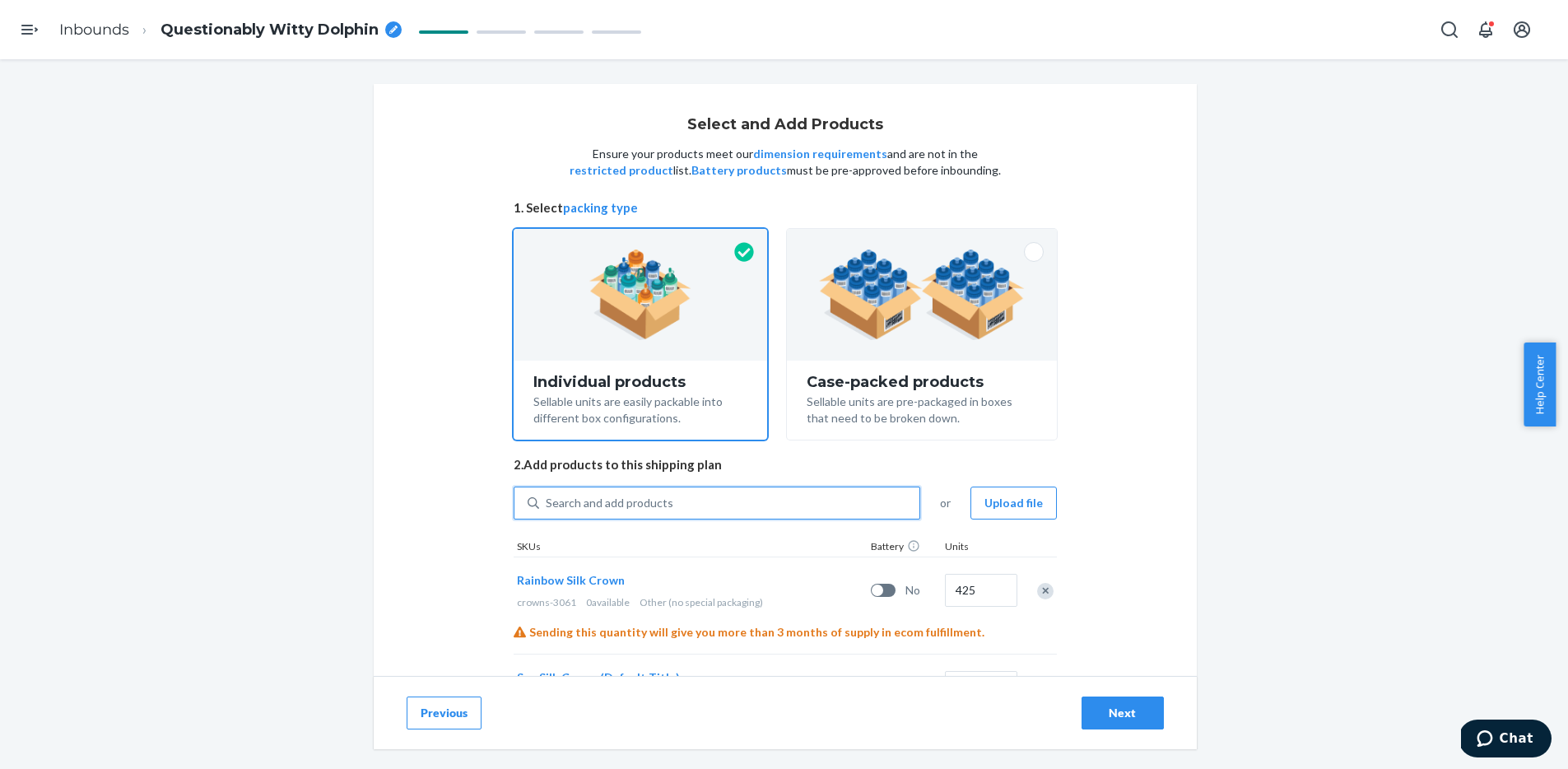
click at [421, 706] on button "Previous" at bounding box center [443, 713] width 75 height 33
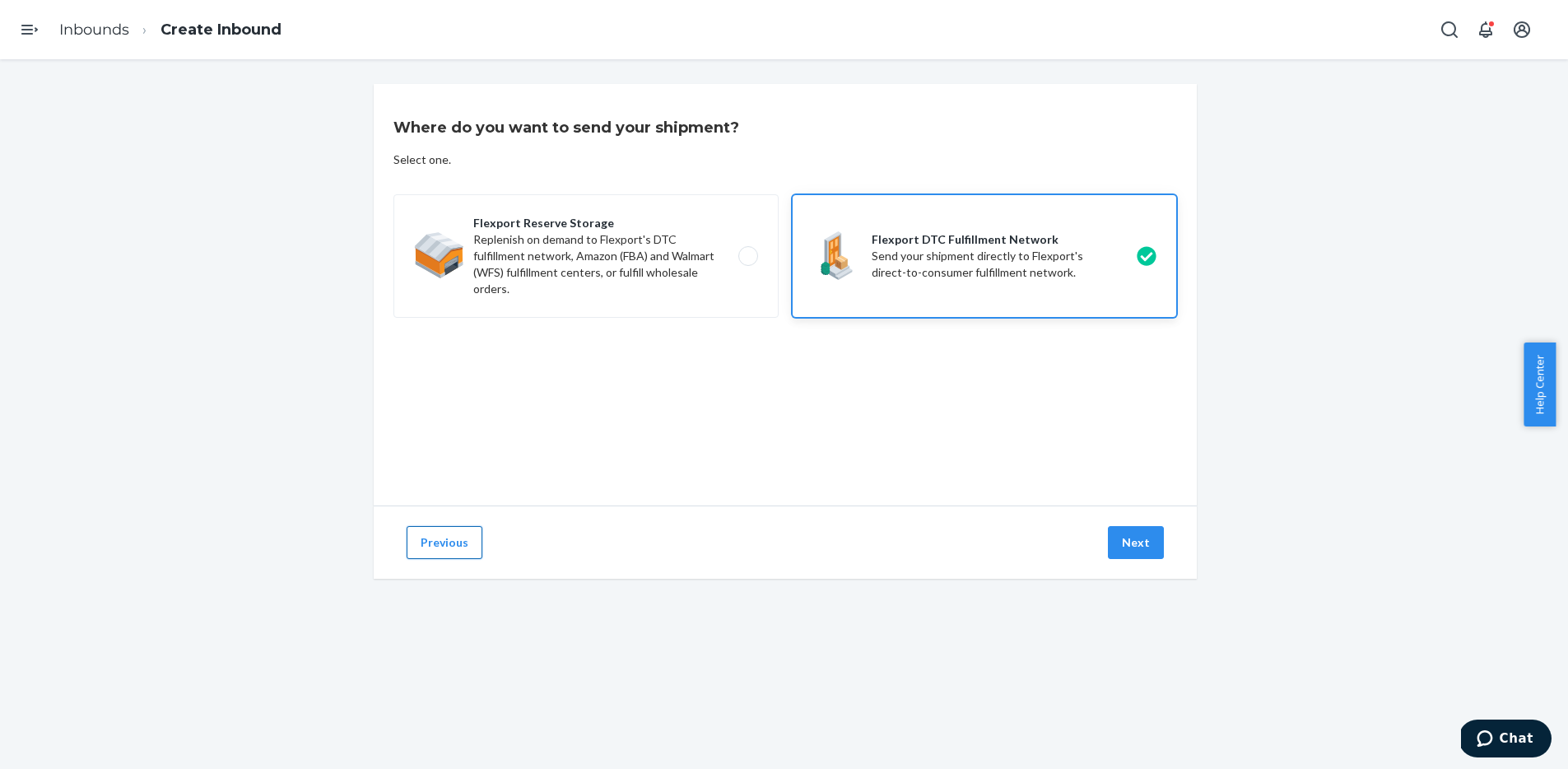
click at [432, 546] on button "Previous" at bounding box center [444, 542] width 76 height 33
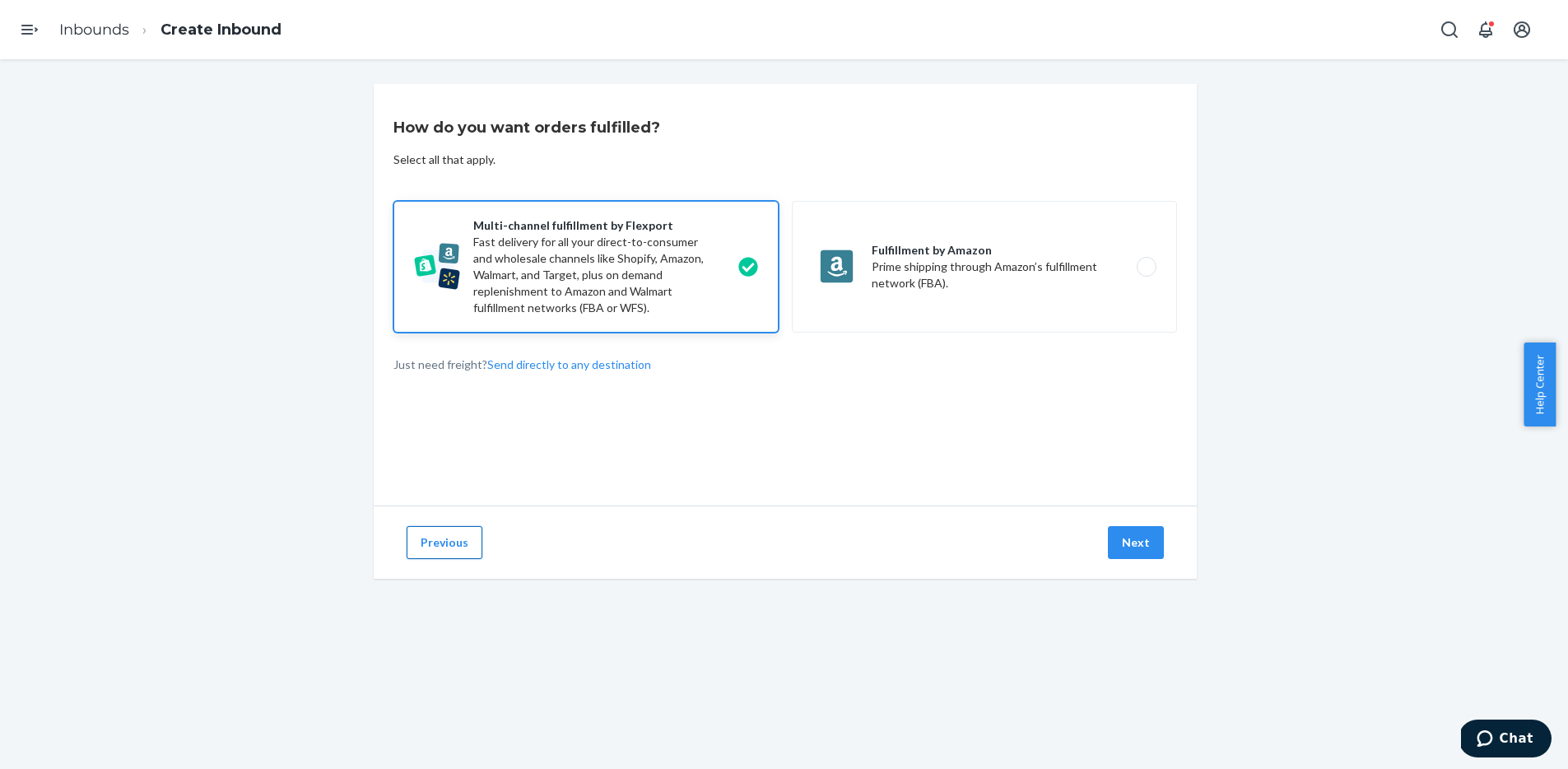
click at [432, 545] on button "Previous" at bounding box center [444, 542] width 76 height 33
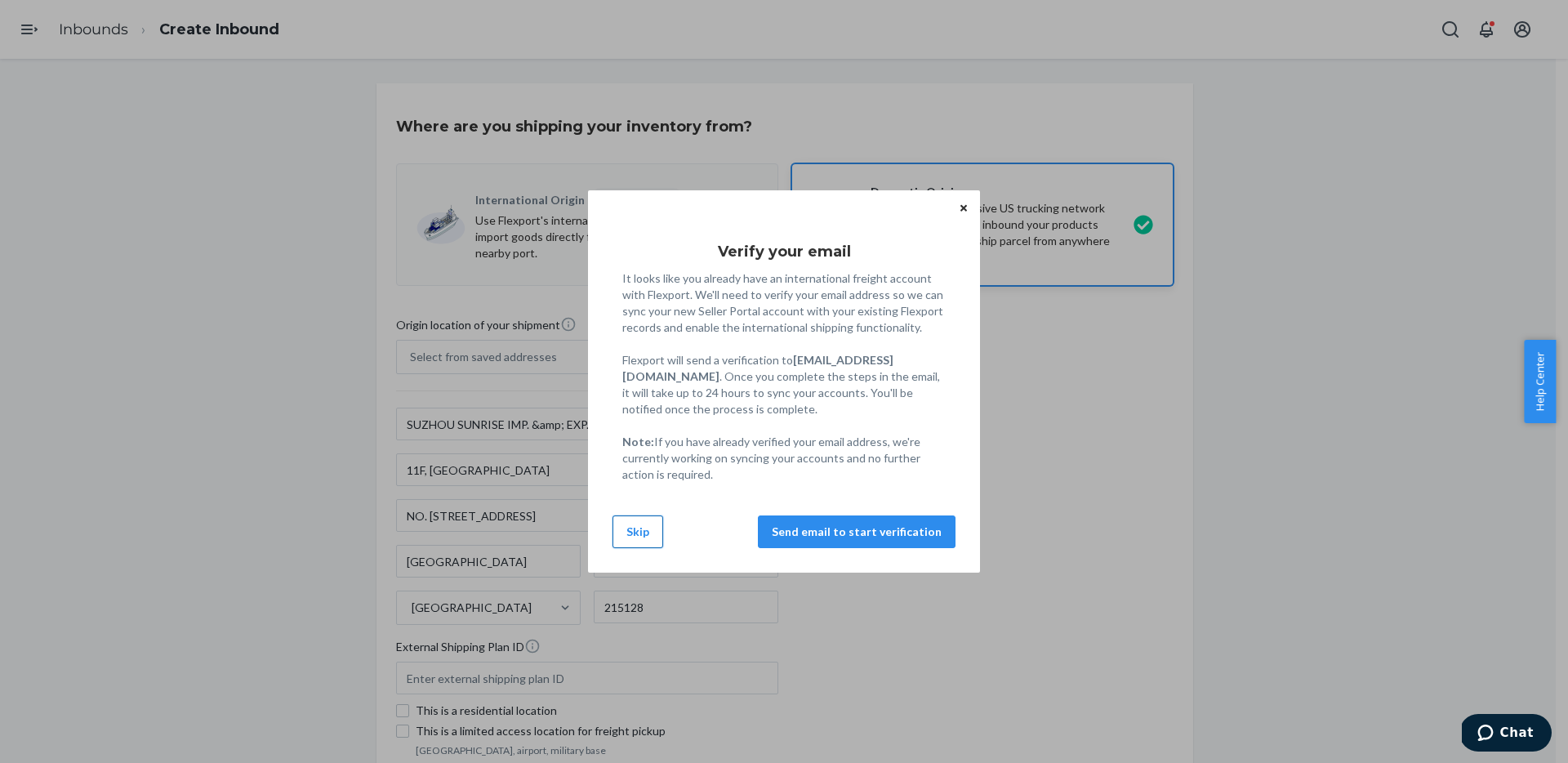
click at [635, 537] on button "Skip" at bounding box center [638, 531] width 51 height 33
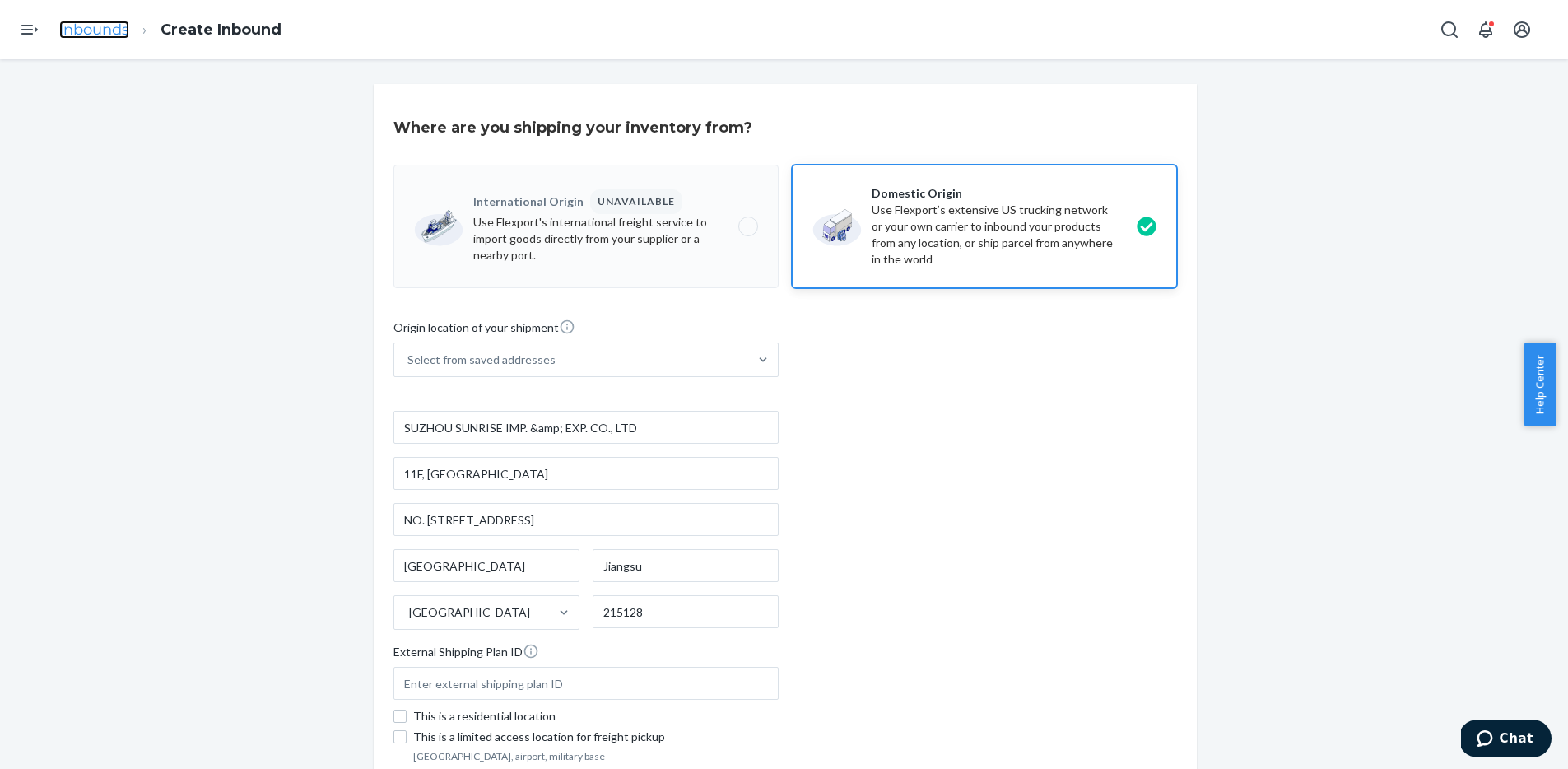
click at [112, 23] on link "Inbounds" at bounding box center [94, 29] width 70 height 18
